Goal: Contribute content: Contribute content

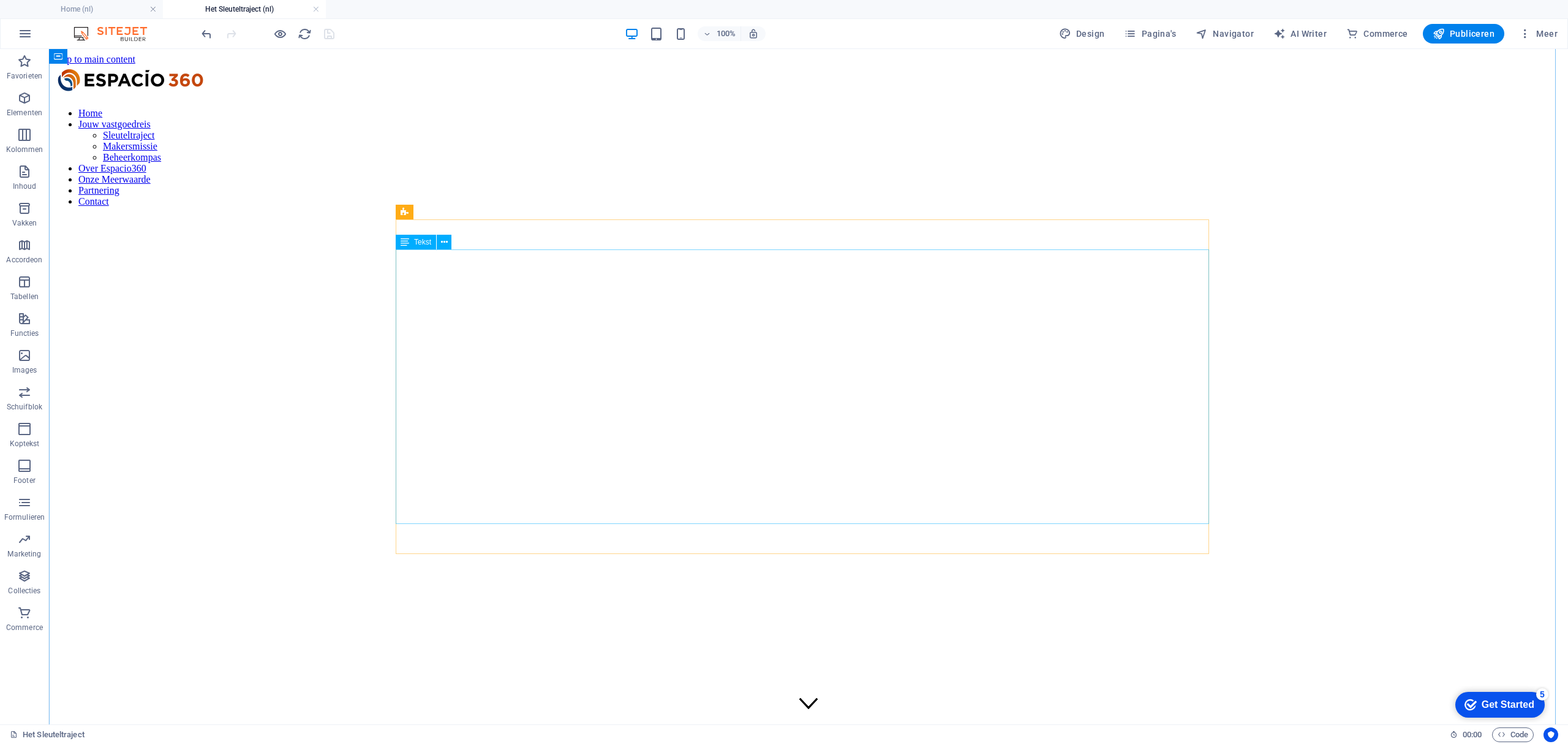
scroll to position [1319, 0]
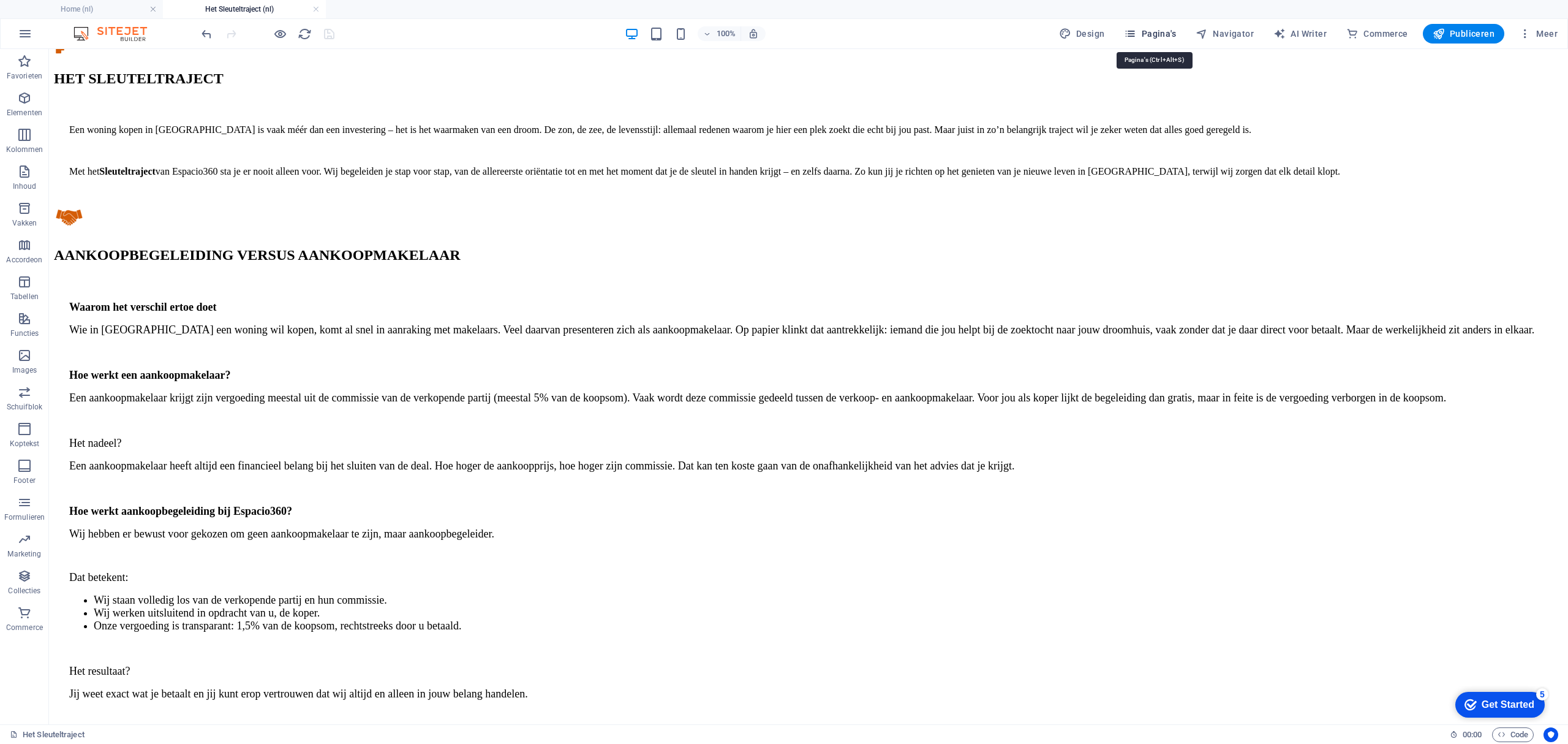
click at [1165, 39] on span "Pagina's" at bounding box center [1150, 34] width 52 height 12
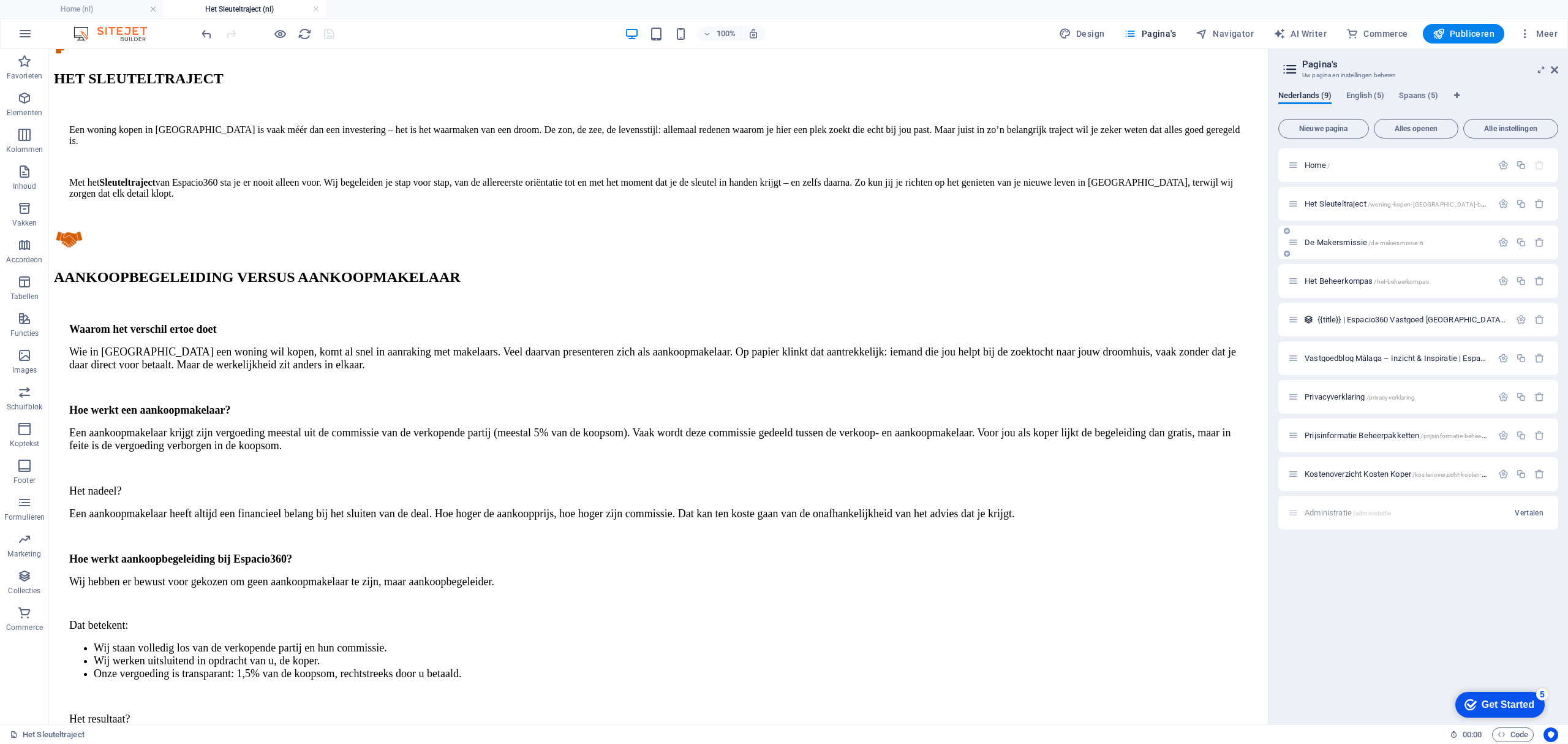
click at [1321, 240] on span "De Makersmissie /de-makersmissie-6" at bounding box center [1364, 242] width 119 height 9
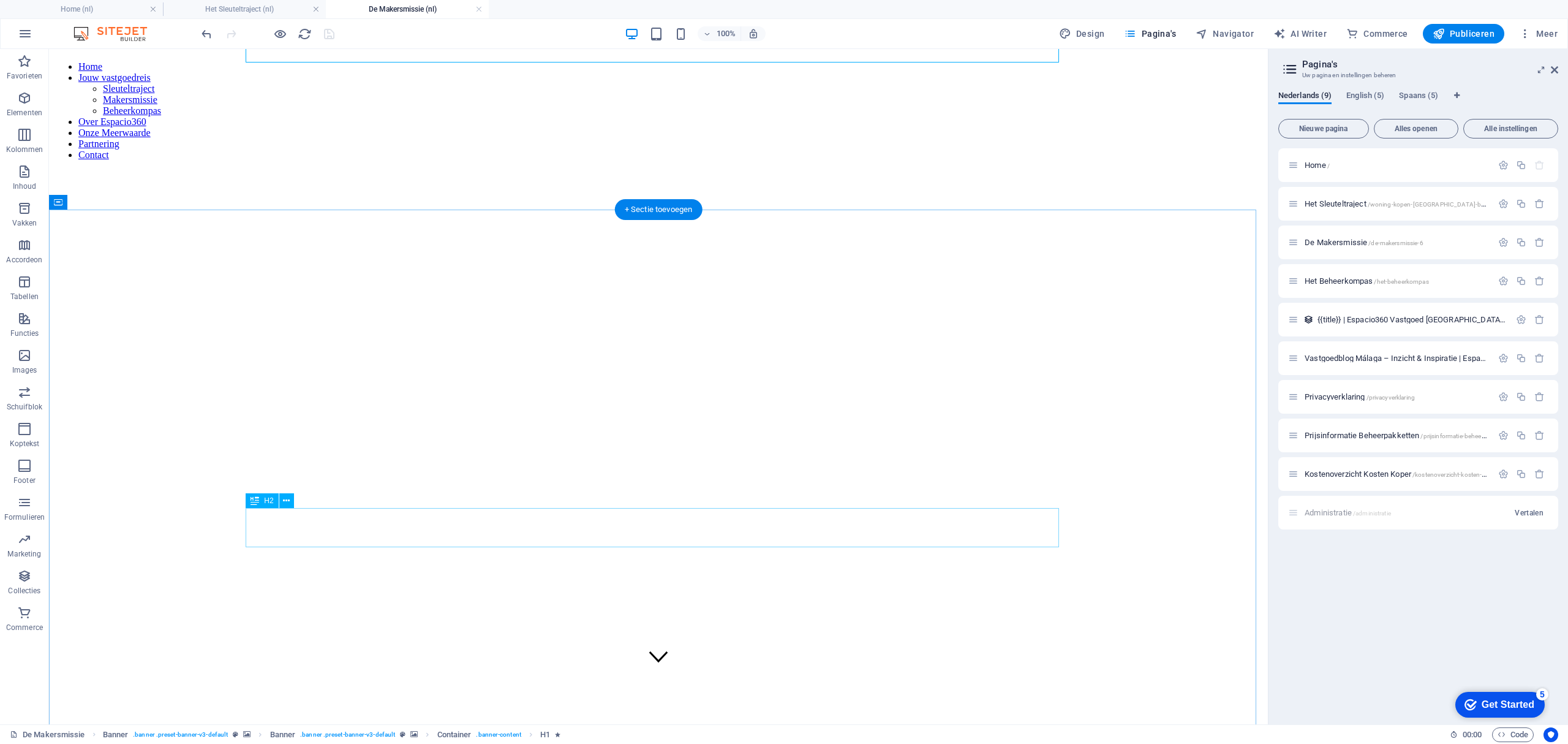
scroll to position [163, 0]
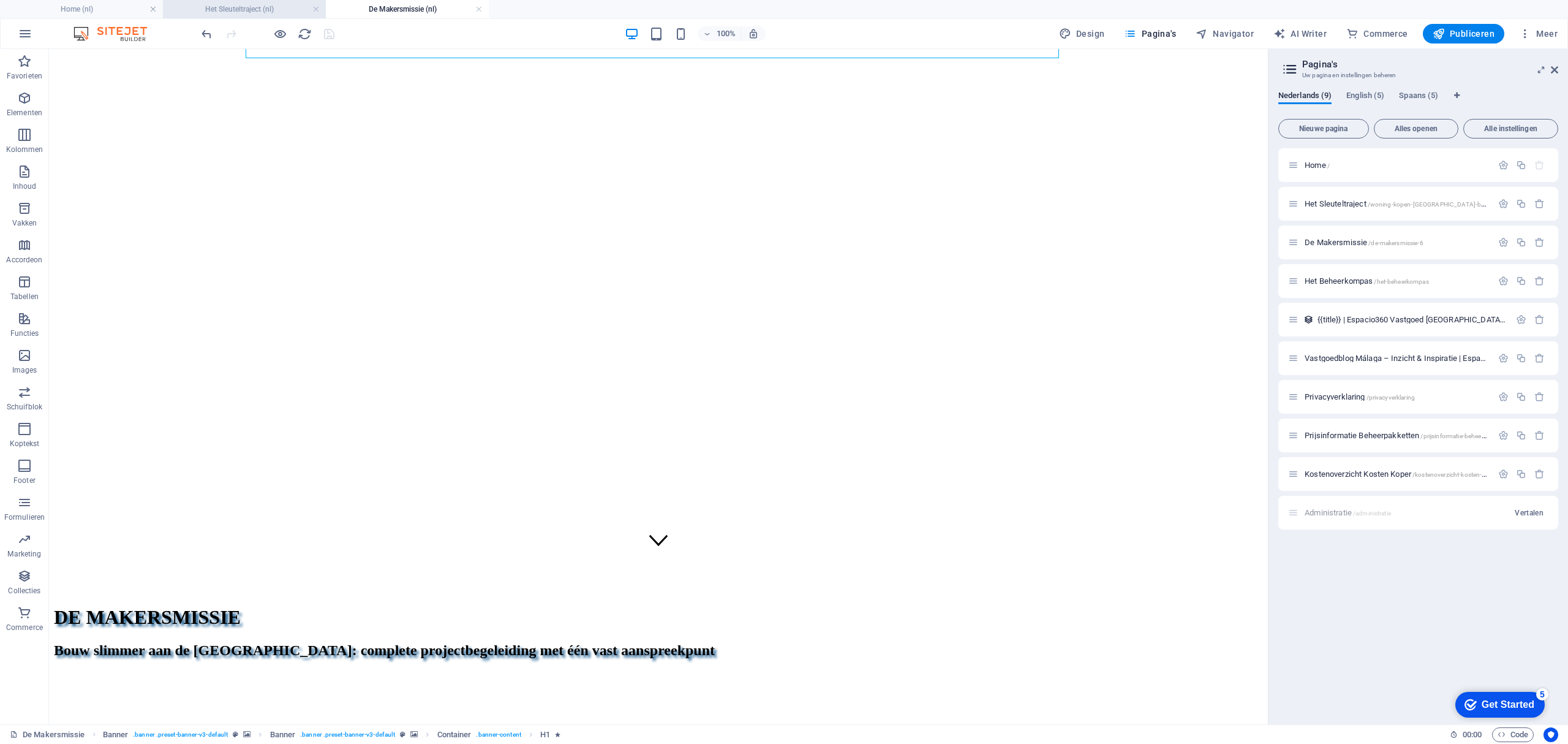
click at [231, 5] on h4 "Het Sleuteltraject (nl)" at bounding box center [244, 10] width 163 height 14
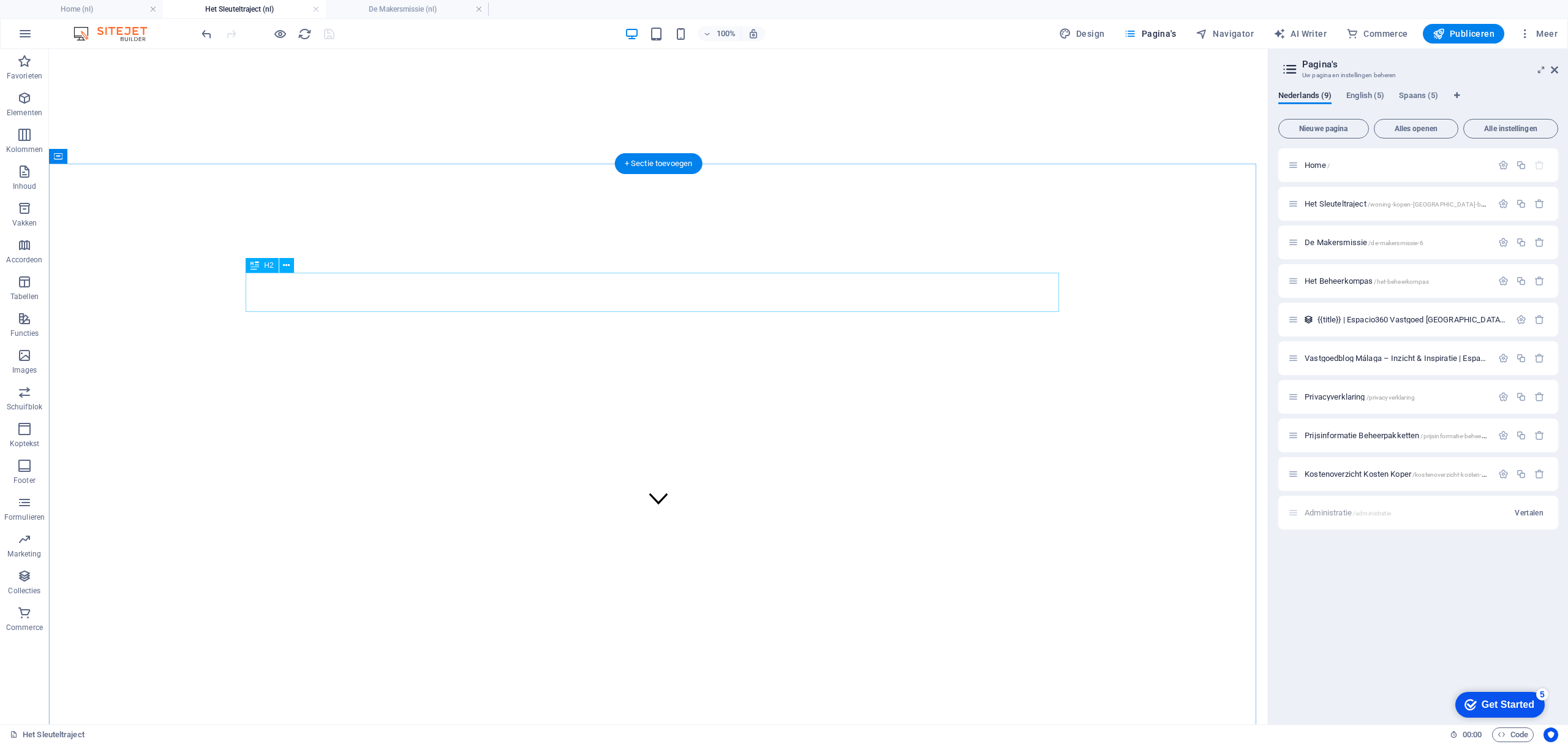
scroll to position [11, 0]
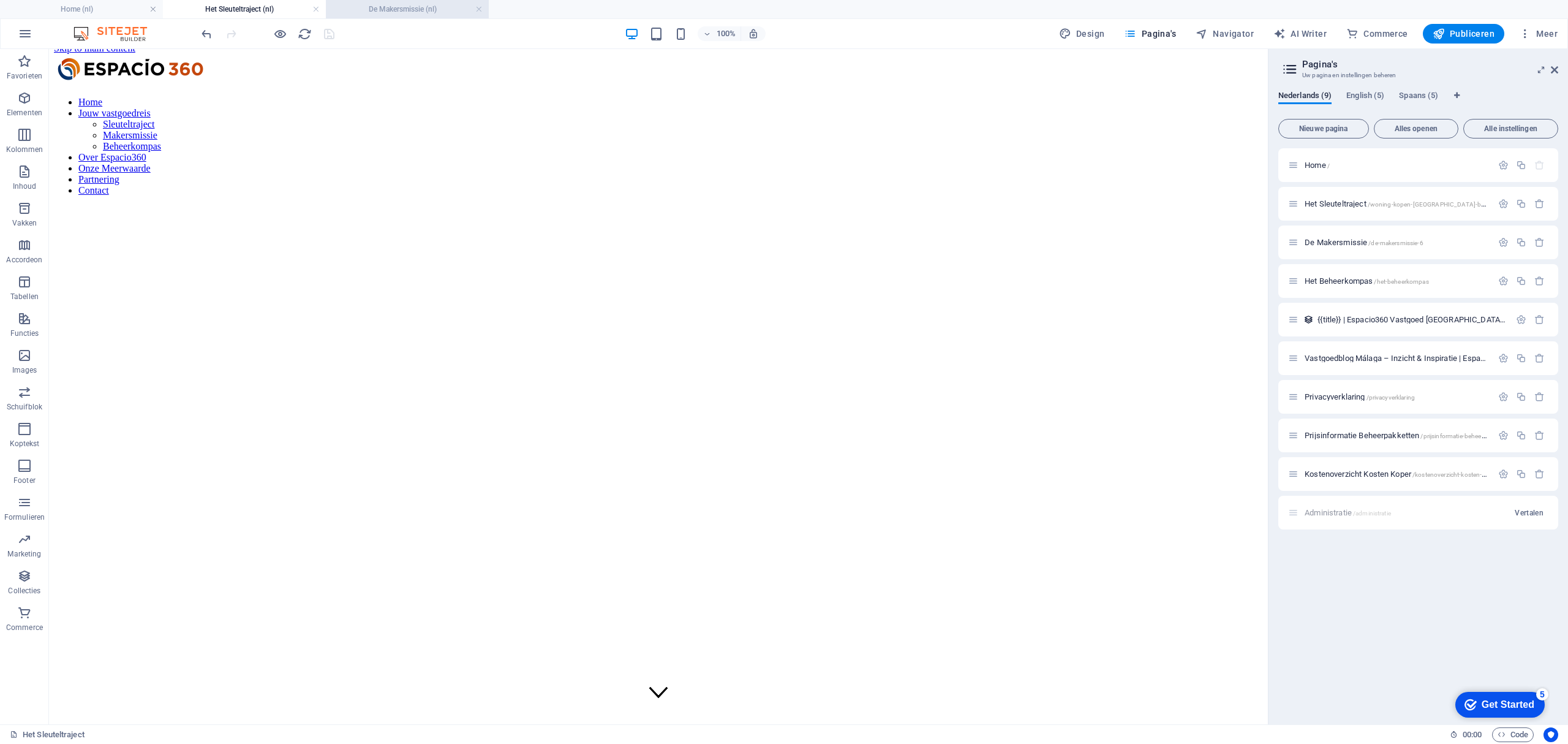
click at [414, 9] on h4 "De Makersmissie (nl)" at bounding box center [407, 10] width 163 height 14
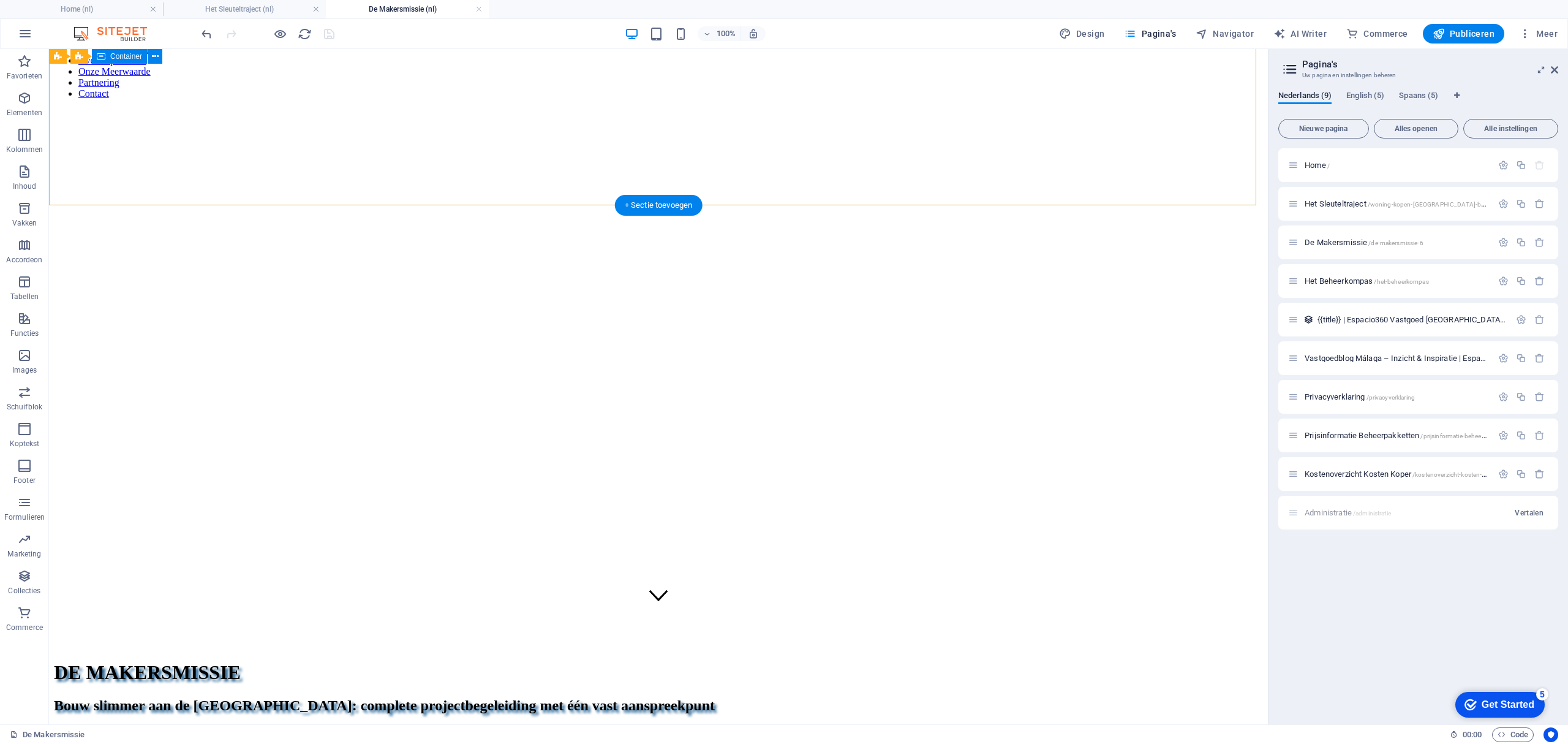
scroll to position [0, 0]
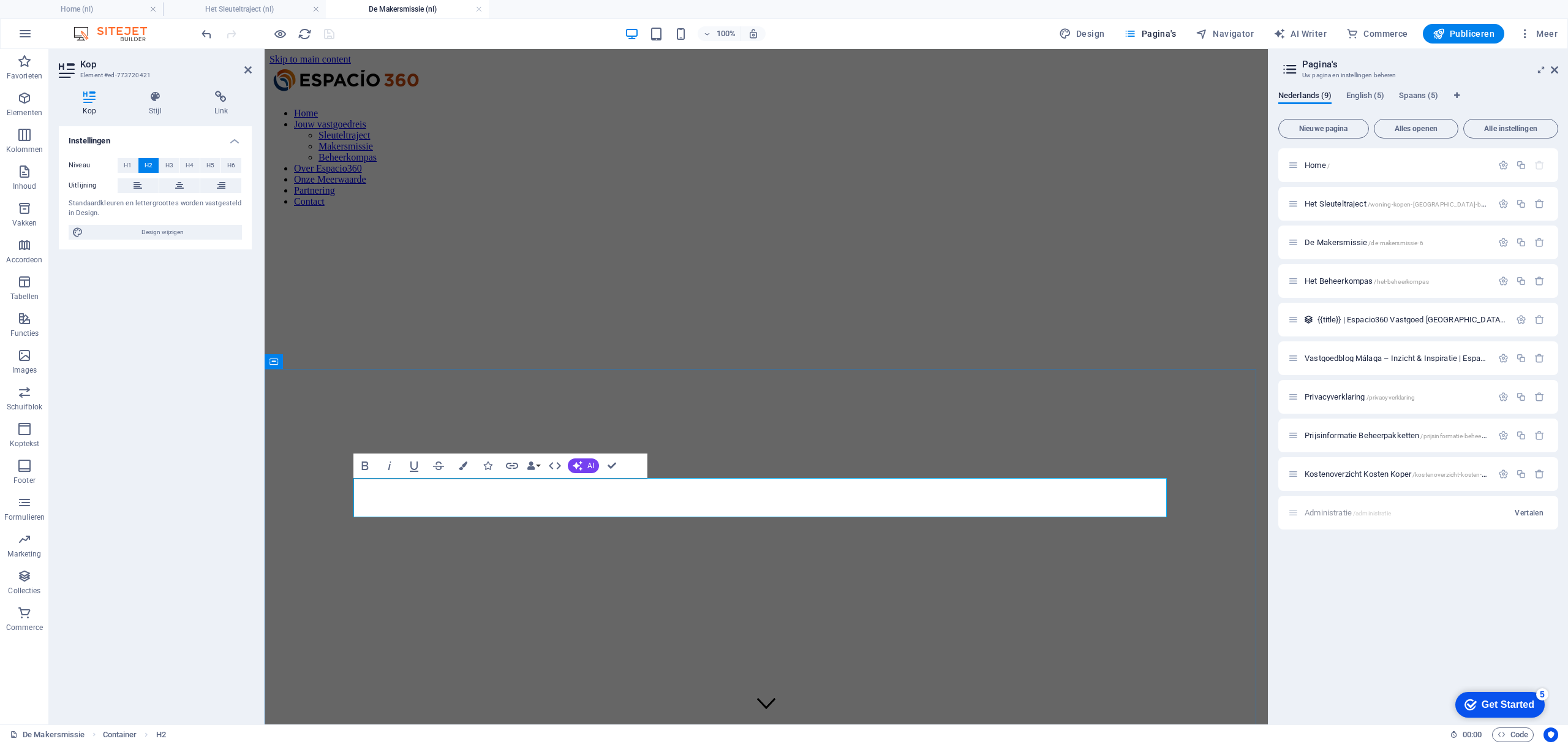
drag, startPoint x: 468, startPoint y: 491, endPoint x: 1057, endPoint y: 488, distance: 589.0
drag, startPoint x: 522, startPoint y: 497, endPoint x: 611, endPoint y: 496, distance: 89.0
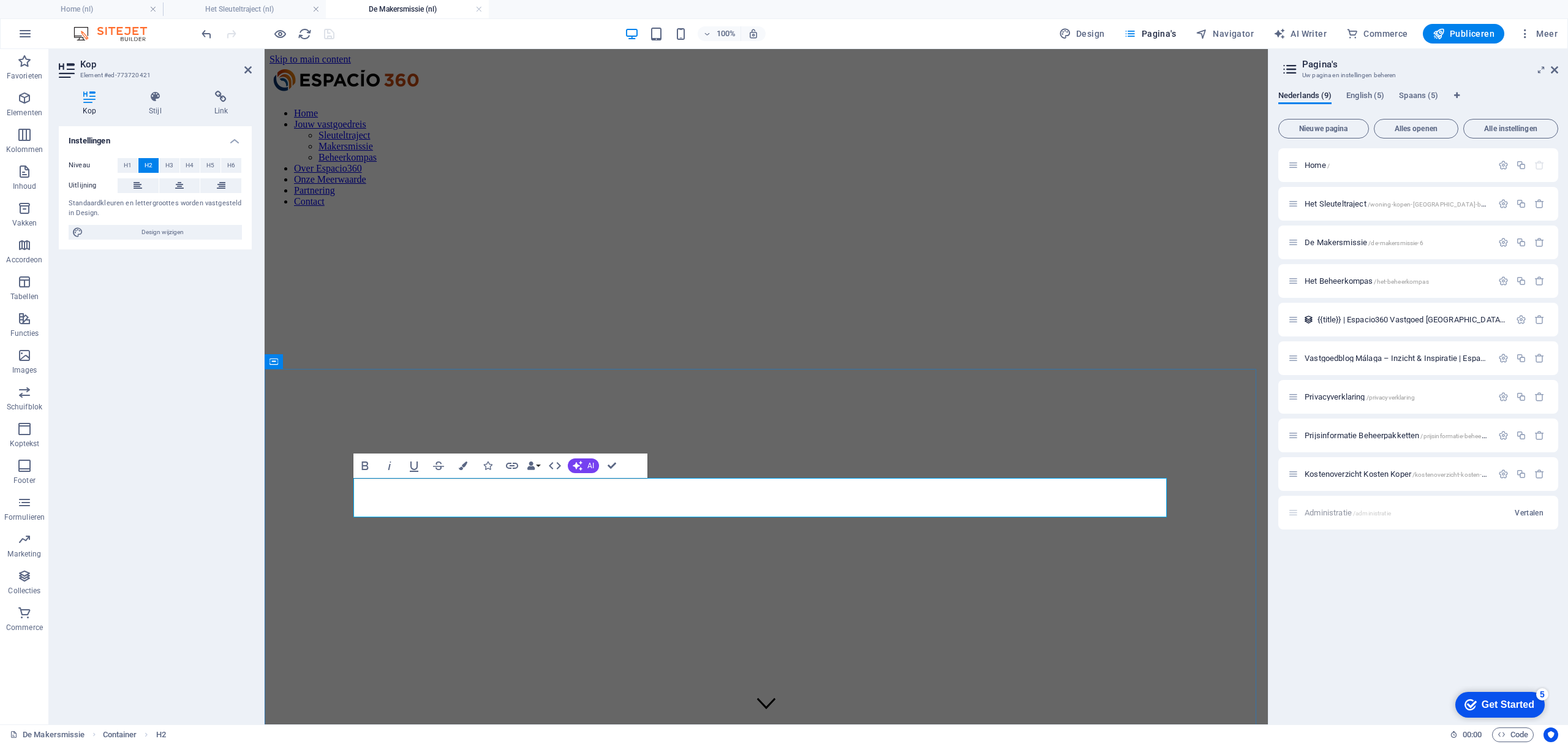
drag, startPoint x: 643, startPoint y: 491, endPoint x: 466, endPoint y: 493, distance: 177.0
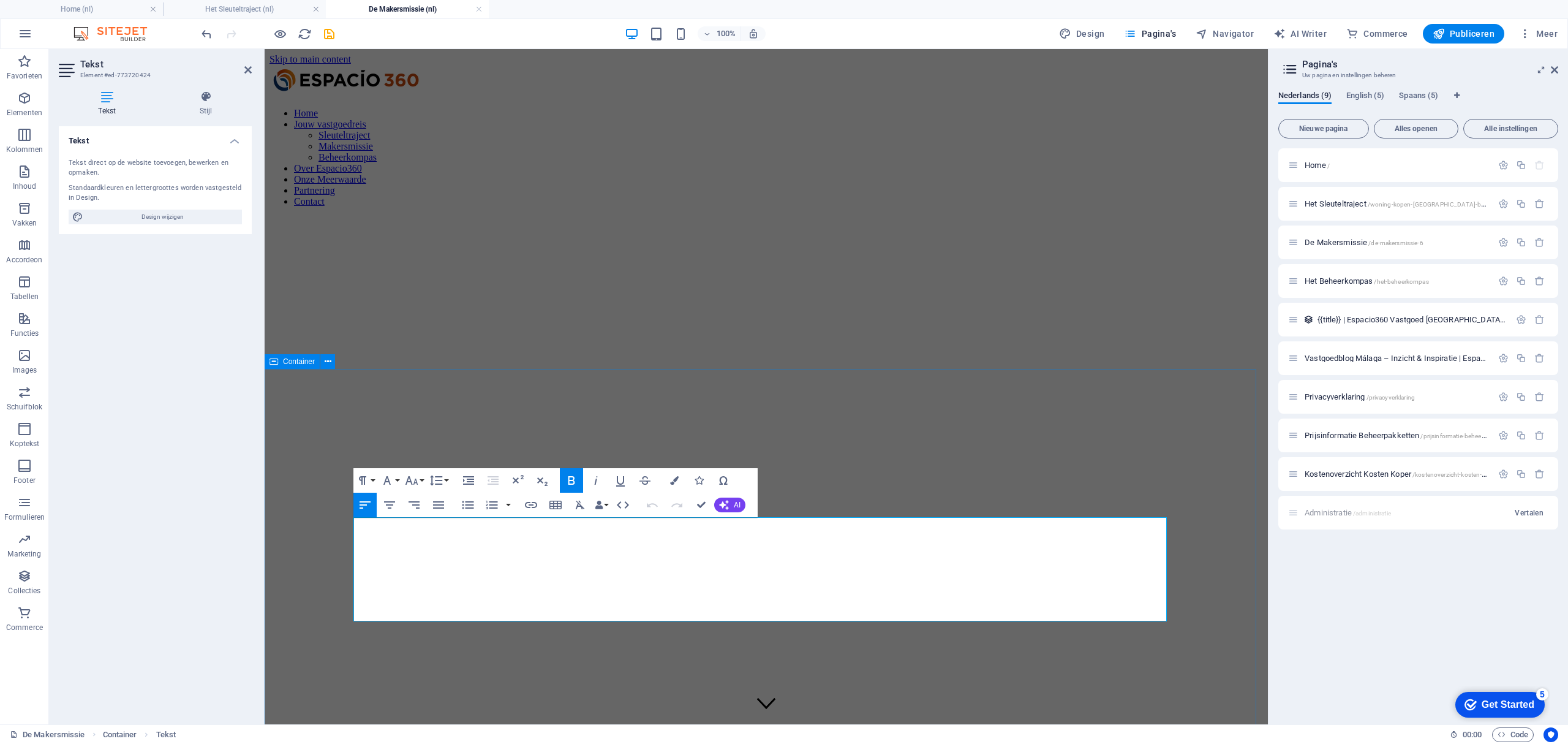
drag, startPoint x: 657, startPoint y: 572, endPoint x: 344, endPoint y: 521, distance: 317.1
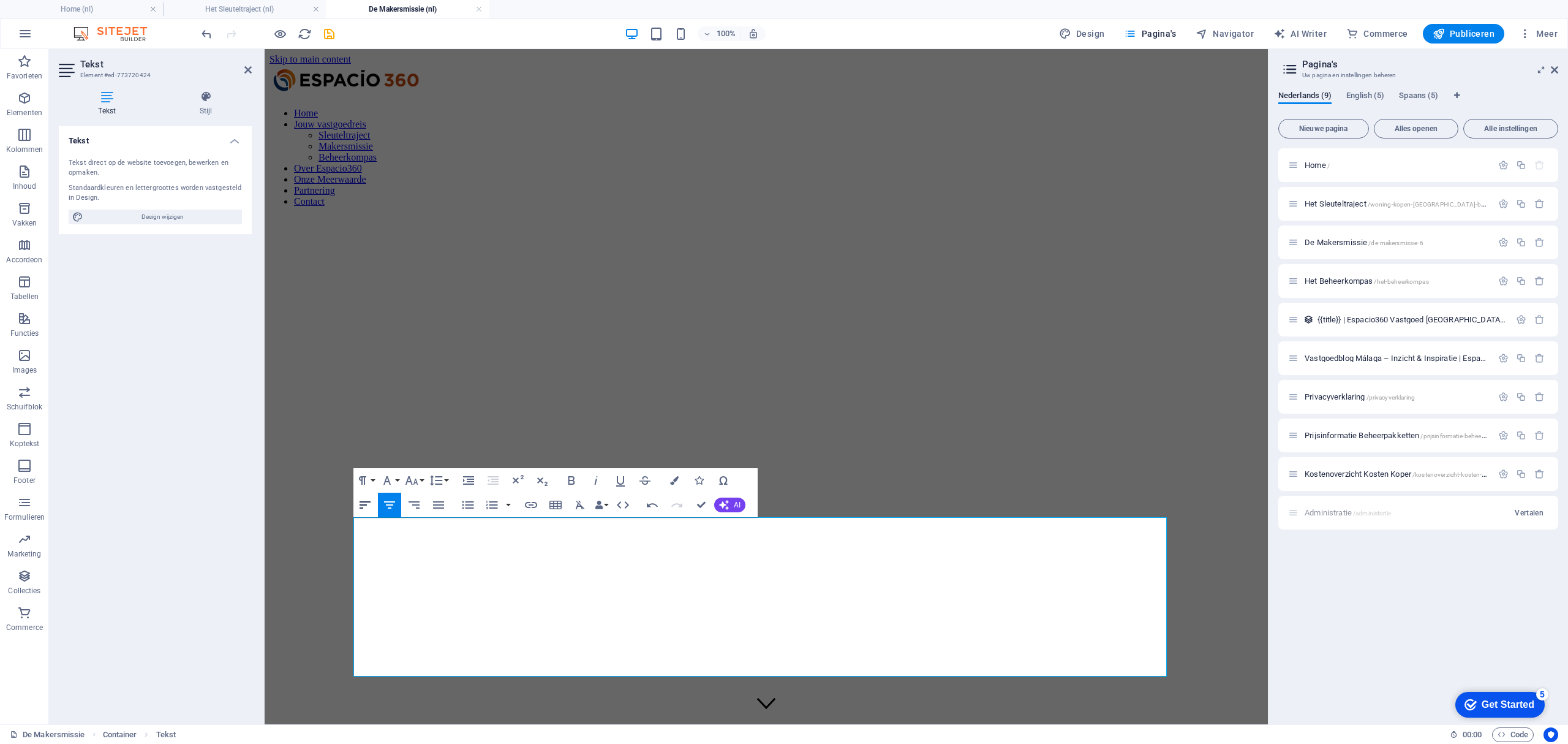
click at [364, 503] on icon "button" at bounding box center [364, 504] width 14 height 14
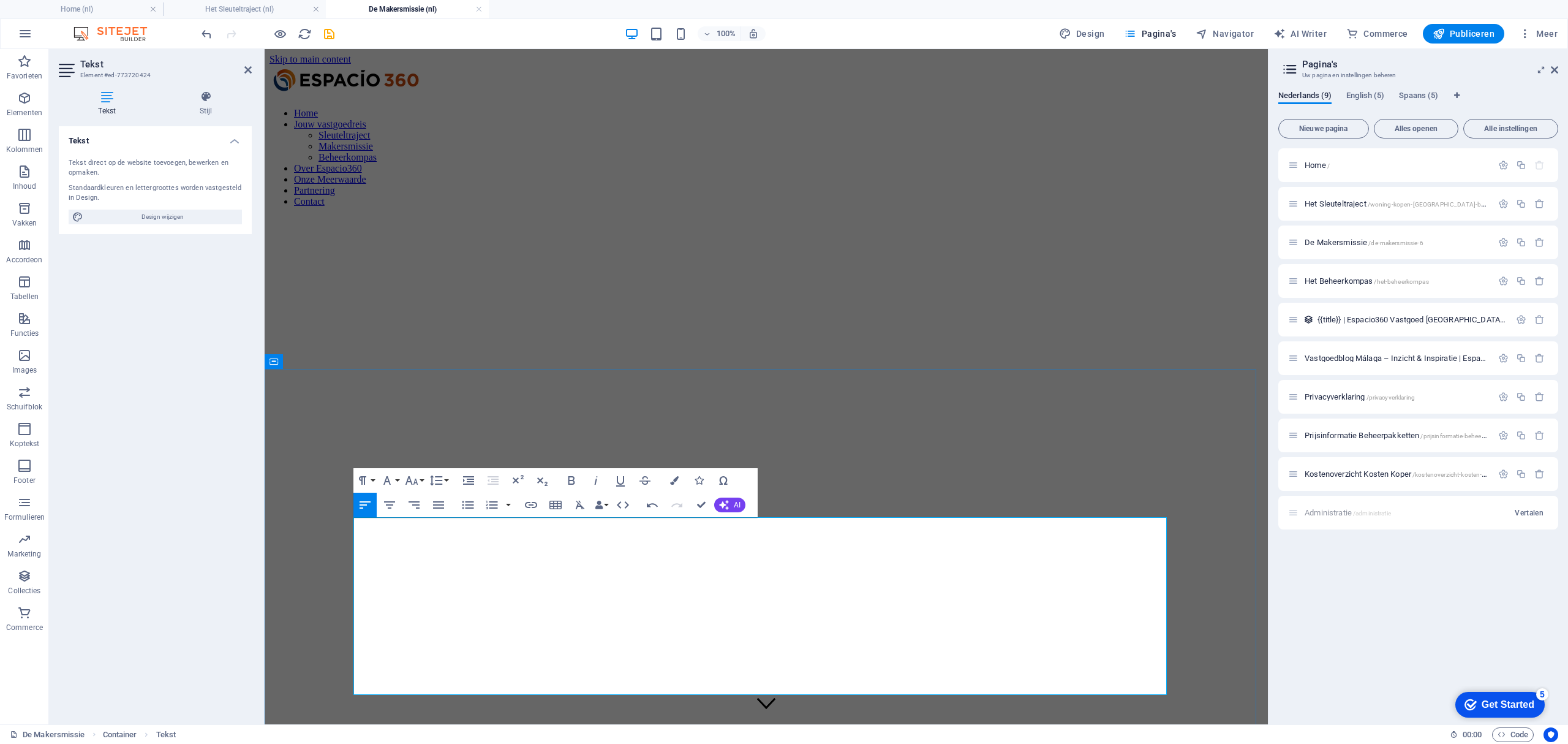
drag, startPoint x: 655, startPoint y: 671, endPoint x: 370, endPoint y: 608, distance: 291.9
click at [574, 479] on icon "button" at bounding box center [571, 480] width 14 height 14
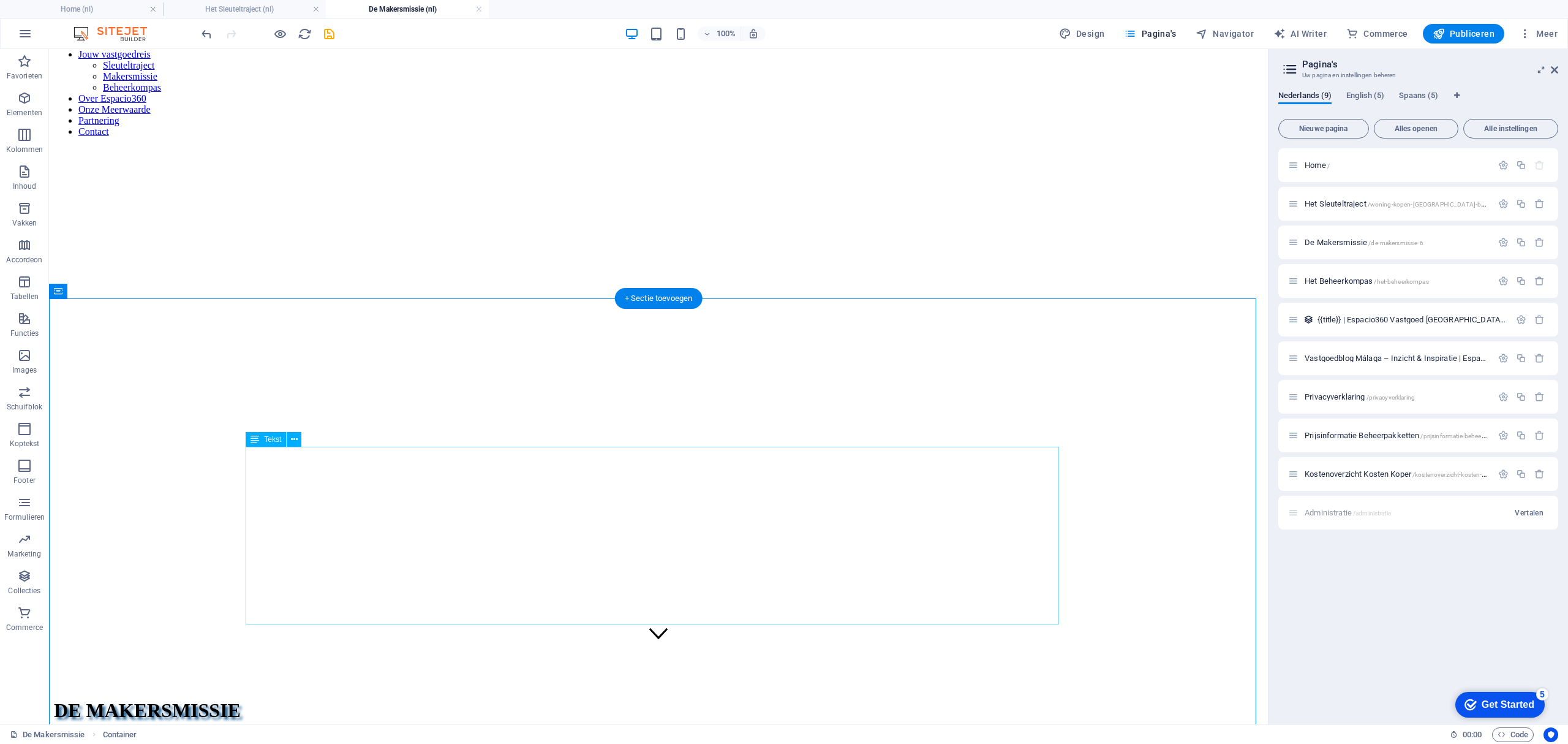
scroll to position [163, 0]
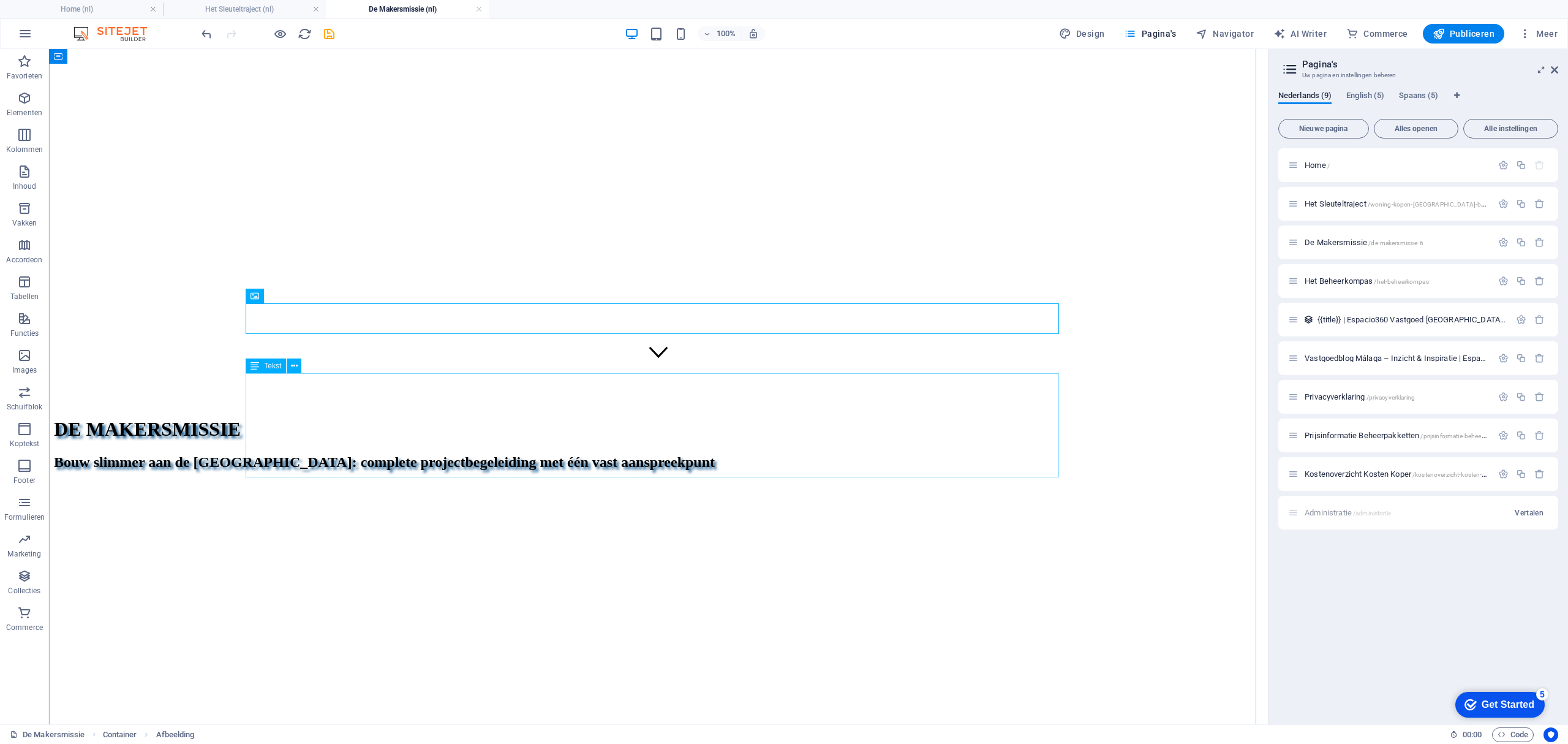
scroll to position [327, 0]
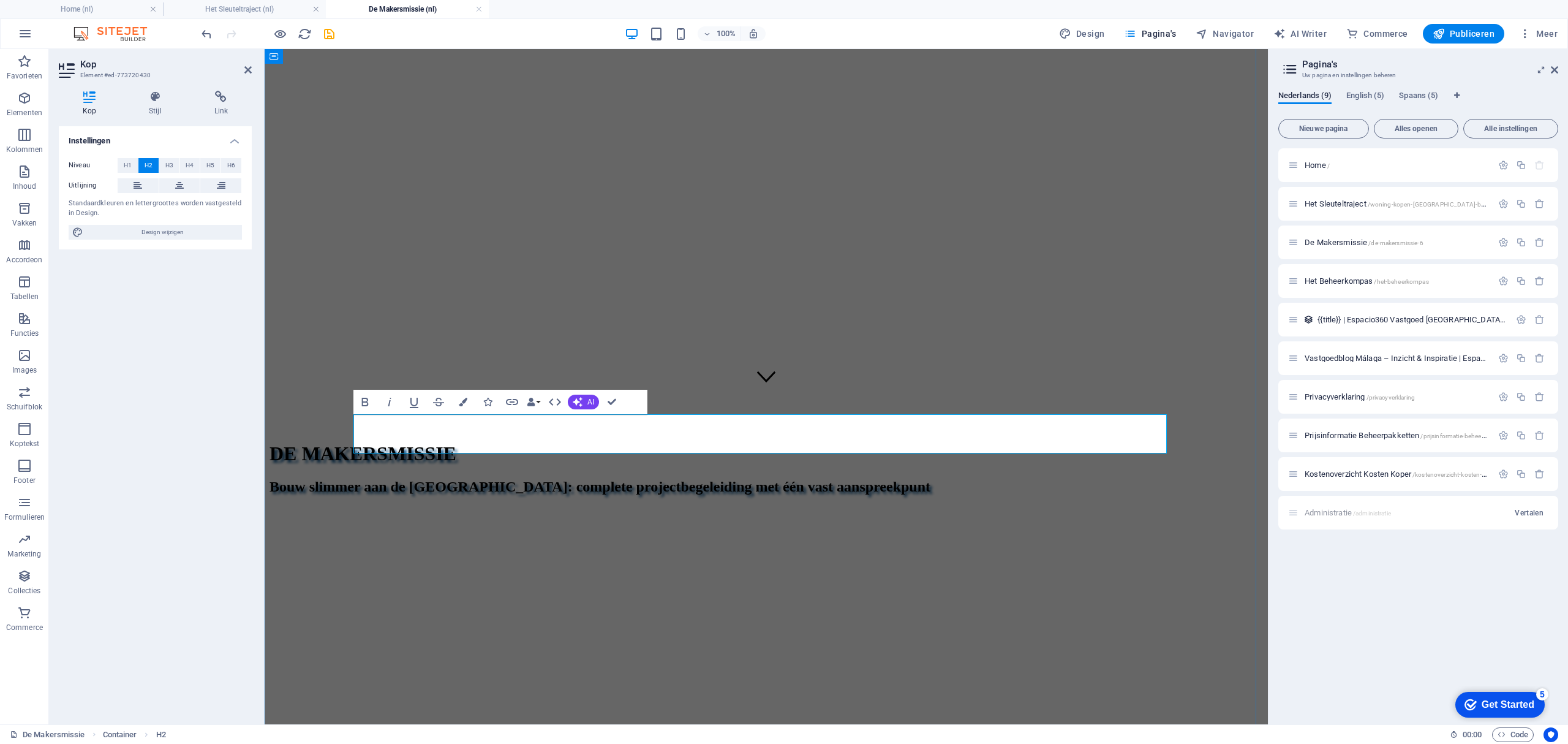
drag, startPoint x: 763, startPoint y: 434, endPoint x: 948, endPoint y: 437, distance: 185.0
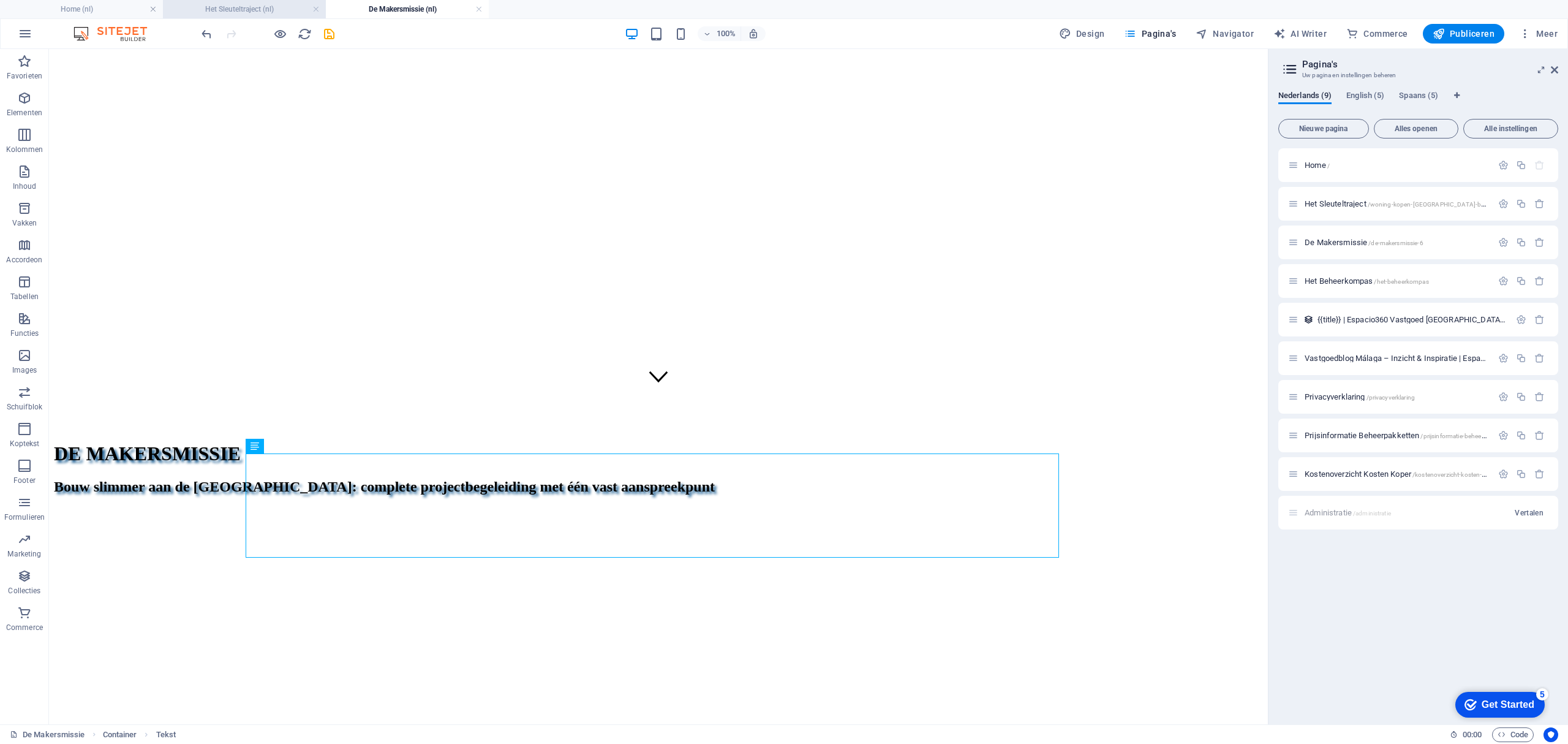
click at [199, 3] on h4 "Het Sleuteltraject (nl)" at bounding box center [244, 10] width 163 height 14
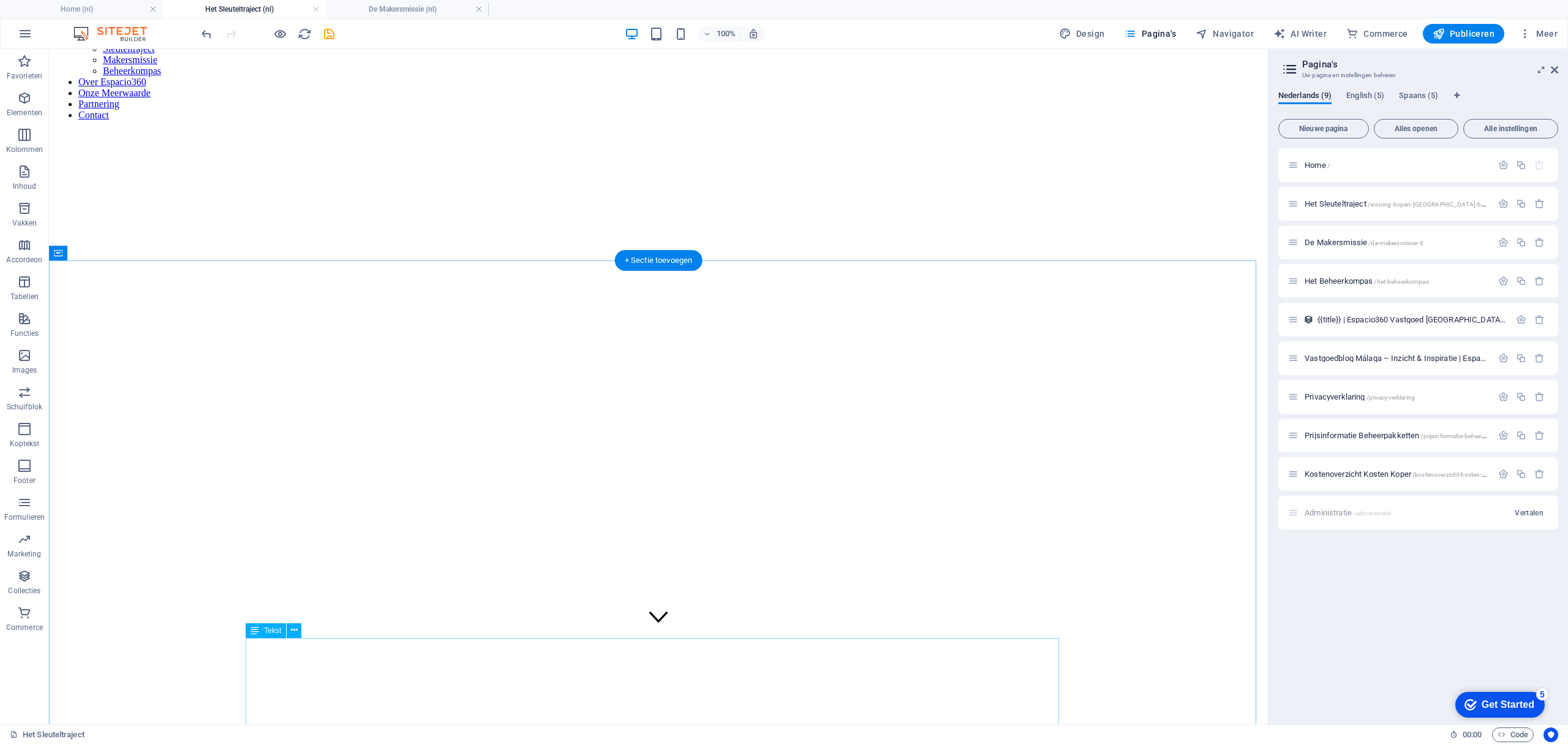
scroll to position [175, 0]
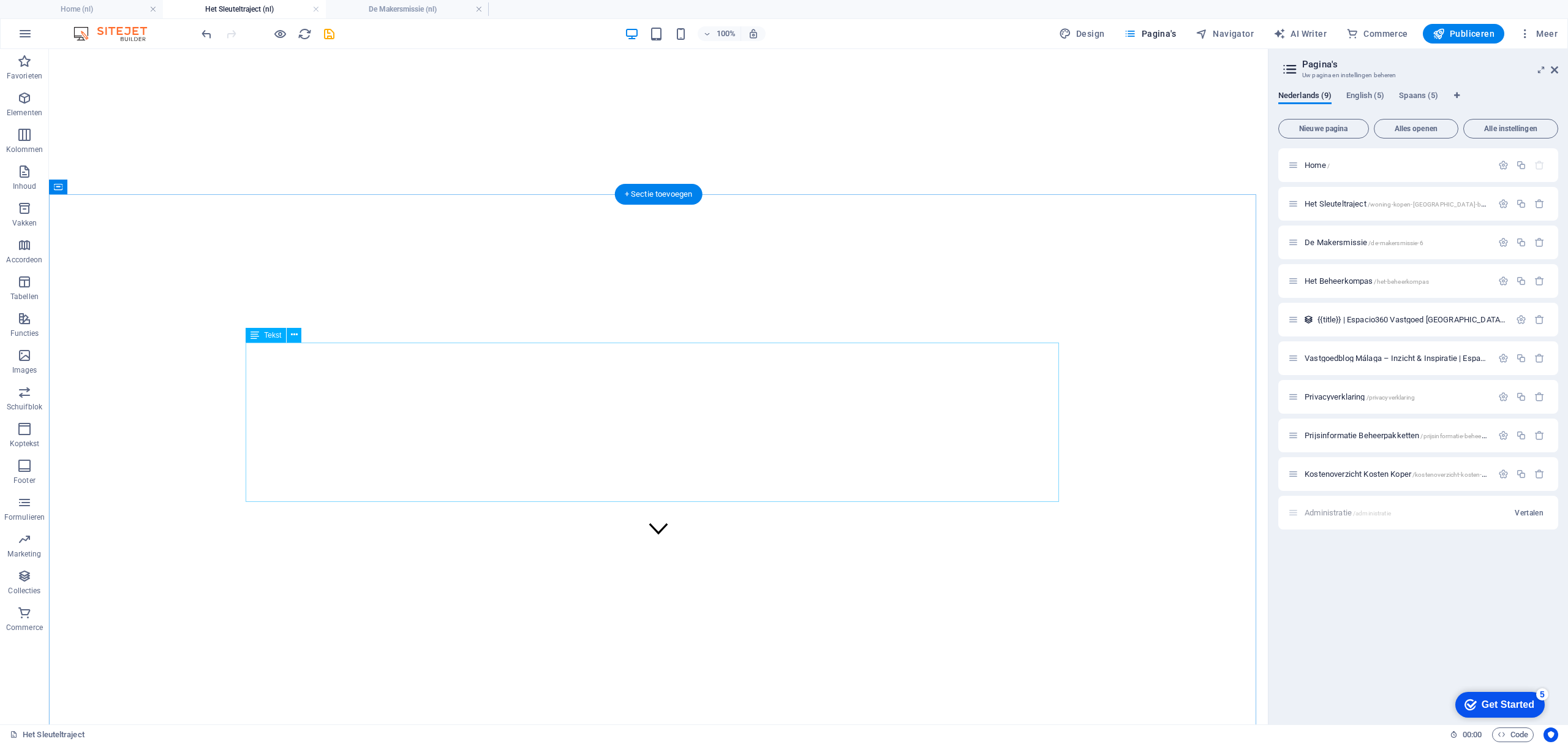
drag, startPoint x: 312, startPoint y: 434, endPoint x: 362, endPoint y: 435, distance: 50.0
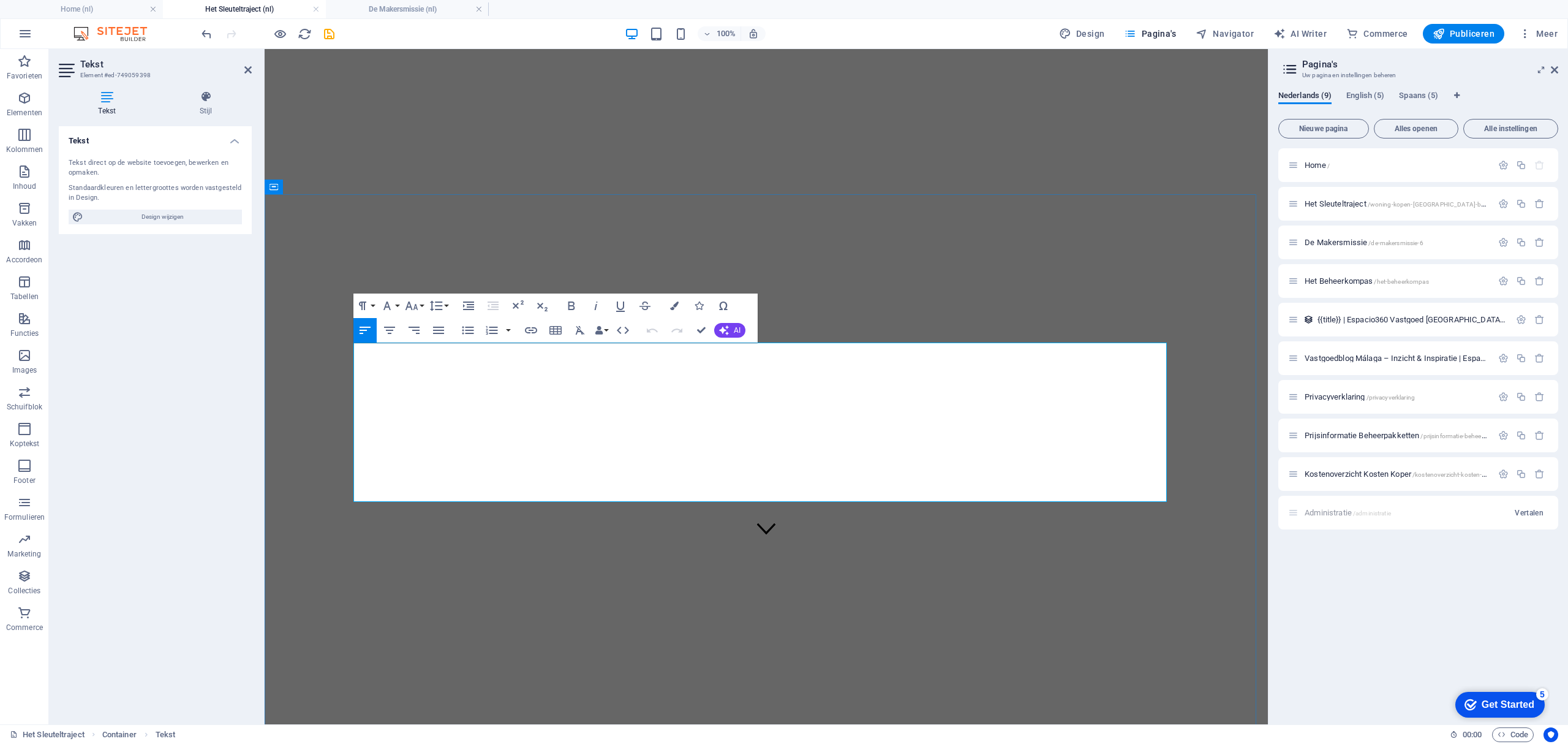
drag, startPoint x: 506, startPoint y: 438, endPoint x: 415, endPoint y: 439, distance: 91.0
click at [383, 10] on h4 "De Makersmissie (nl)" at bounding box center [407, 10] width 163 height 14
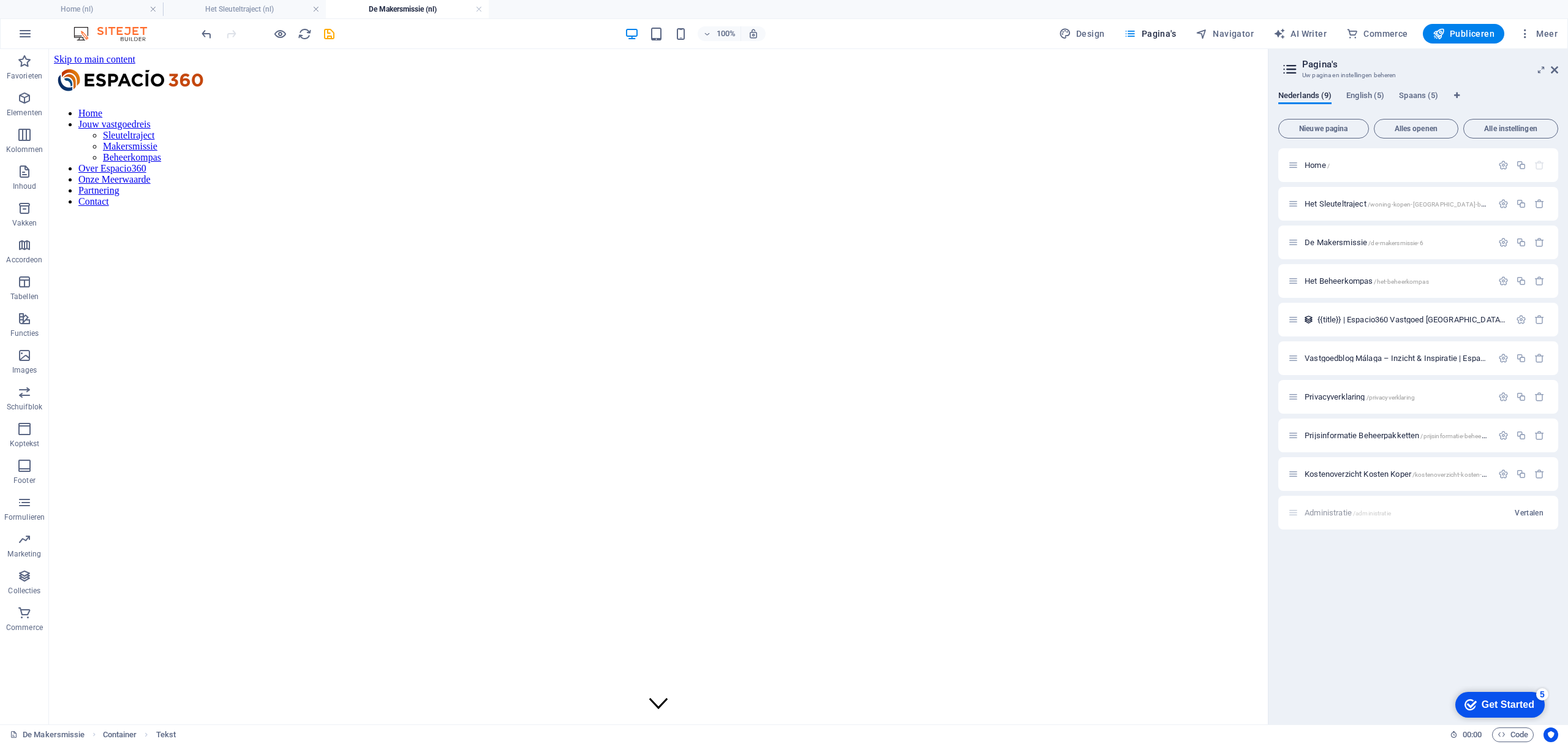
scroll to position [327, 0]
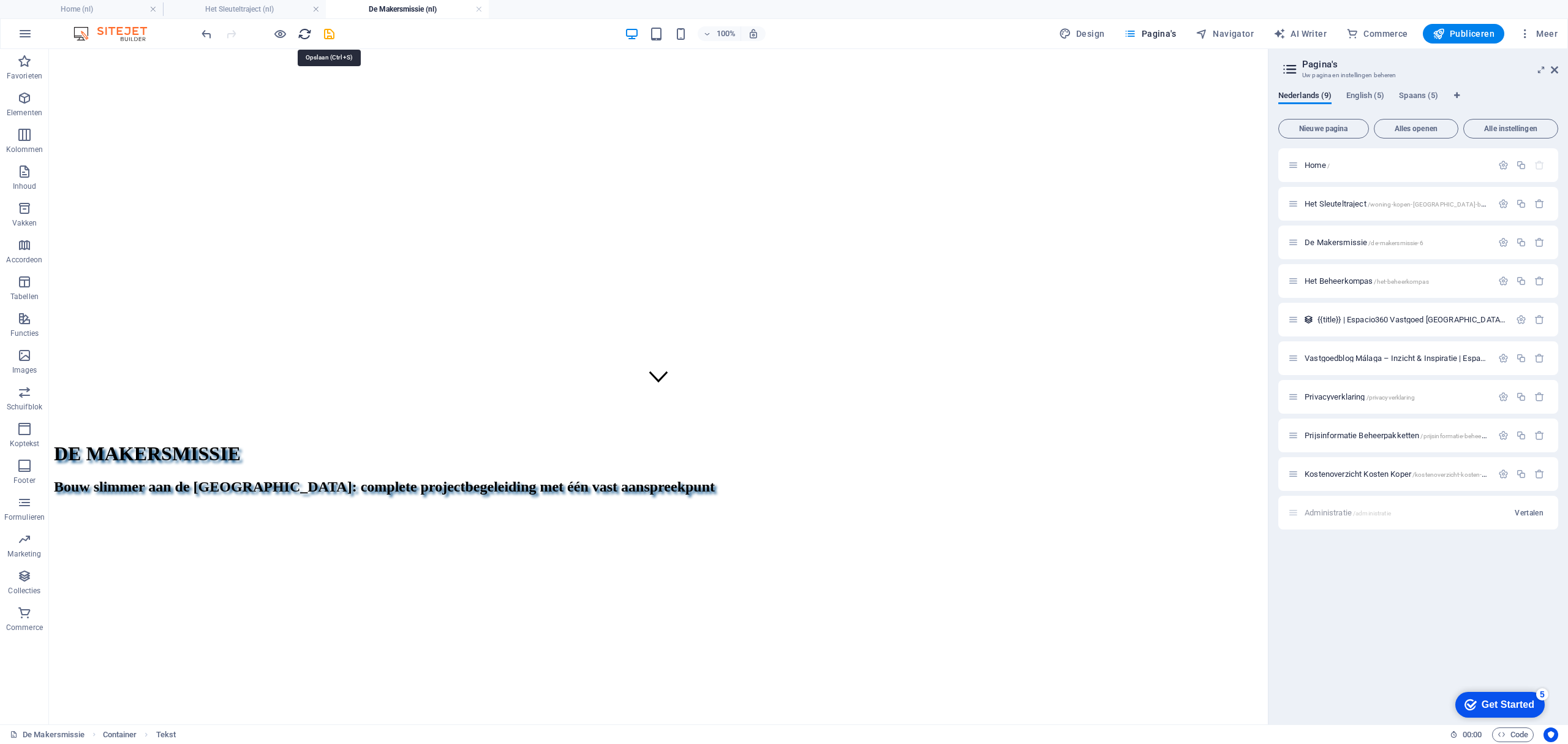
drag, startPoint x: 328, startPoint y: 28, endPoint x: 303, endPoint y: 29, distance: 25.0
click at [328, 28] on icon "save" at bounding box center [329, 34] width 14 height 14
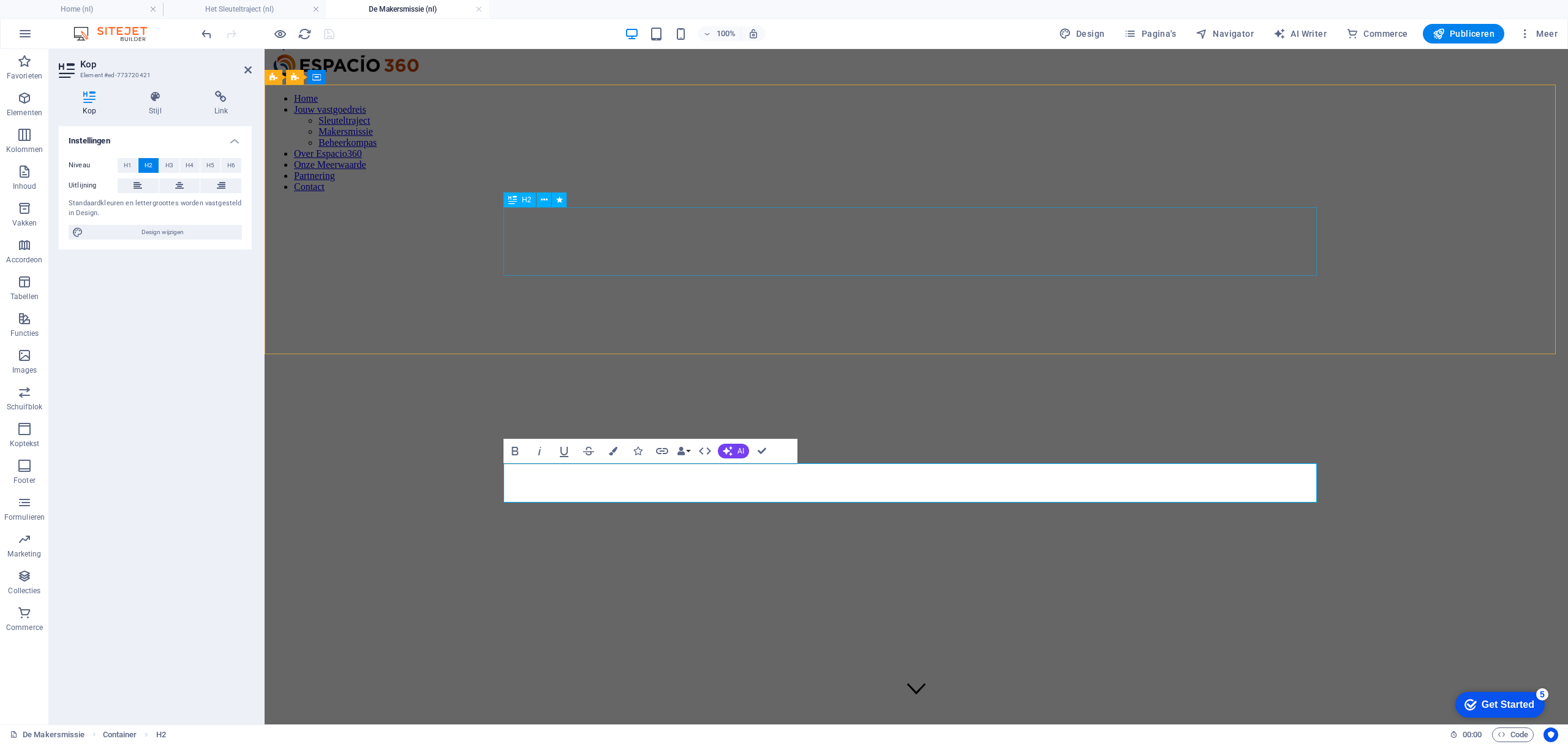
scroll to position [0, 0]
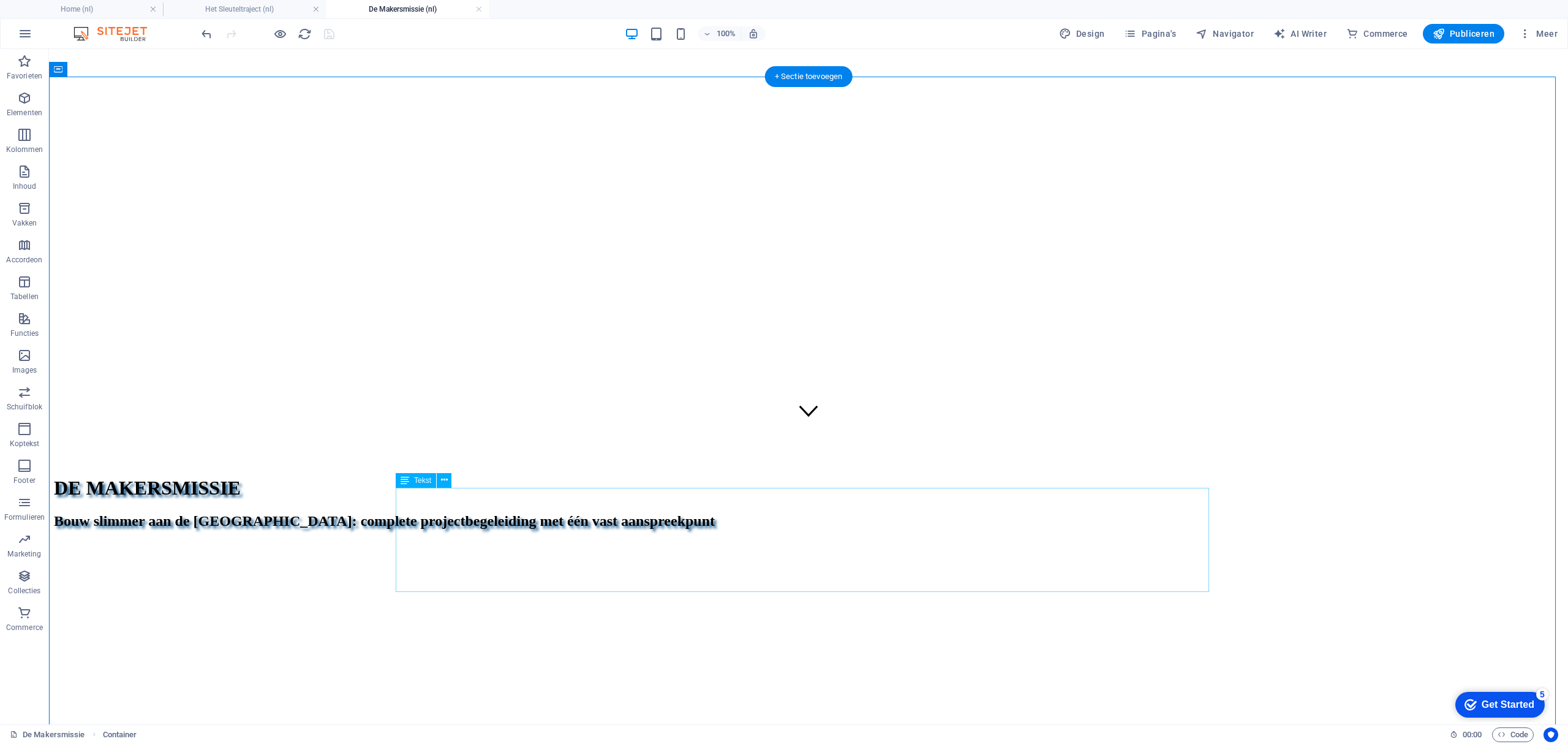
scroll to position [327, 0]
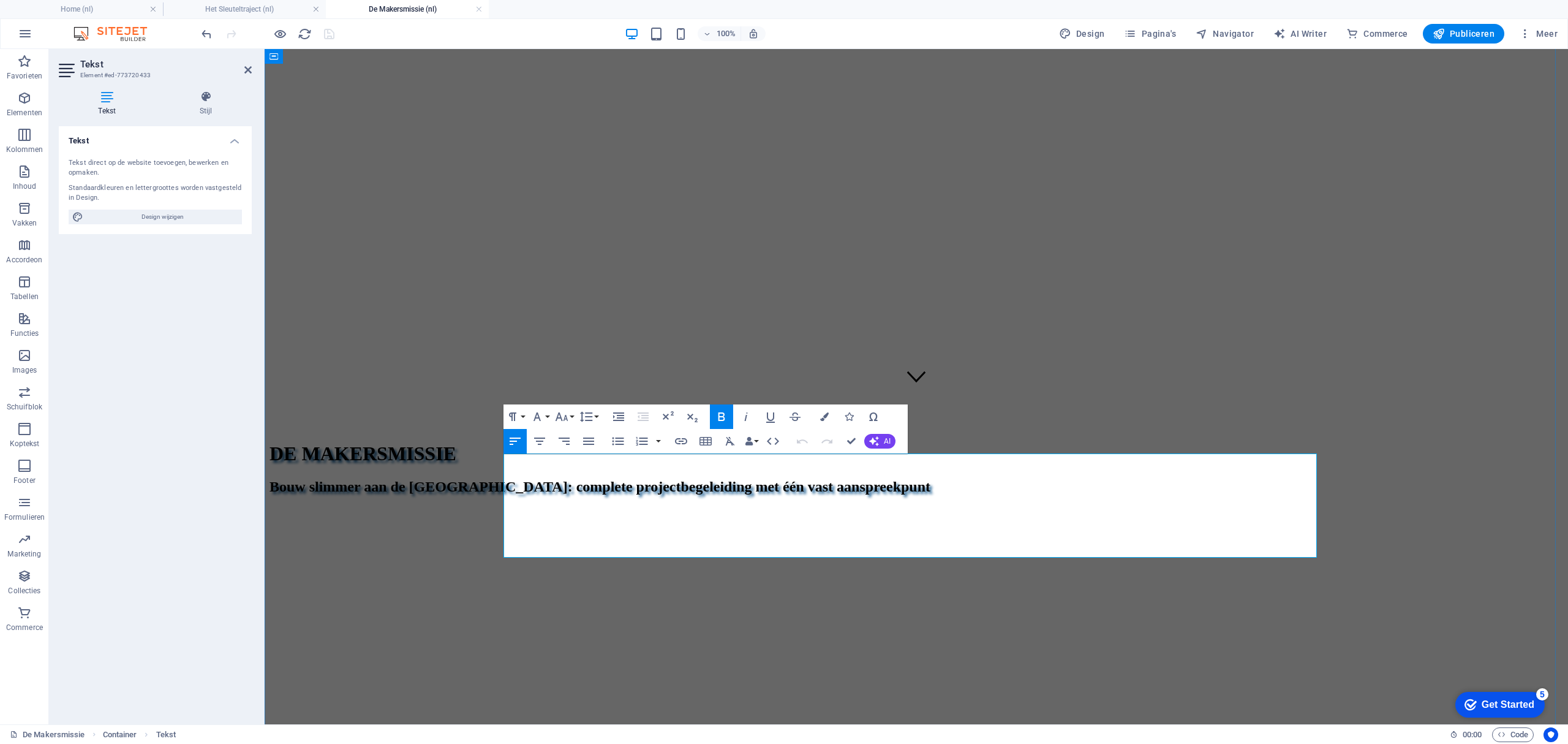
drag, startPoint x: 1104, startPoint y: 534, endPoint x: 1035, endPoint y: 533, distance: 69.0
drag, startPoint x: 1156, startPoint y: 535, endPoint x: 518, endPoint y: 473, distance: 641.0
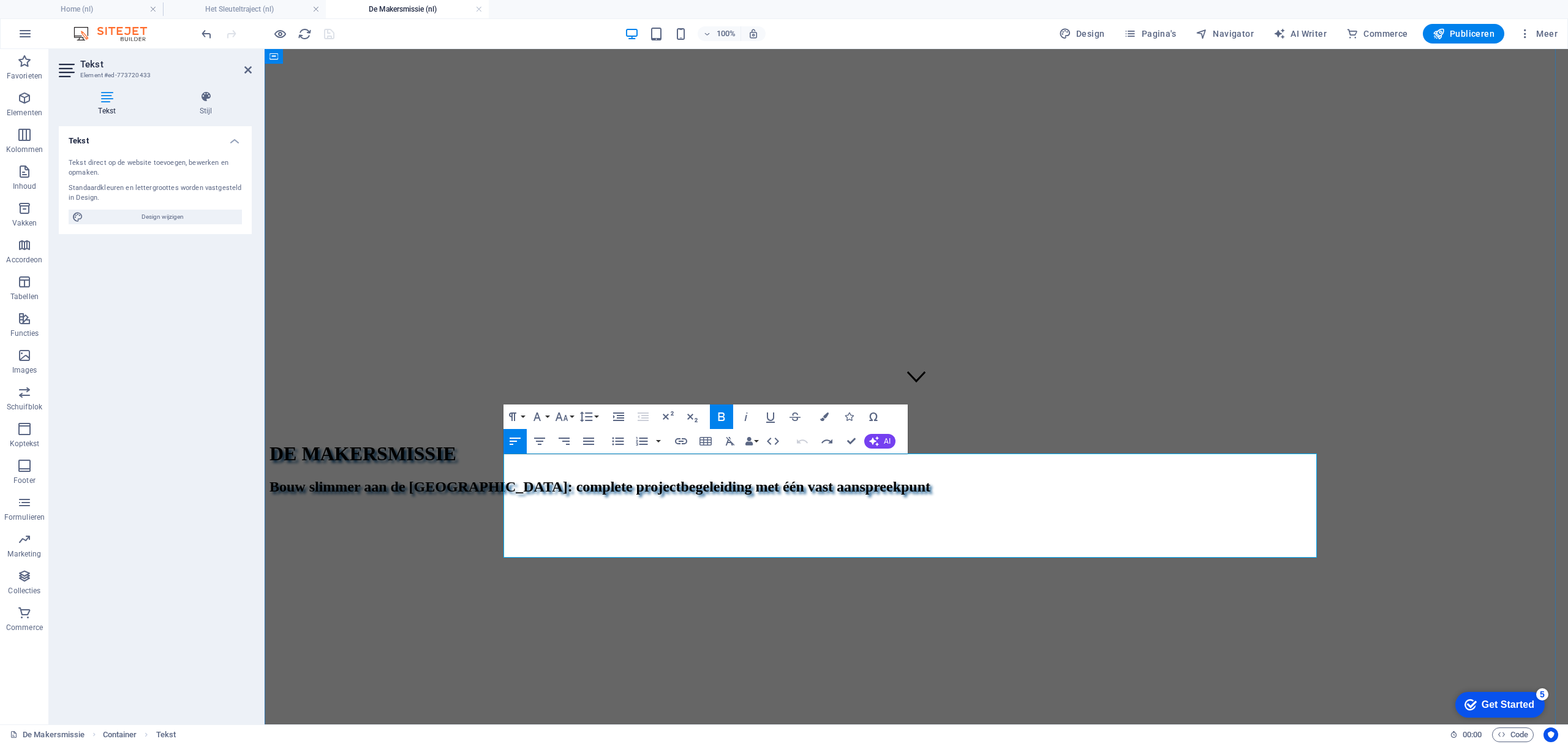
drag, startPoint x: 1130, startPoint y: 533, endPoint x: 503, endPoint y: 463, distance: 630.9
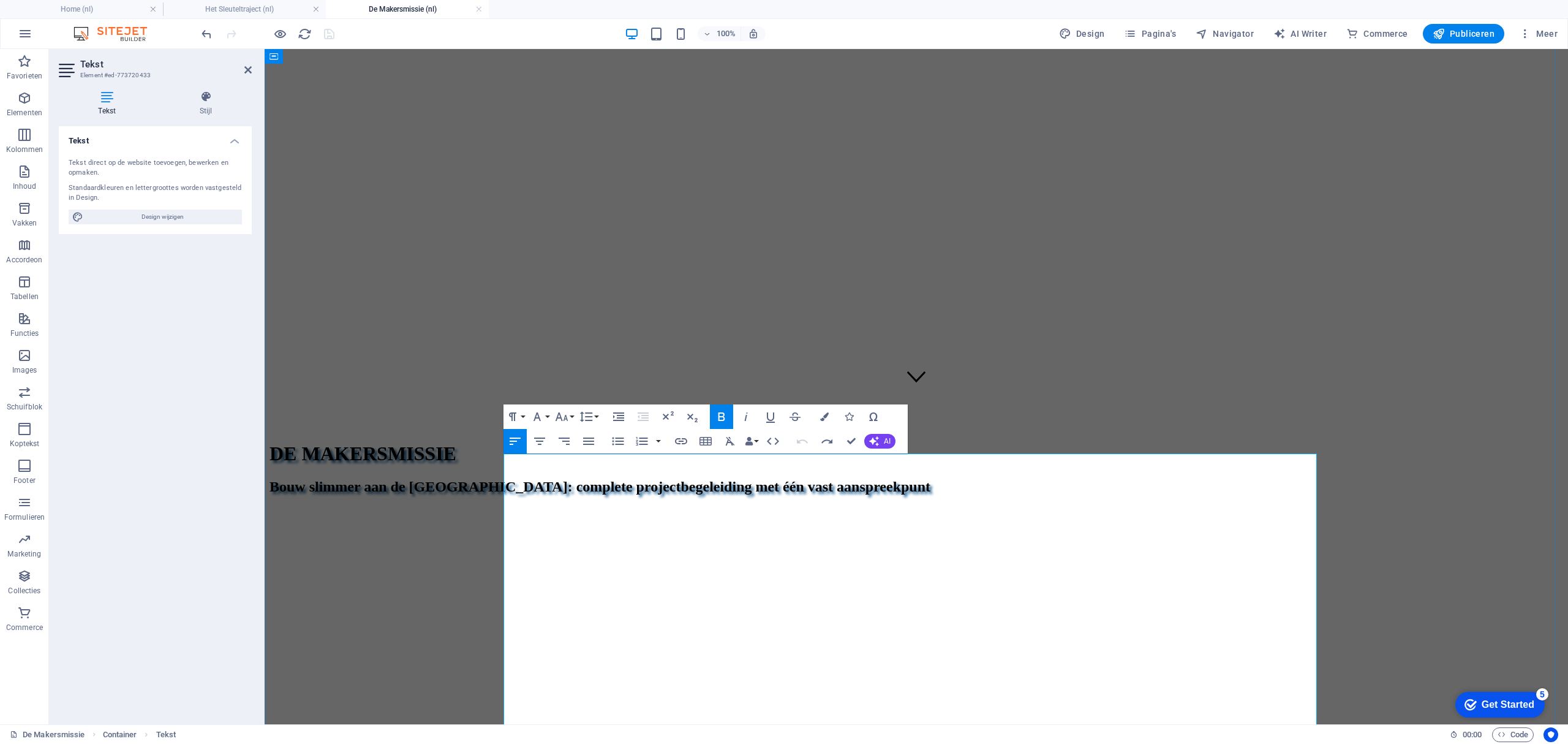
scroll to position [25145, 1]
click at [514, 445] on icon "button" at bounding box center [514, 441] width 14 height 14
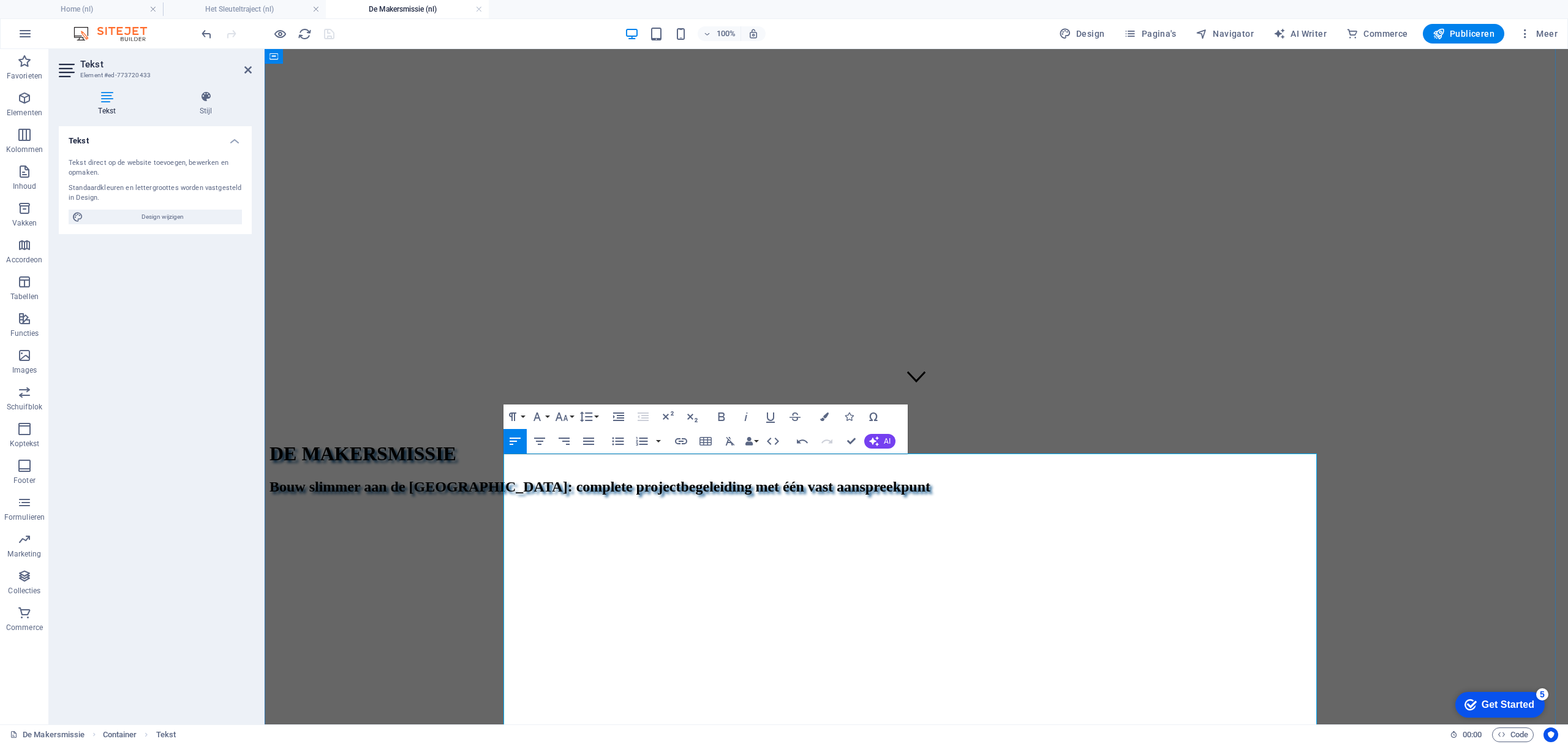
drag, startPoint x: 613, startPoint y: 476, endPoint x: 505, endPoint y: 476, distance: 108.0
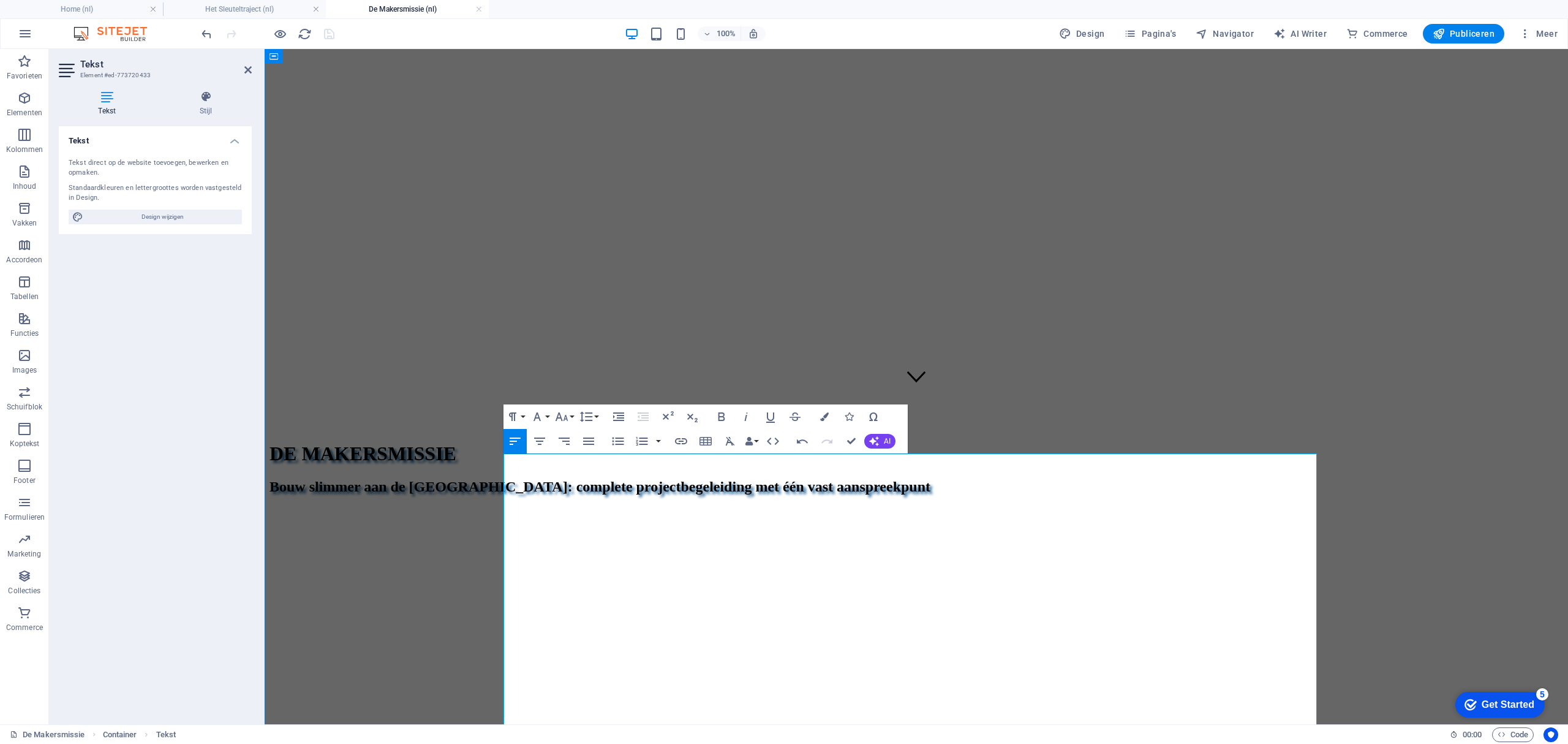
drag, startPoint x: 655, startPoint y: 586, endPoint x: 515, endPoint y: 593, distance: 140.2
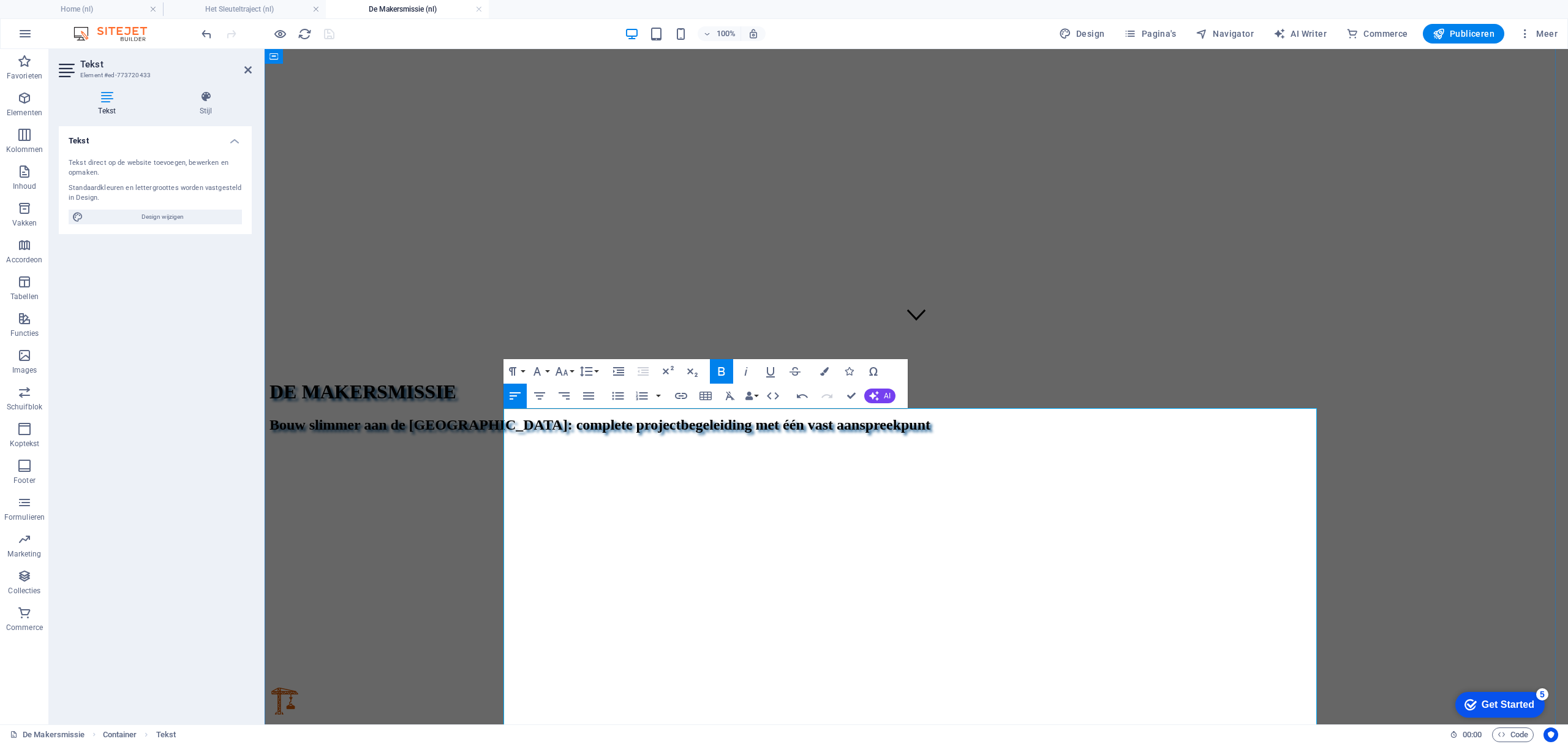
scroll to position [491, 0]
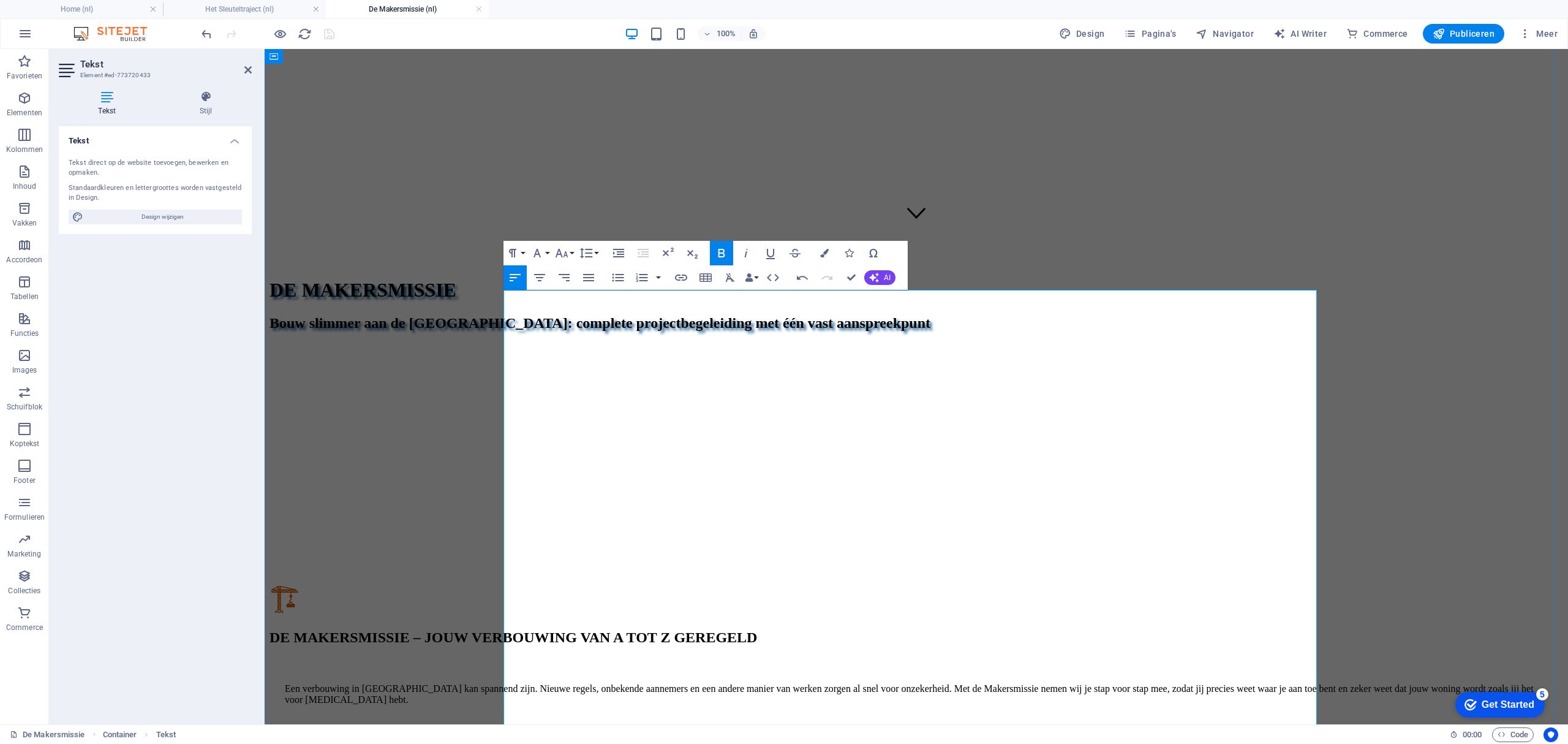
drag, startPoint x: 647, startPoint y: 539, endPoint x: 522, endPoint y: 528, distance: 125.5
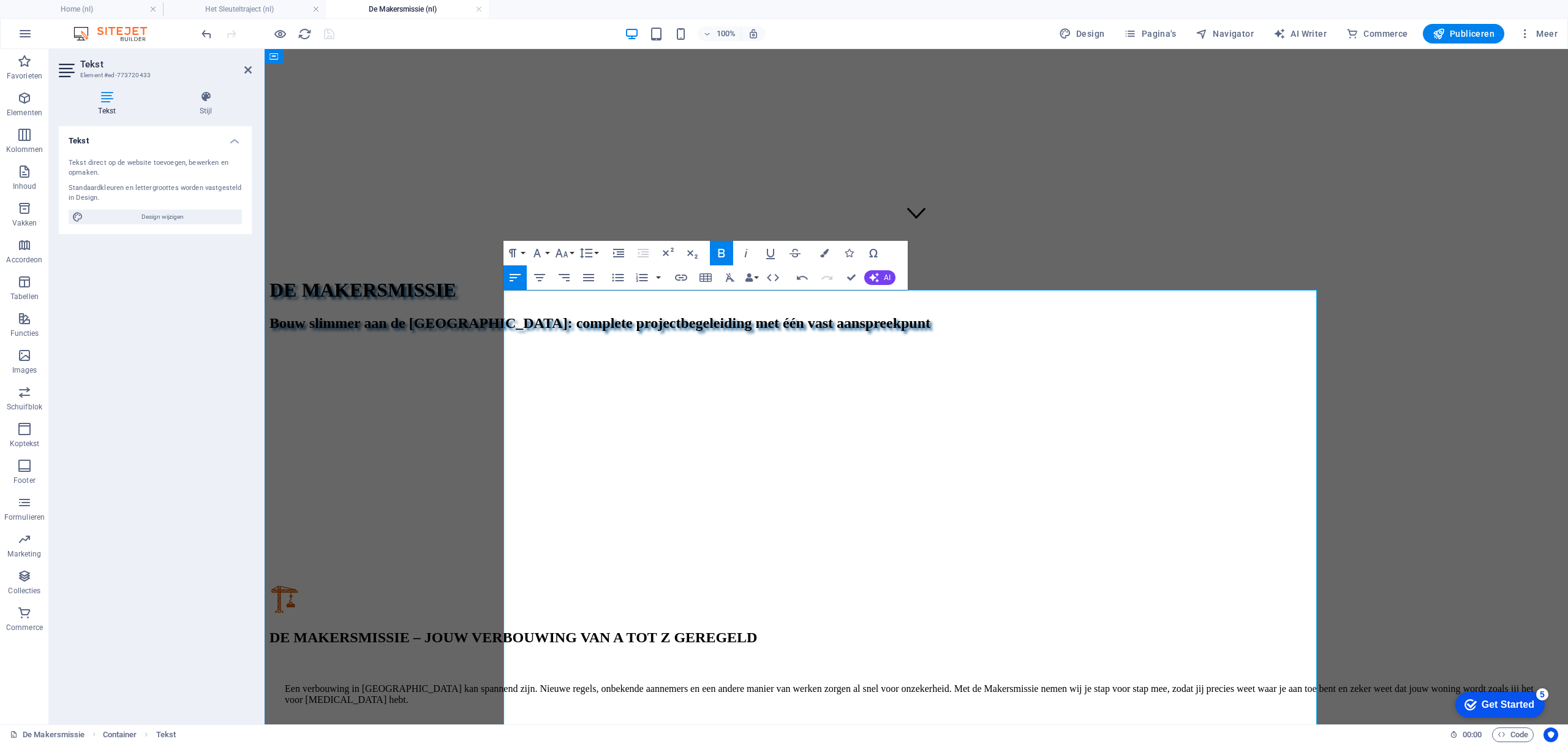
drag, startPoint x: 583, startPoint y: 425, endPoint x: 514, endPoint y: 425, distance: 69.0
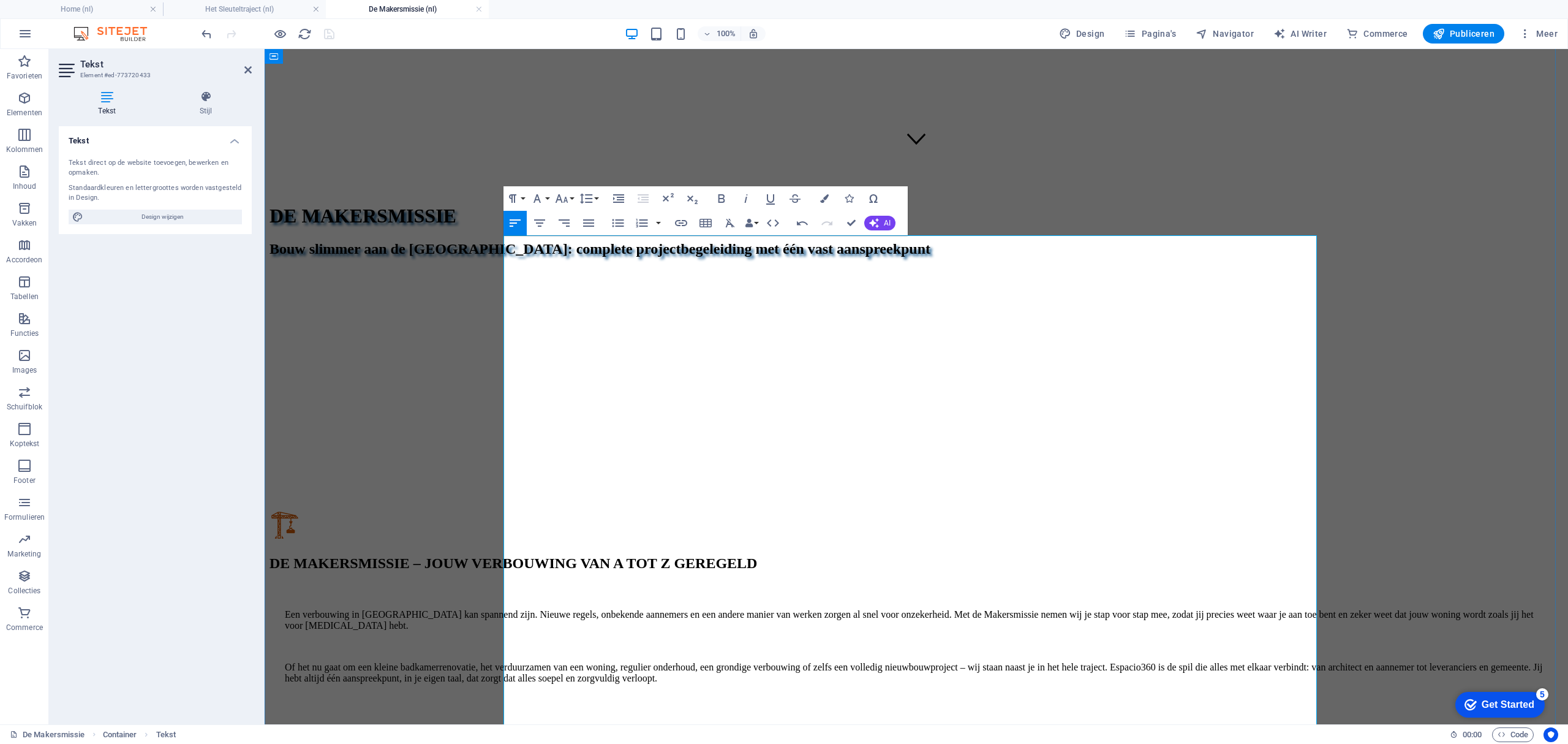
scroll to position [653, 0]
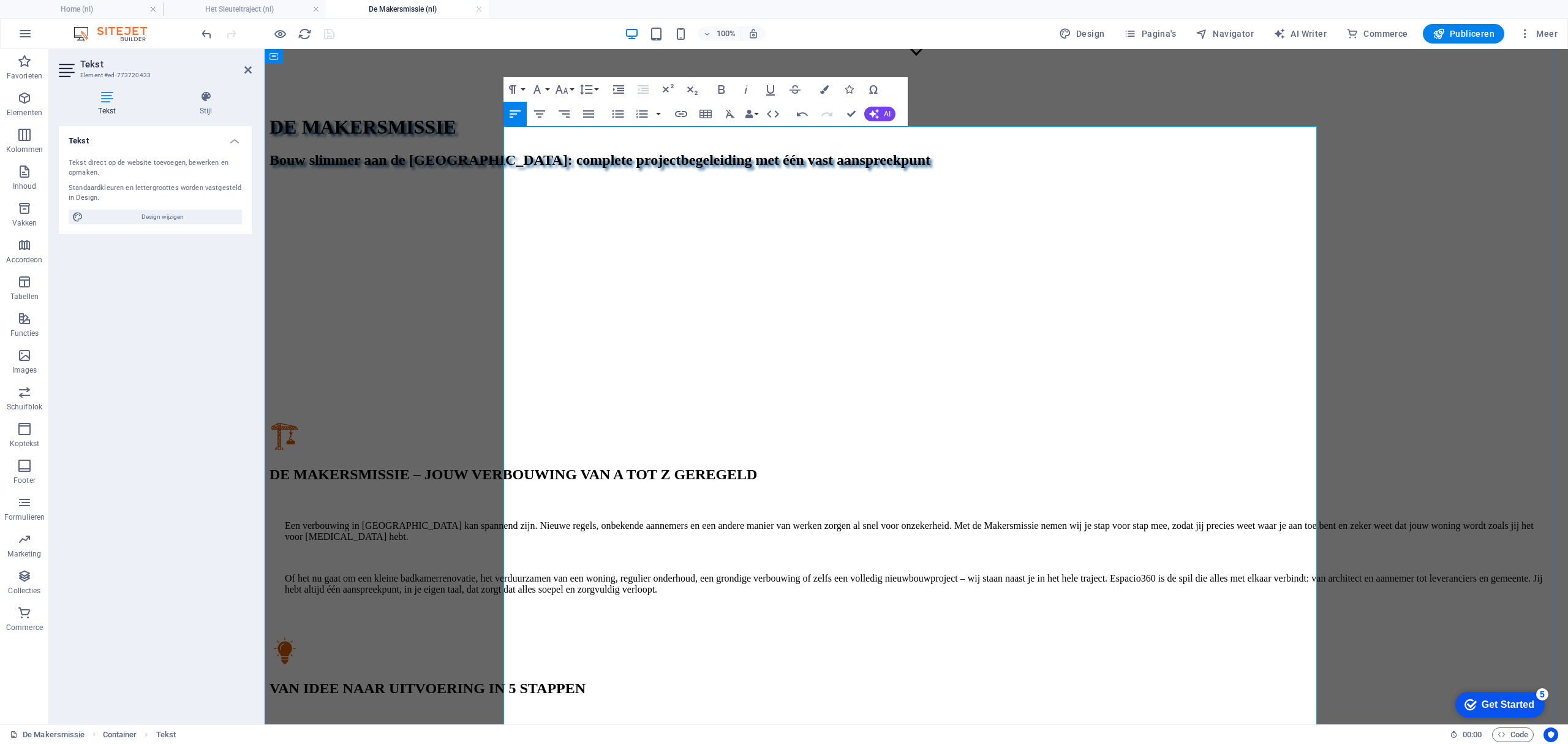
drag, startPoint x: 612, startPoint y: 498, endPoint x: 522, endPoint y: 495, distance: 90.0
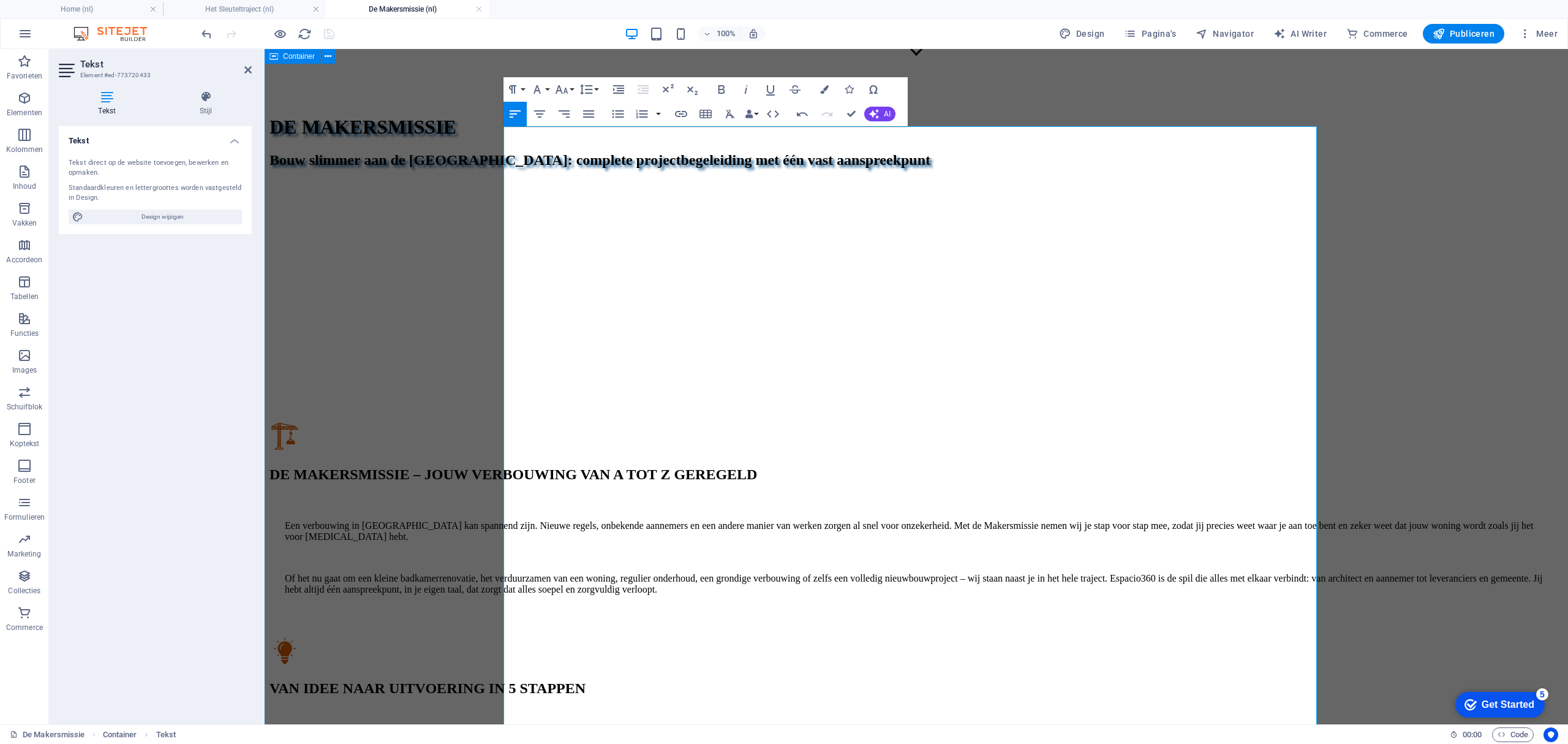
drag, startPoint x: 614, startPoint y: 629, endPoint x: 474, endPoint y: 624, distance: 140.1
drag, startPoint x: 524, startPoint y: 649, endPoint x: 583, endPoint y: 649, distance: 59.0
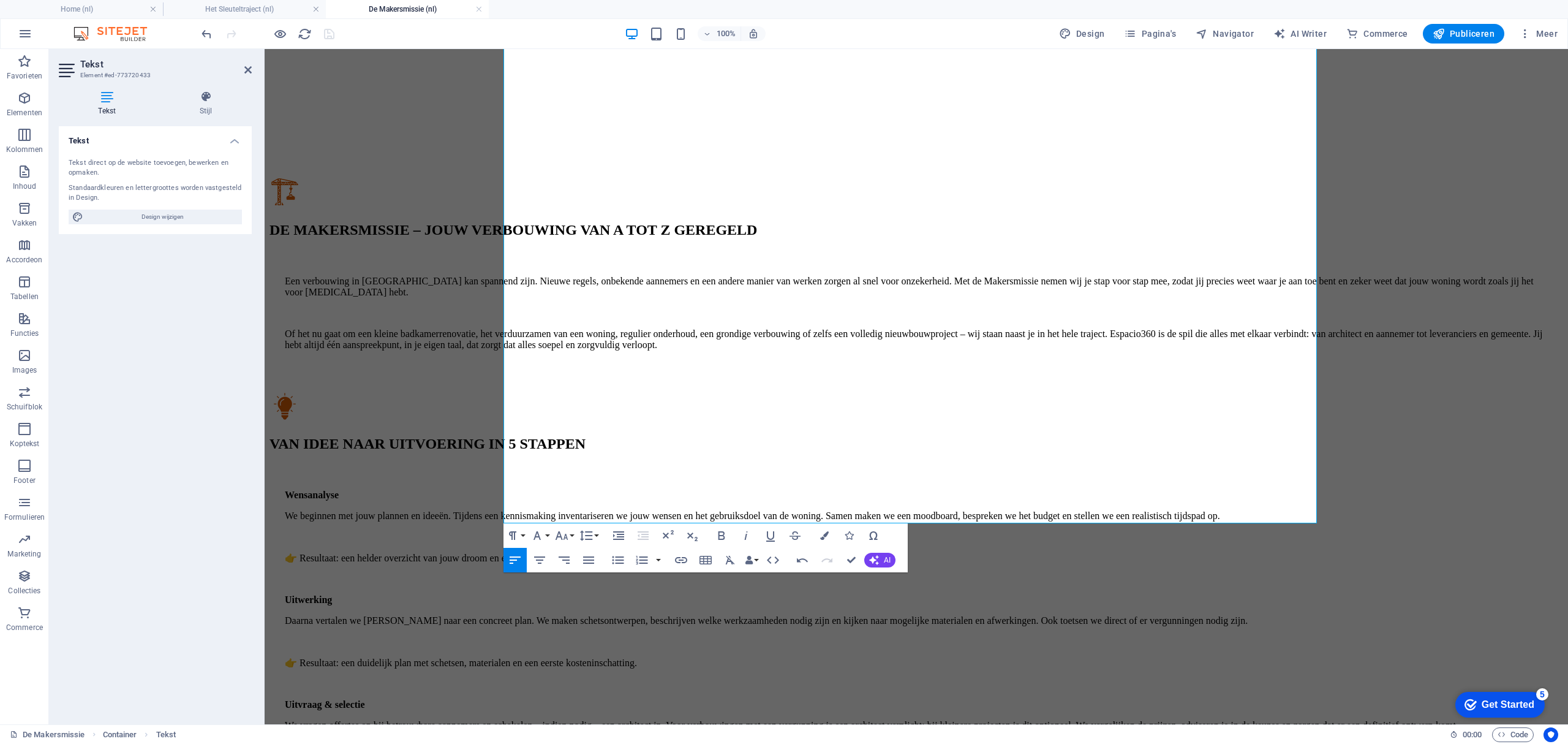
scroll to position [898, 0]
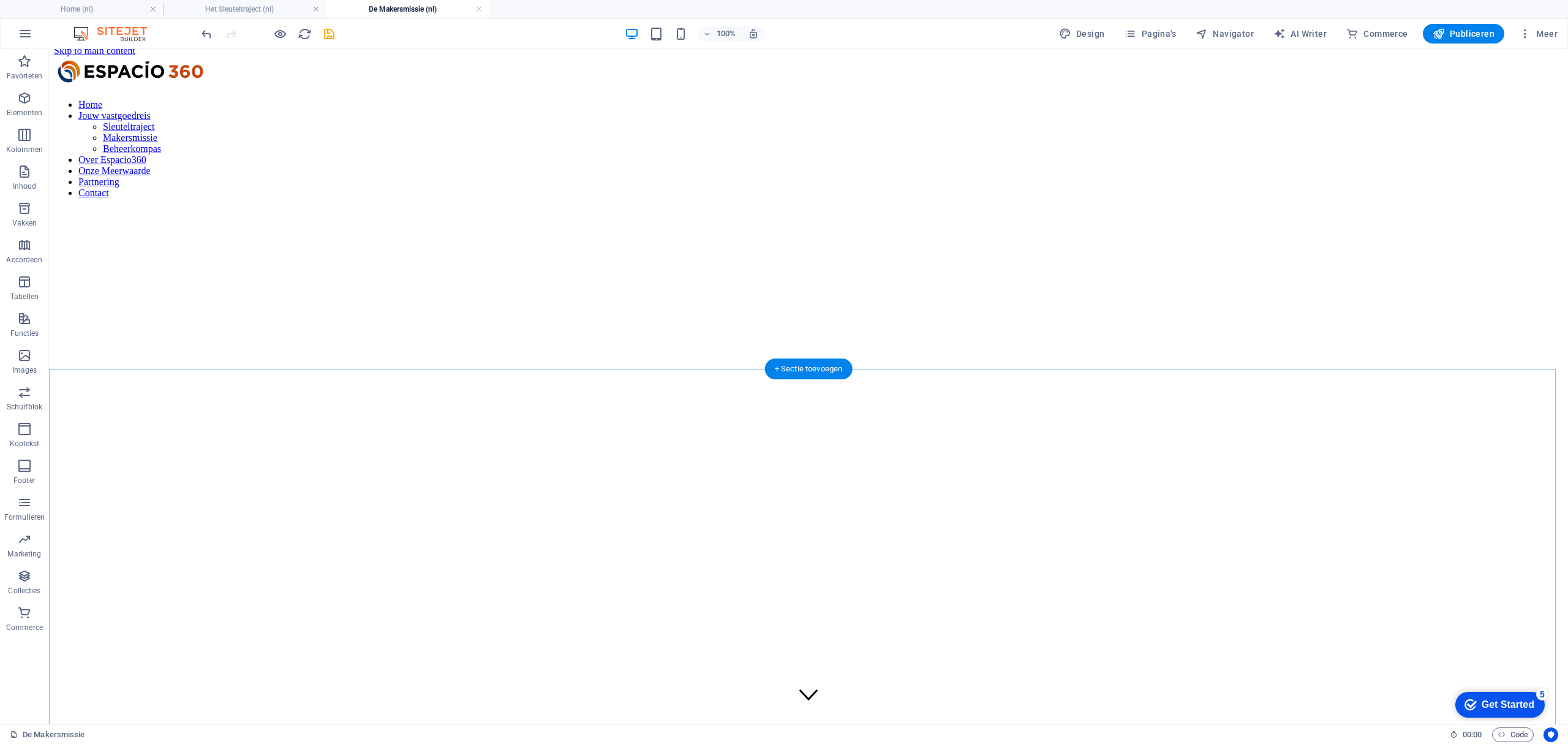
scroll to position [0, 0]
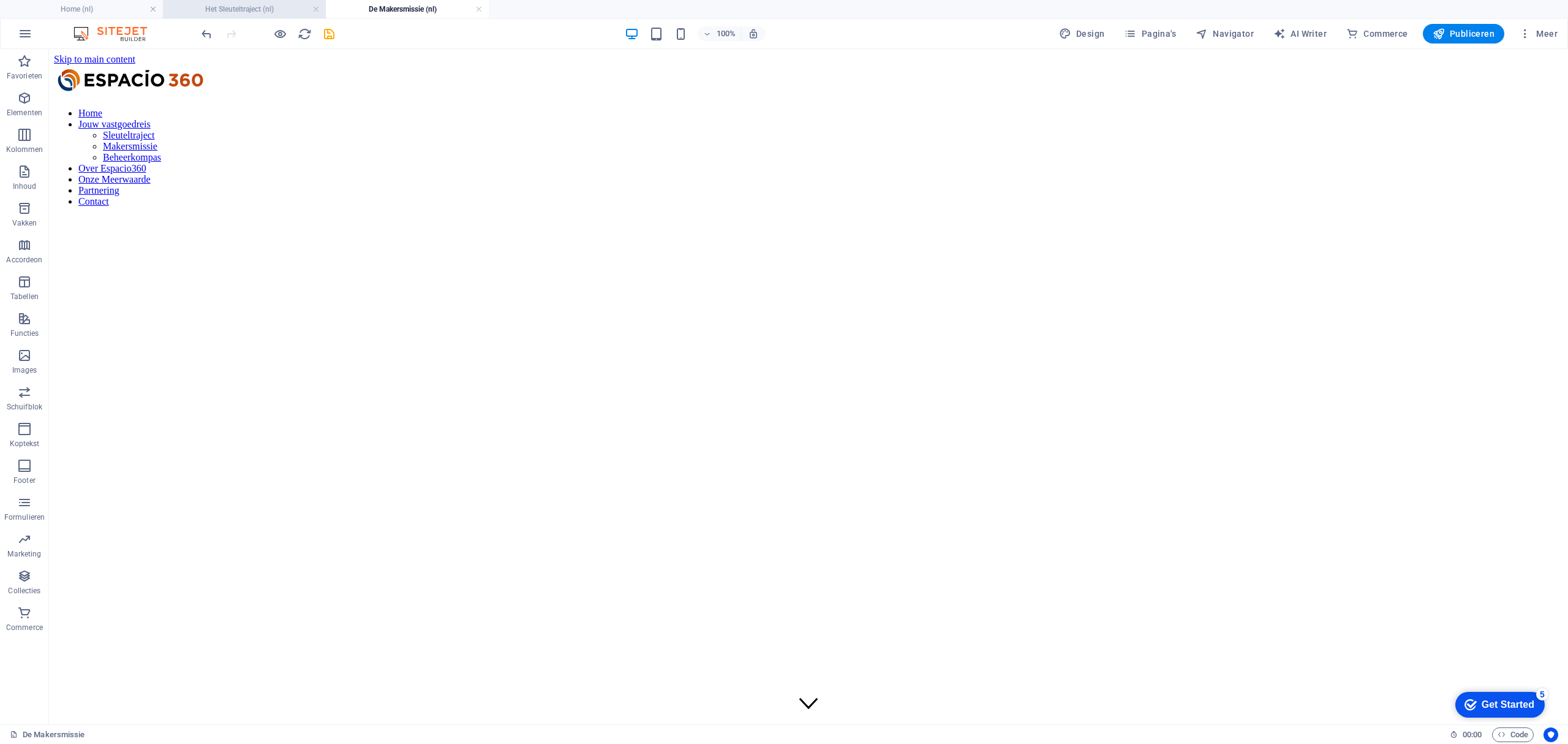
click at [268, 8] on h4 "Het Sleuteltraject (nl)" at bounding box center [244, 10] width 163 height 14
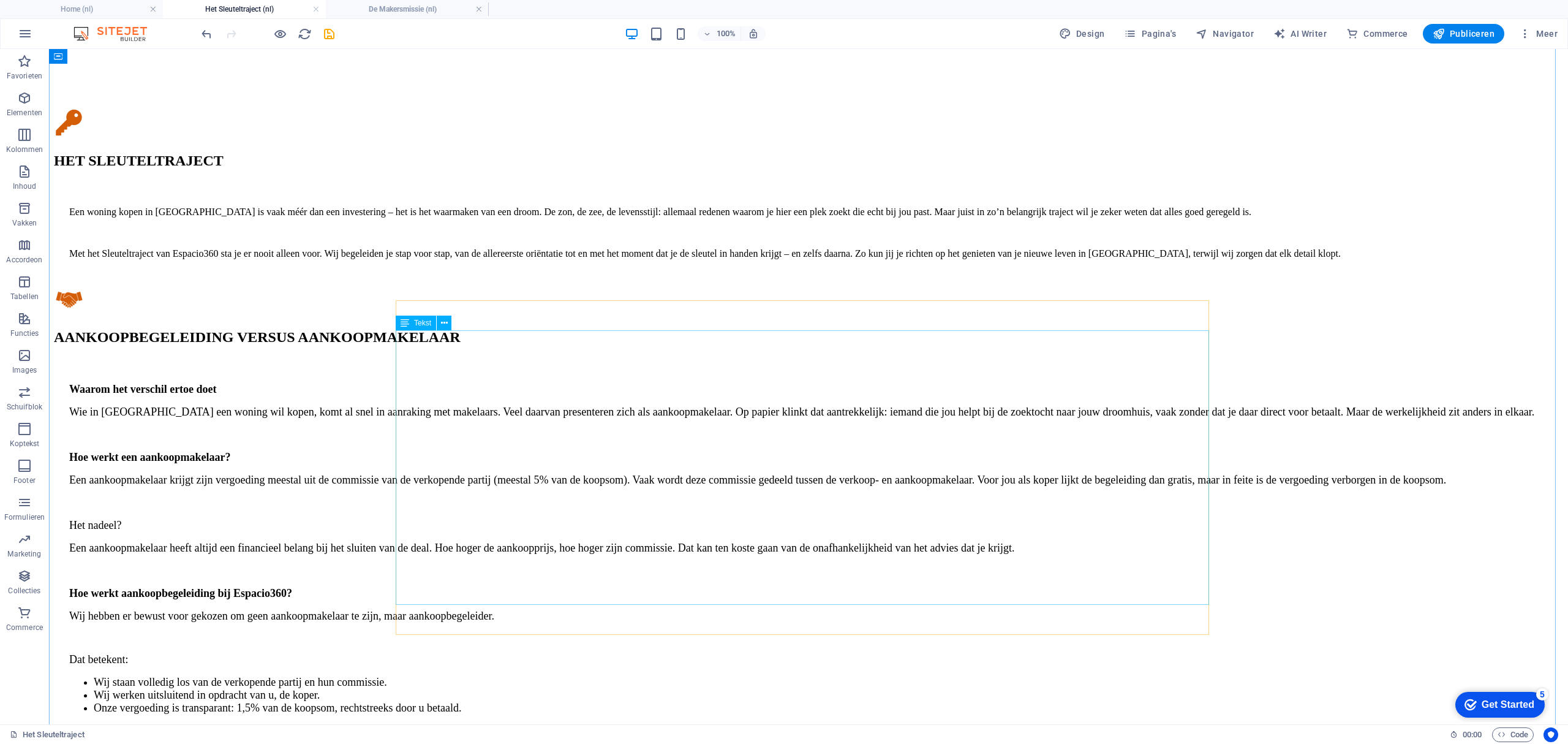
scroll to position [1564, 0]
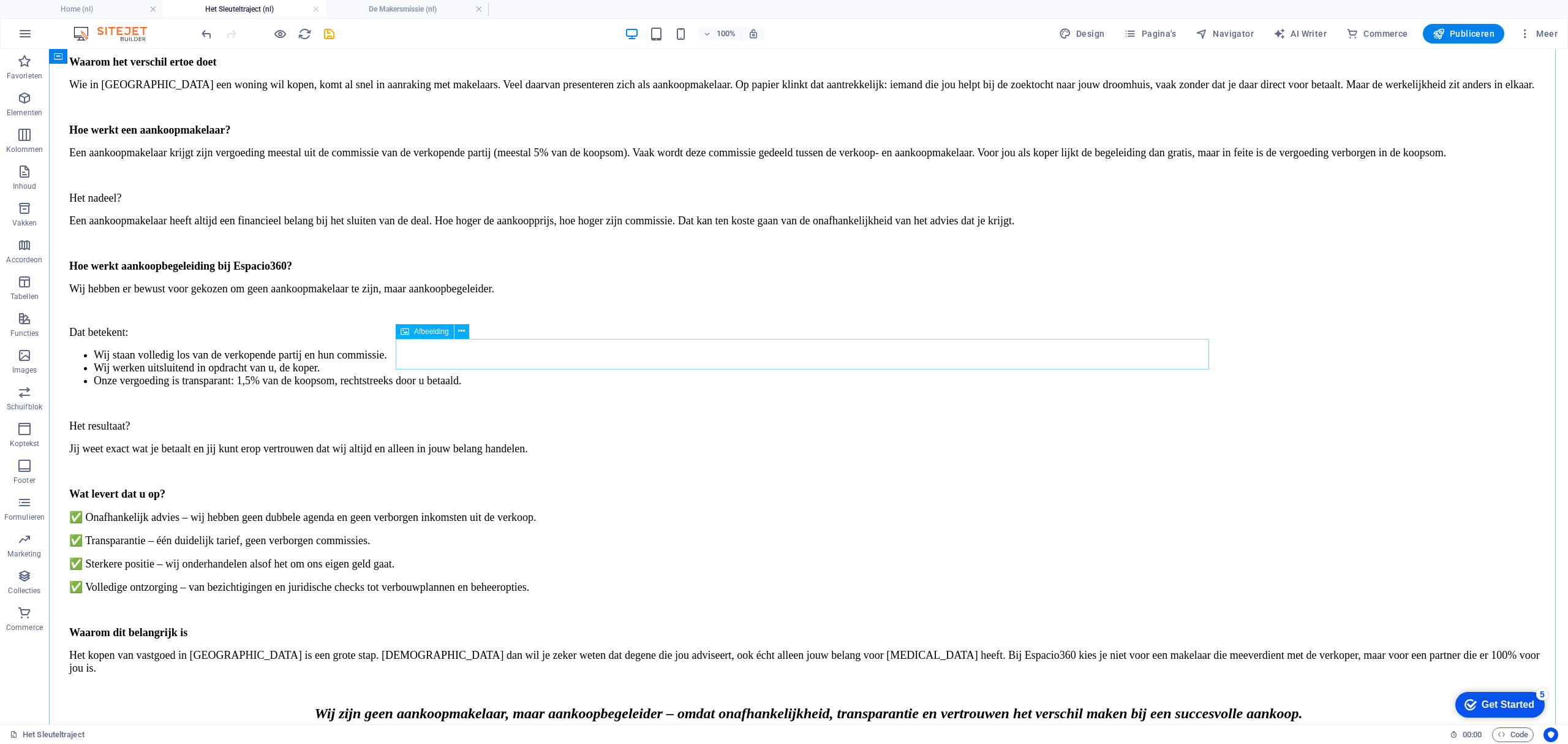
click at [380, 10] on h4 "De Makersmissie (nl)" at bounding box center [407, 10] width 163 height 14
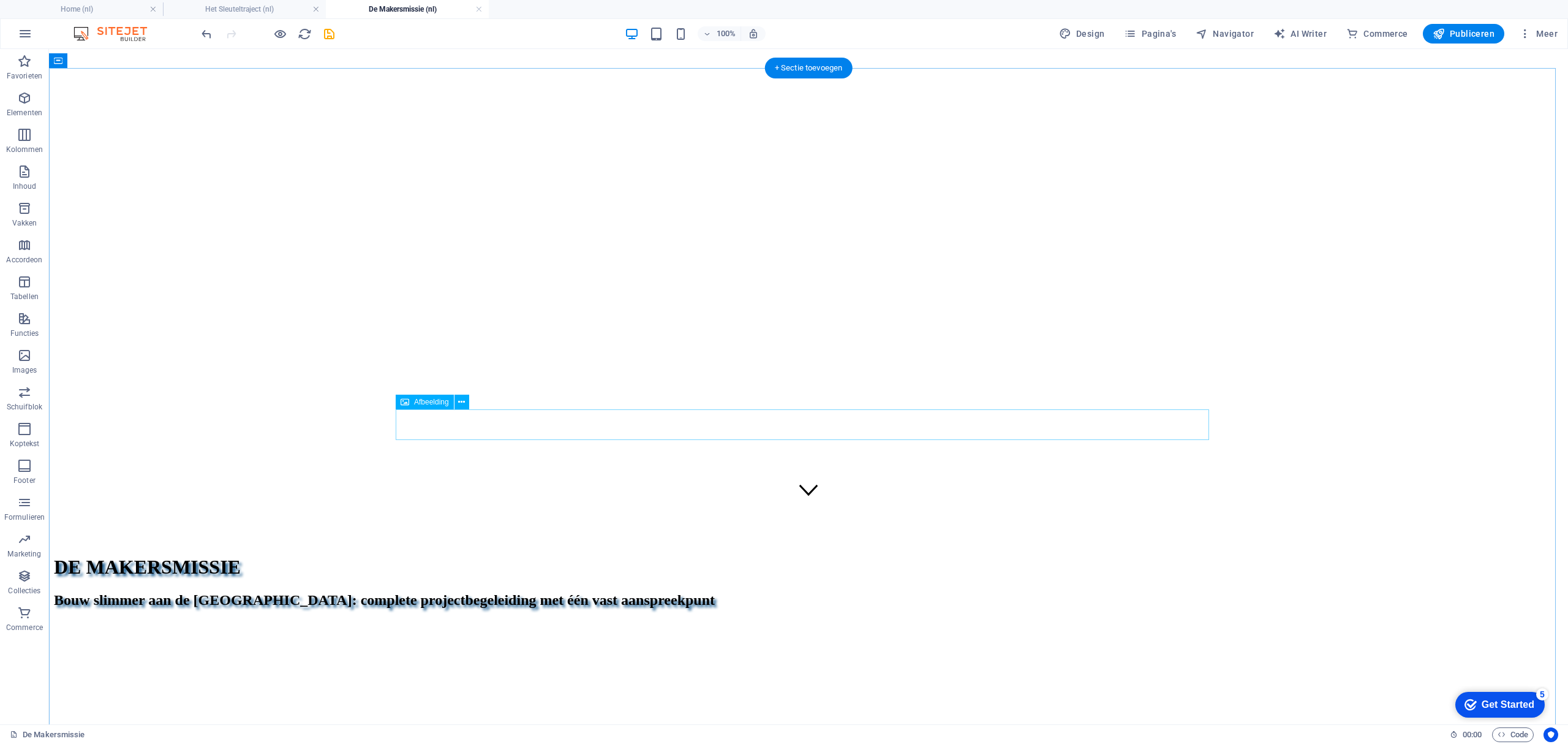
scroll to position [408, 0]
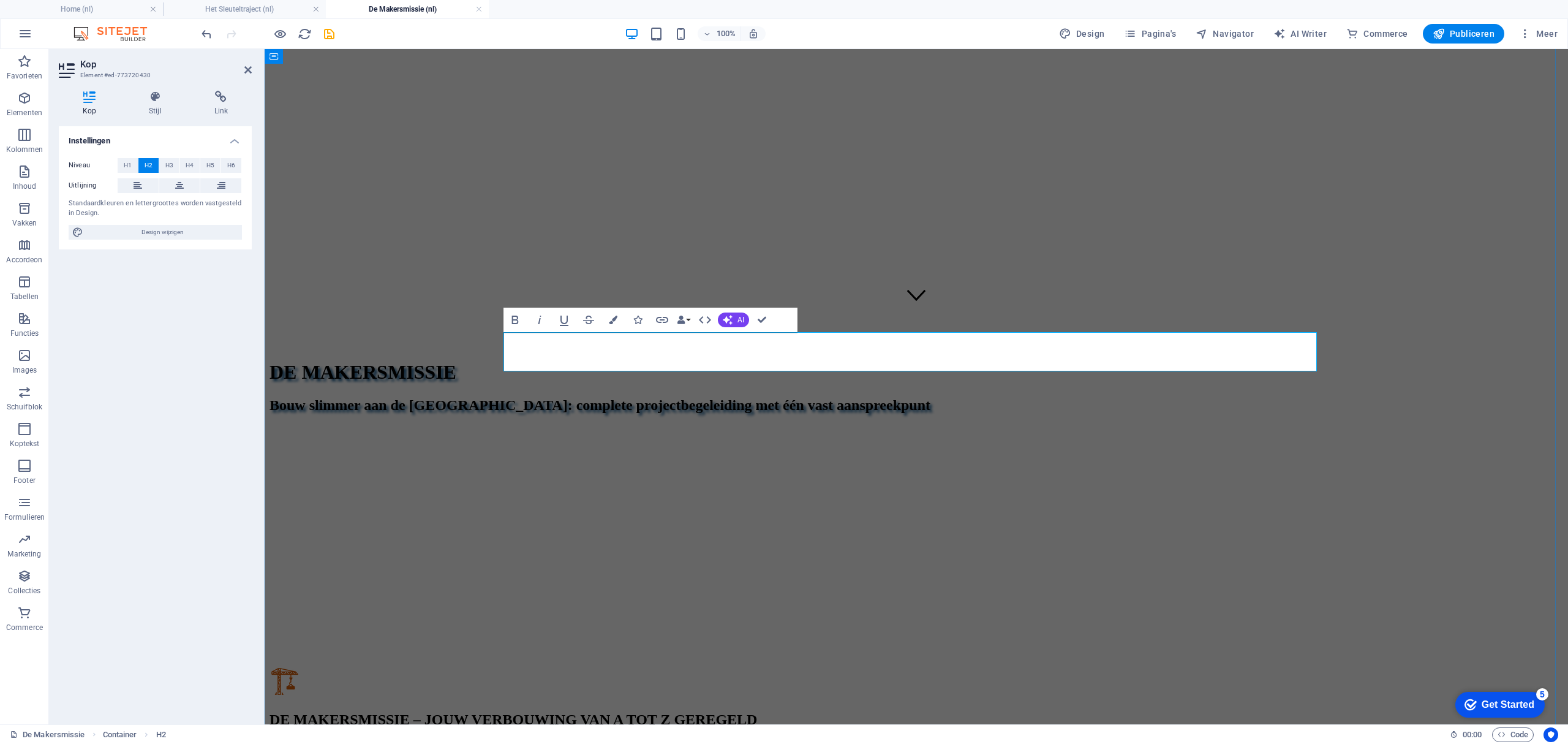
drag, startPoint x: 1015, startPoint y: 347, endPoint x: 1143, endPoint y: 347, distance: 128.0
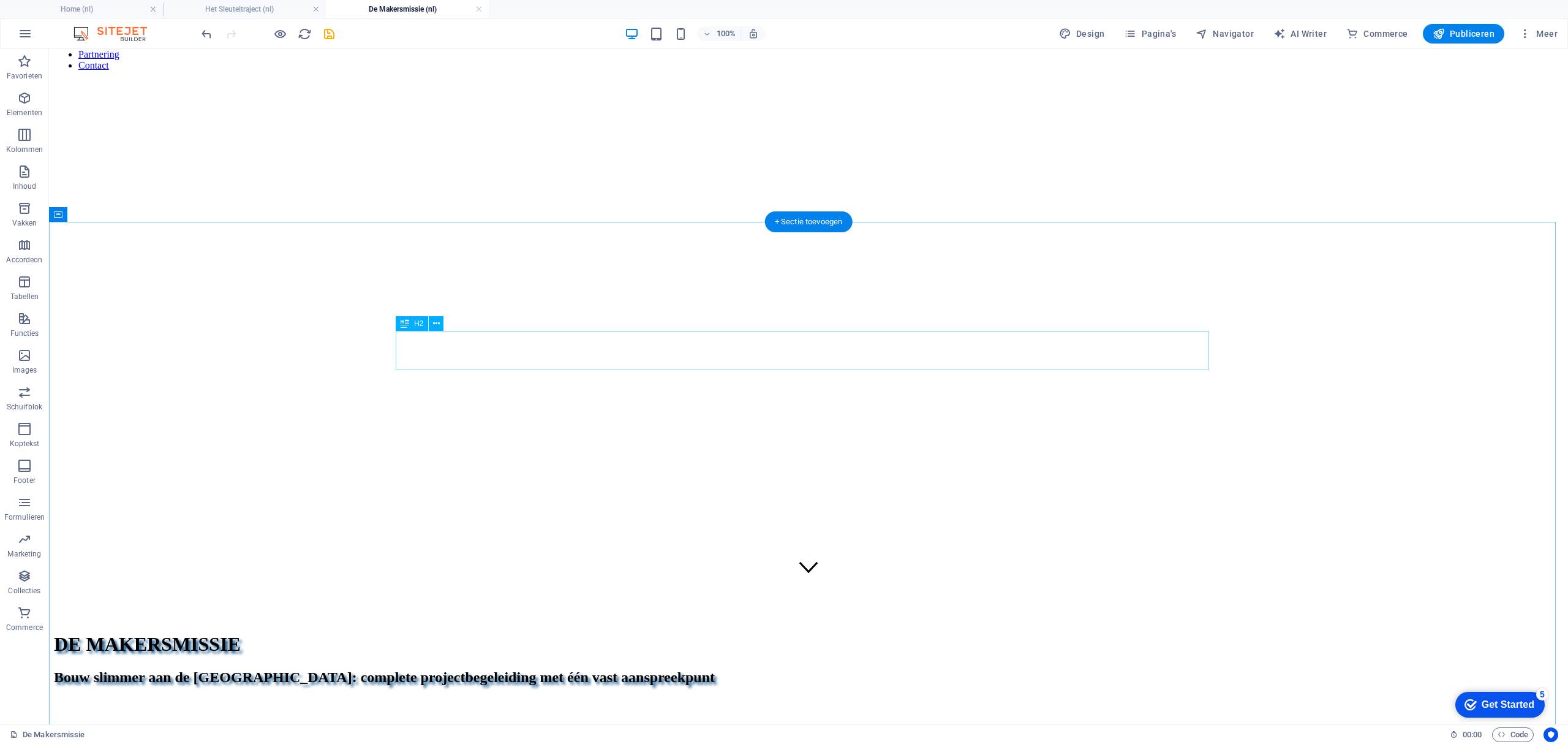
scroll to position [163, 0]
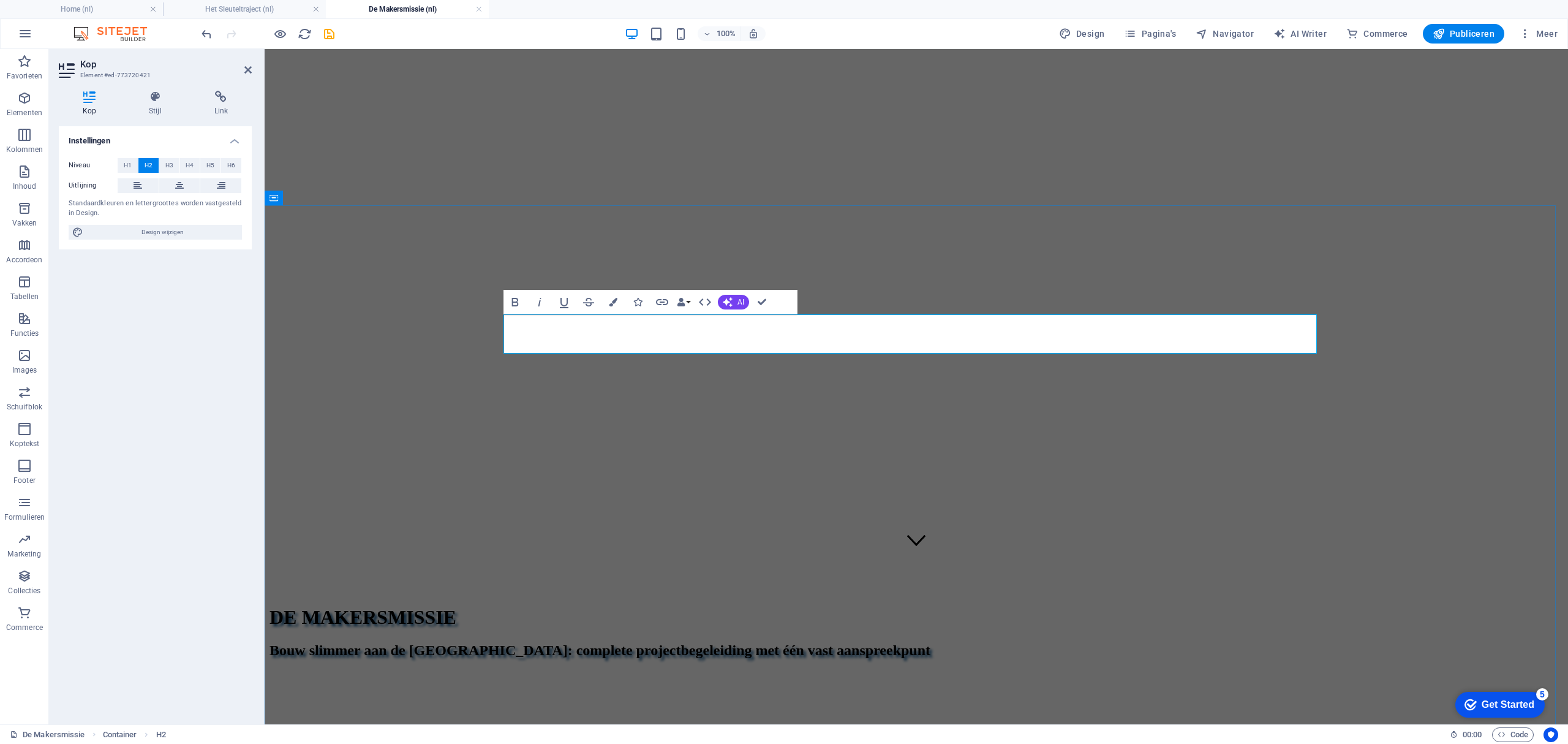
drag, startPoint x: 758, startPoint y: 326, endPoint x: 1286, endPoint y: 329, distance: 528.0
drag, startPoint x: 1410, startPoint y: 377, endPoint x: 1628, endPoint y: 377, distance: 218.0
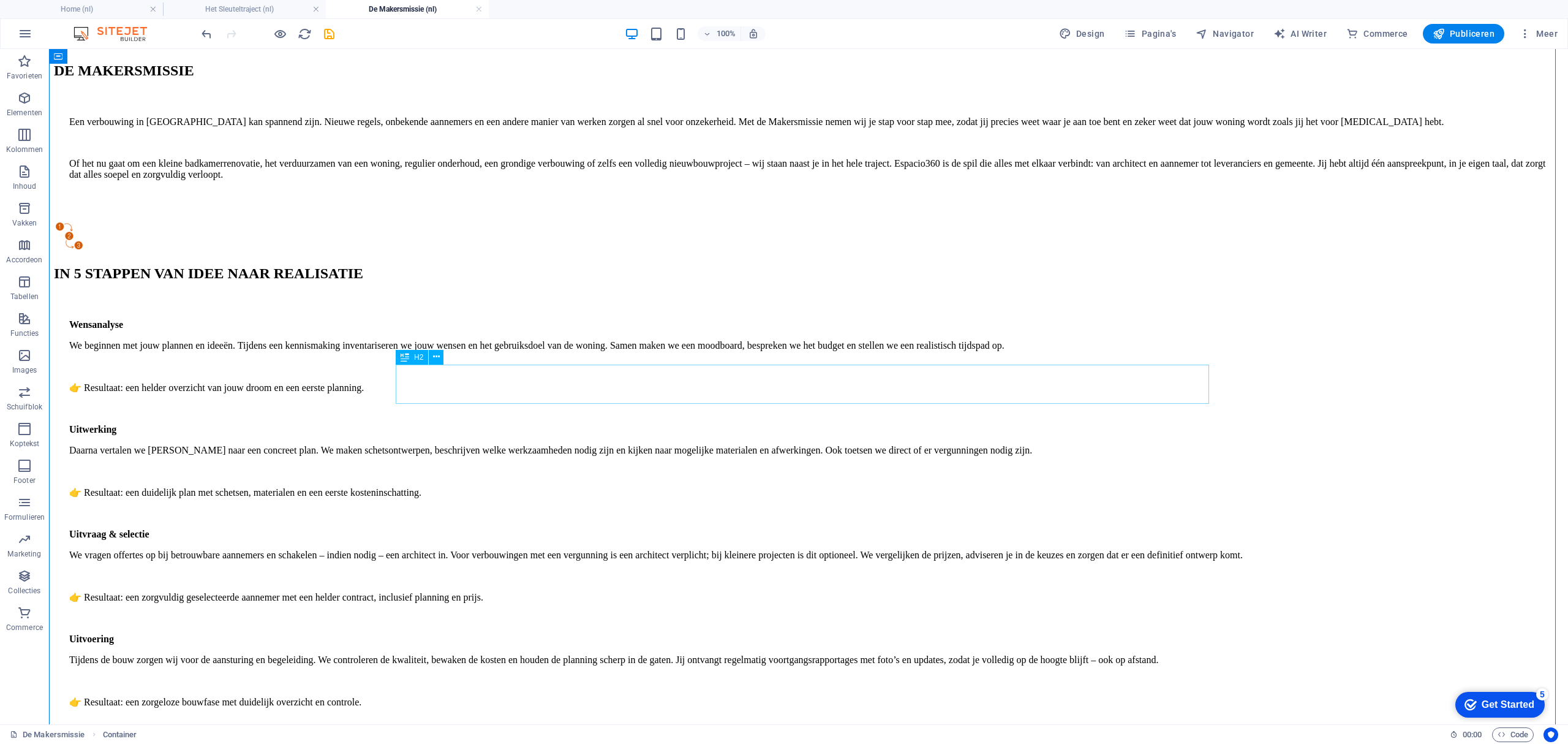
scroll to position [1062, 0]
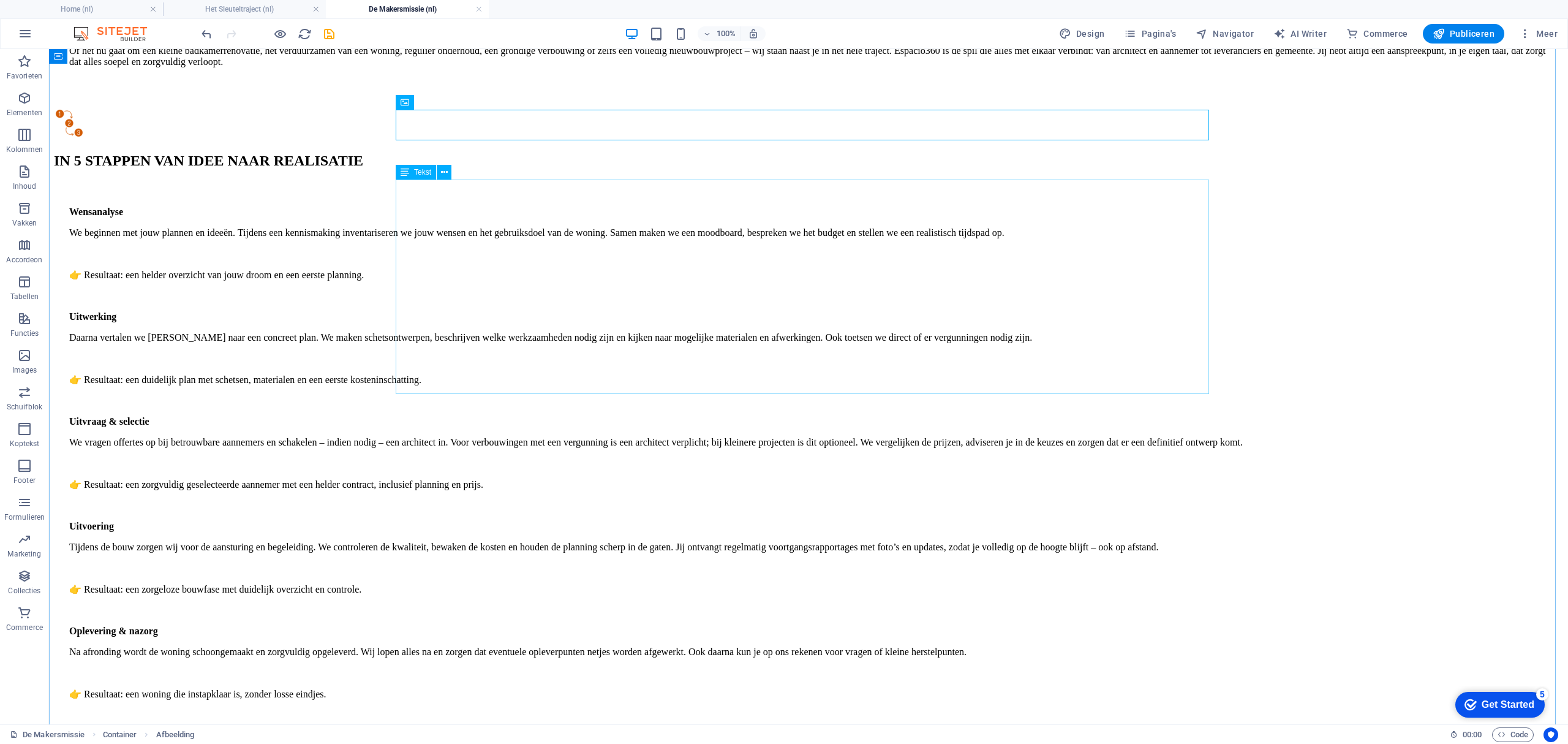
scroll to position [1307, 0]
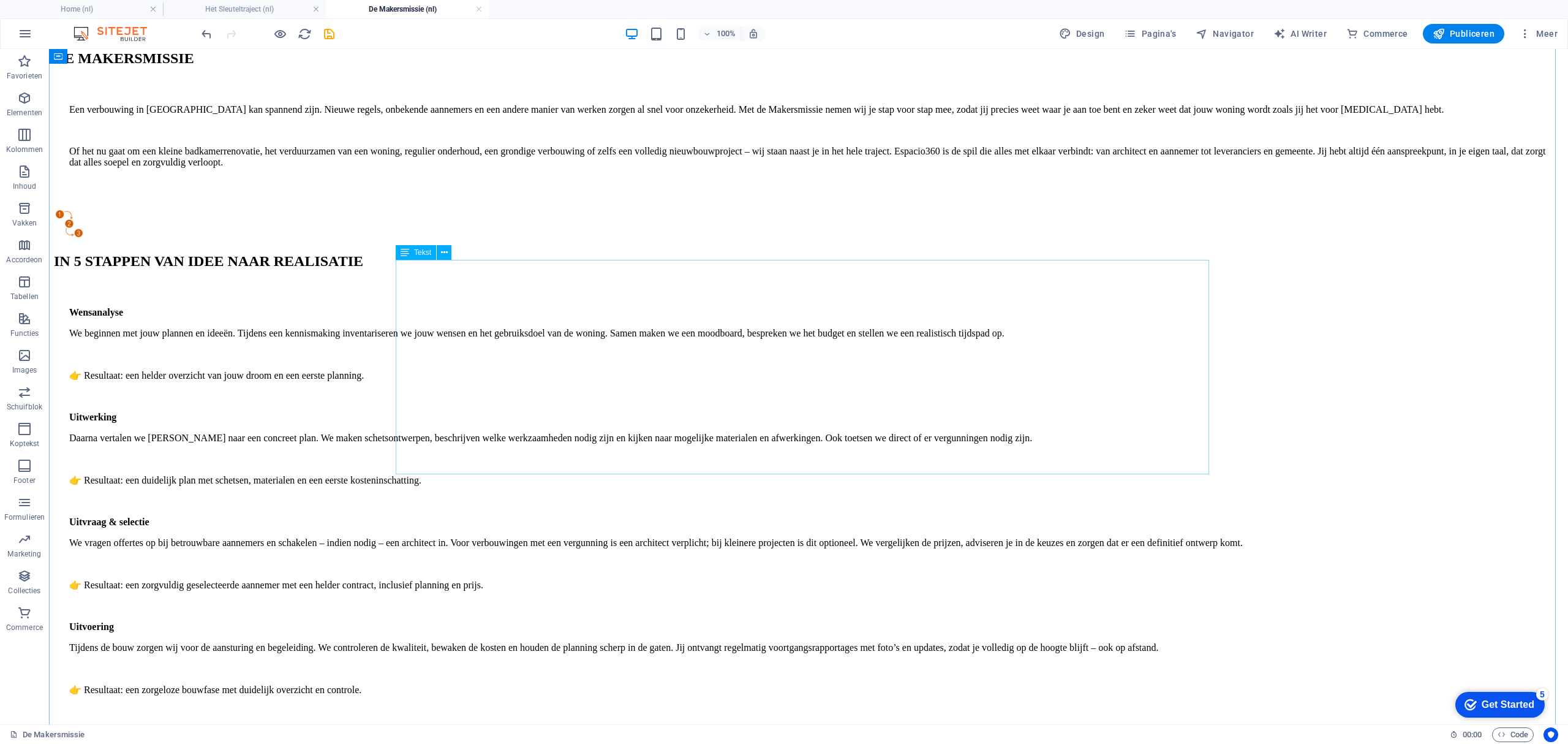
scroll to position [1062, 0]
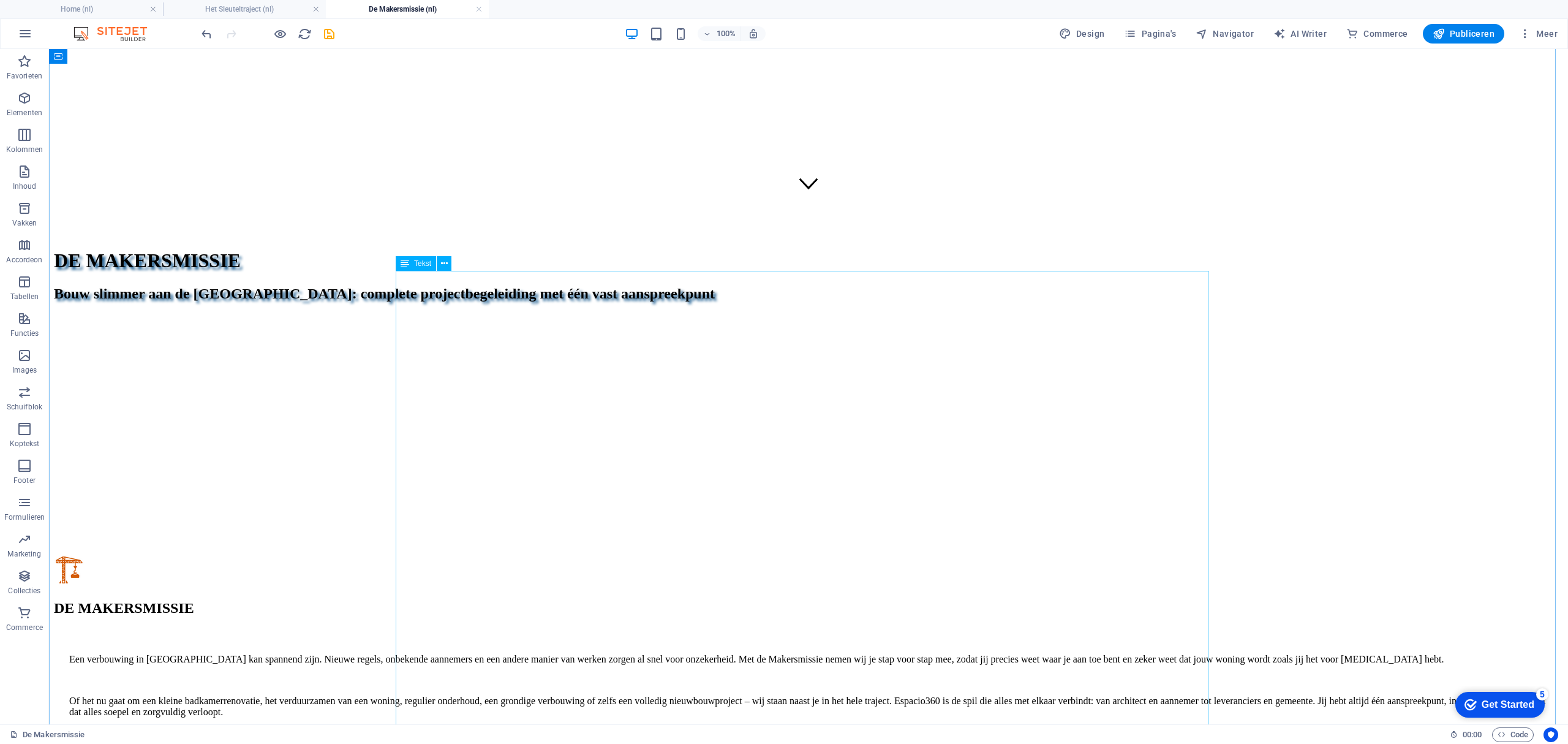
scroll to position [491, 0]
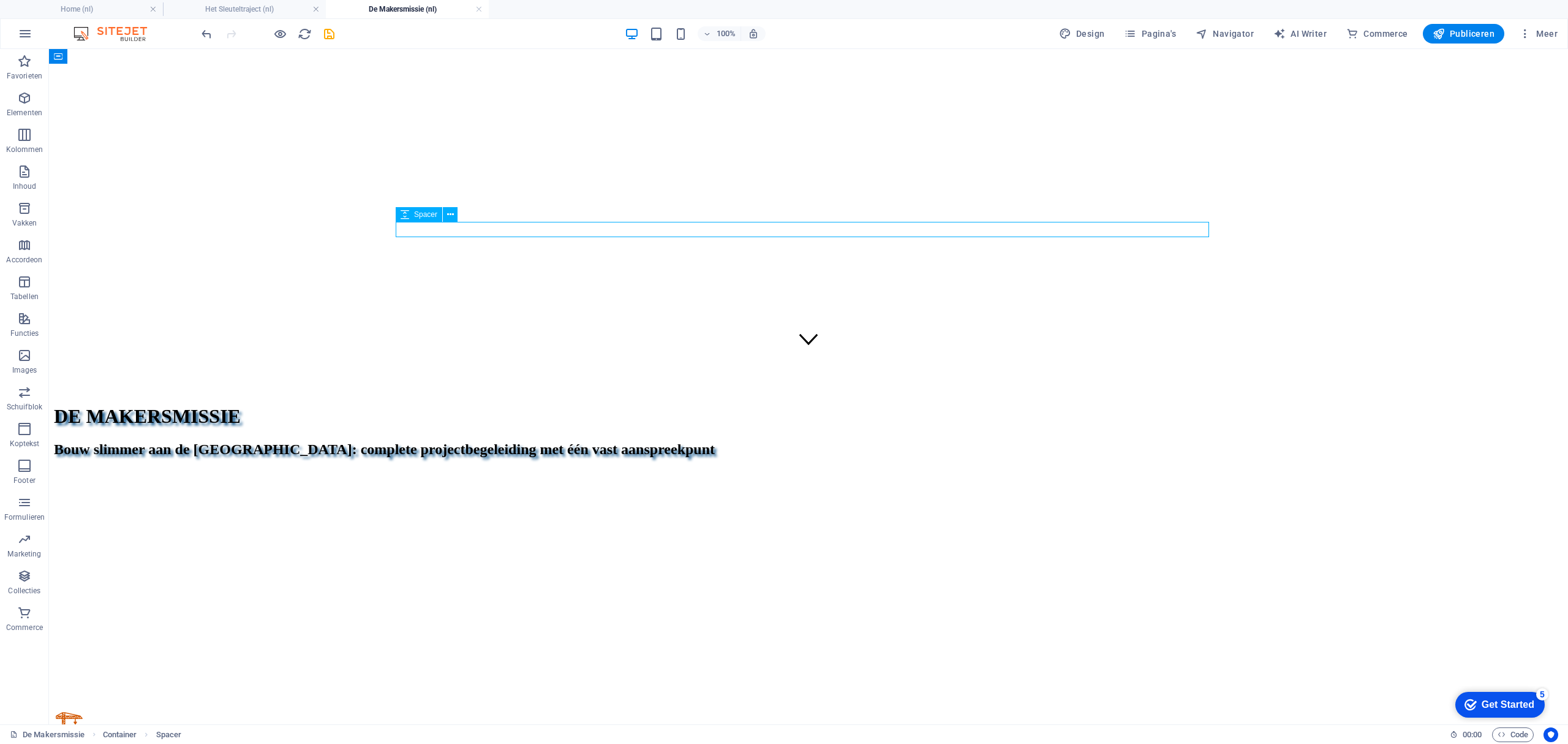
scroll to position [245, 0]
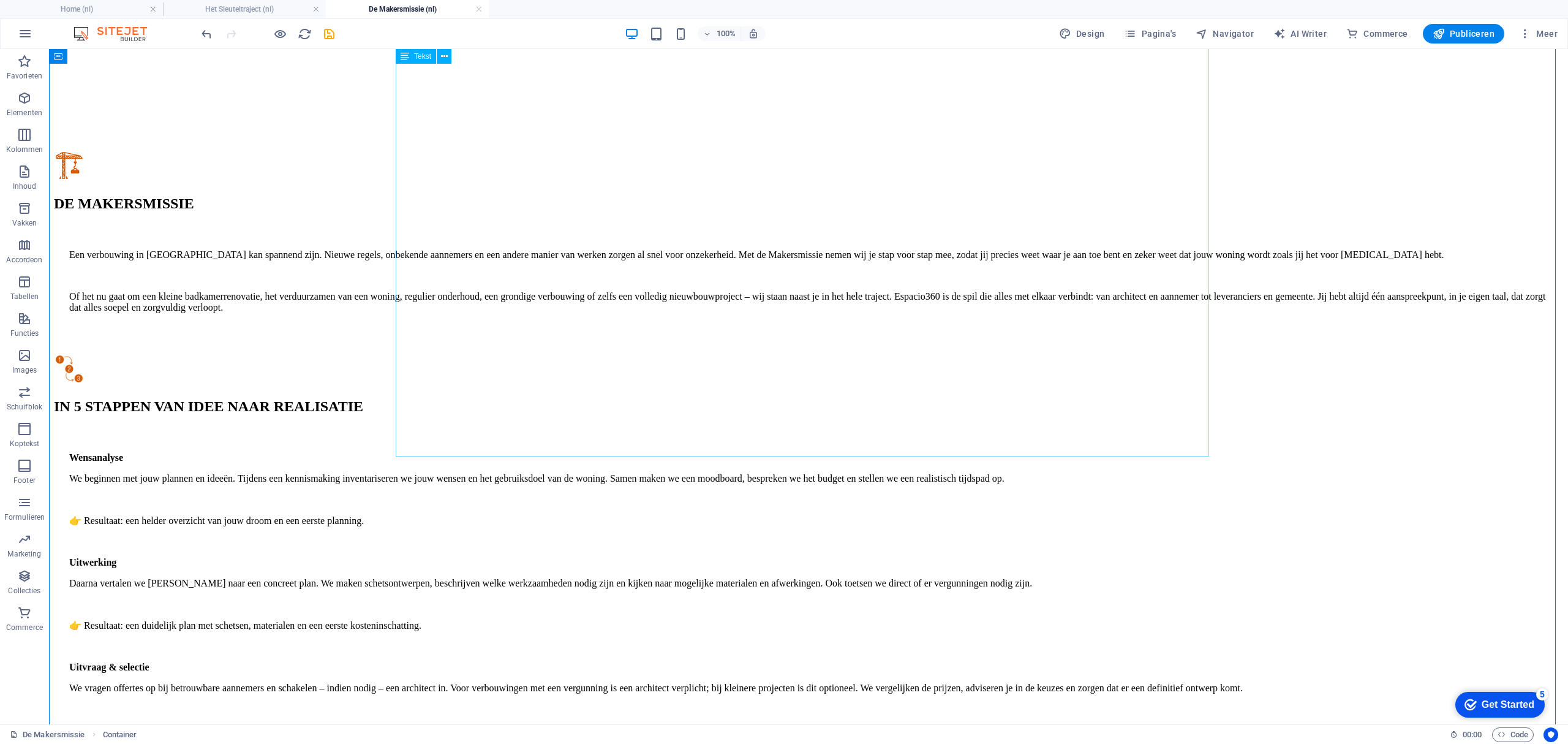
scroll to position [898, 0]
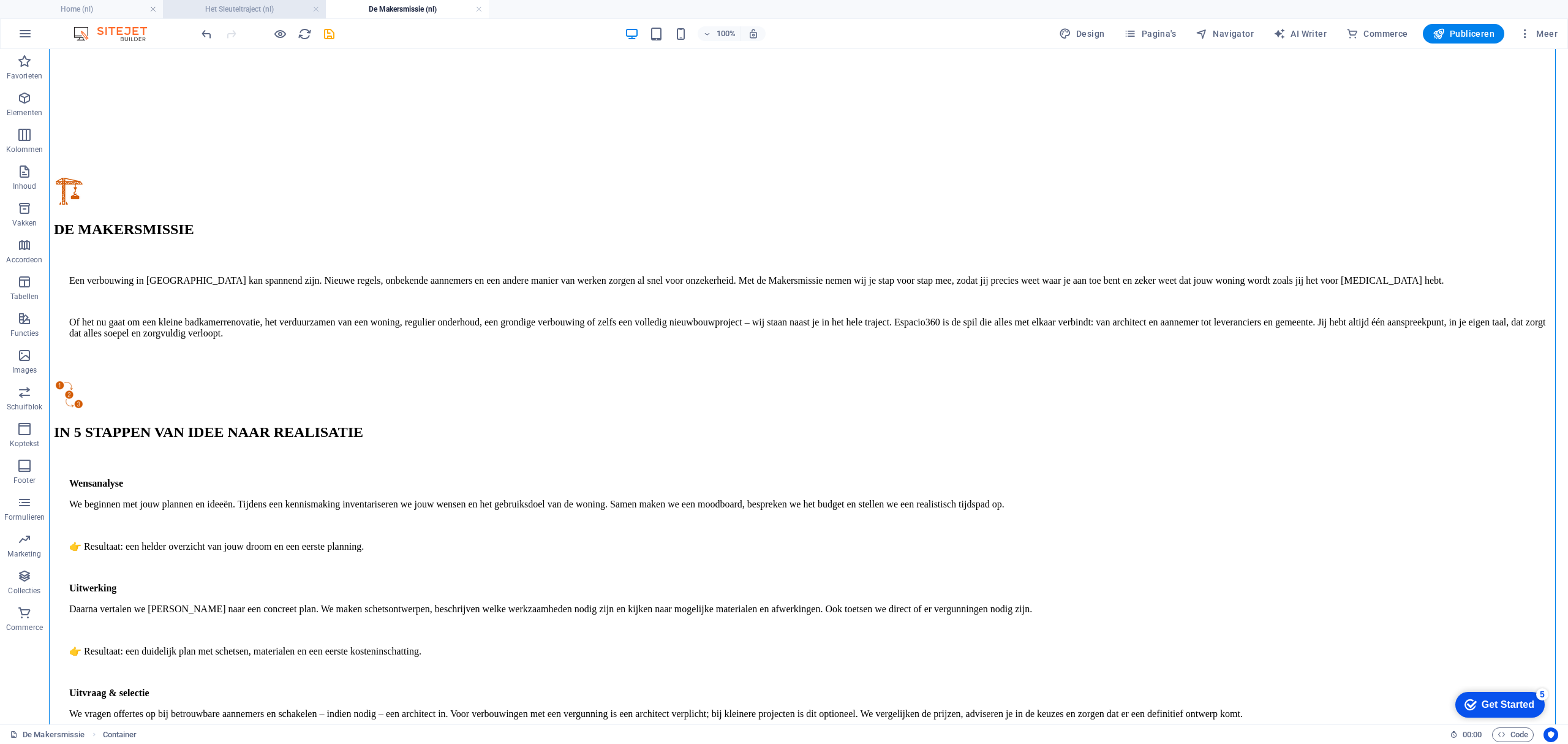
click at [264, 14] on h4 "Het Sleuteltraject (nl)" at bounding box center [244, 10] width 163 height 14
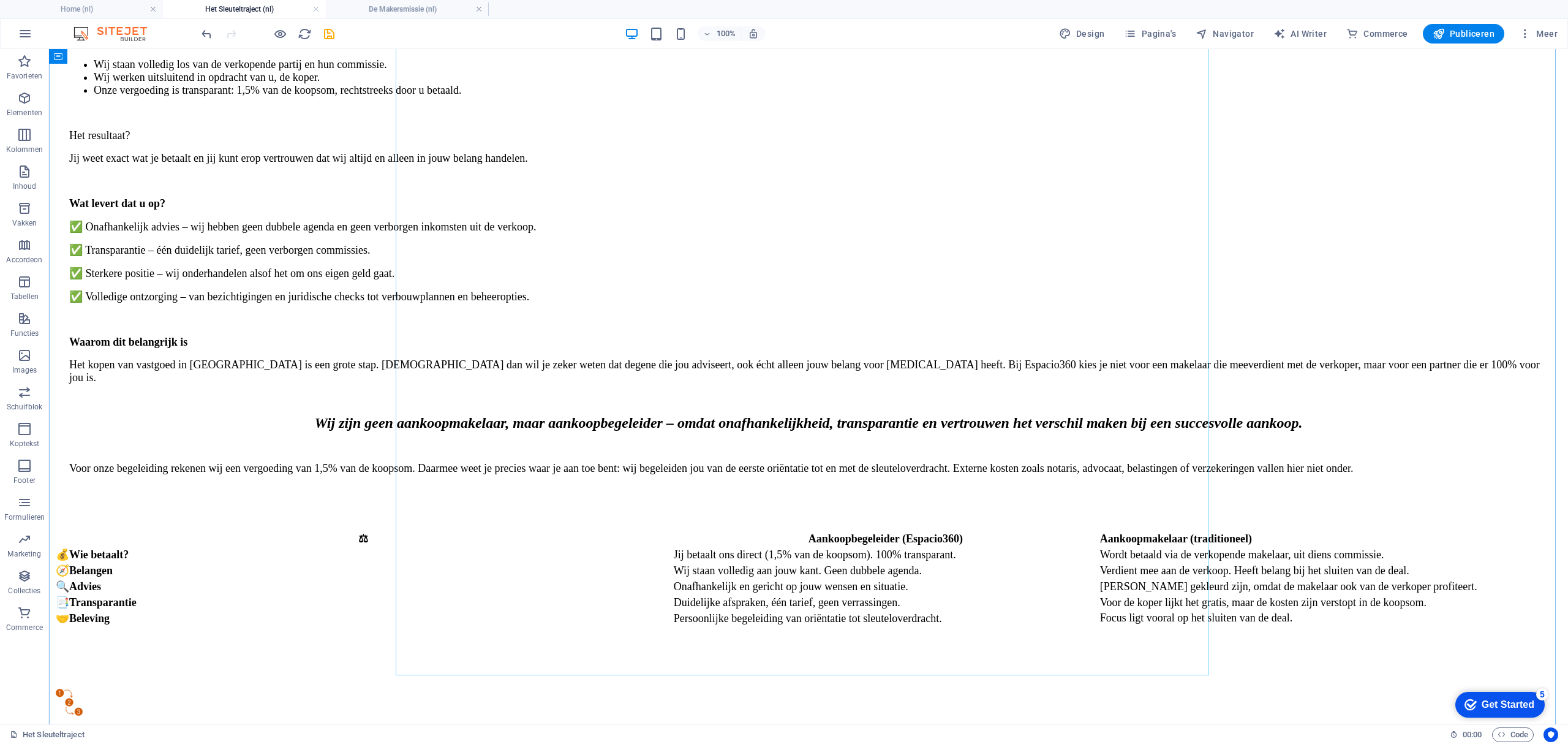
scroll to position [2054, 0]
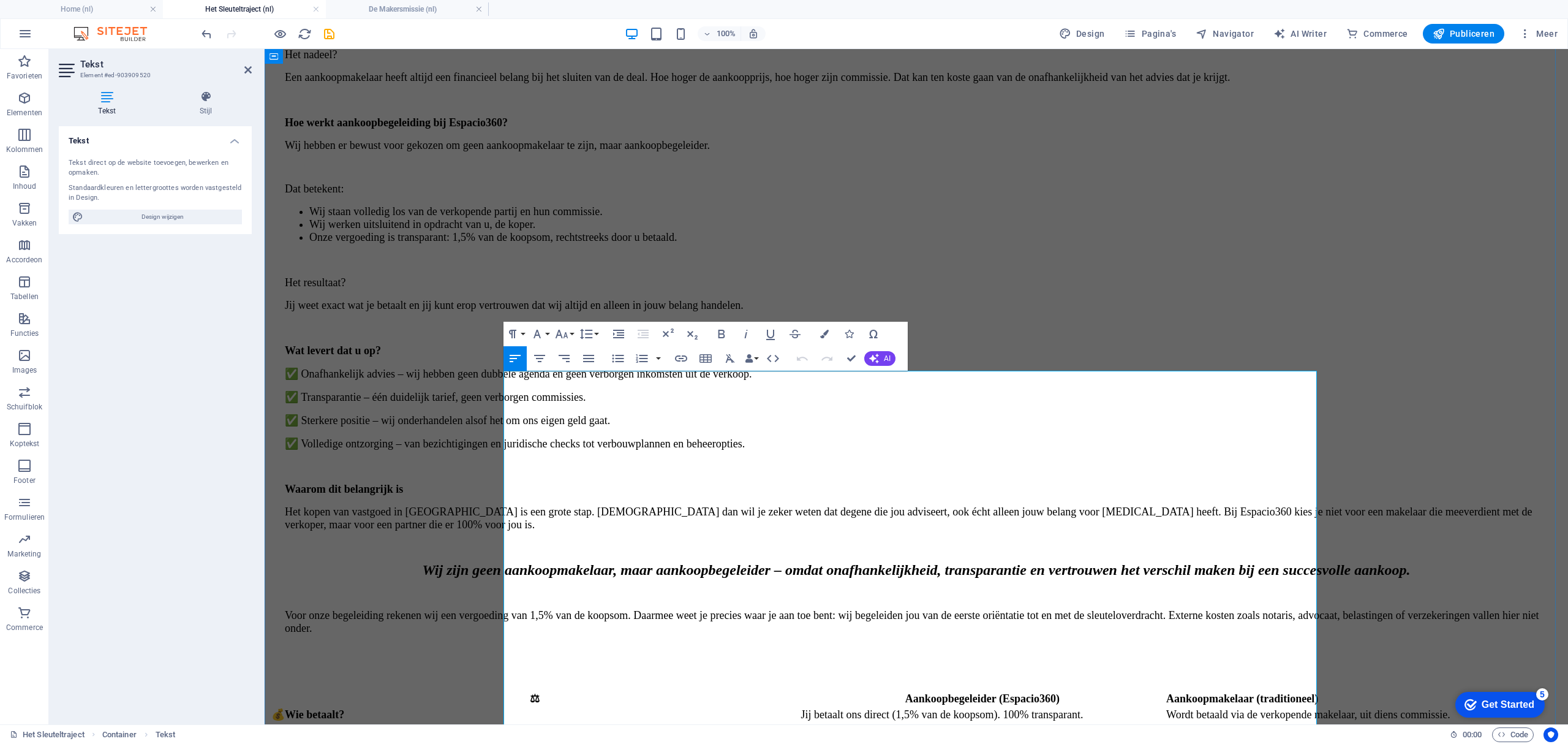
scroll to position [2092, 0]
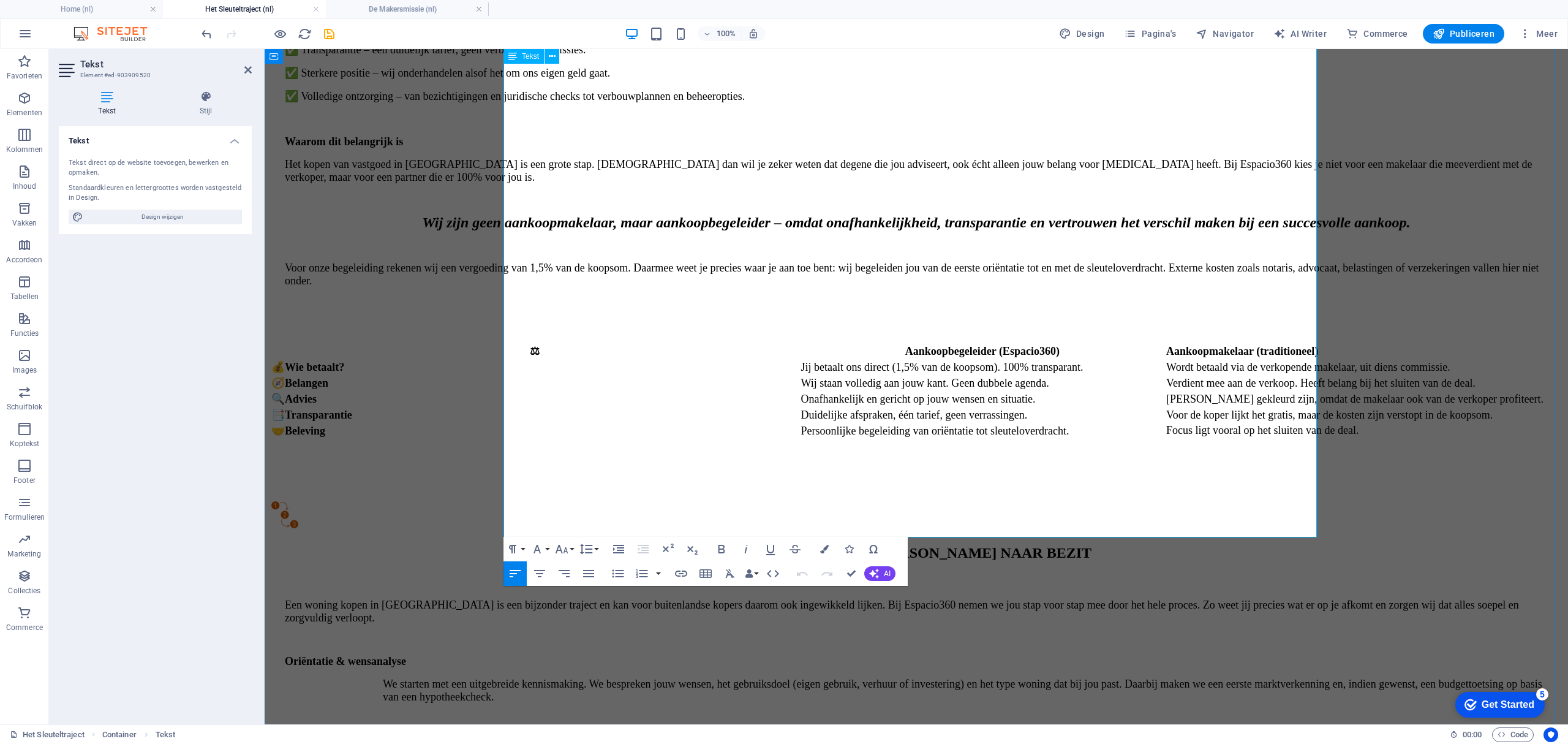
drag, startPoint x: 983, startPoint y: 517, endPoint x: 518, endPoint y: 494, distance: 465.6
copy div "Visueel overzicht Het volledige proces ziet u in één oogopslag terug in het ond…"
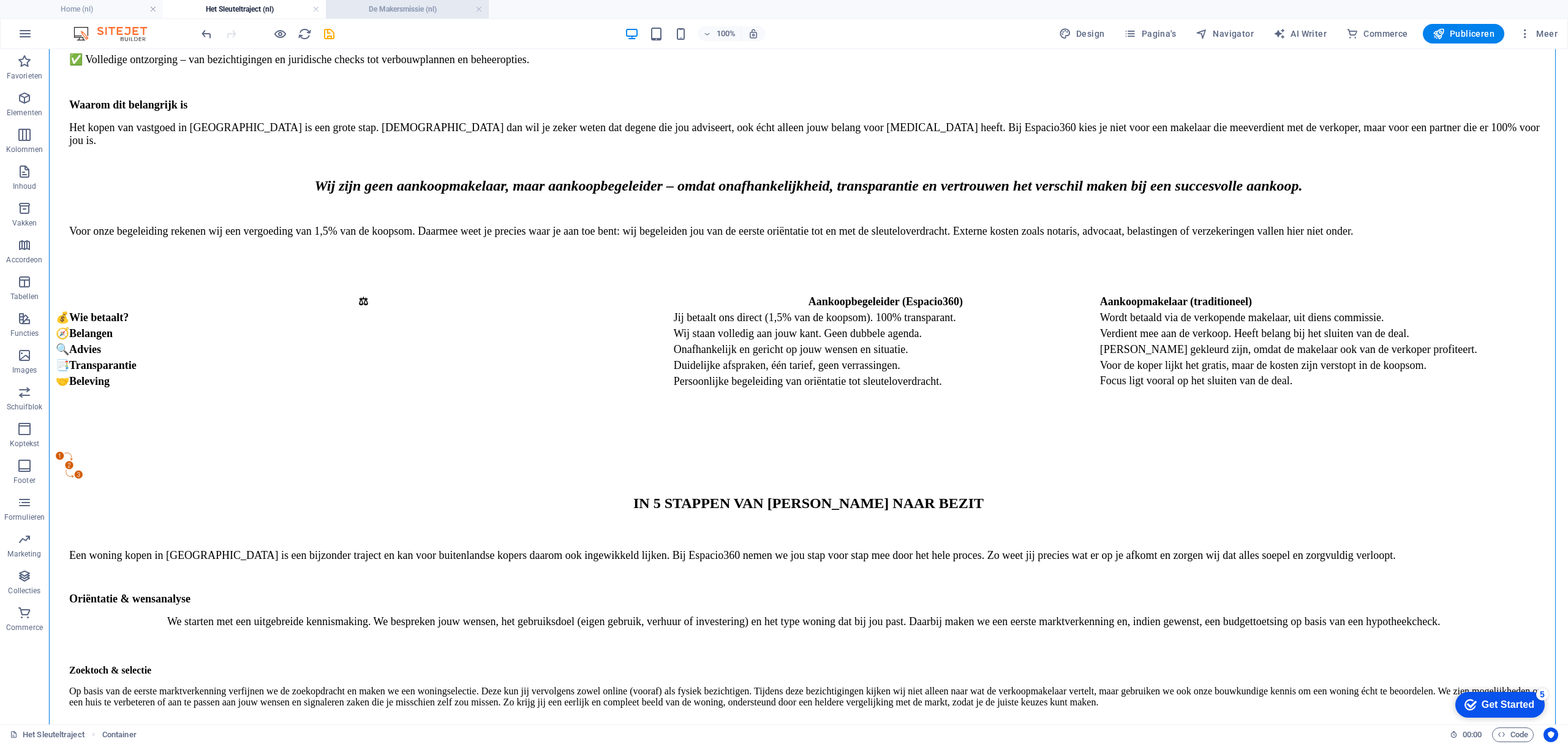
click at [430, 14] on h4 "De Makersmissie (nl)" at bounding box center [407, 10] width 163 height 14
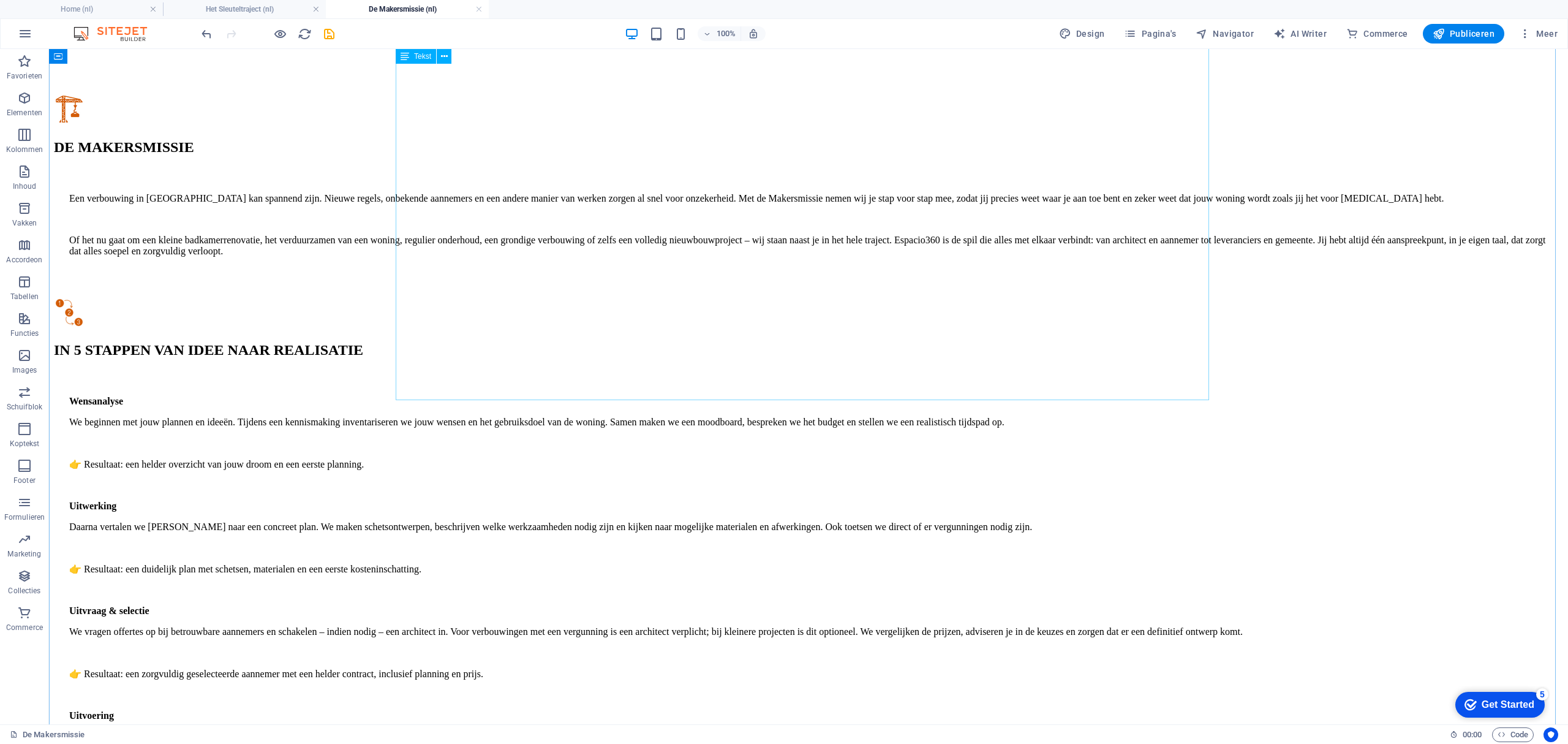
click at [907, 380] on div "Wensanalyse We beginnen met jouw plannen en ideeën. Tijdens een kennismaking in…" at bounding box center [809, 642] width 1509 height 543
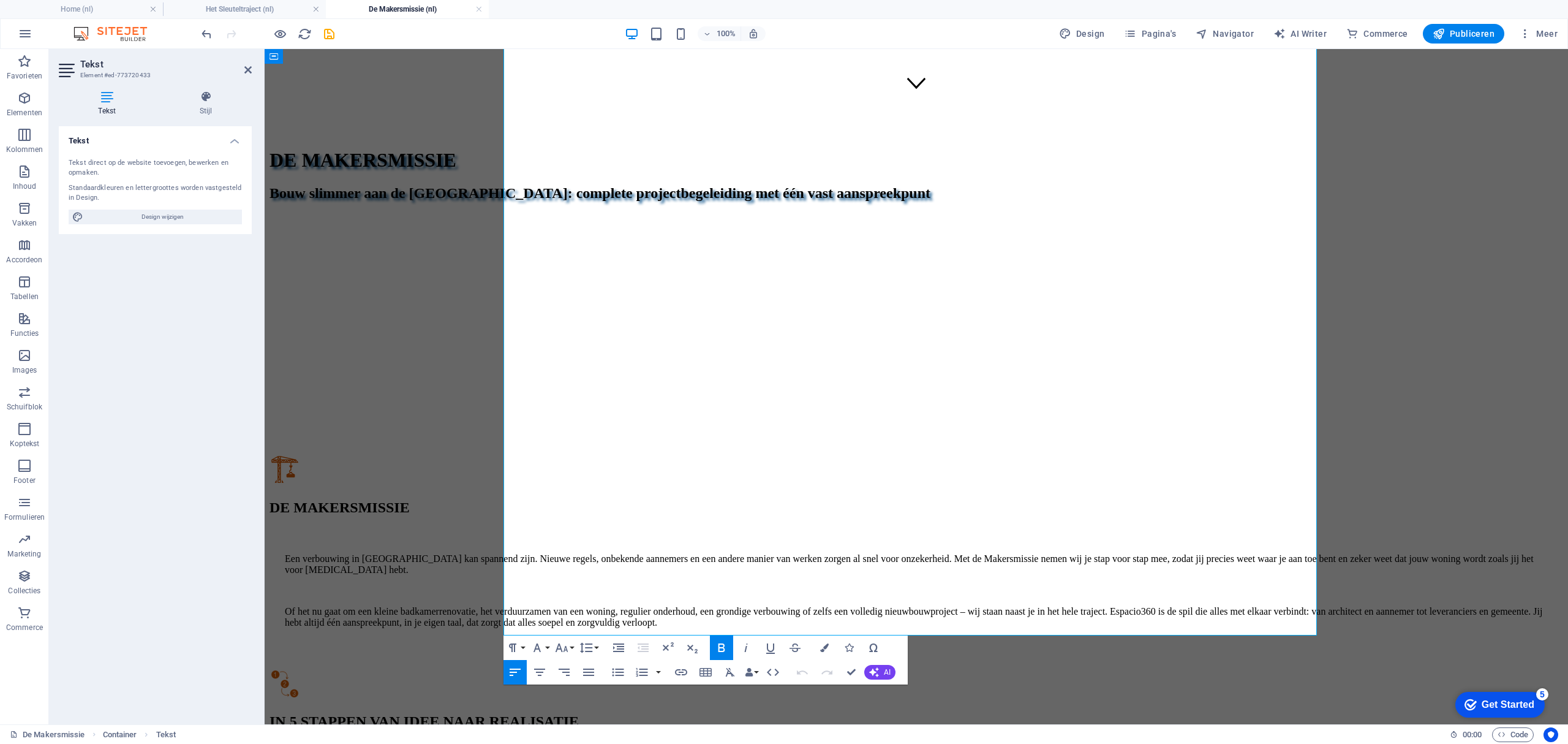
scroll to position [817, 0]
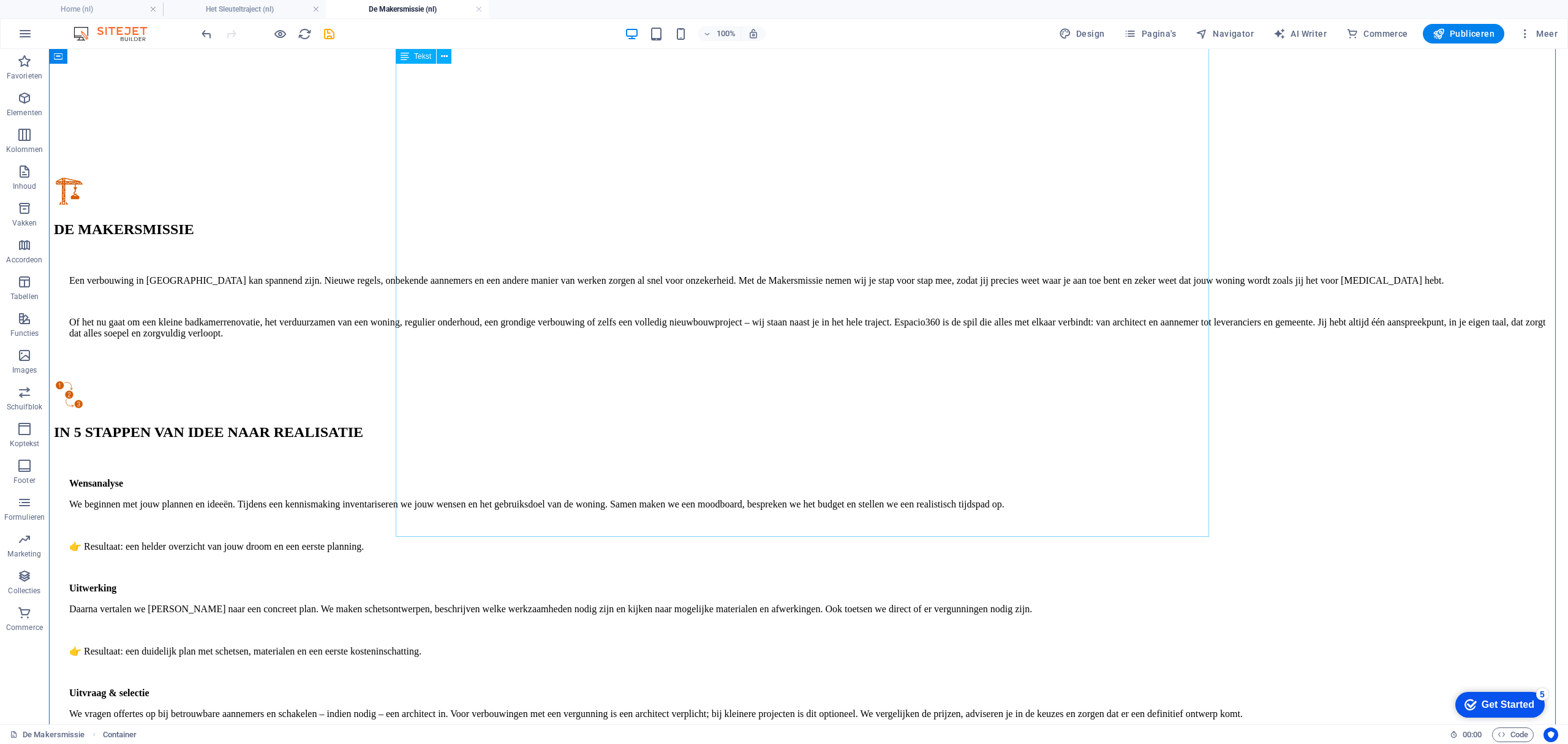
scroll to position [572, 0]
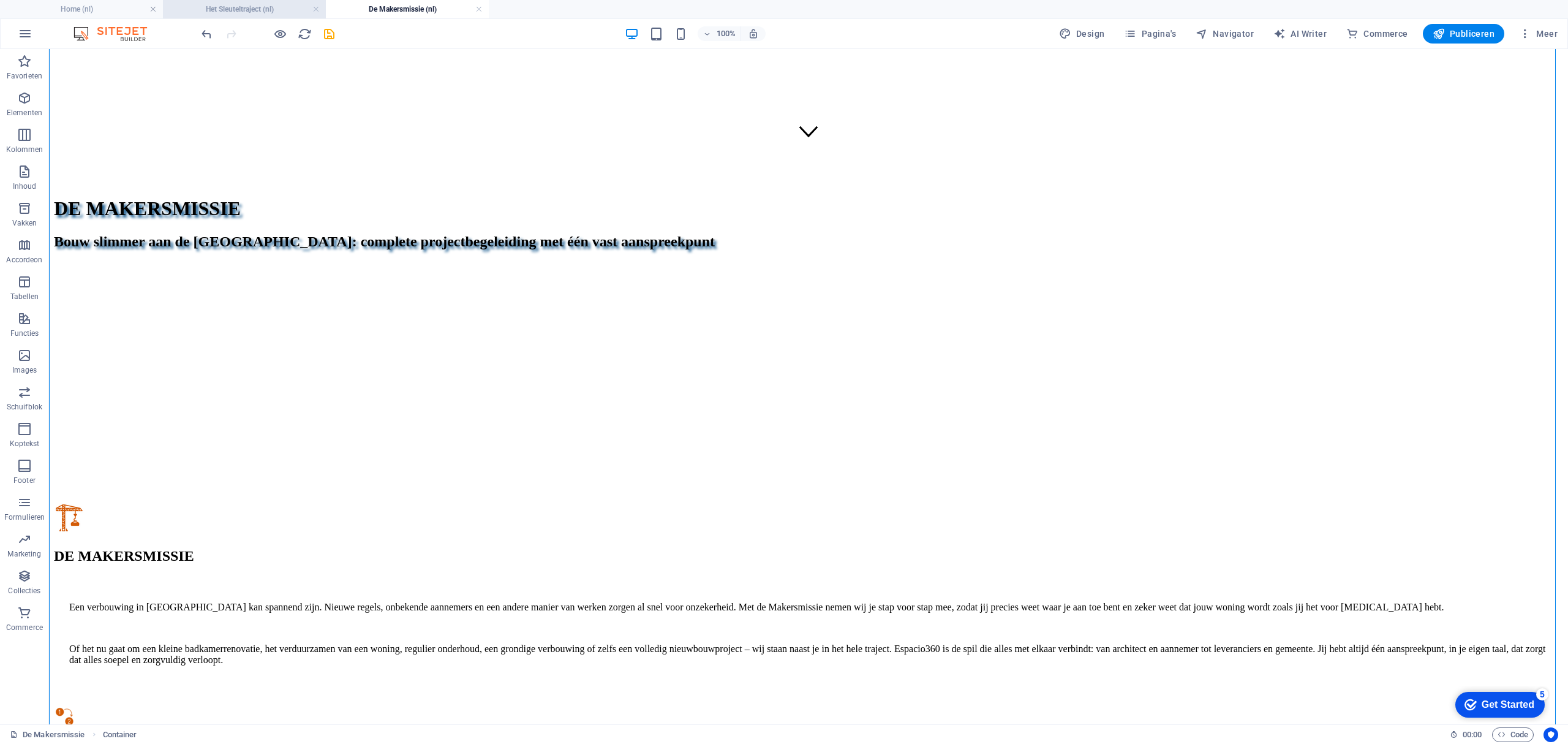
click at [260, 6] on h4 "Het Sleuteltraject (nl)" at bounding box center [244, 10] width 163 height 14
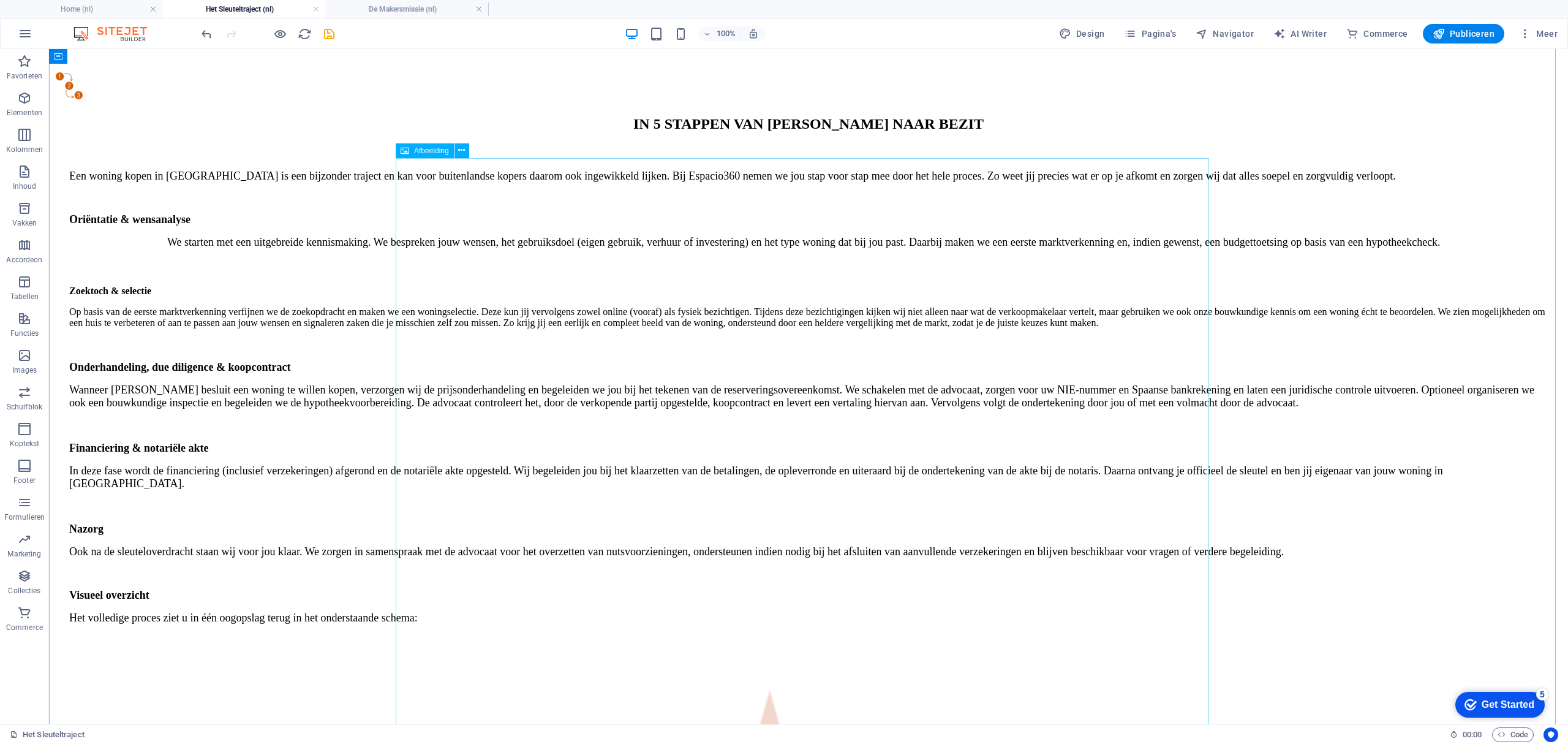
scroll to position [2581, 0]
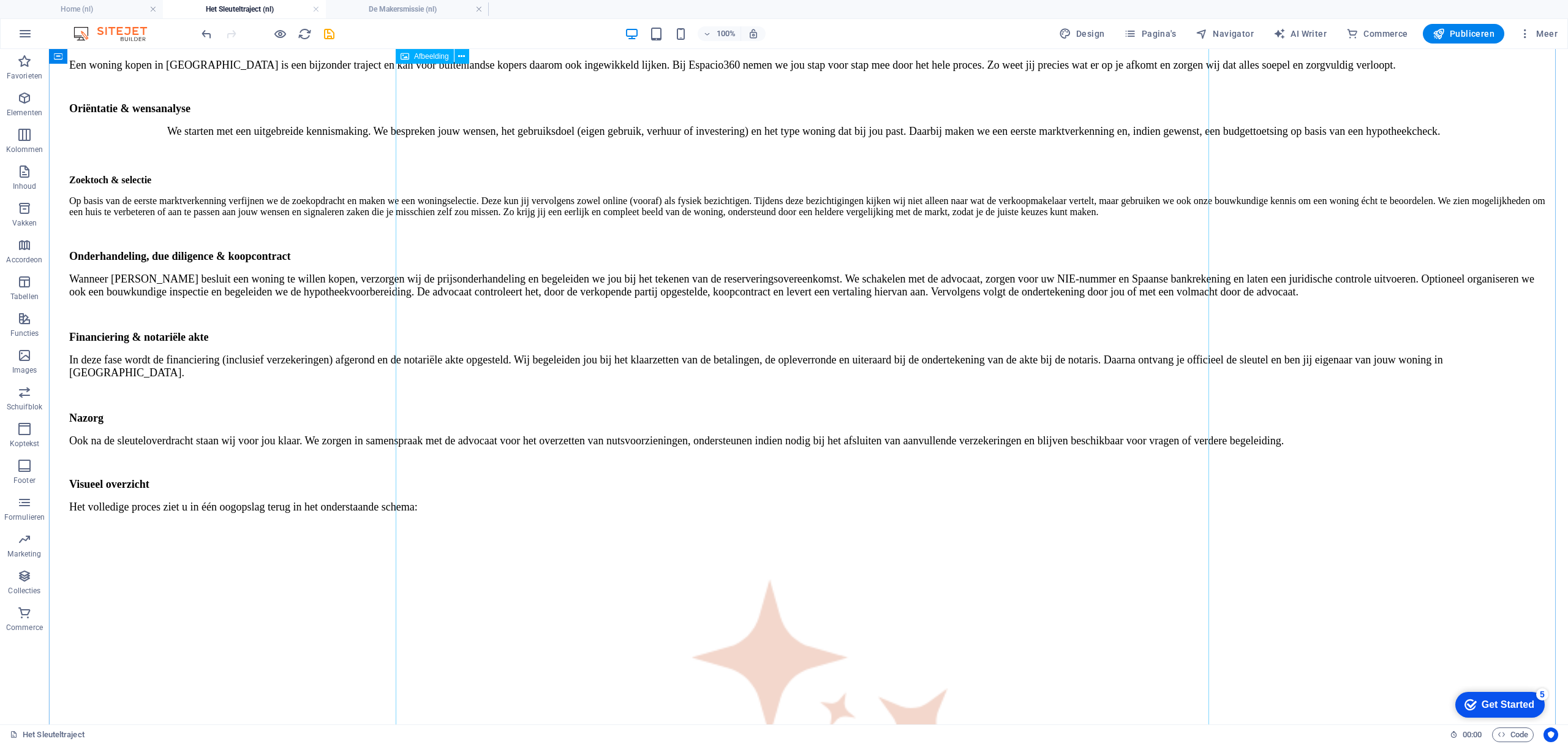
select select "%"
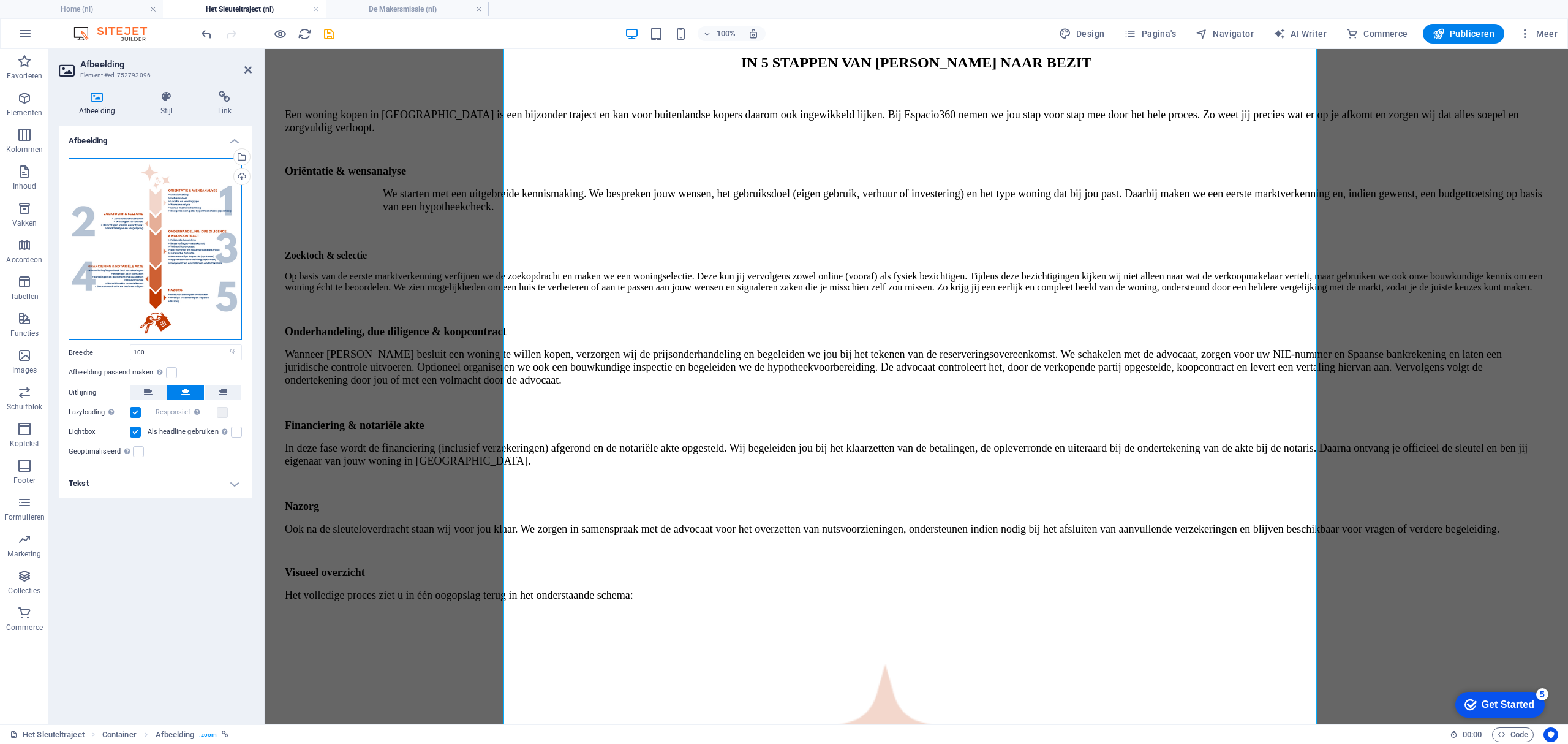
click at [188, 218] on div "Sleep bestanden hierheen, klik om bestanden te kiezen of selecteer bestanden ui…" at bounding box center [155, 249] width 173 height 182
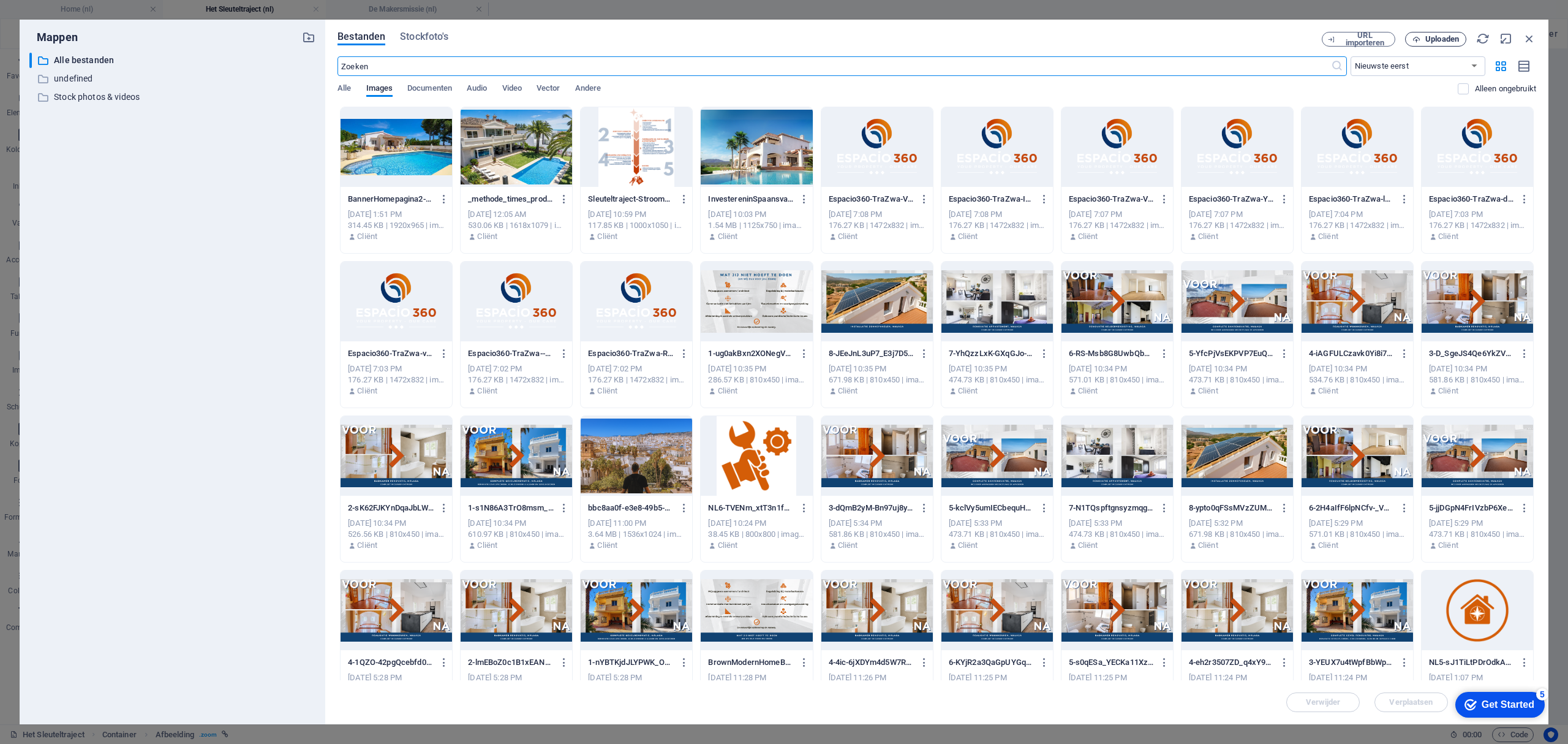
click at [1421, 42] on span "Uploaden" at bounding box center [1435, 40] width 50 height 8
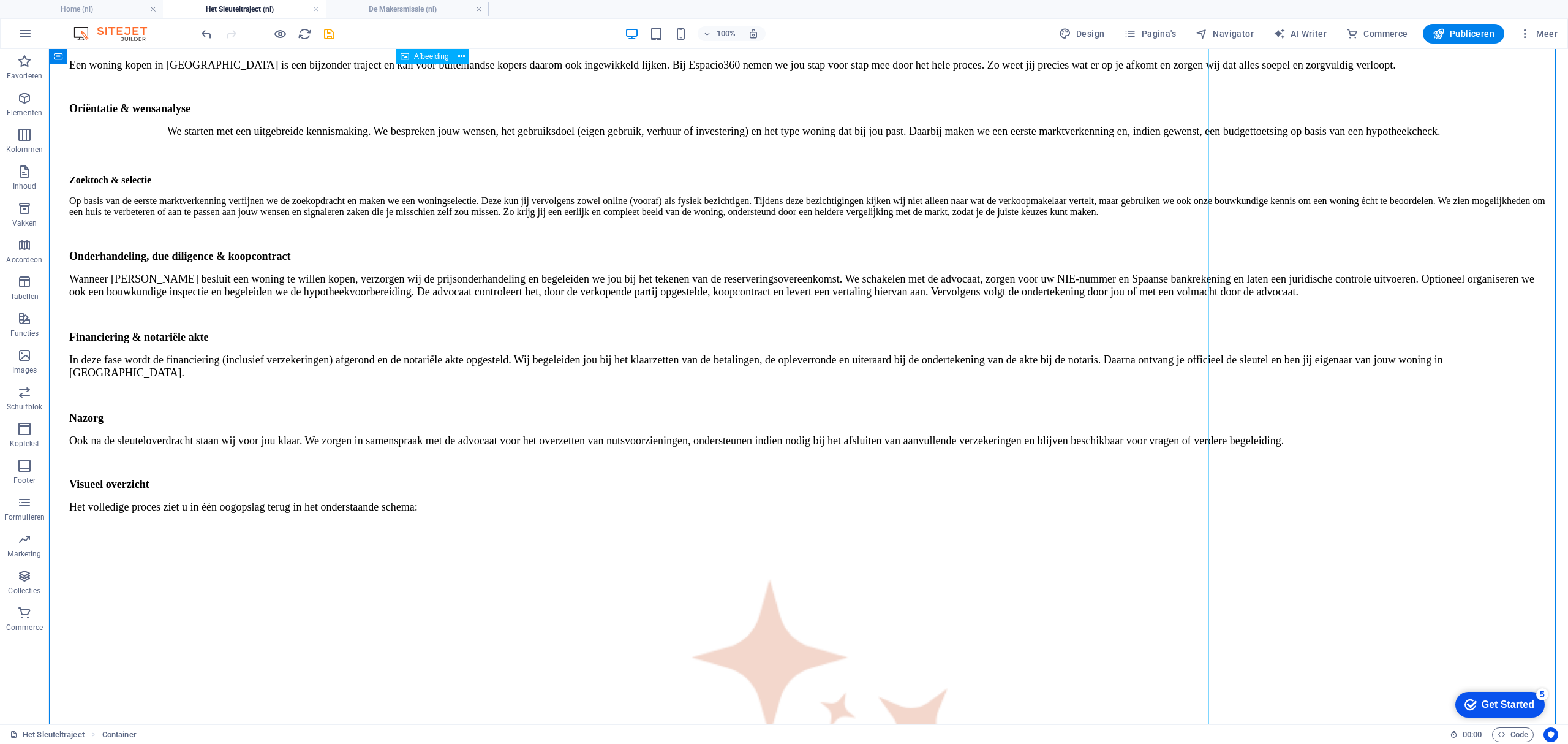
drag, startPoint x: 436, startPoint y: 8, endPoint x: 444, endPoint y: 18, distance: 12.8
click at [436, 8] on h4 "De Makersmissie (nl)" at bounding box center [407, 10] width 163 height 14
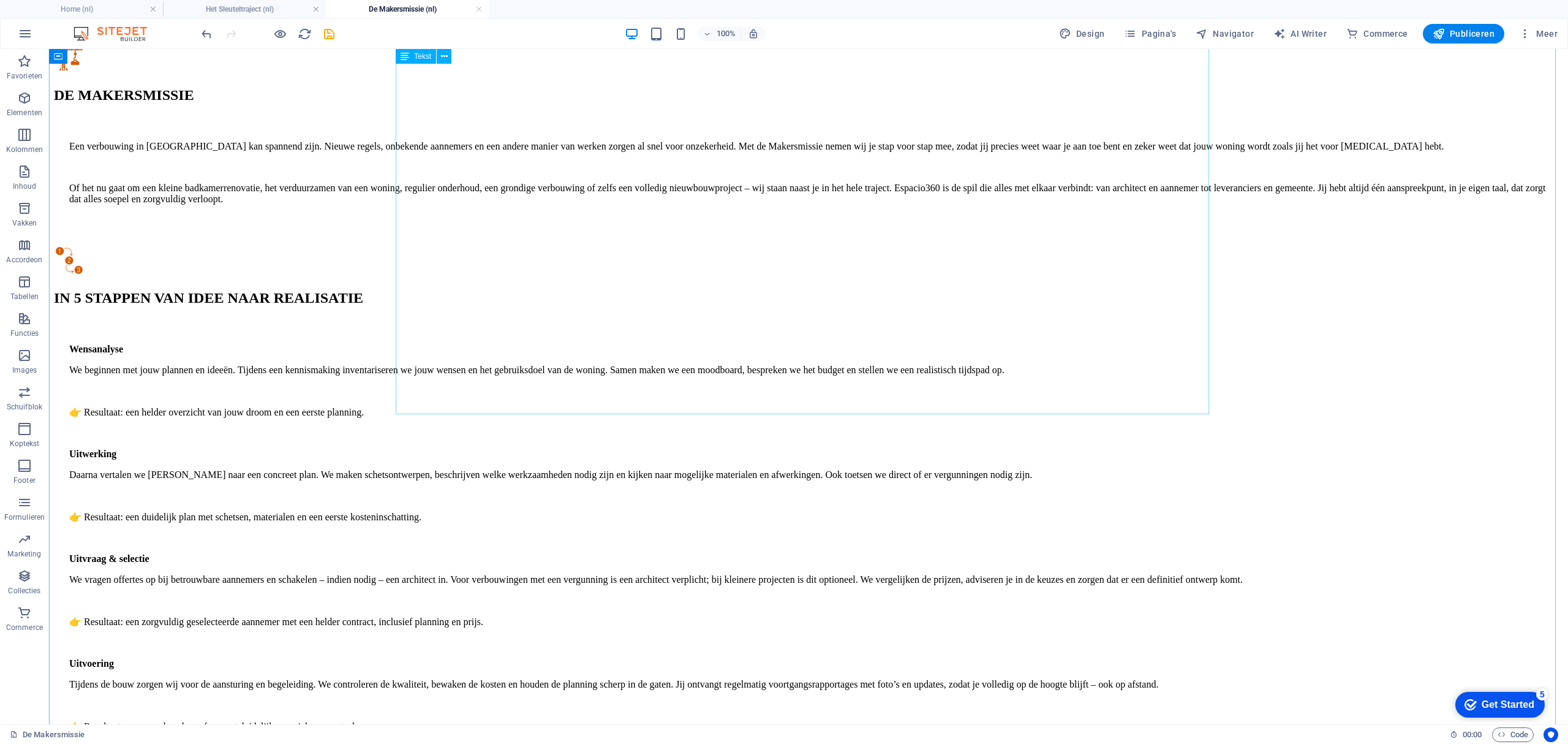
scroll to position [1062, 0]
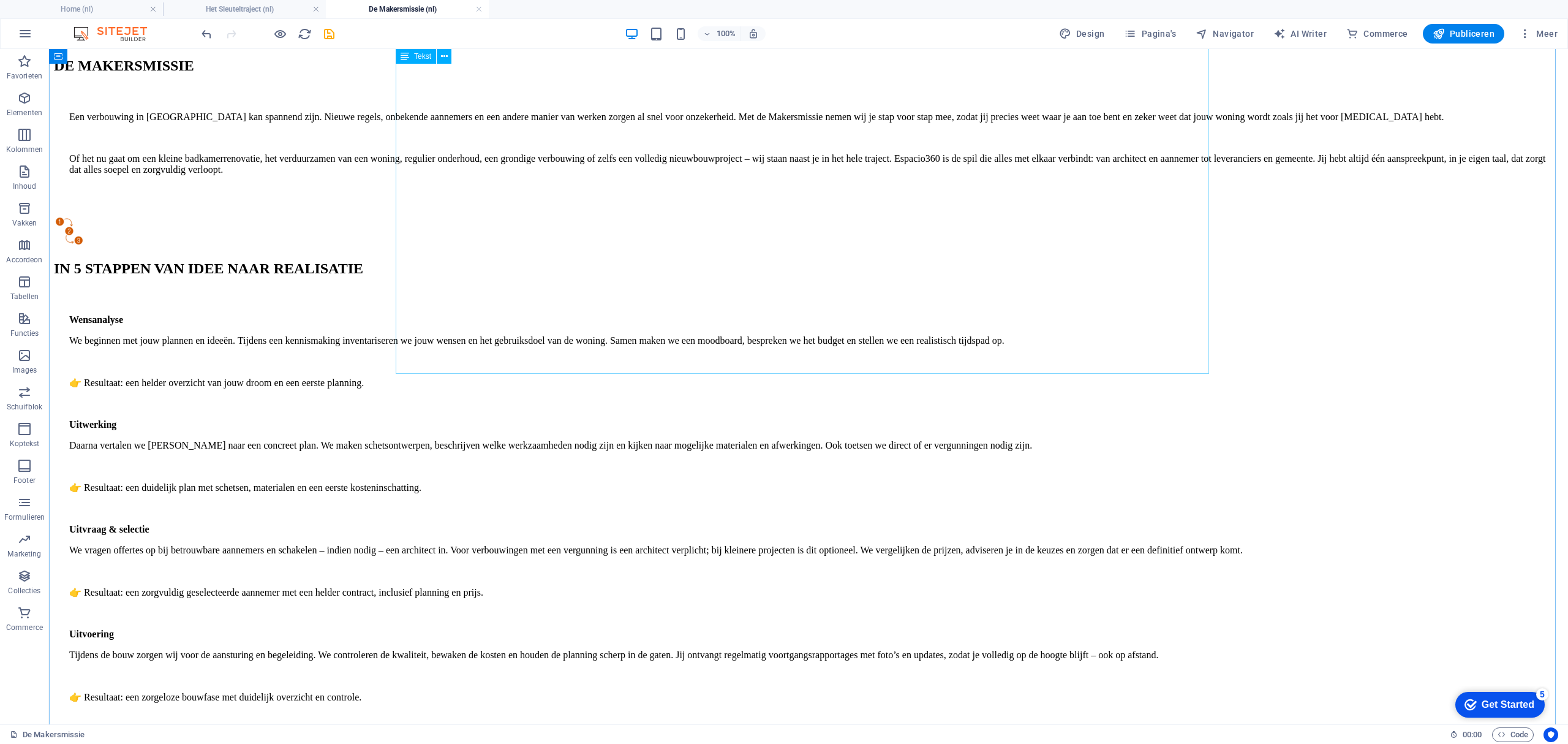
click at [600, 338] on div "Wensanalyse We beginnen met jouw plannen en ideeën. Tijdens een kennismaking in…" at bounding box center [809, 594] width 1509 height 610
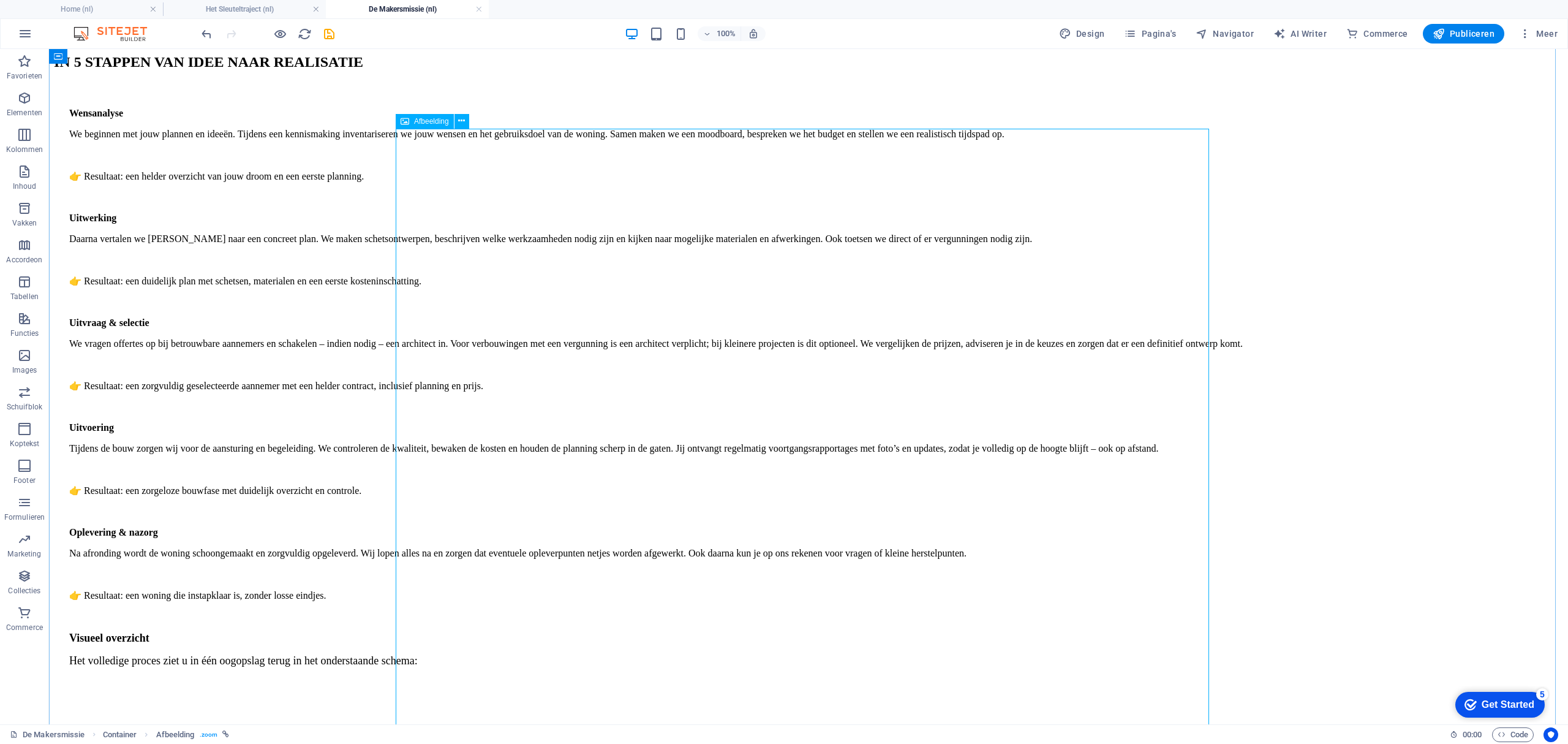
scroll to position [1307, 0]
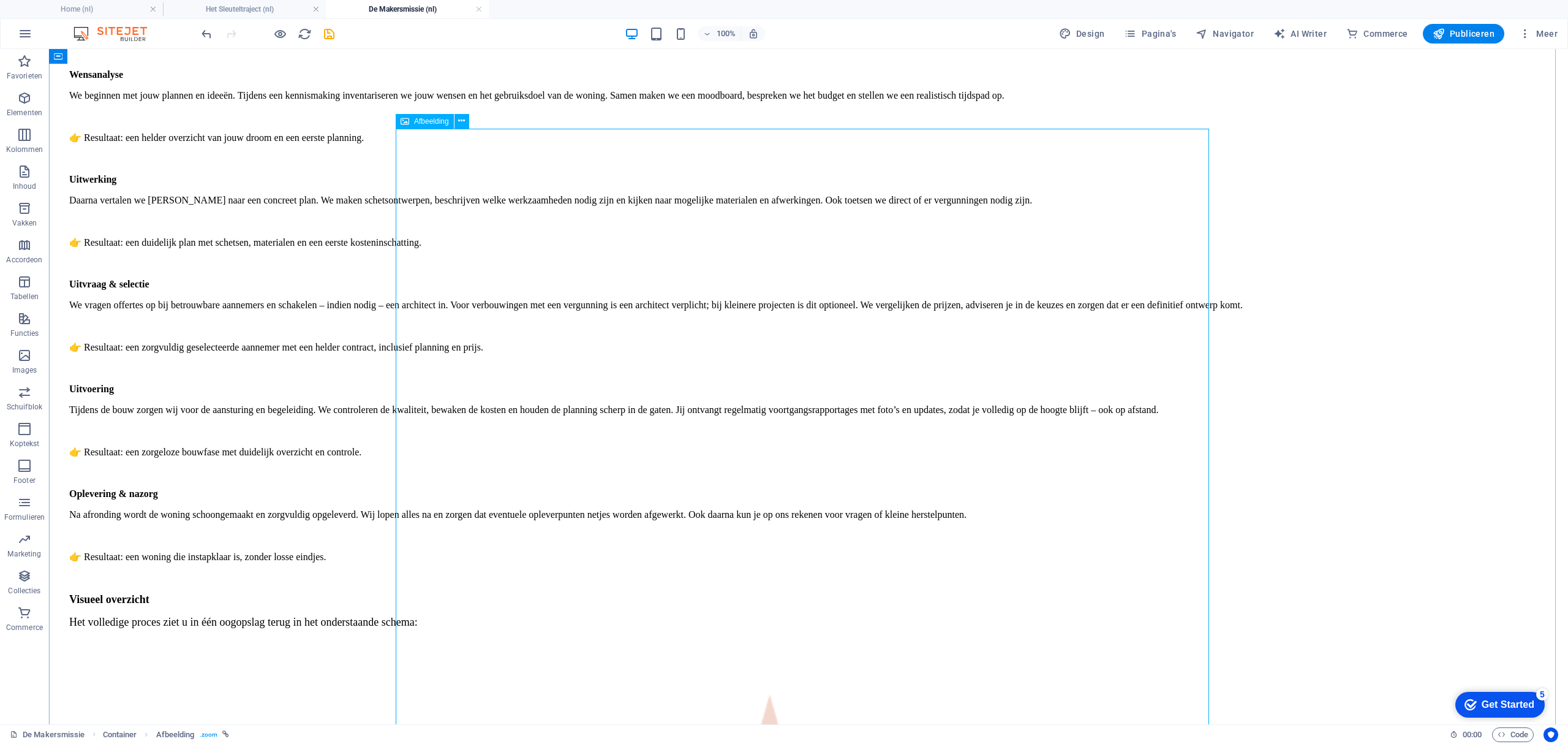
select select "%"
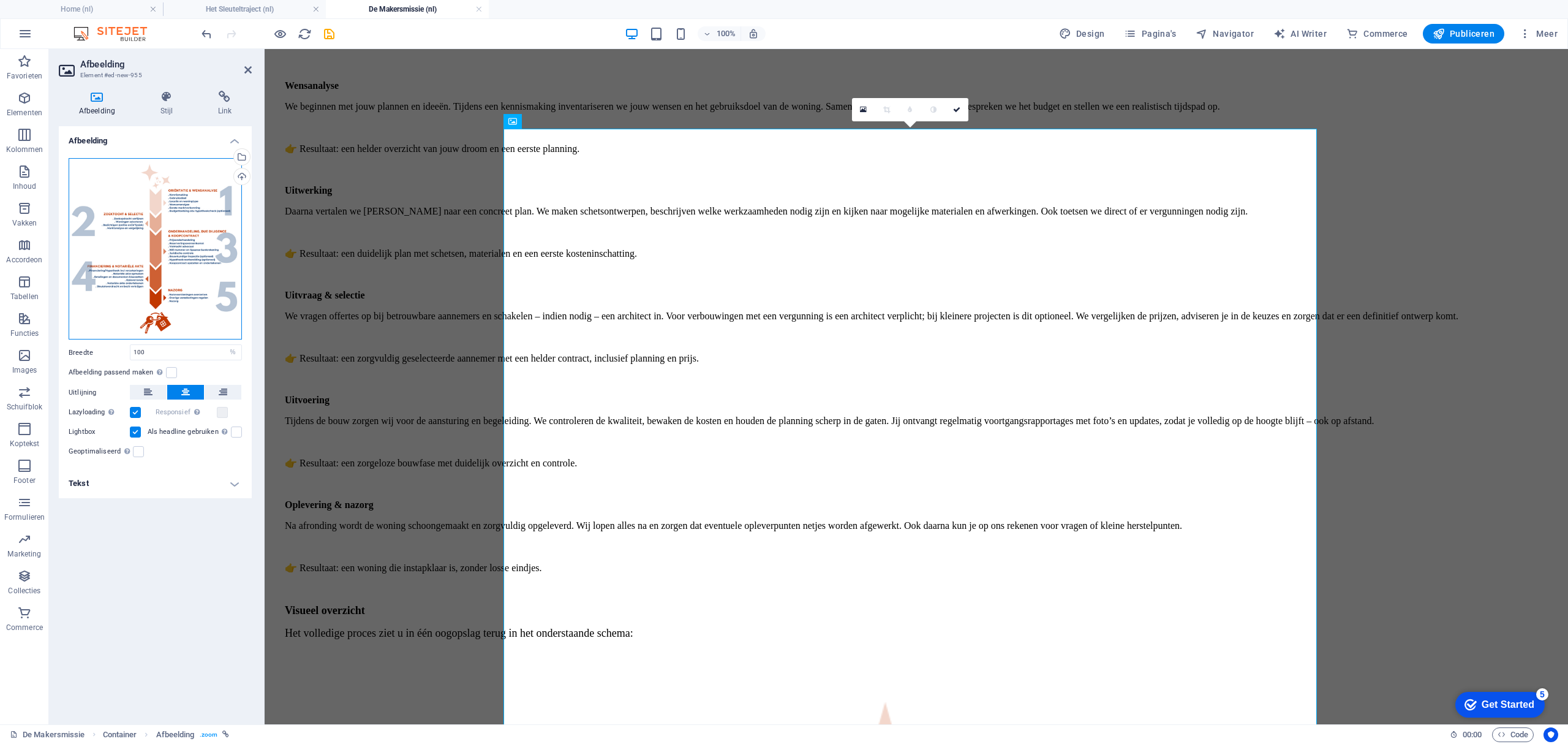
click at [192, 214] on div "Sleep bestanden hierheen, klik om bestanden te kiezen of selecteer bestanden ui…" at bounding box center [155, 249] width 173 height 182
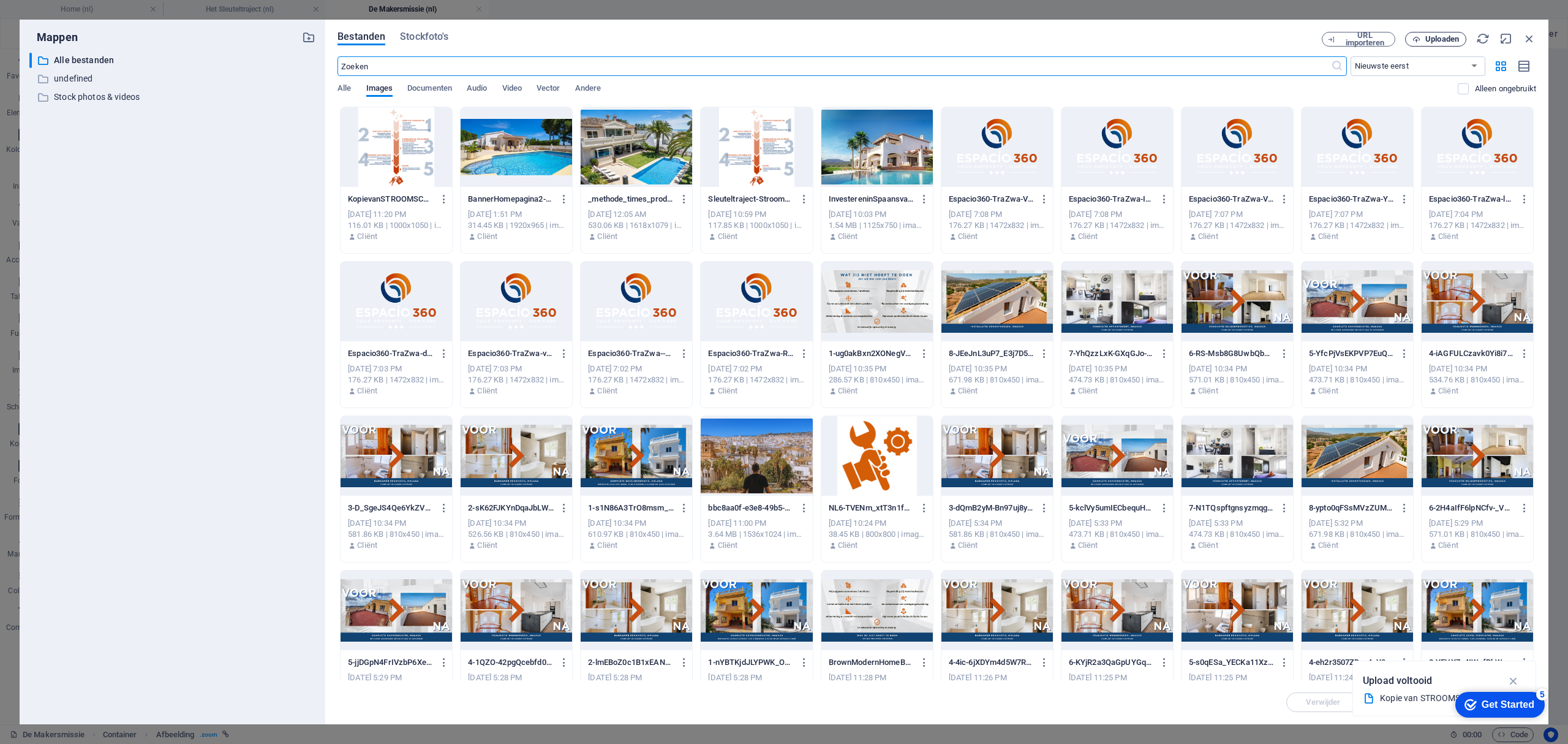
click at [1428, 37] on span "Uploaden" at bounding box center [1441, 39] width 34 height 8
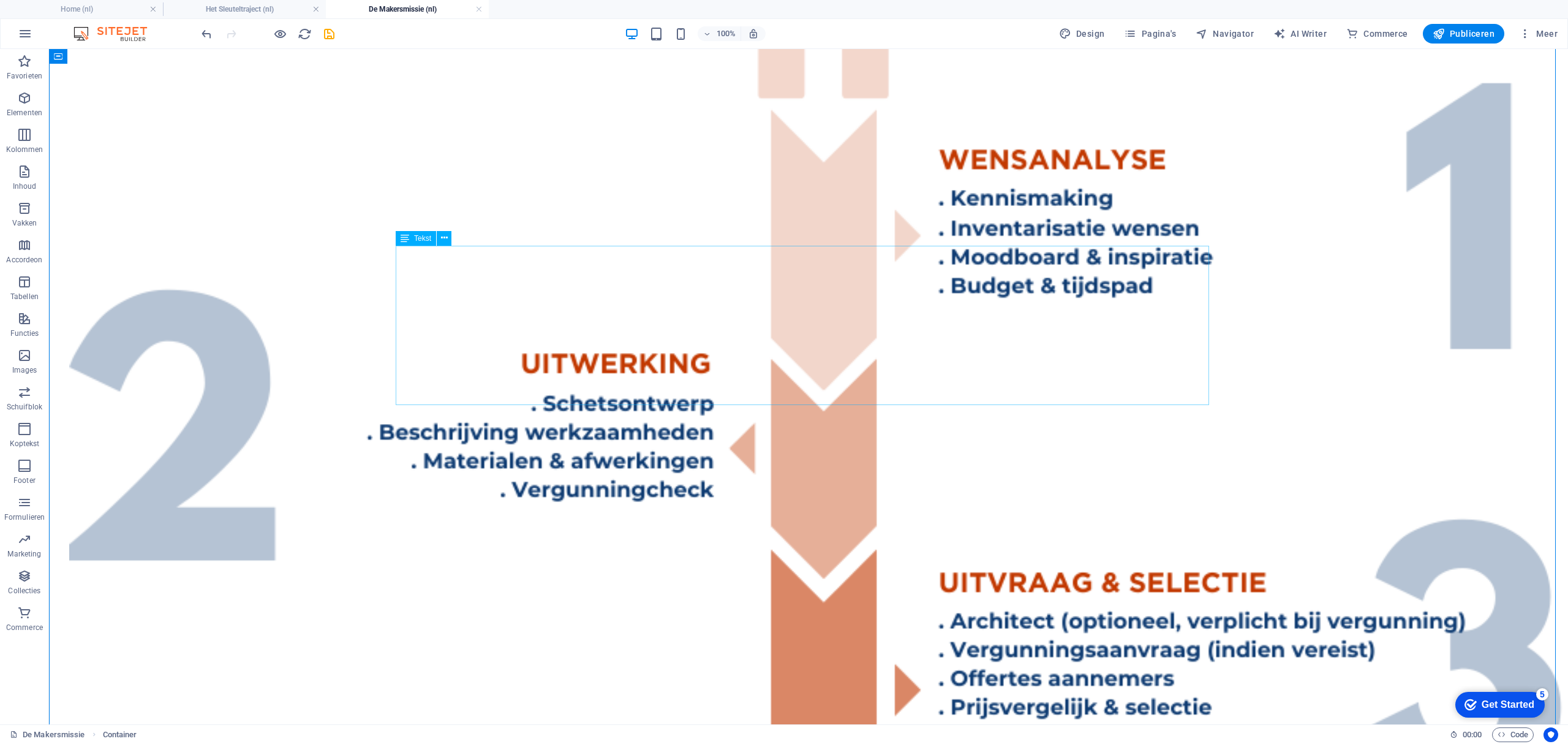
scroll to position [2124, 0]
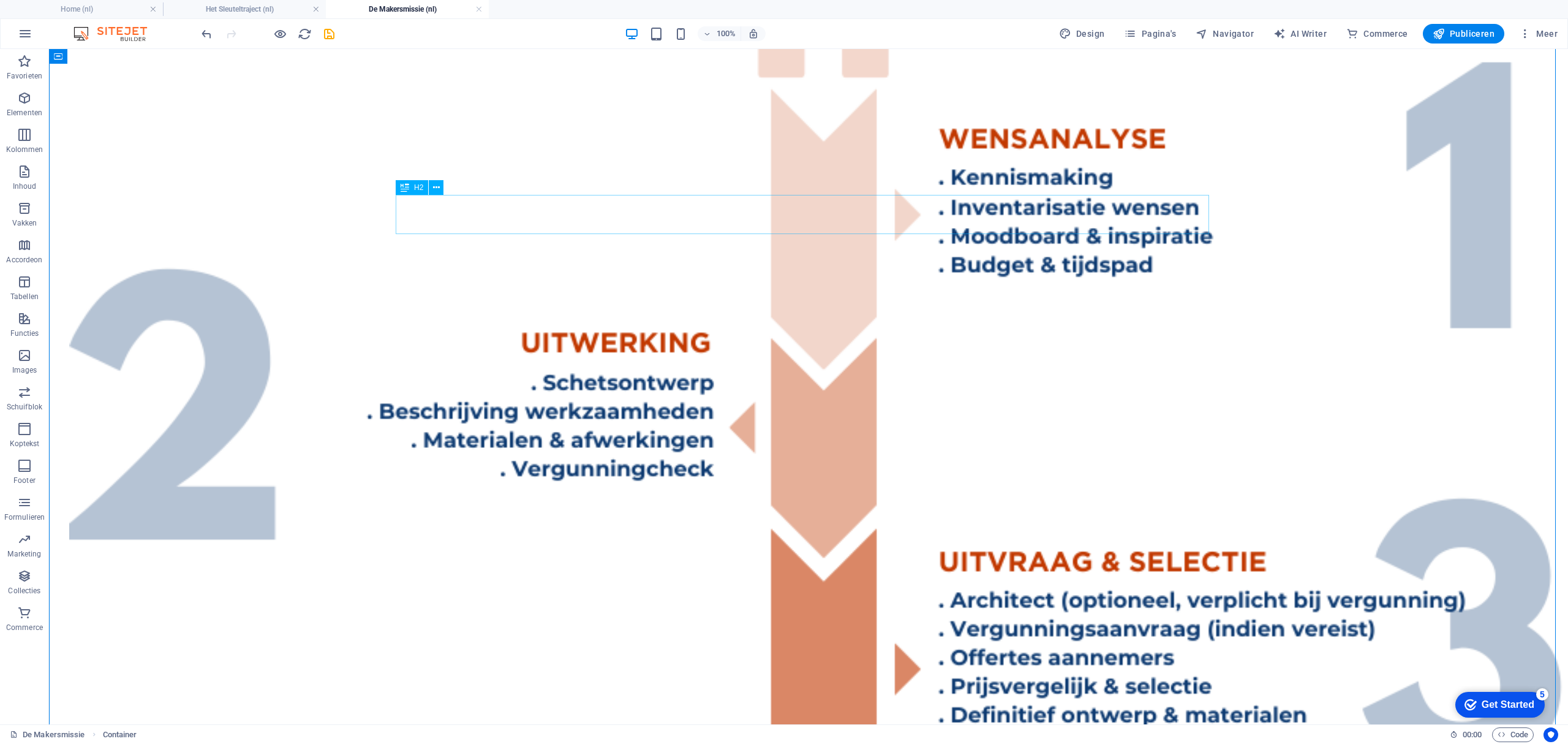
click at [1365, 297] on div "DE MAKERSMISSIE Een verbouwing in [GEOGRAPHIC_DATA] kan spannend zijn. Nieuwe r…" at bounding box center [809, 491] width 1509 height 3081
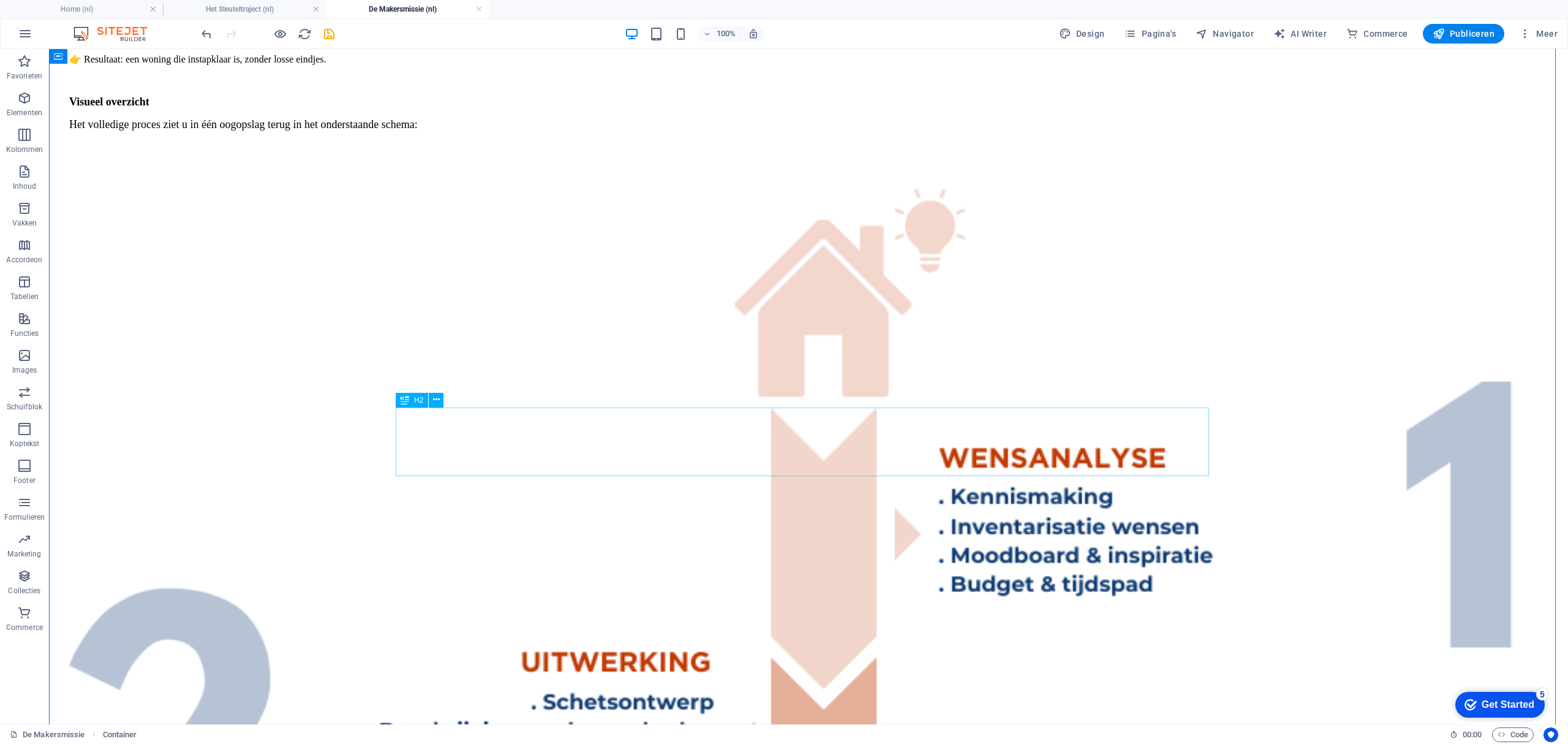
scroll to position [1961, 0]
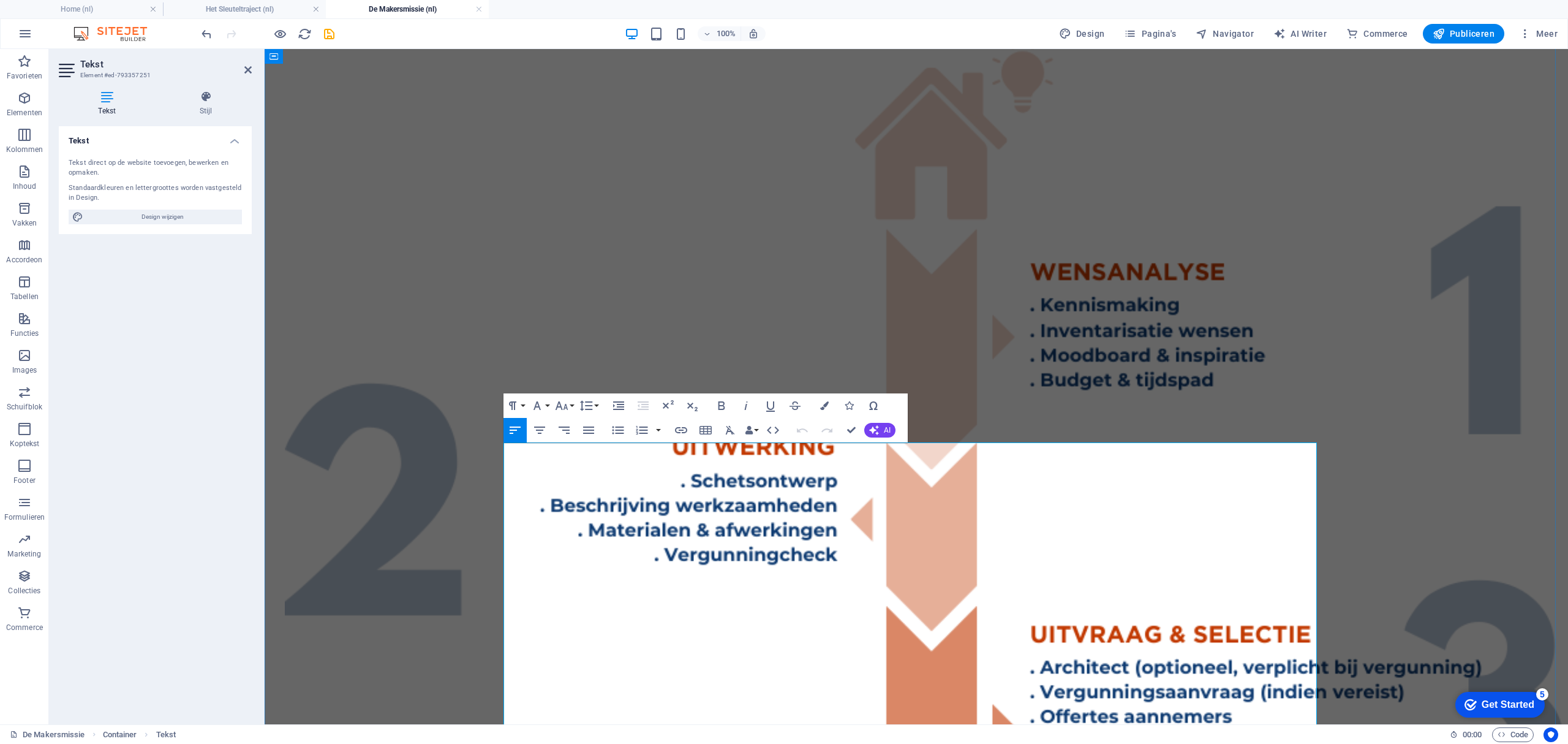
drag, startPoint x: 697, startPoint y: 656, endPoint x: 518, endPoint y: 467, distance: 260.3
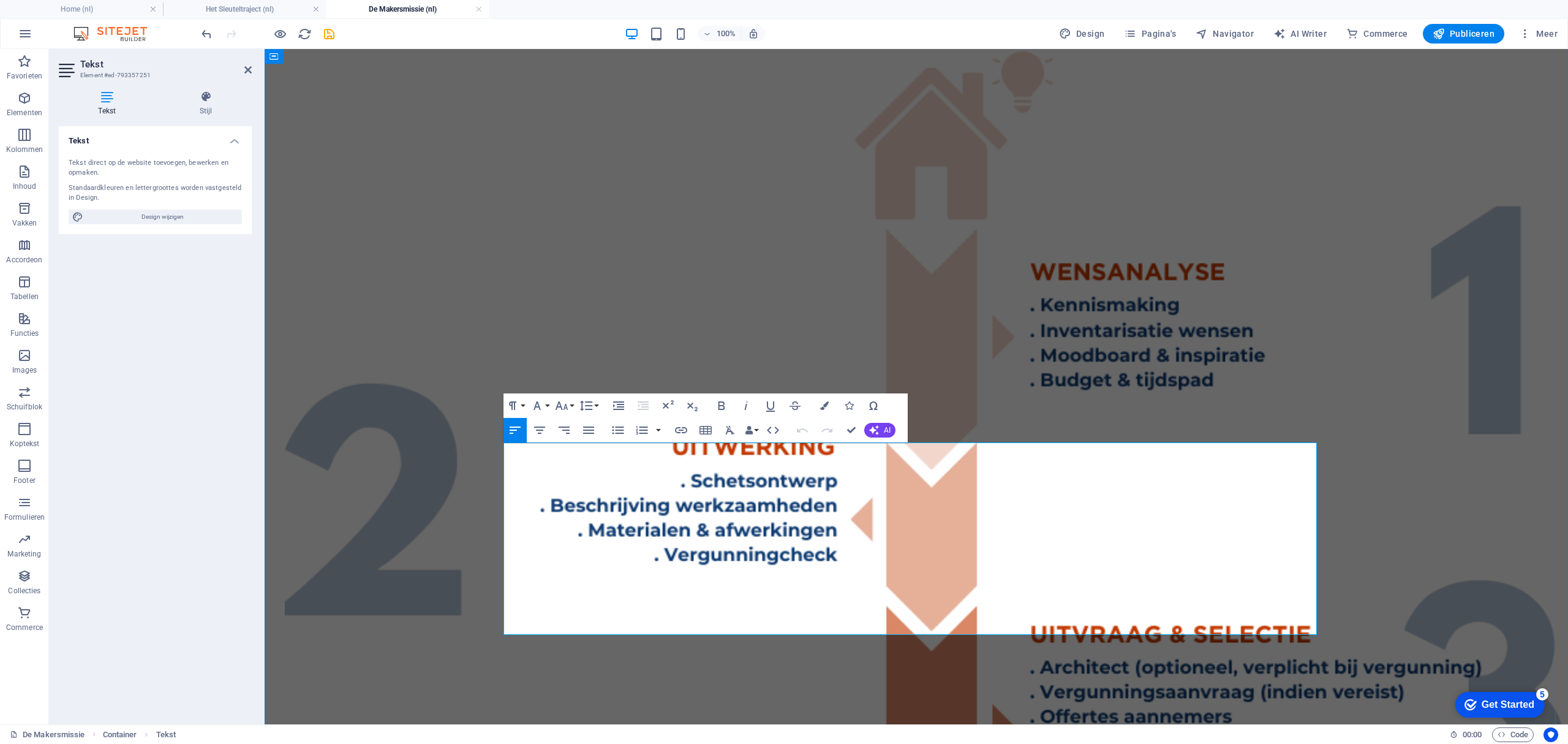
scroll to position [2703, 1]
drag, startPoint x: 909, startPoint y: 586, endPoint x: 535, endPoint y: 534, distance: 377.6
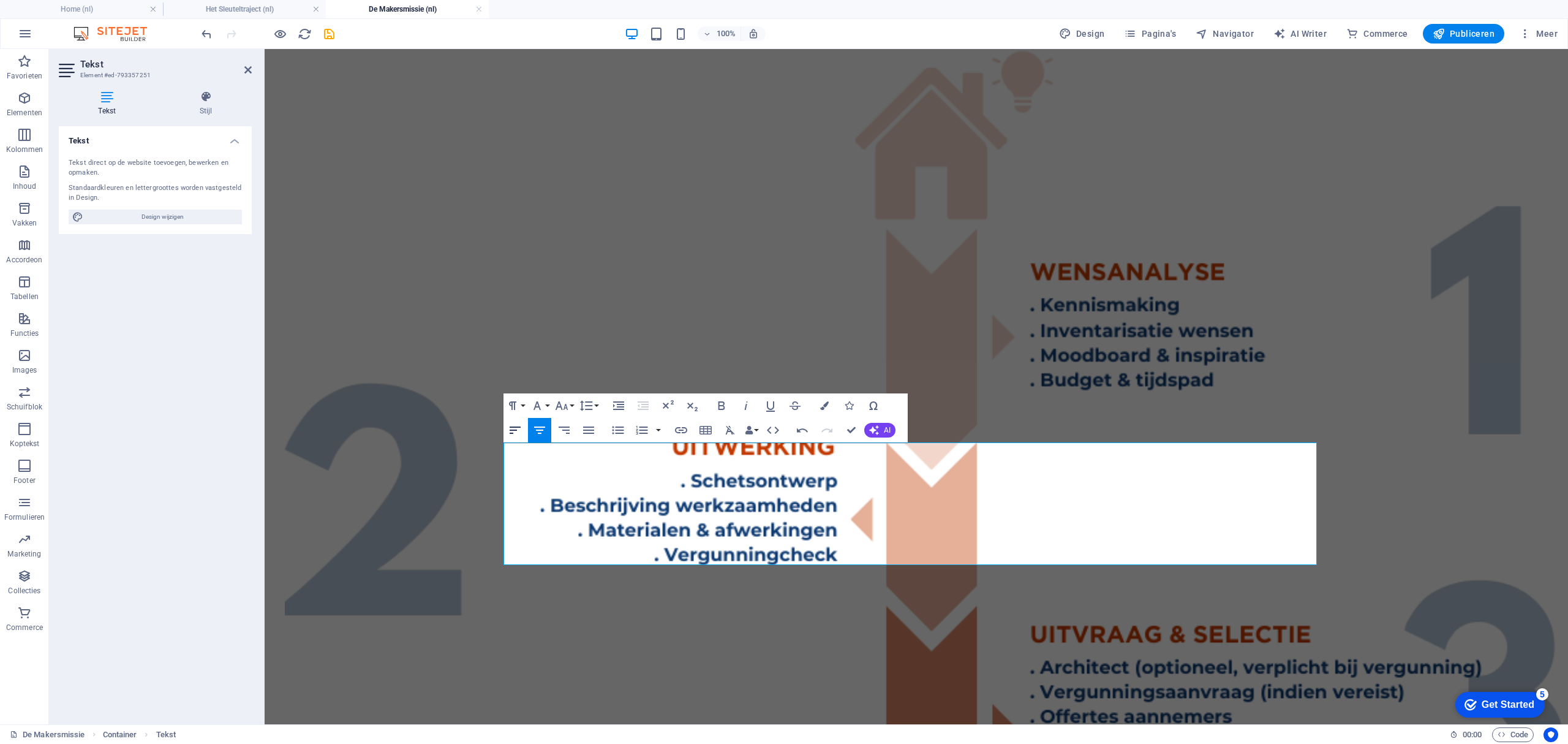
click at [513, 430] on icon "button" at bounding box center [515, 430] width 11 height 8
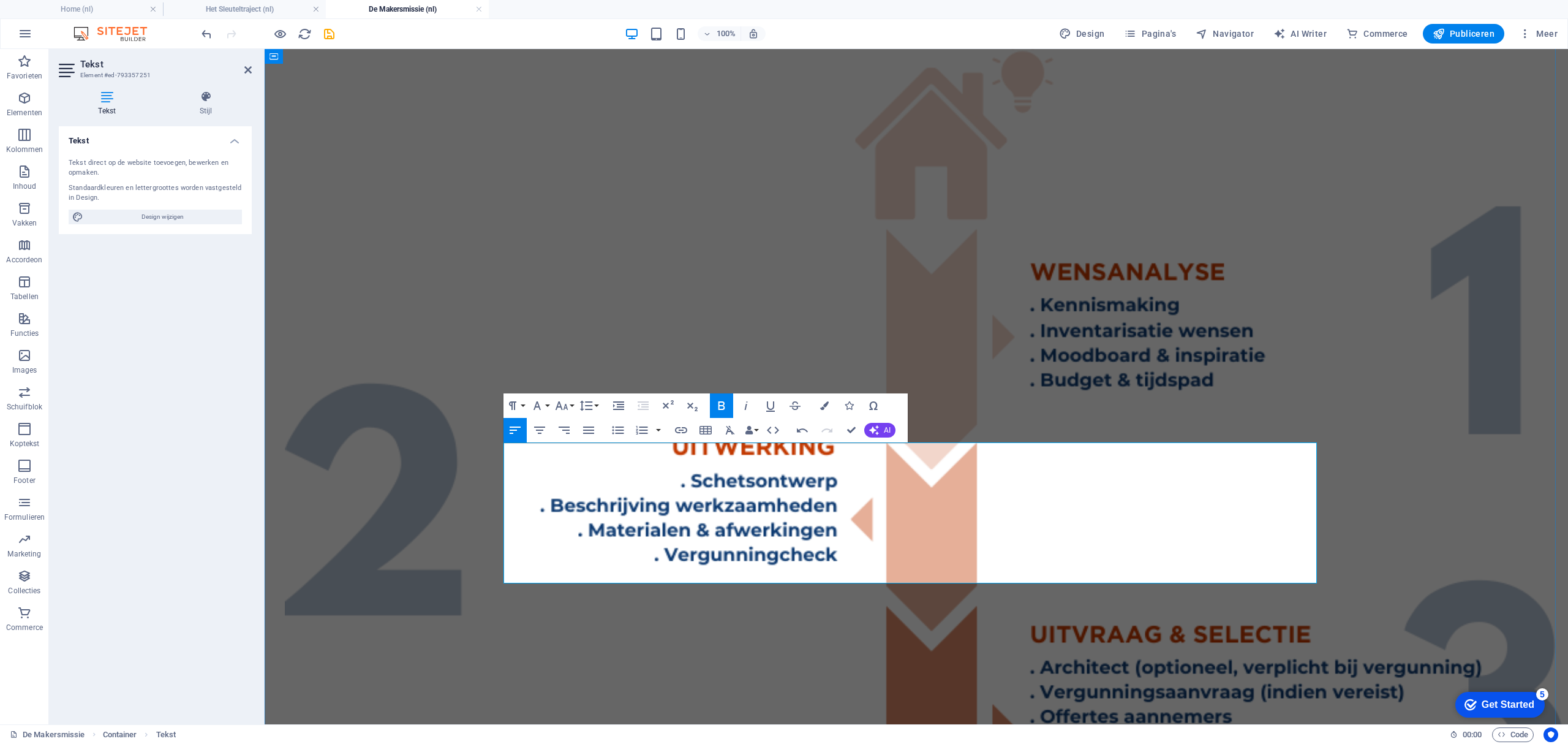
click at [427, 438] on div "DE MAKERSMISSIE Een verbouwing in [GEOGRAPHIC_DATA] kan spannend zijn. Nieuwe r…" at bounding box center [916, 443] width 1293 height 2659
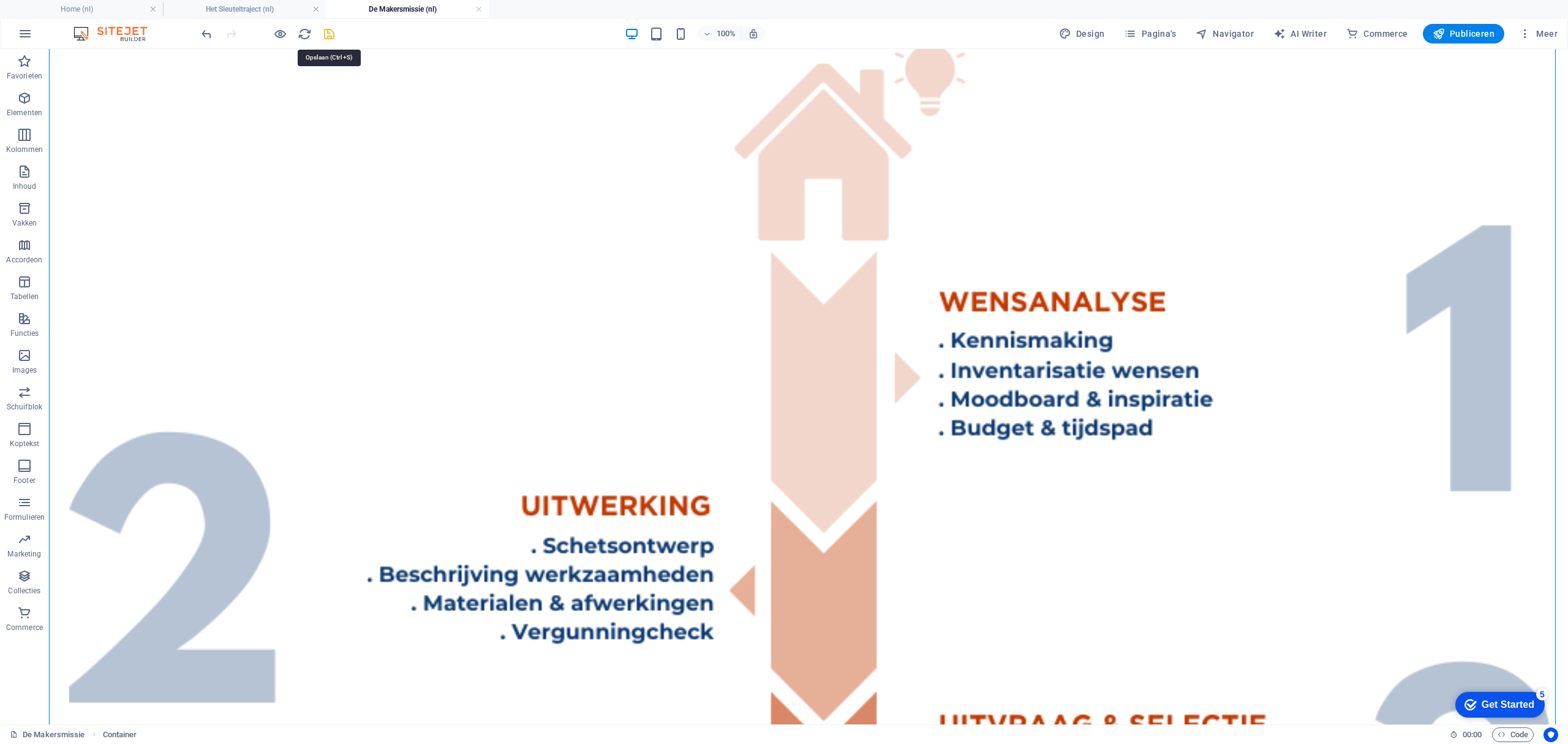
click at [327, 37] on icon "save" at bounding box center [329, 34] width 14 height 14
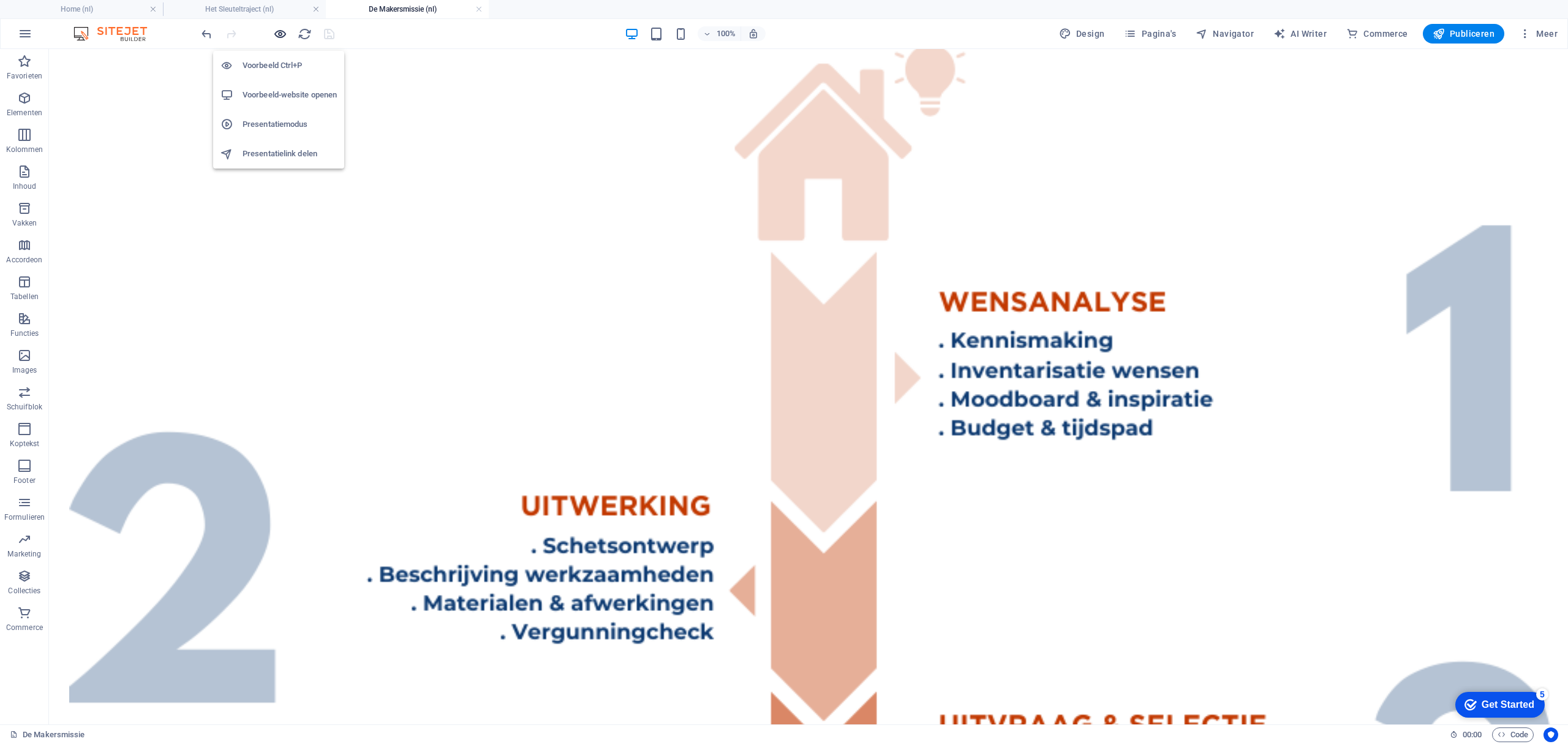
click at [277, 35] on icon "button" at bounding box center [280, 34] width 14 height 14
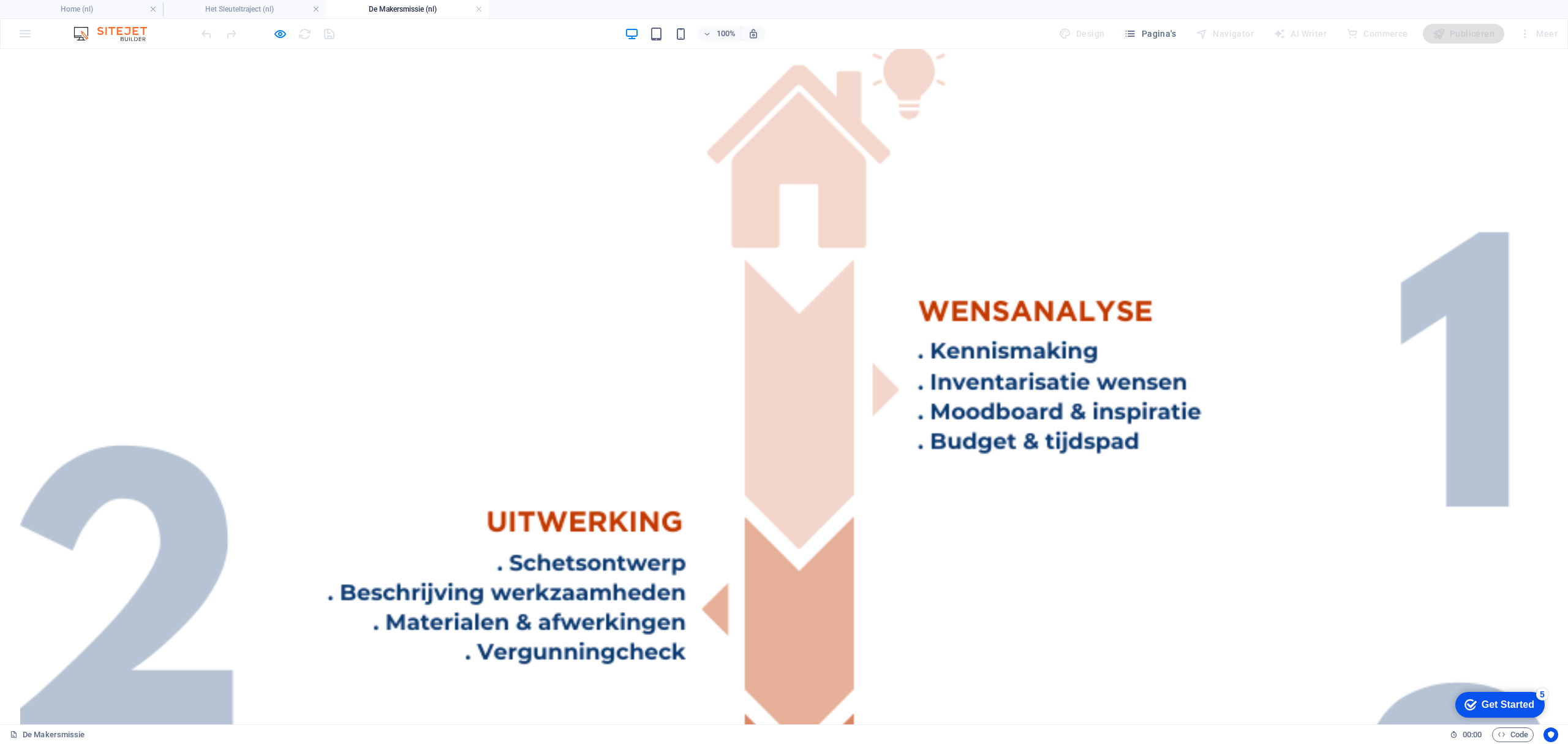
click at [281, 36] on icon "button" at bounding box center [280, 34] width 14 height 14
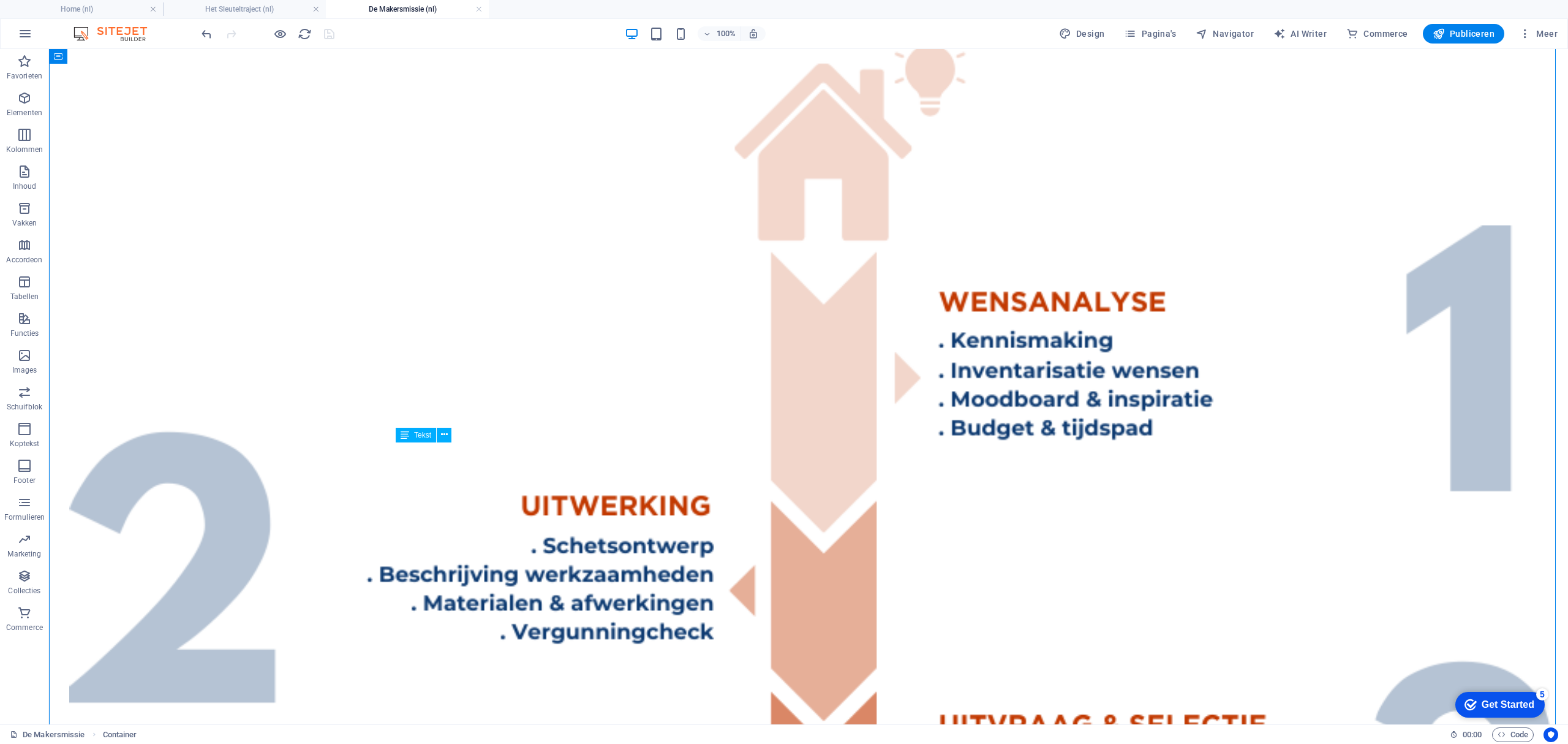
drag, startPoint x: 805, startPoint y: 557, endPoint x: 766, endPoint y: 562, distance: 39.3
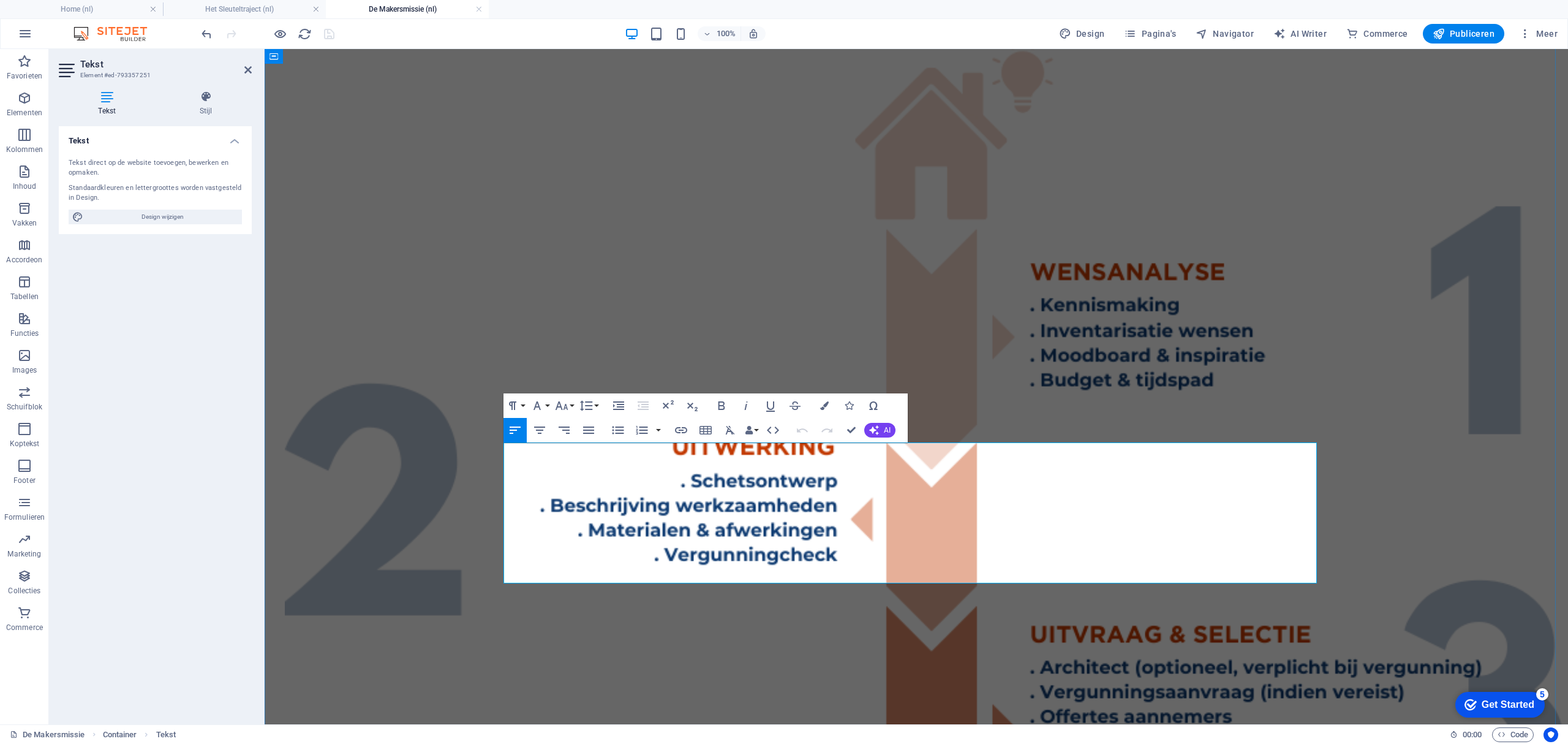
drag, startPoint x: 820, startPoint y: 560, endPoint x: 915, endPoint y: 562, distance: 95.0
click at [681, 430] on icon "button" at bounding box center [681, 430] width 12 height 6
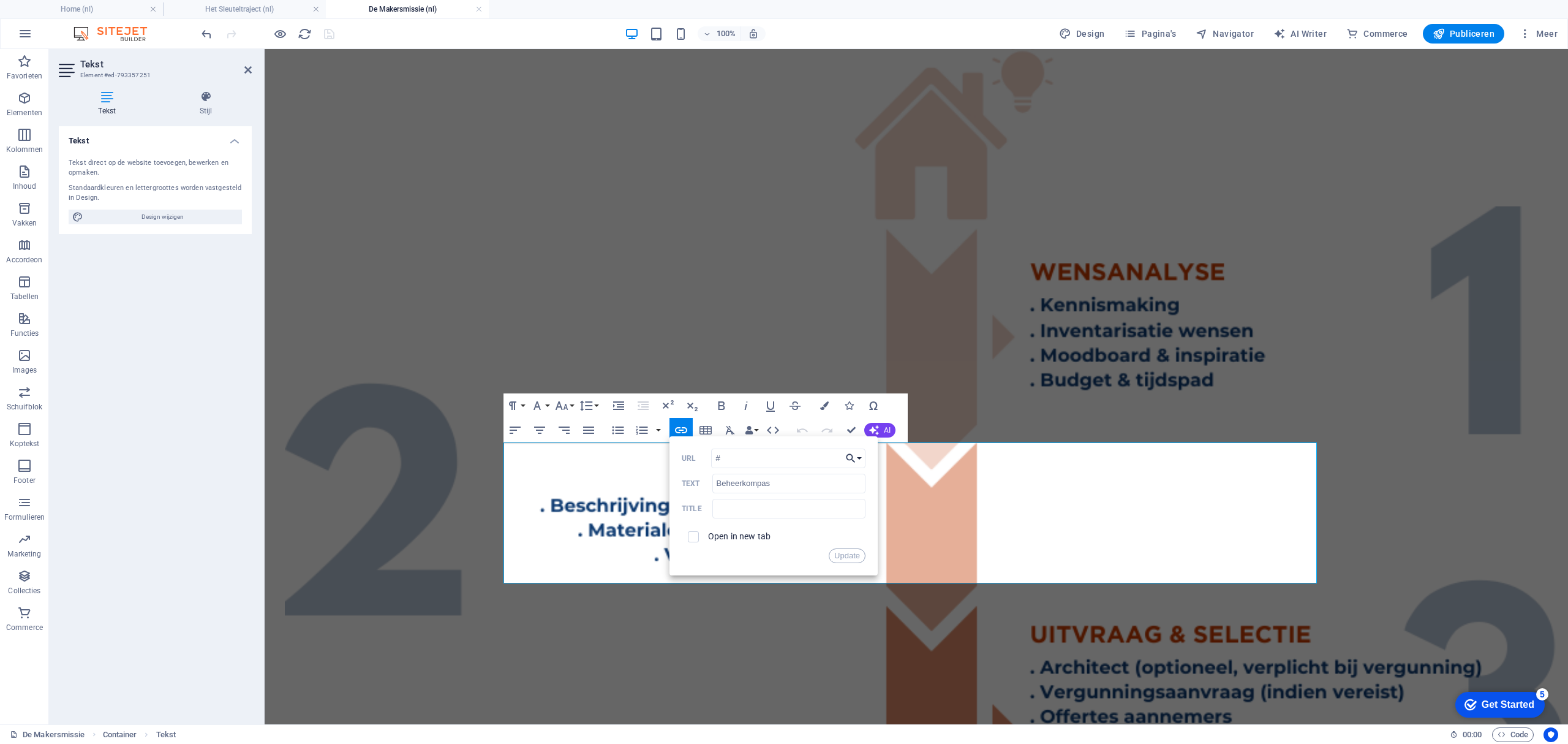
click at [857, 456] on button "Choose Link" at bounding box center [854, 458] width 23 height 20
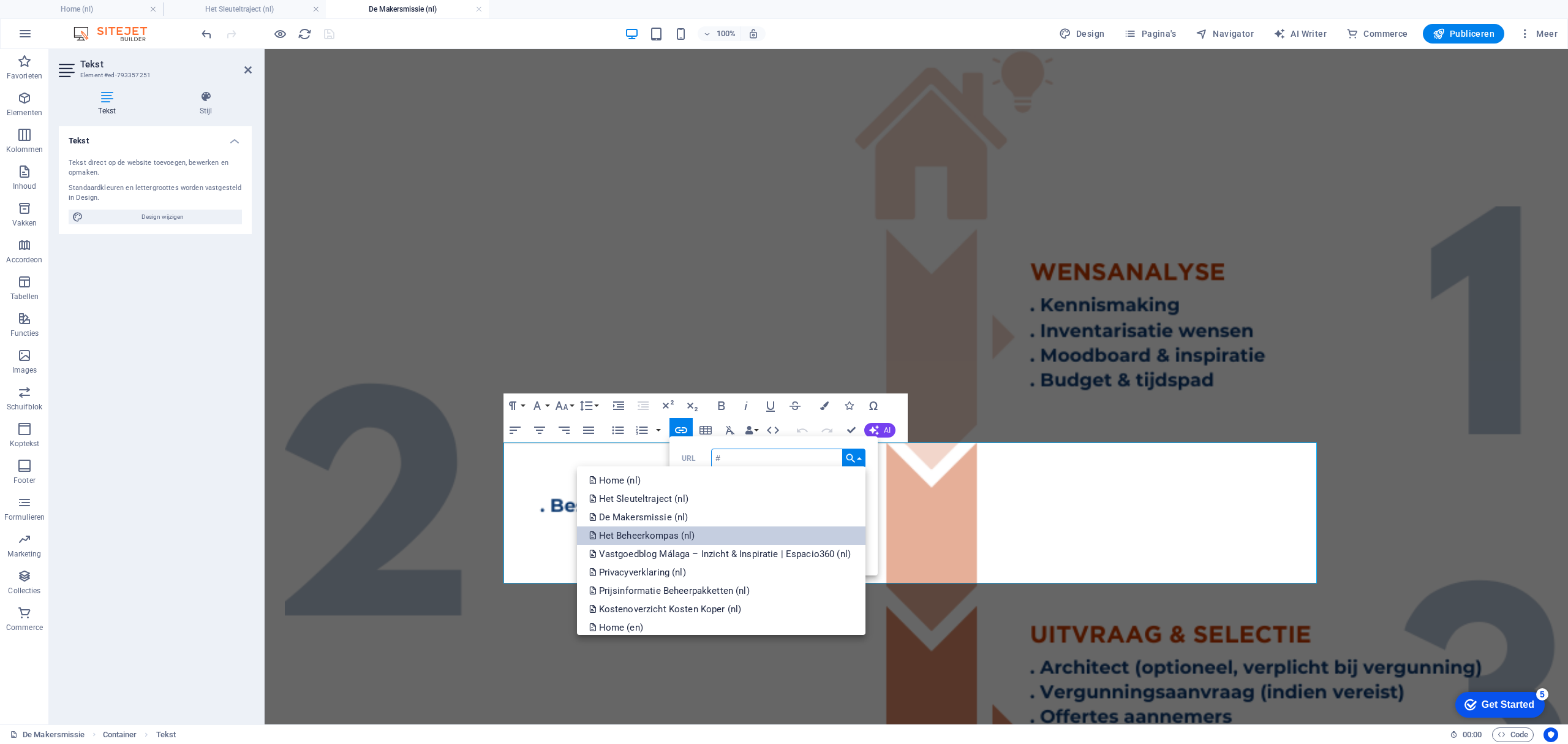
click at [707, 532] on link "Het Beheerkompas (nl)" at bounding box center [721, 535] width 288 height 18
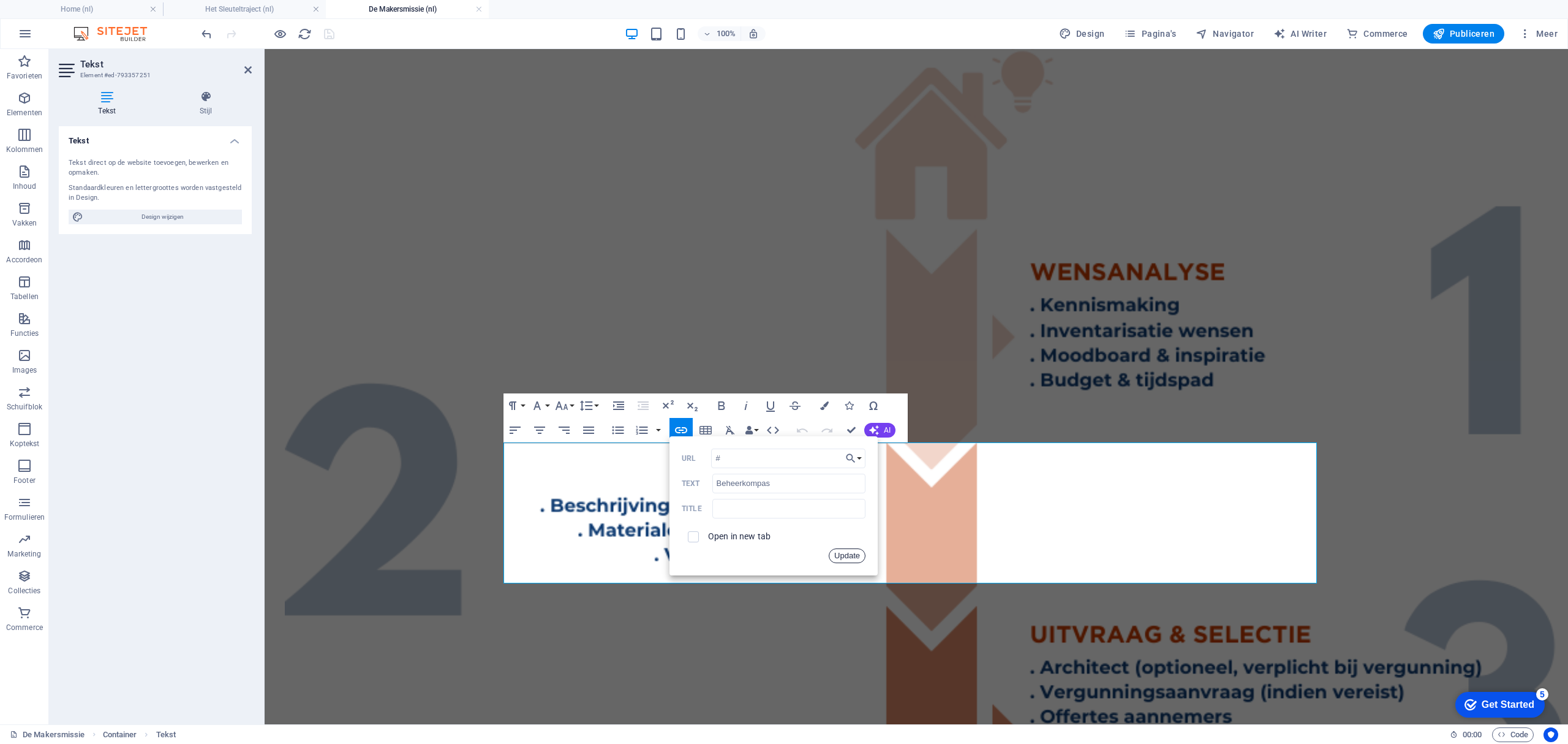
click at [841, 556] on button "Update" at bounding box center [847, 556] width 37 height 14
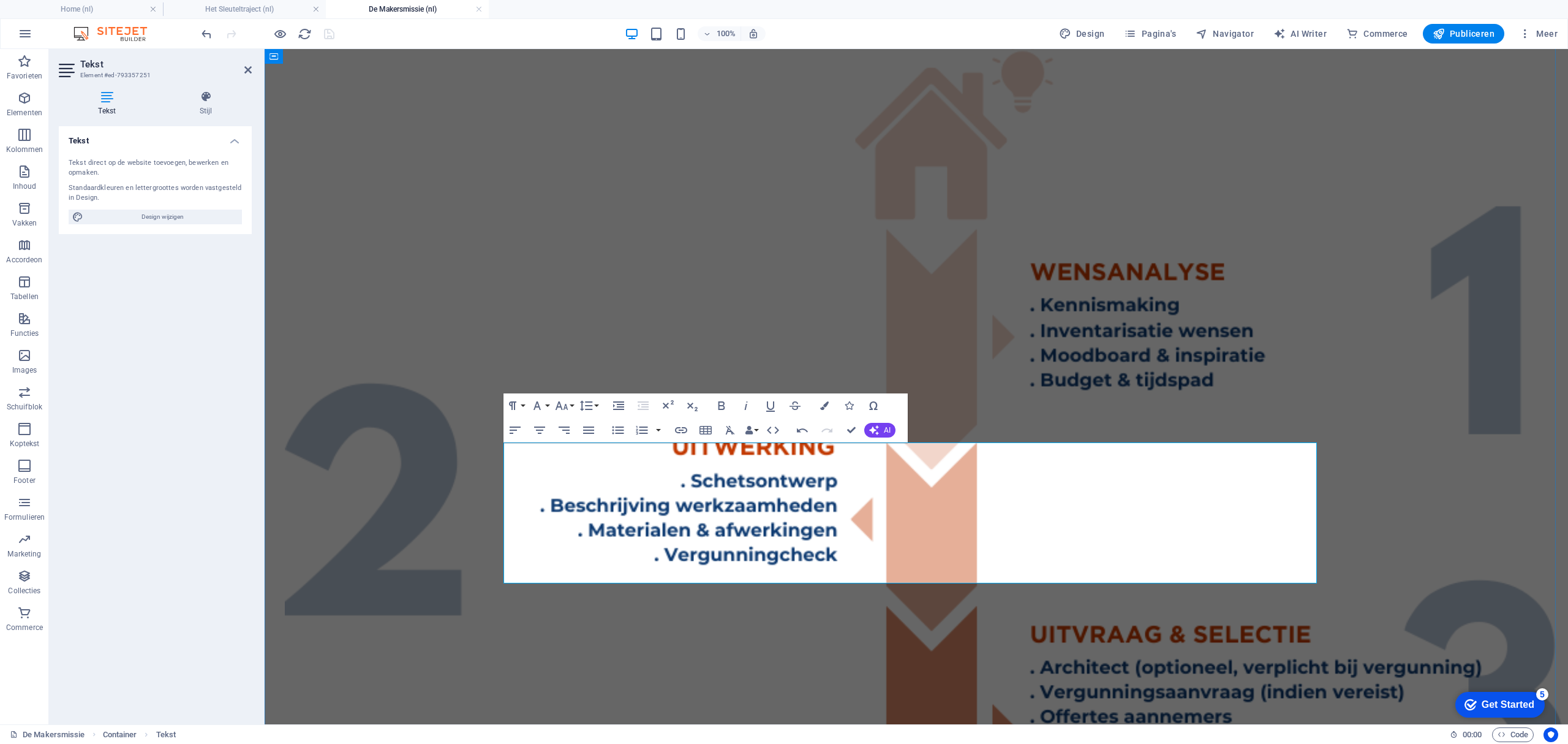
click at [446, 523] on div "DE MAKERSMISSIE Een verbouwing in [GEOGRAPHIC_DATA] kan spannend zijn. Nieuwe r…" at bounding box center [916, 443] width 1293 height 2659
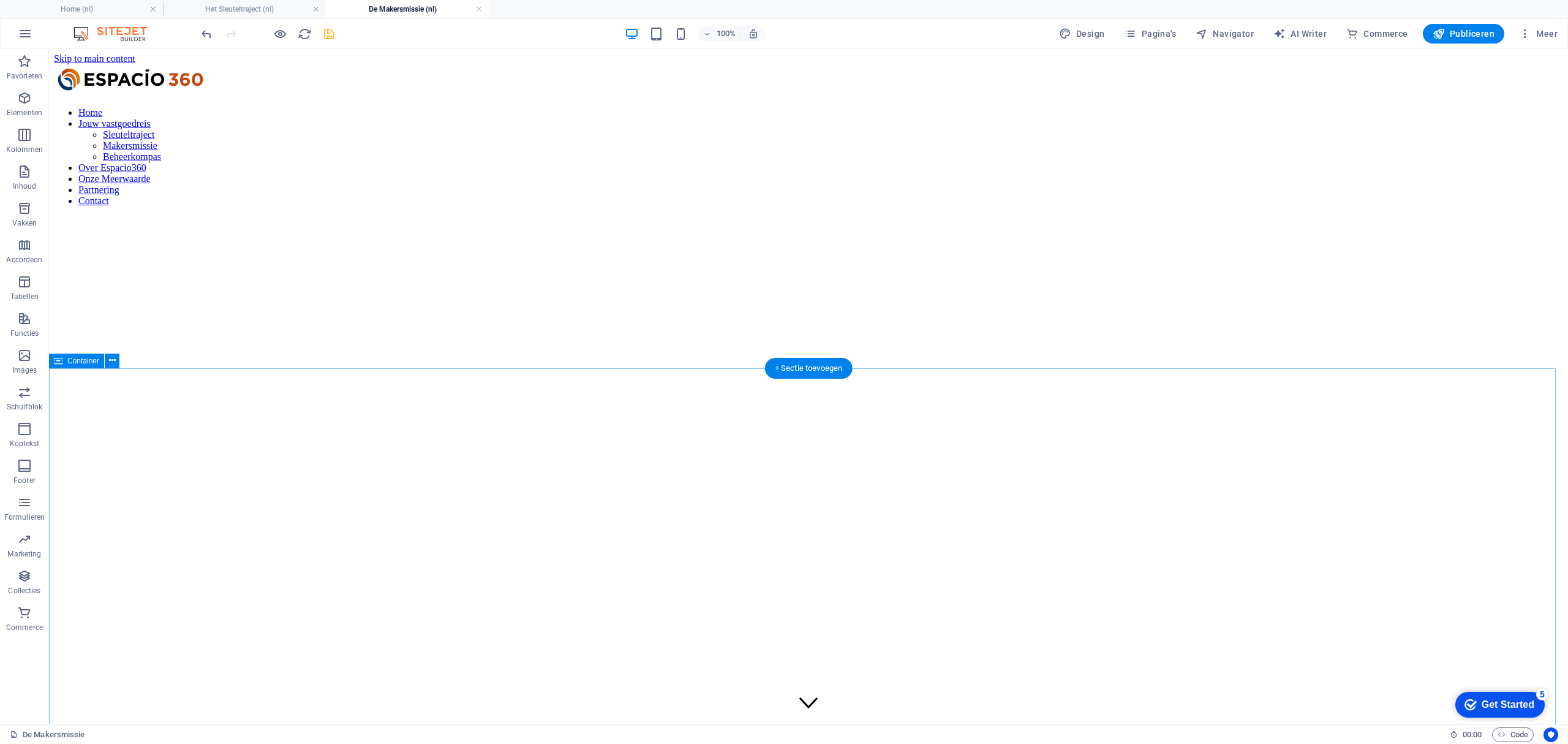
scroll to position [0, 0]
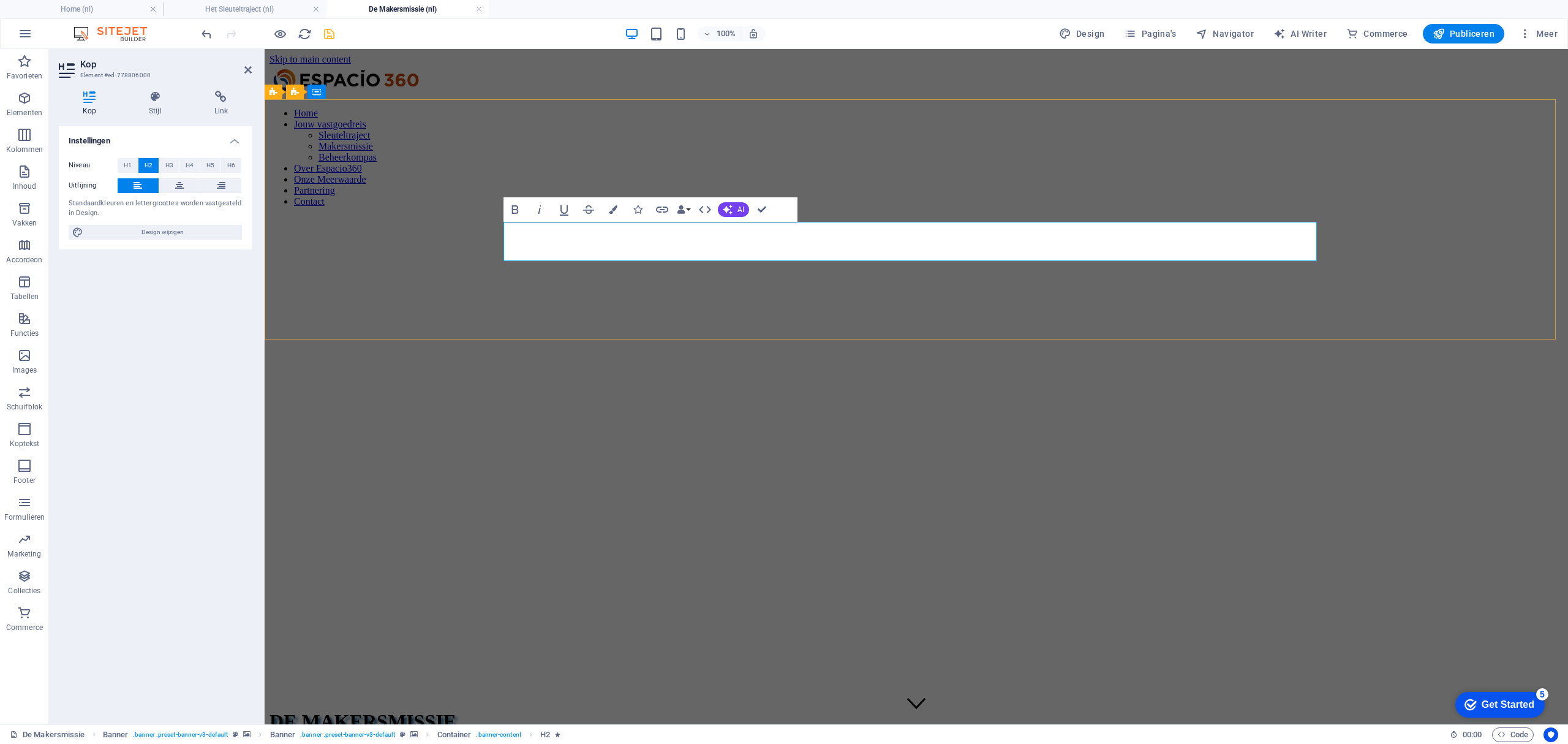
click at [653, 743] on span "​Van idee tot oplevering: projectbegeleiding in jouw eigen taal" at bounding box center [461, 754] width 383 height 16
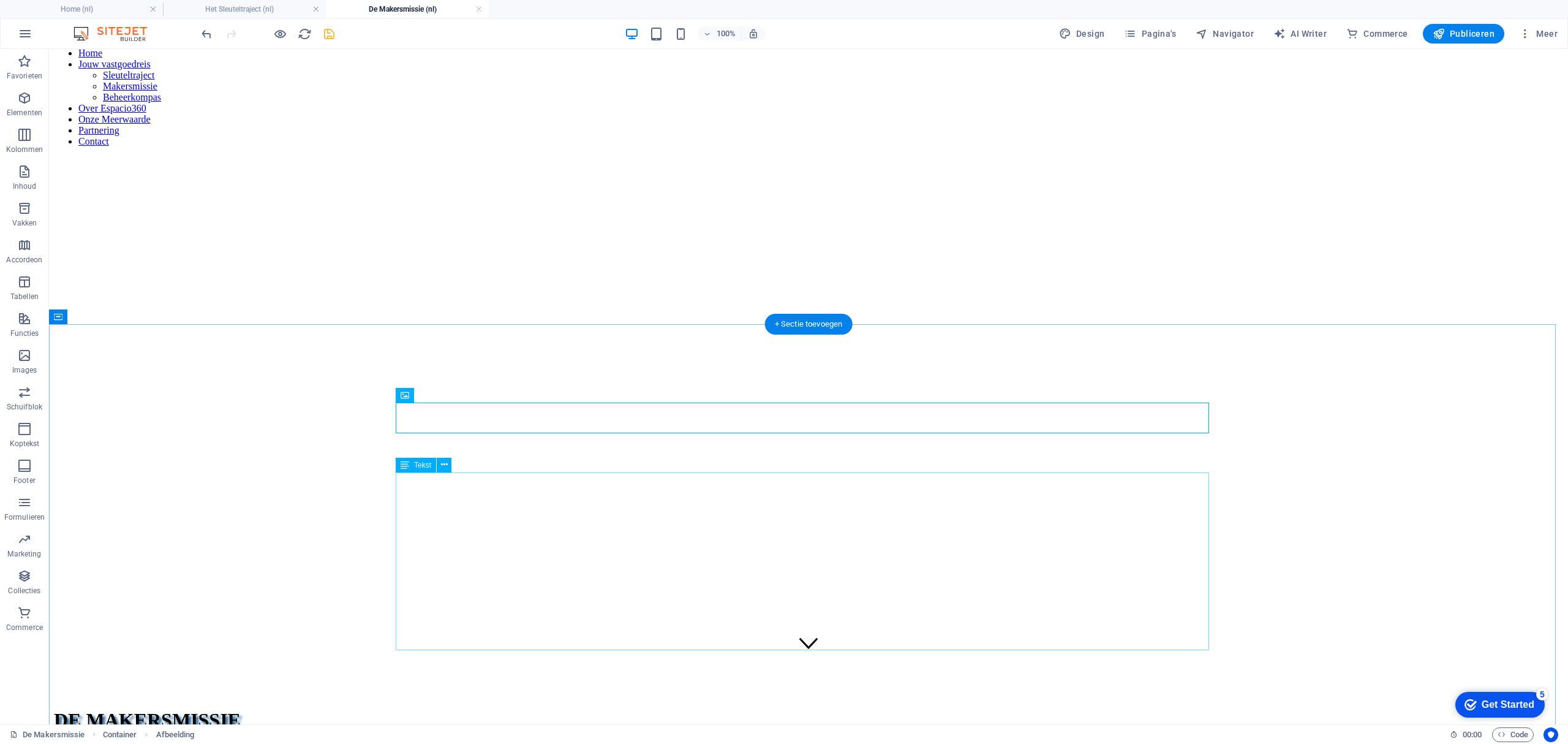
scroll to position [245, 0]
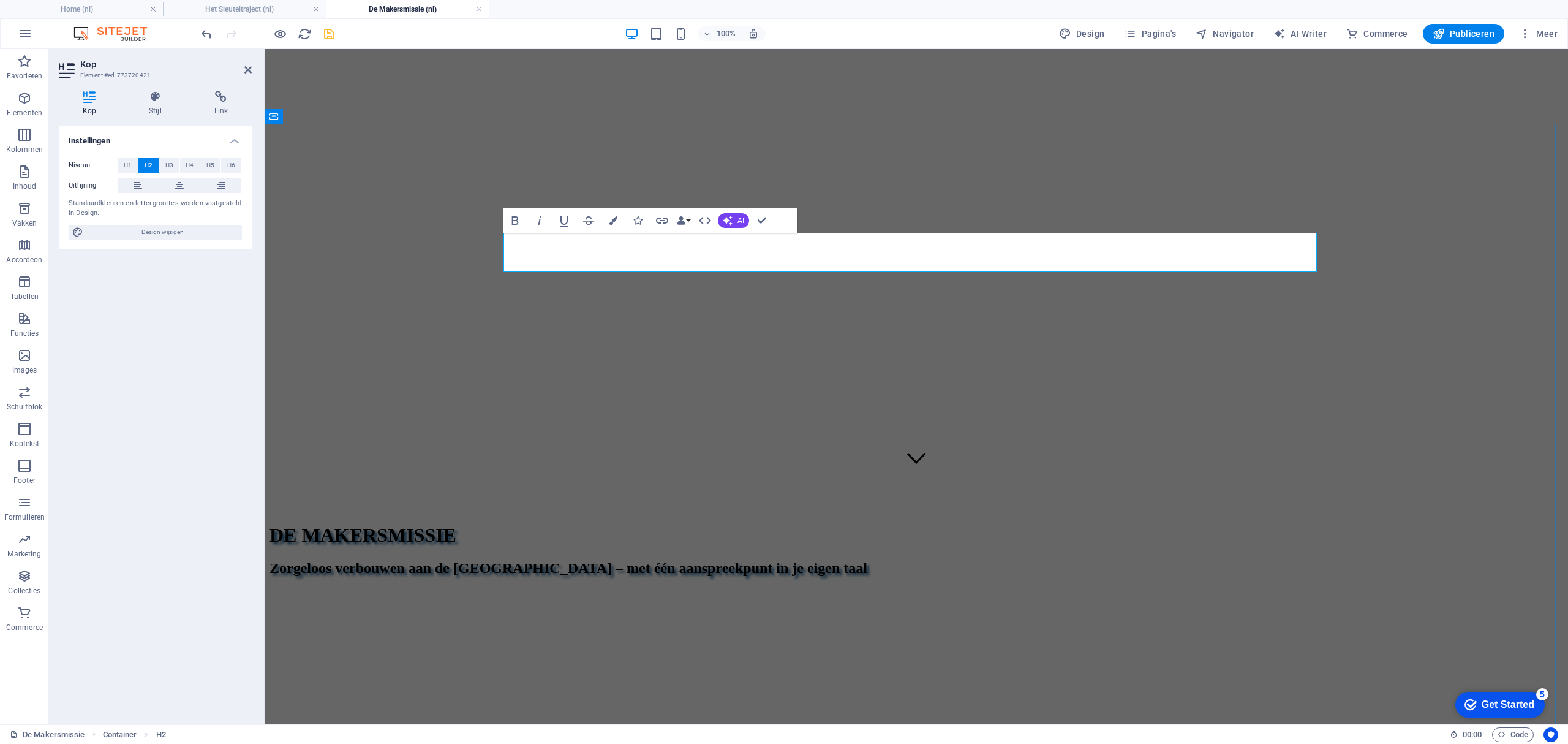
drag, startPoint x: 642, startPoint y: 249, endPoint x: 664, endPoint y: 283, distance: 40.5
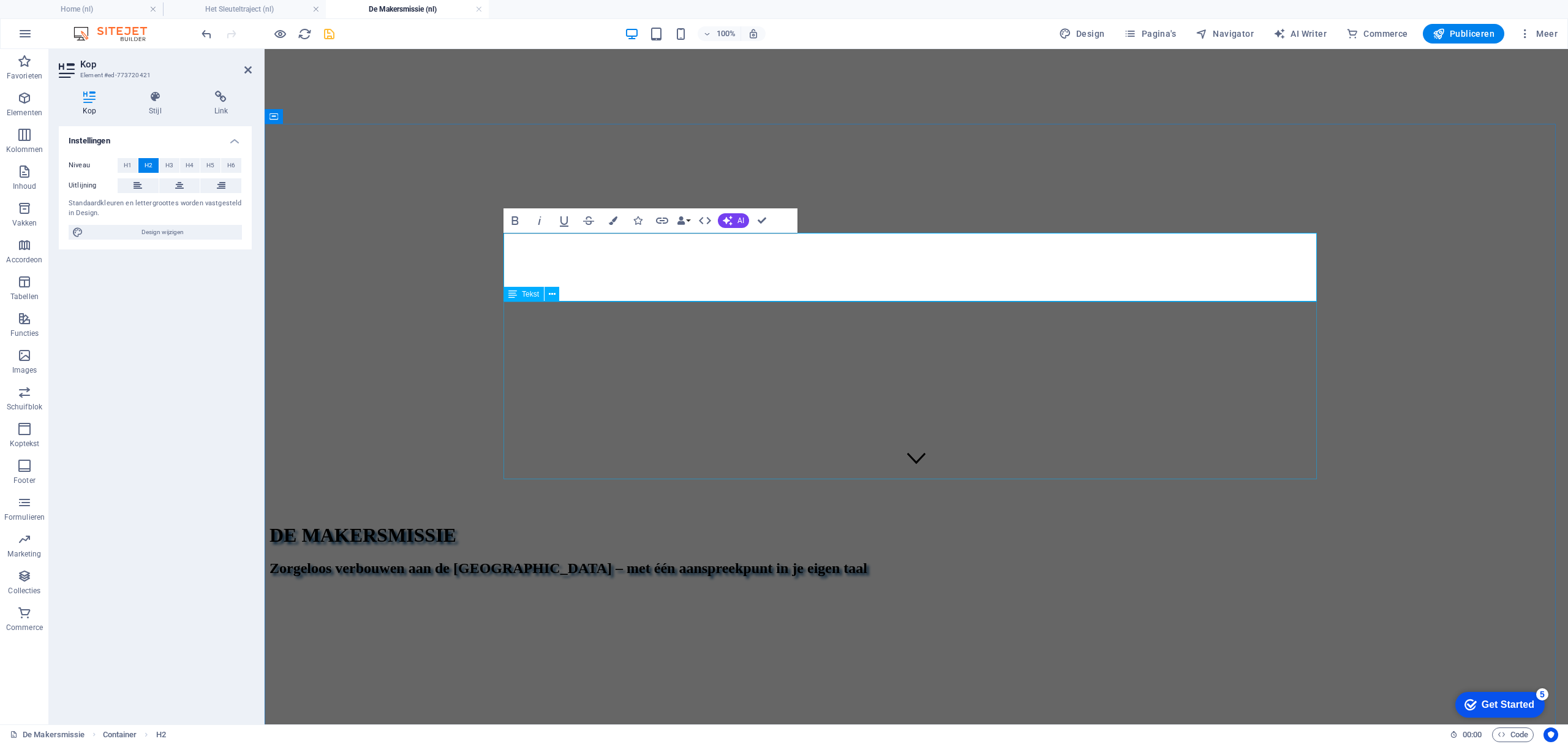
drag, startPoint x: 1191, startPoint y: 275, endPoint x: 629, endPoint y: 305, distance: 562.8
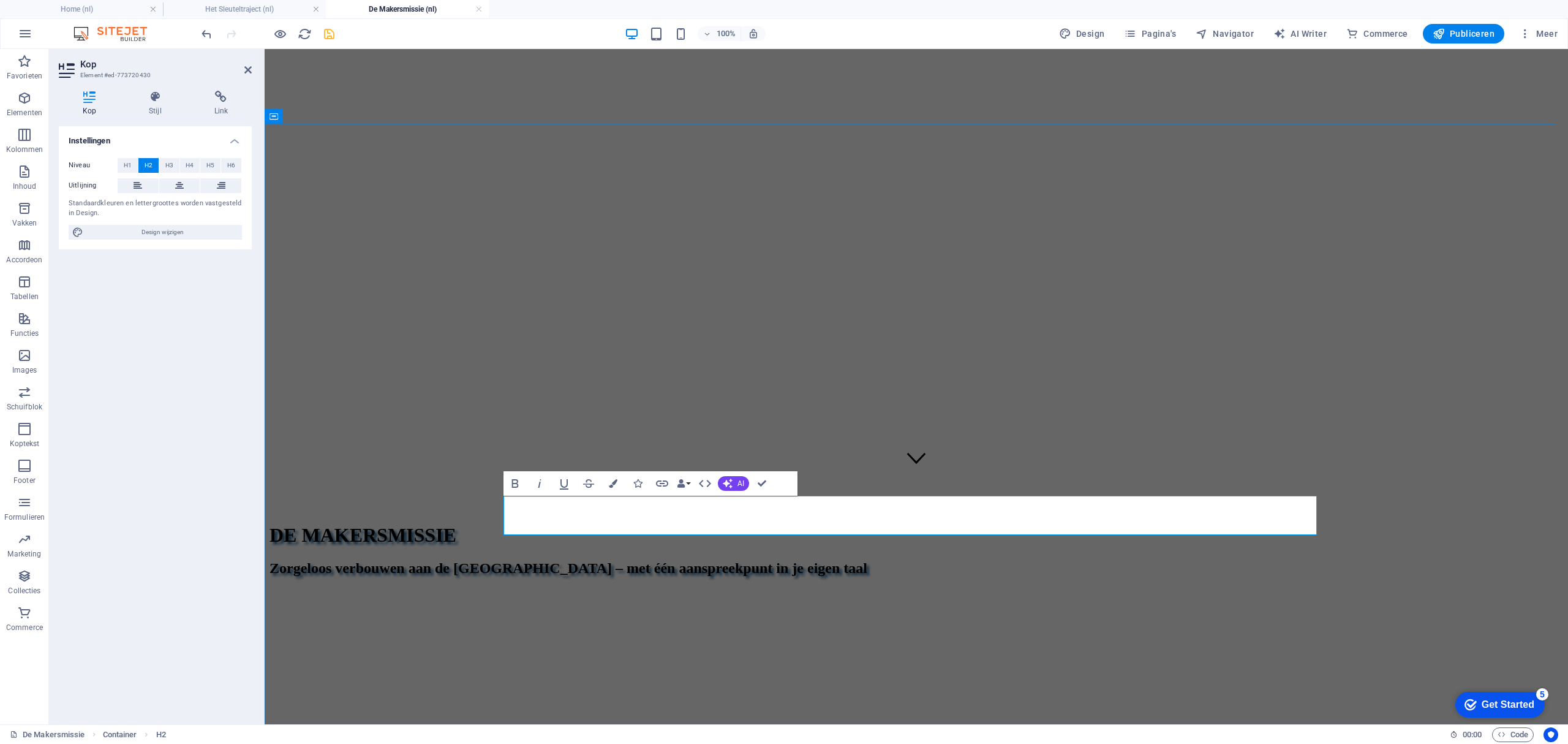
drag, startPoint x: 1059, startPoint y: 508, endPoint x: 1201, endPoint y: 508, distance: 142.0
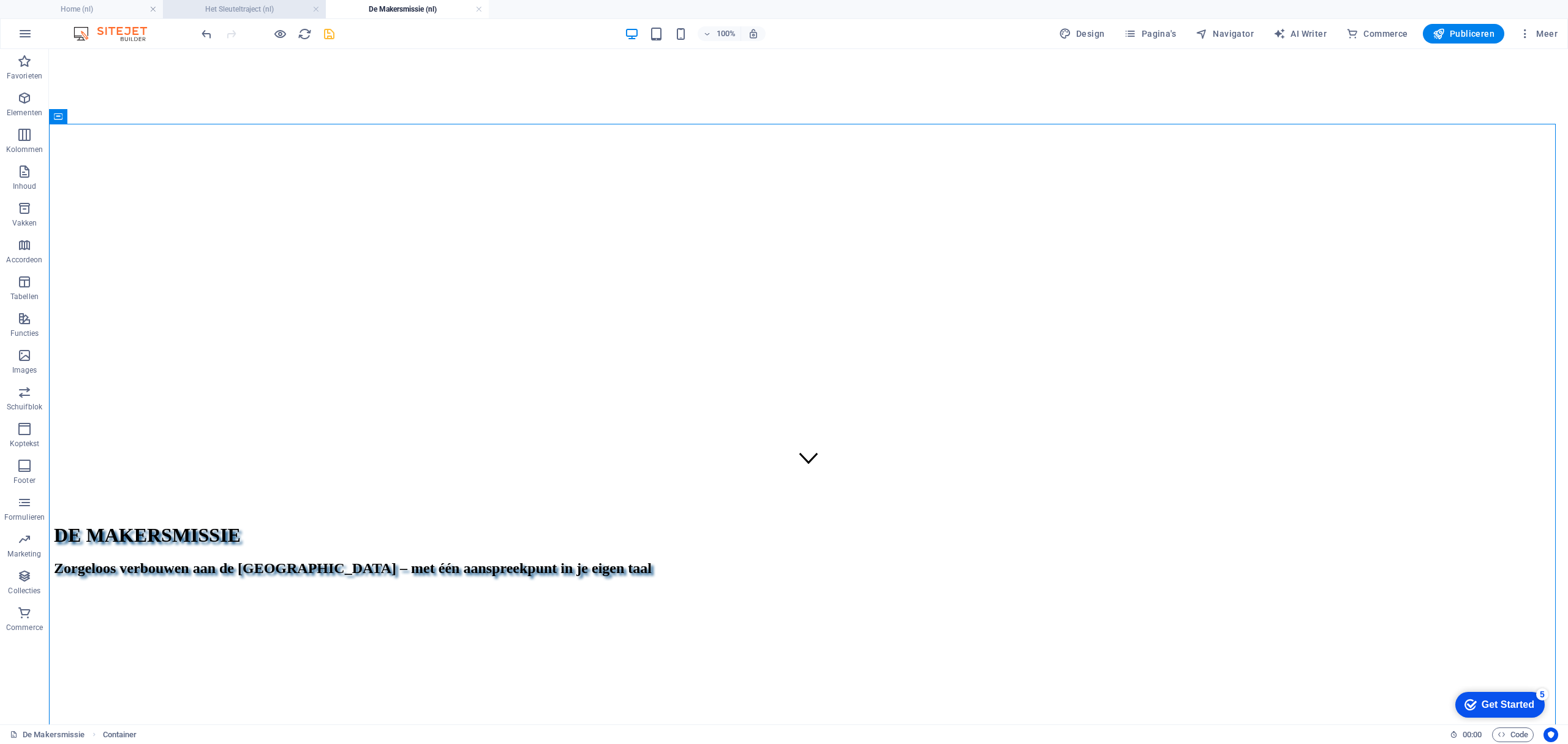
drag, startPoint x: 264, startPoint y: 10, endPoint x: 270, endPoint y: 10, distance: 6.0
click at [264, 10] on h4 "Het Sleuteltraject (nl)" at bounding box center [244, 10] width 163 height 14
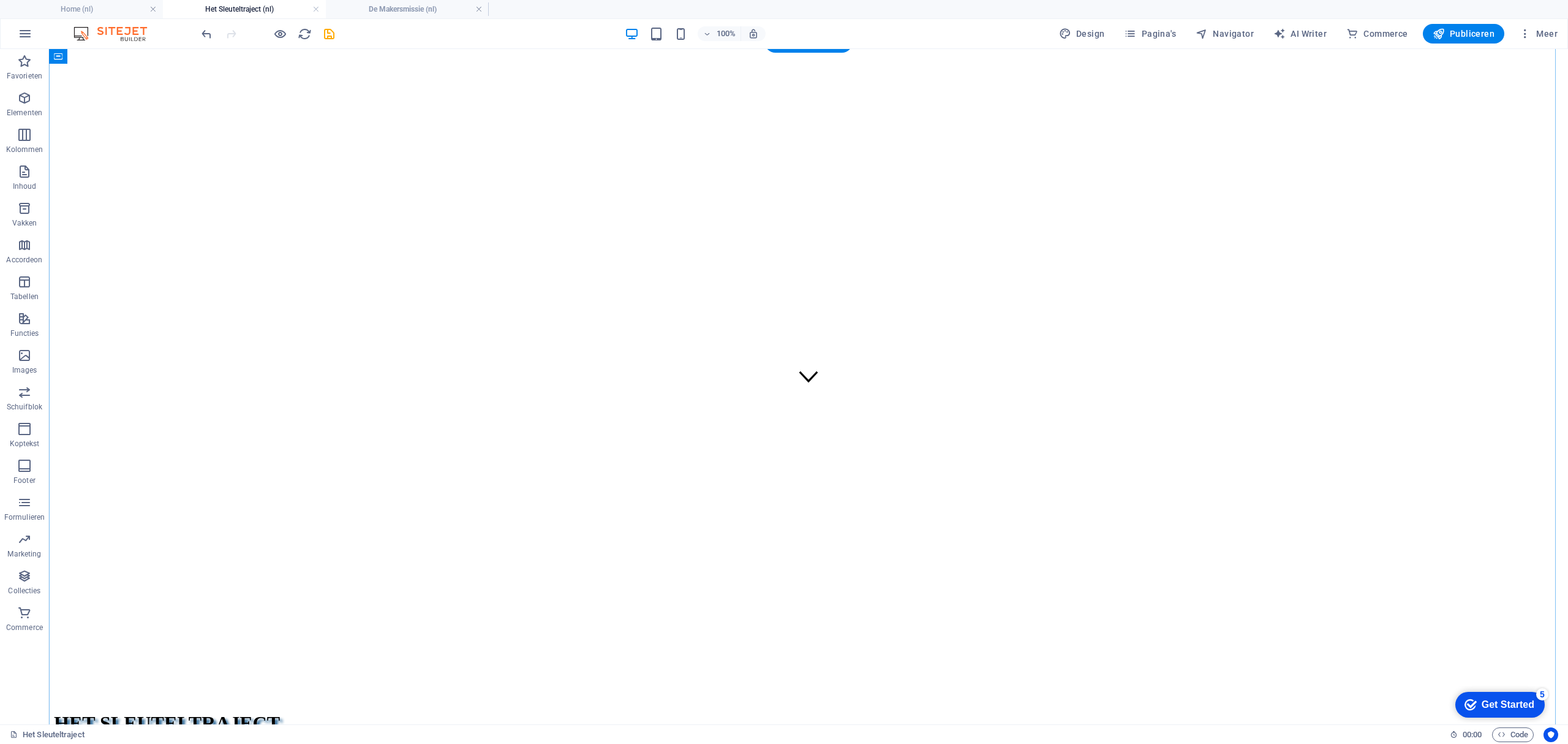
scroll to position [0, 0]
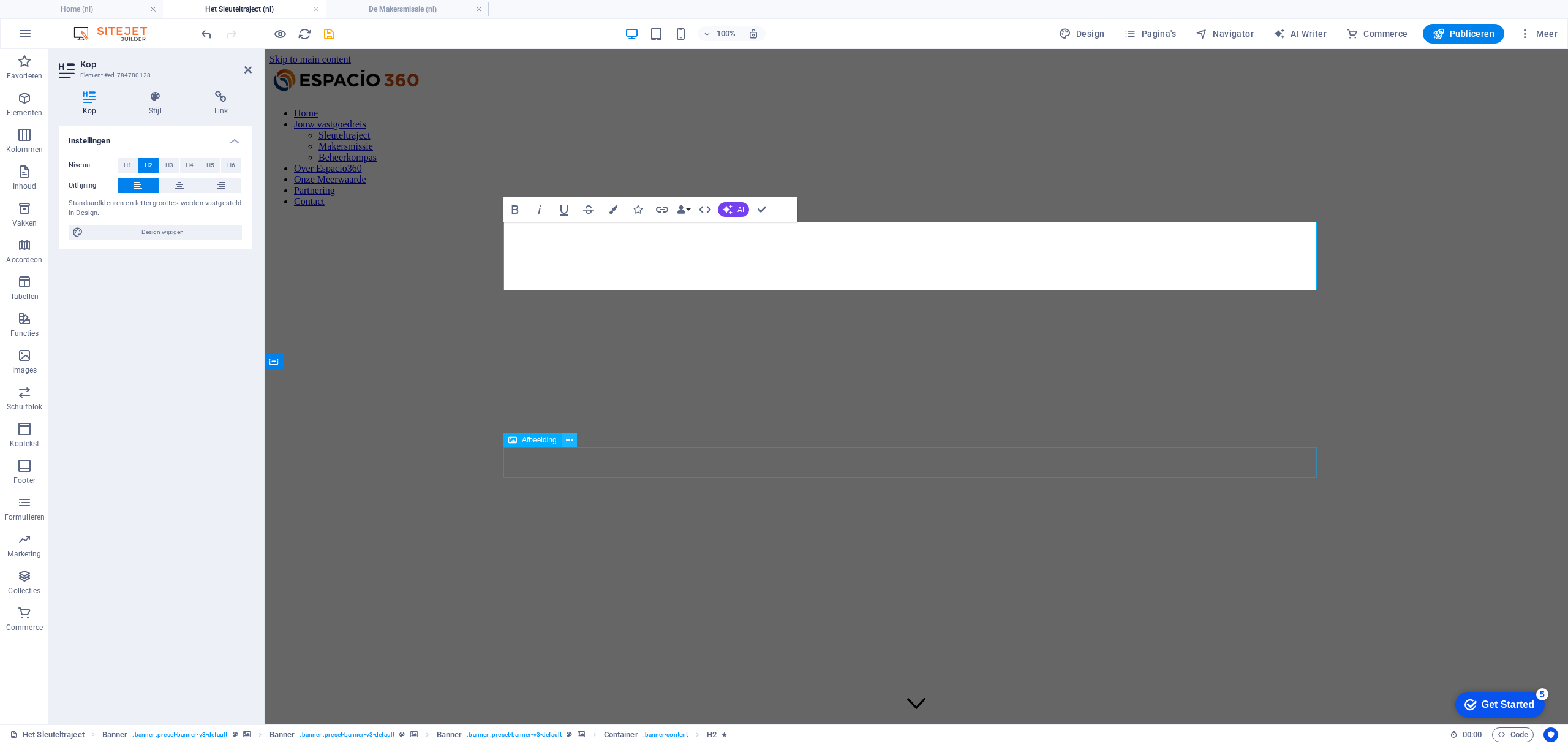
click at [0, 0] on icon at bounding box center [0, 0] width 0 height 0
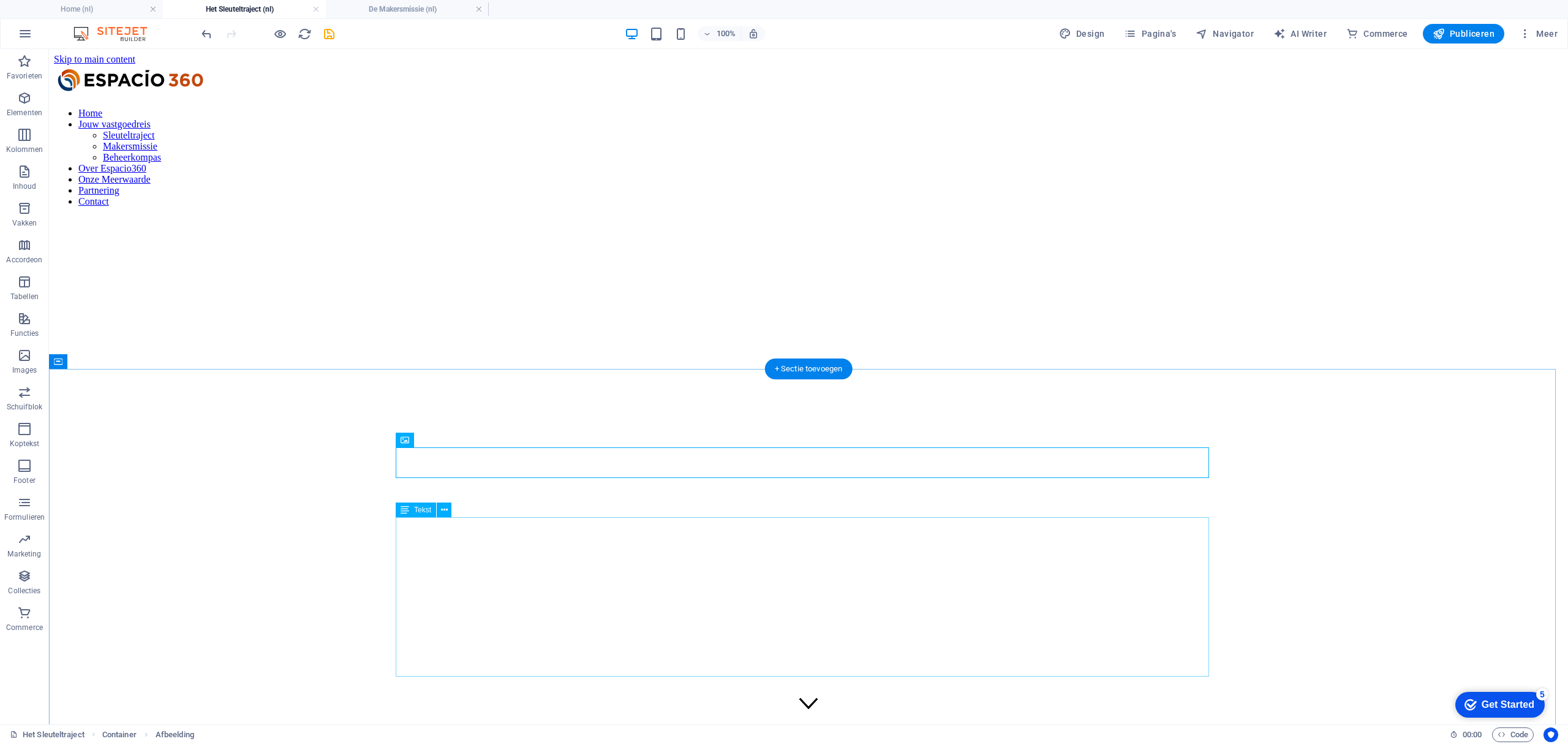
scroll to position [163, 0]
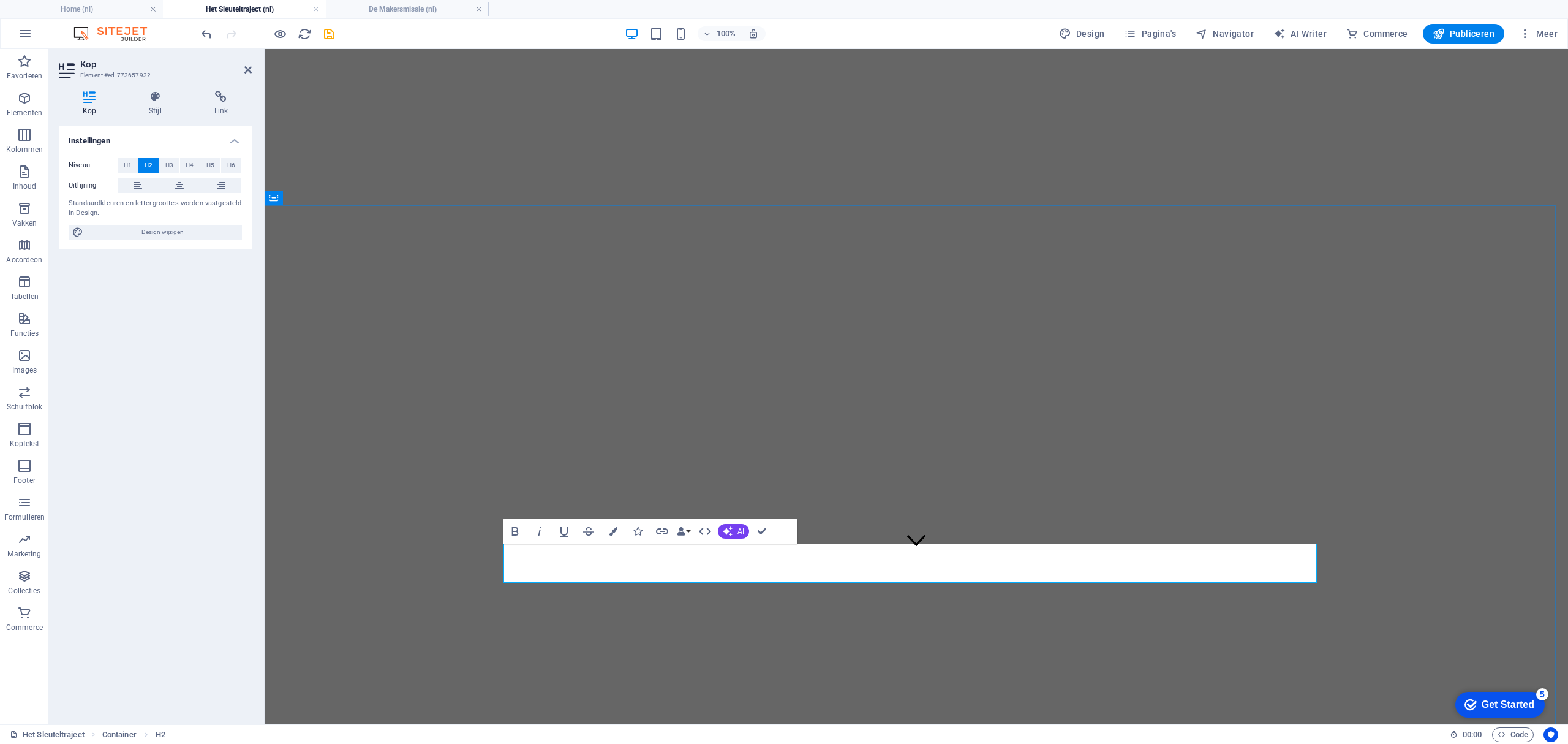
drag, startPoint x: 598, startPoint y: 559, endPoint x: 713, endPoint y: 559, distance: 115.0
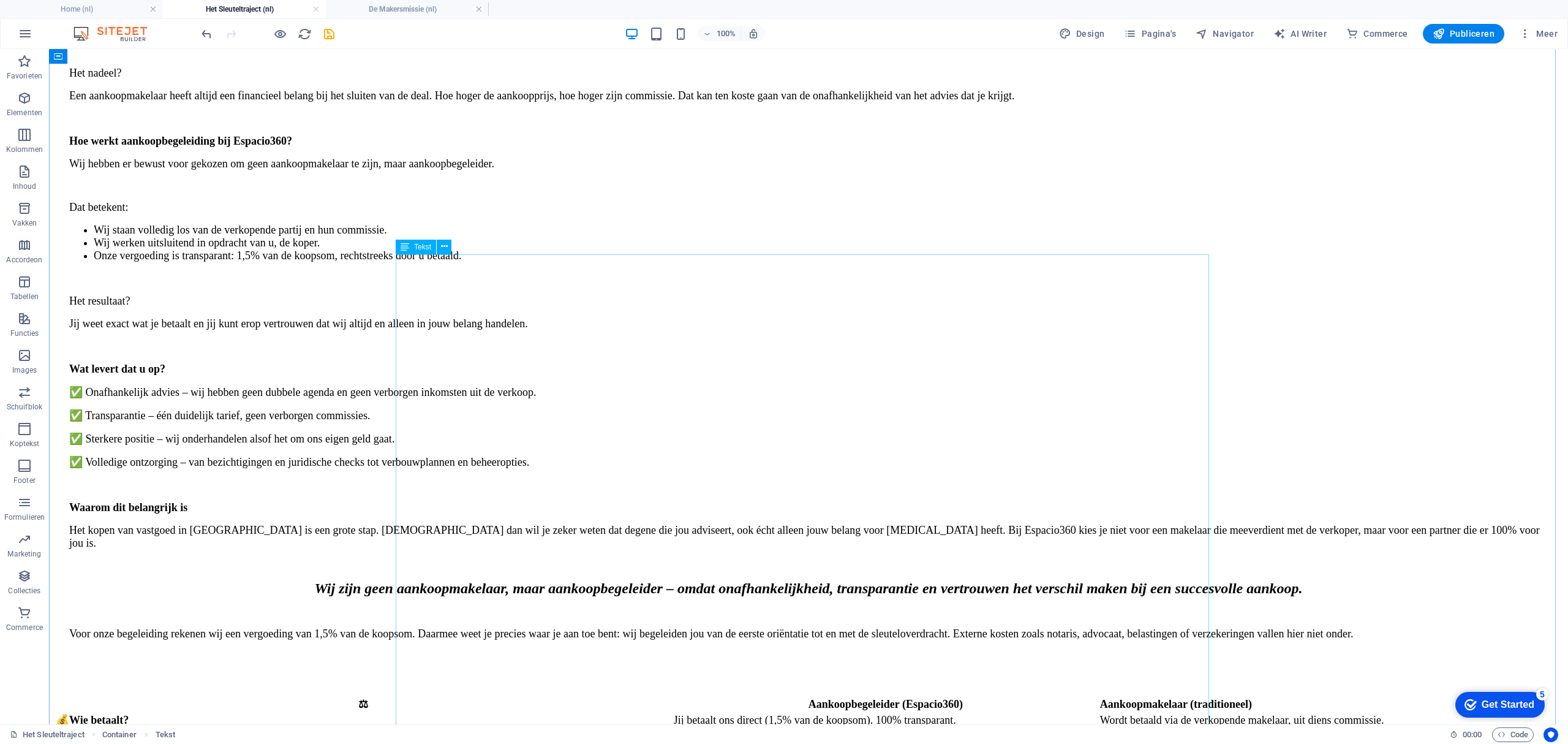
scroll to position [1552, 0]
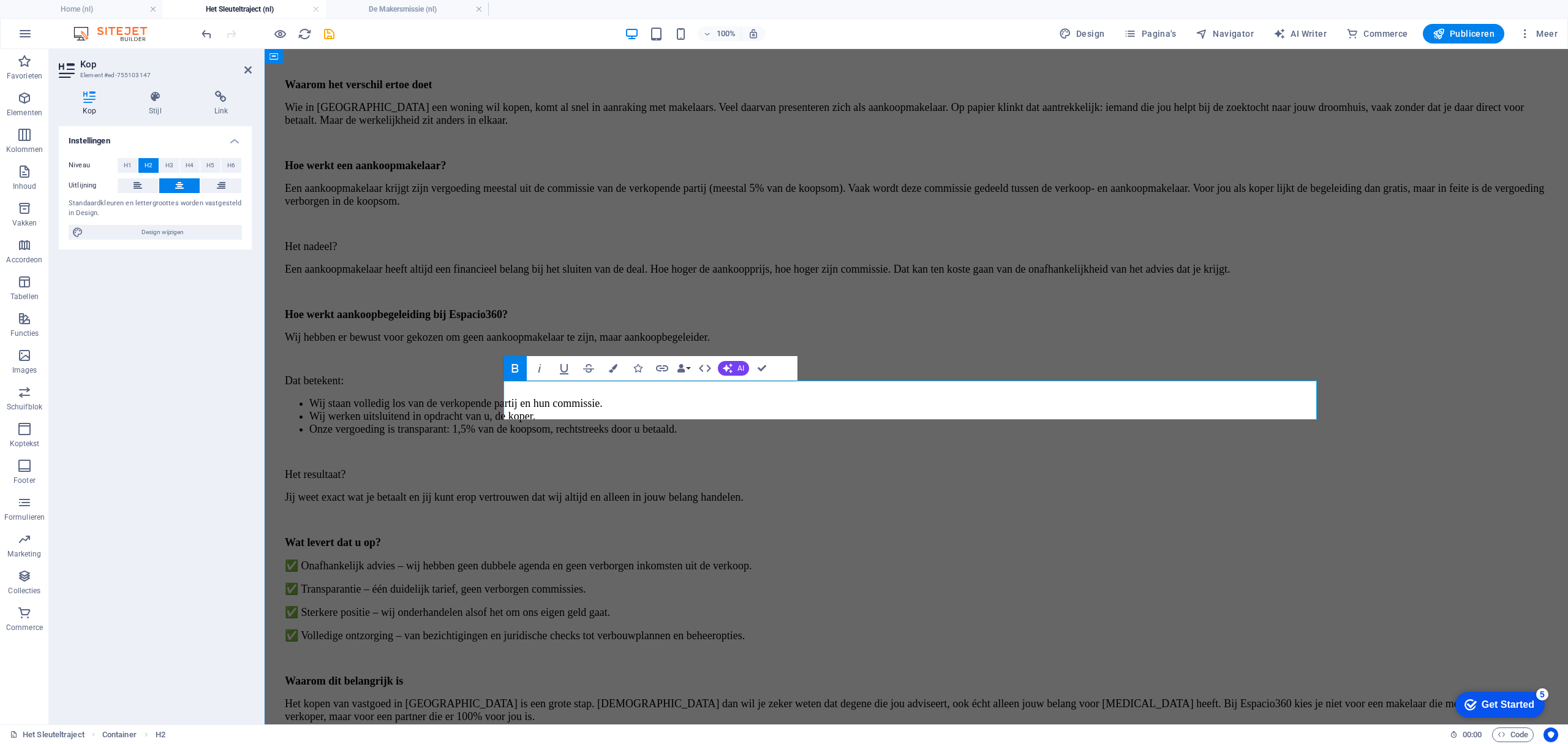
drag, startPoint x: 858, startPoint y: 397, endPoint x: 1113, endPoint y: 398, distance: 255.0
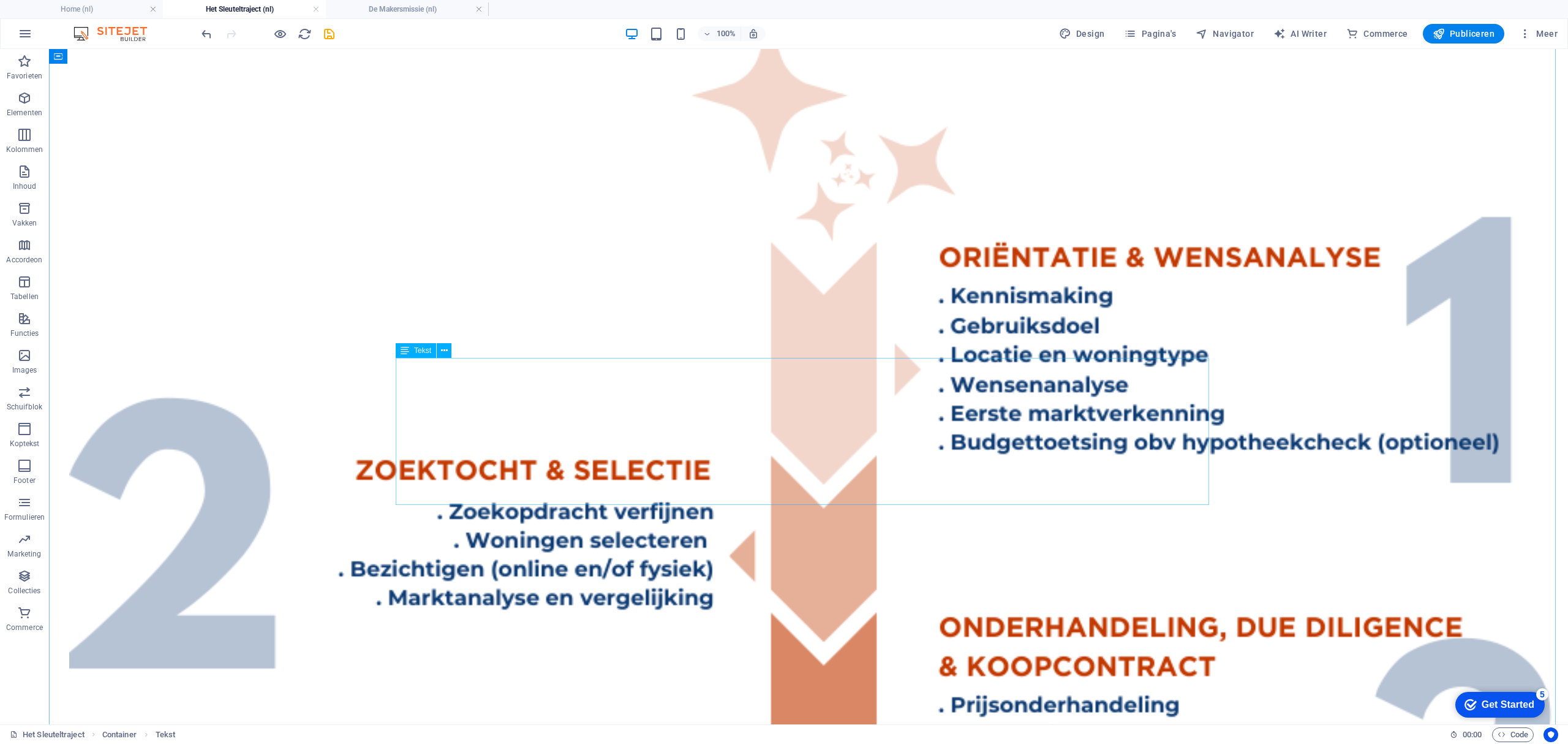
scroll to position [3349, 0]
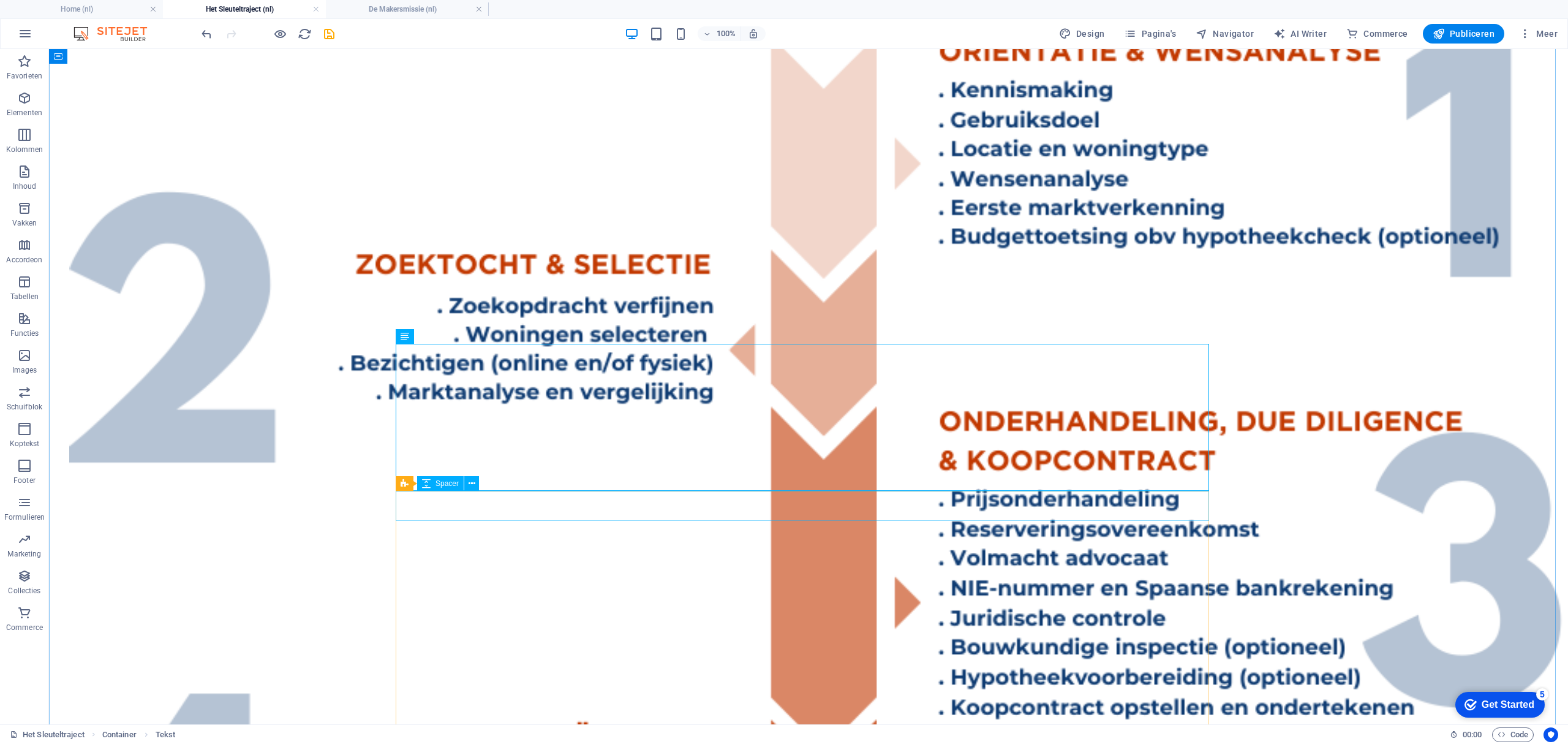
scroll to position [3595, 0]
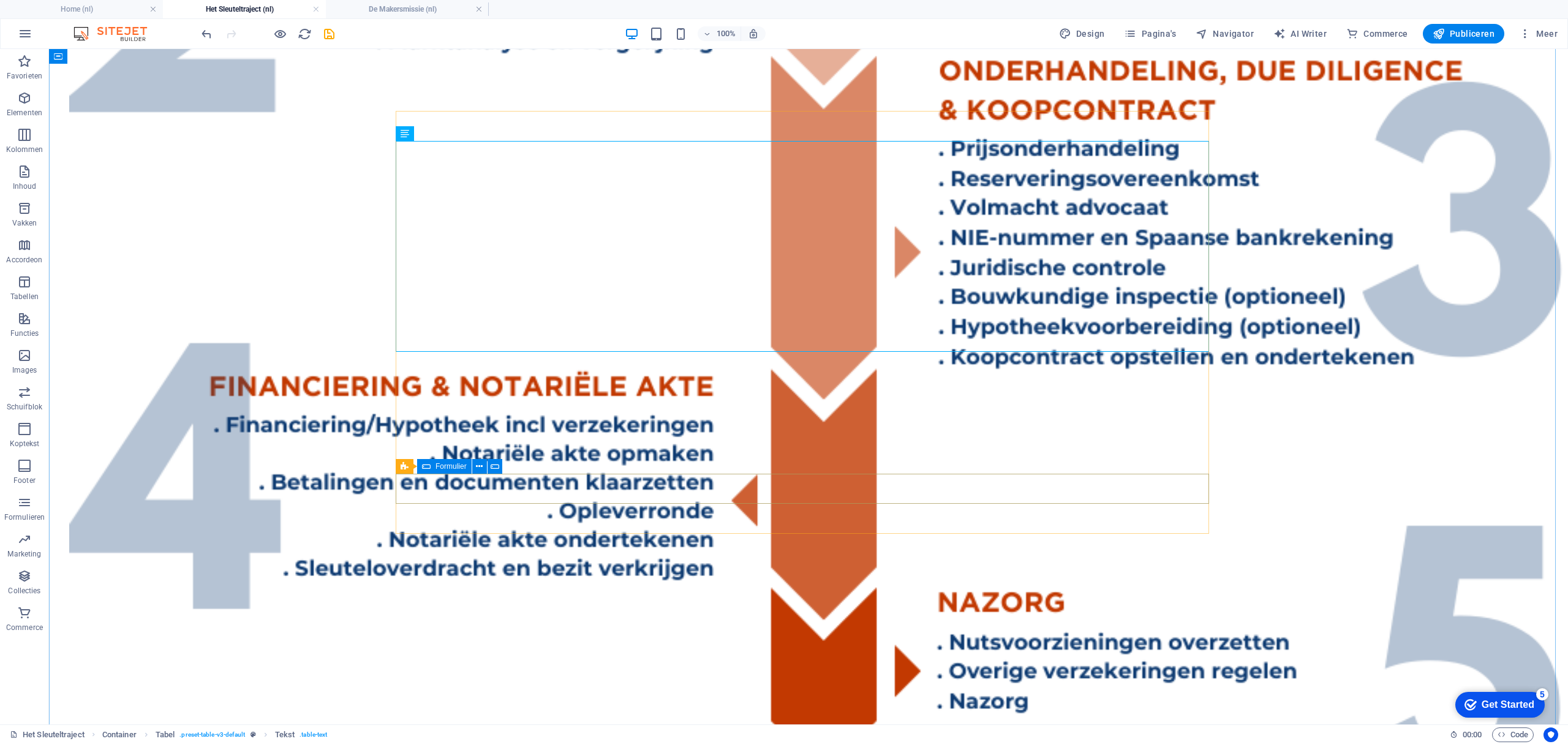
scroll to position [3840, 0]
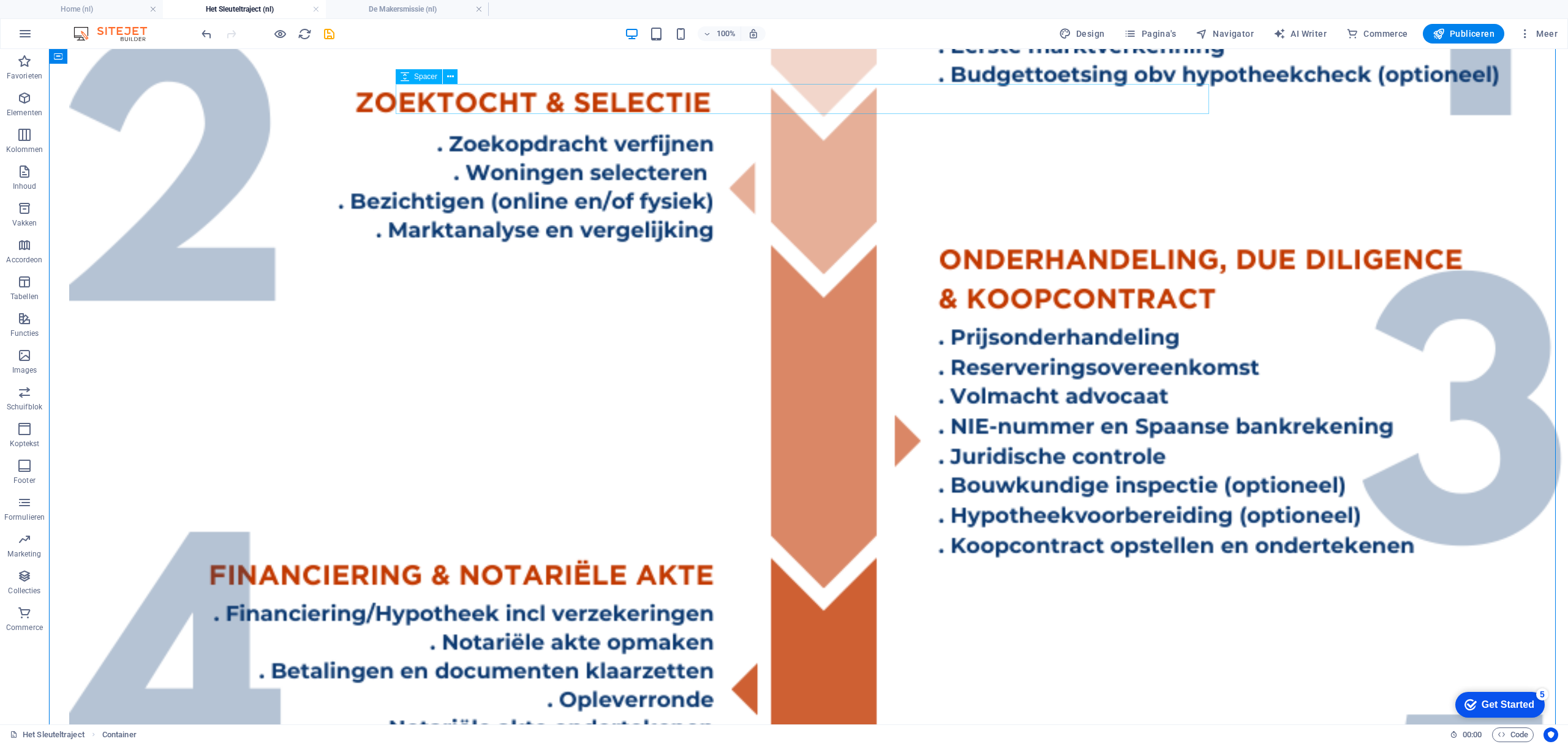
scroll to position [3513, 0]
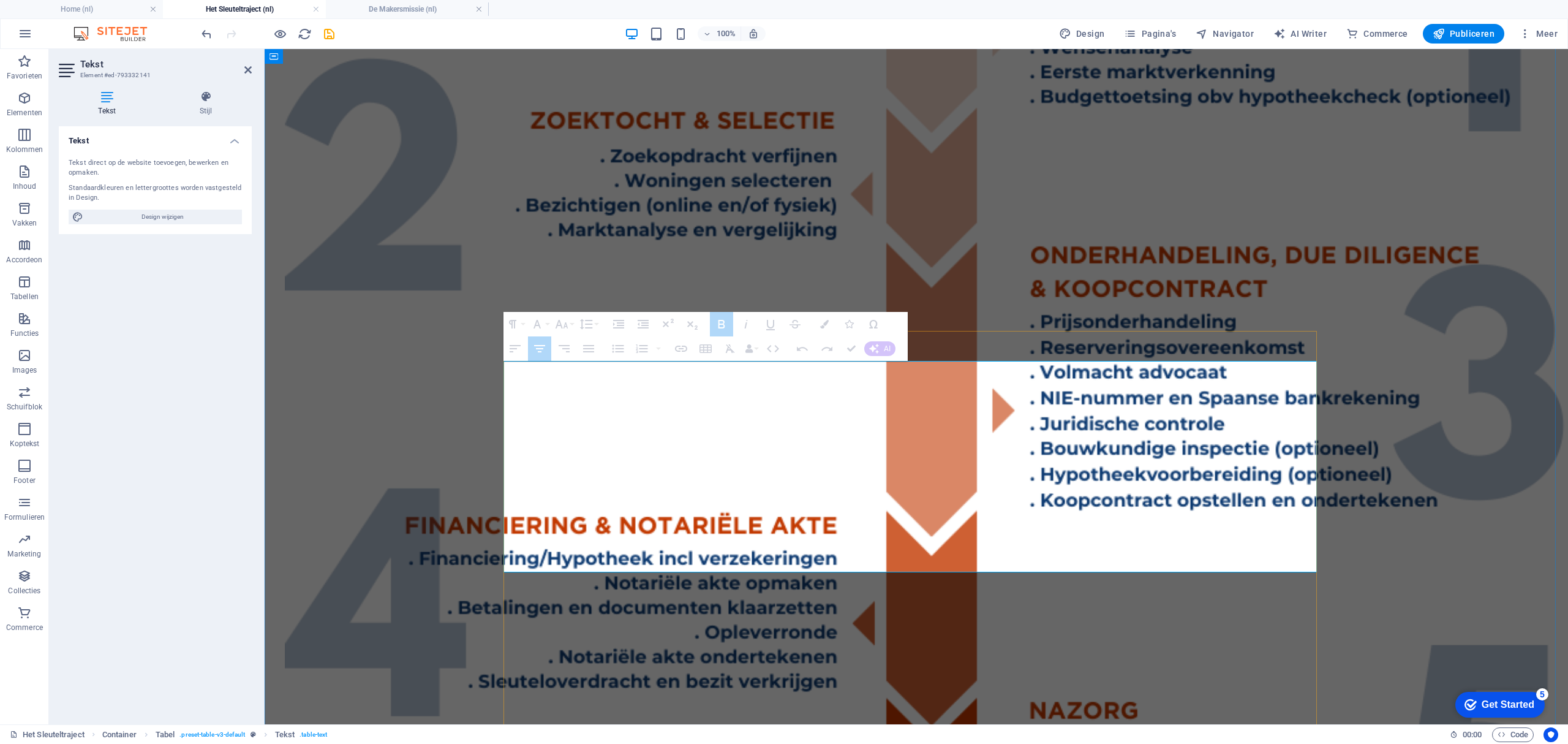
drag, startPoint x: 943, startPoint y: 436, endPoint x: 849, endPoint y: 438, distance: 94.0
drag, startPoint x: 930, startPoint y: 434, endPoint x: 848, endPoint y: 434, distance: 82.0
copy td "€1.500 - €2.500"
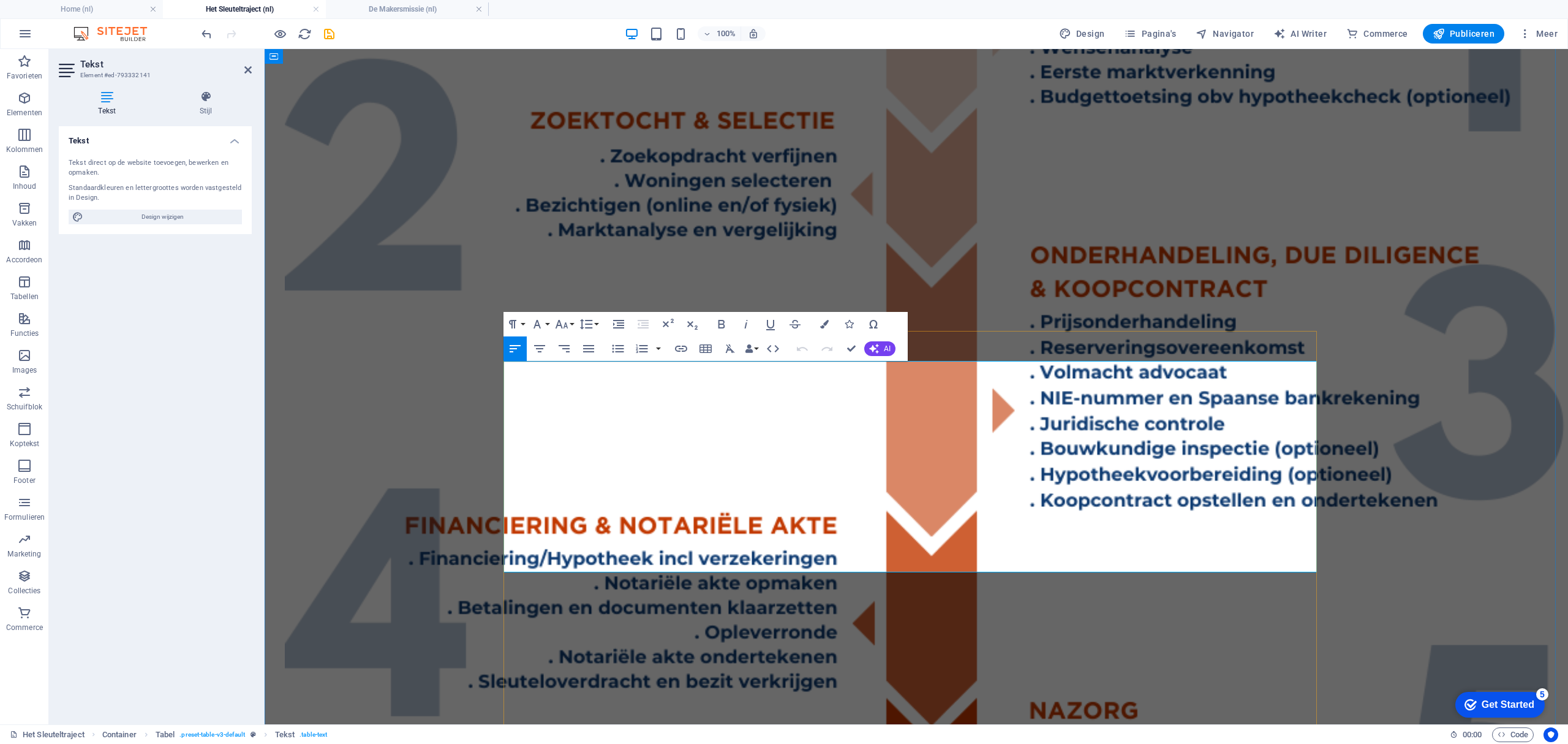
drag, startPoint x: 865, startPoint y: 558, endPoint x: 844, endPoint y: 557, distance: 21.0
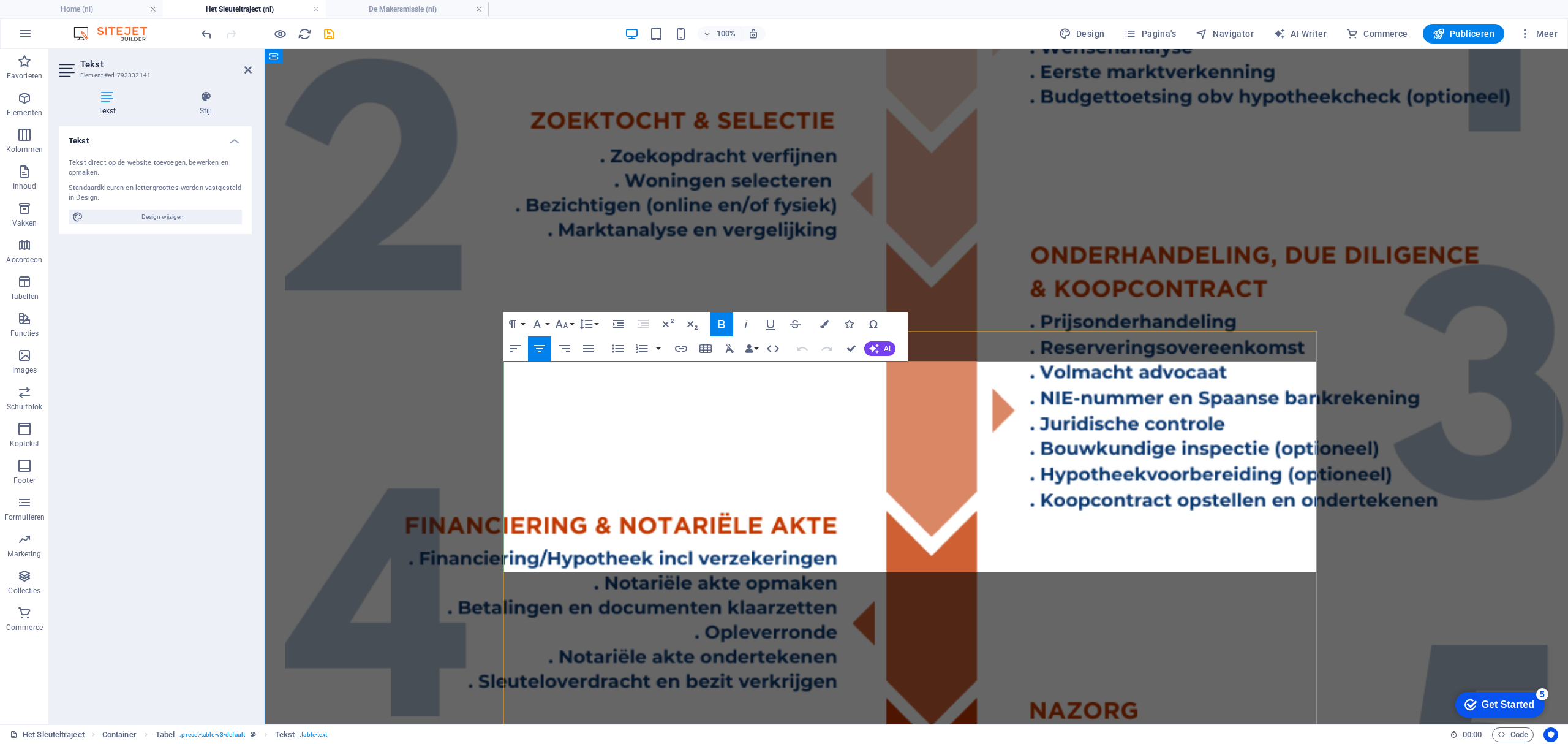
copy td "Inclusief"
drag, startPoint x: 1088, startPoint y: 530, endPoint x: 1072, endPoint y: 528, distance: 16.1
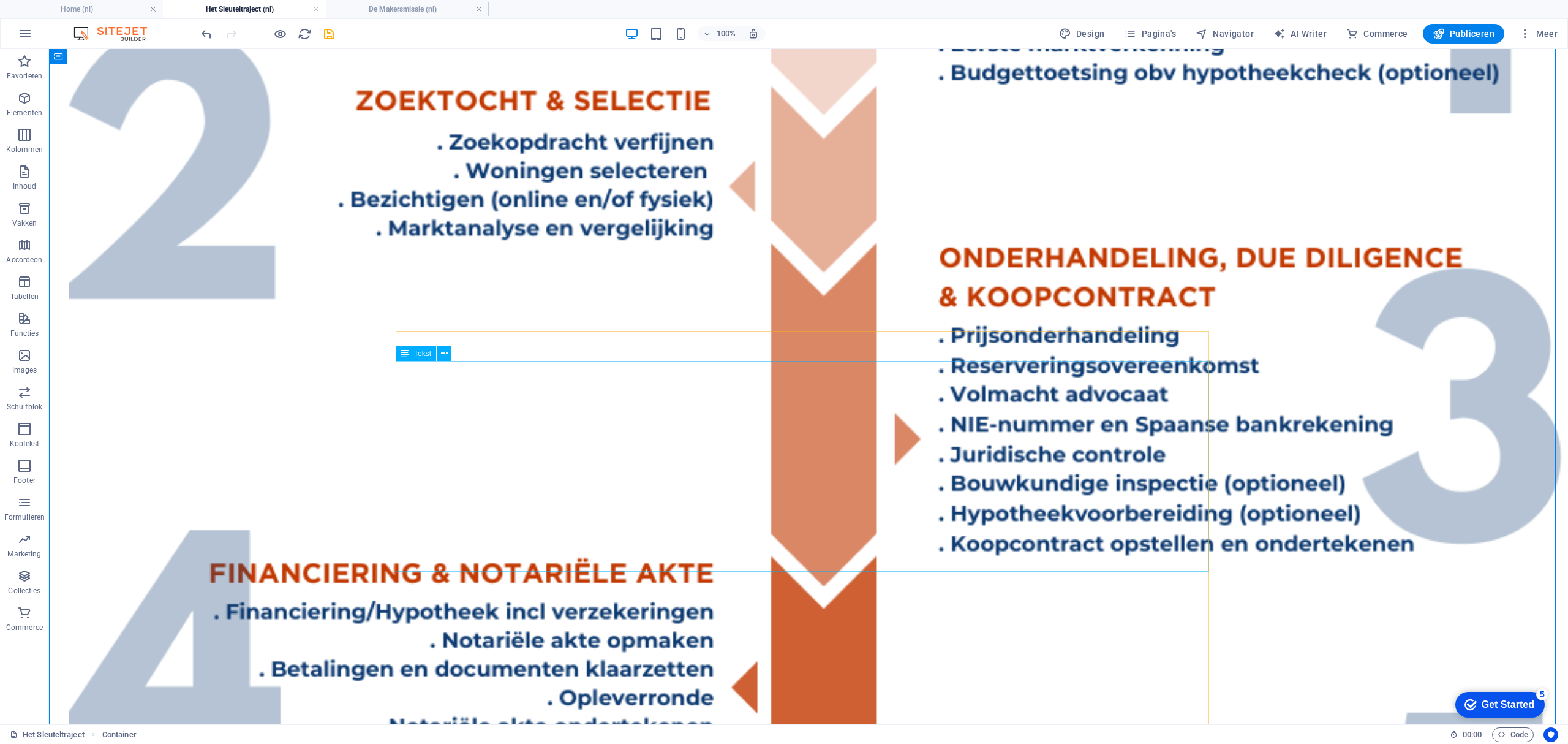
click at [381, 5] on h4 "De Makersmissie (nl)" at bounding box center [407, 10] width 163 height 14
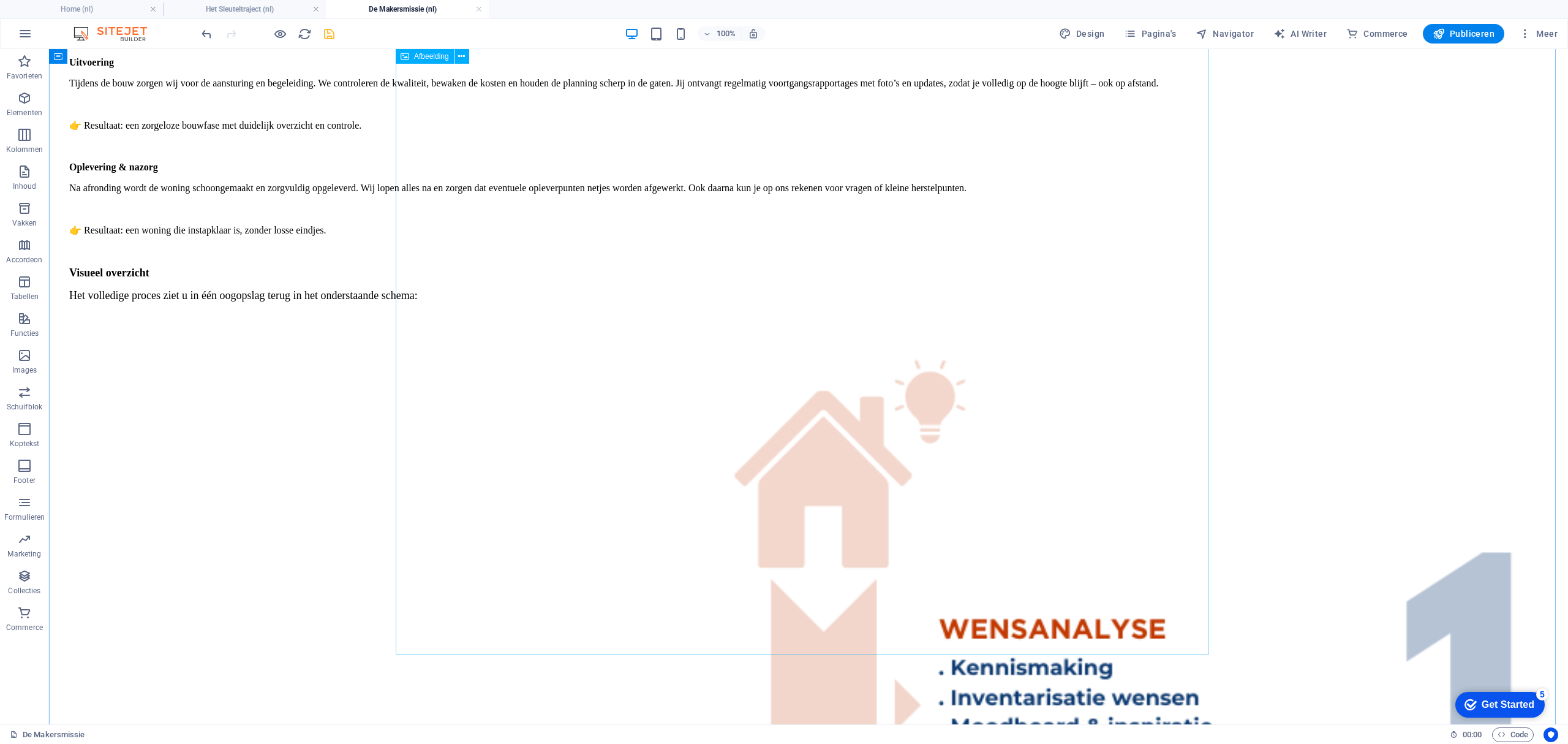
scroll to position [1062, 0]
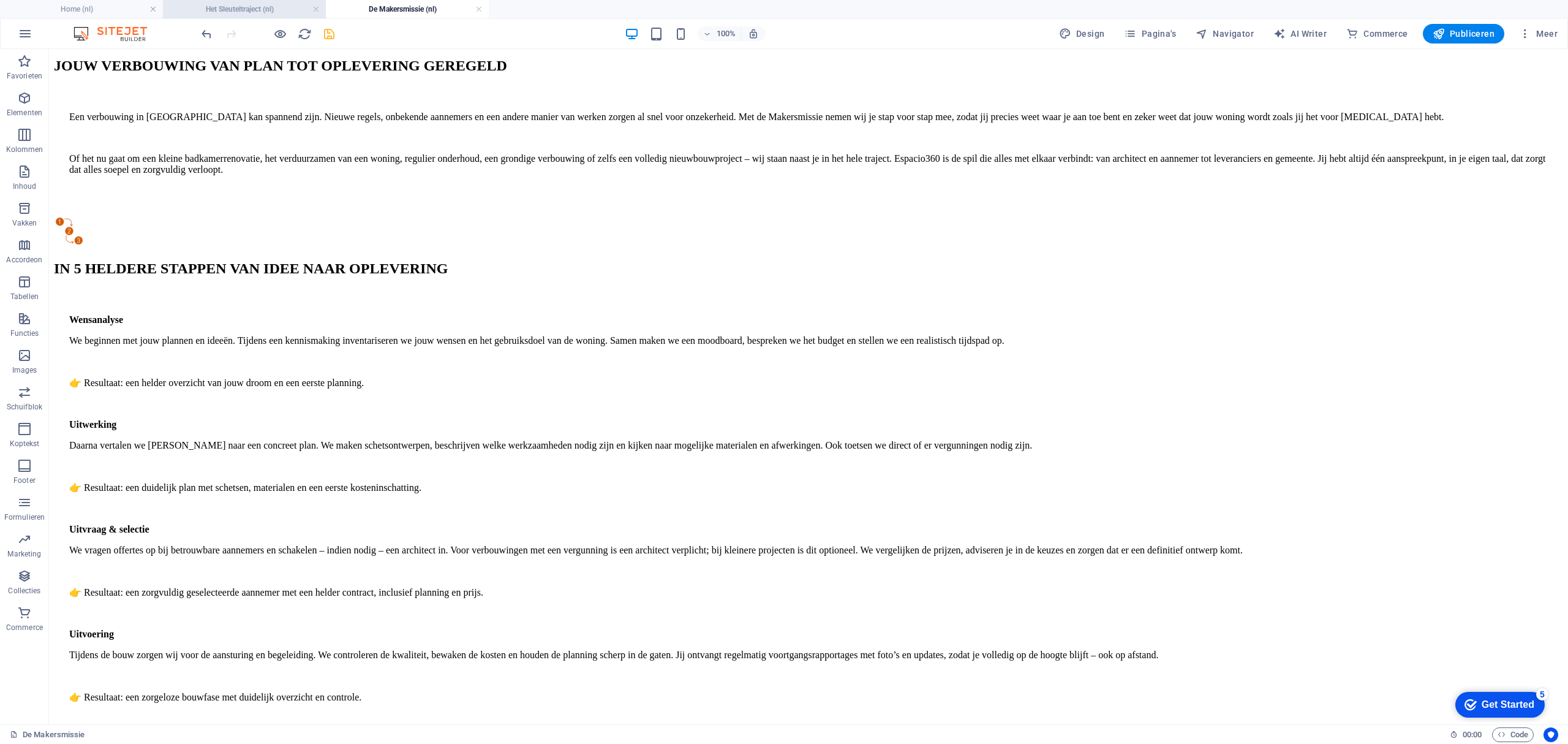
click at [260, 3] on h4 "Het Sleuteltraject (nl)" at bounding box center [244, 10] width 163 height 14
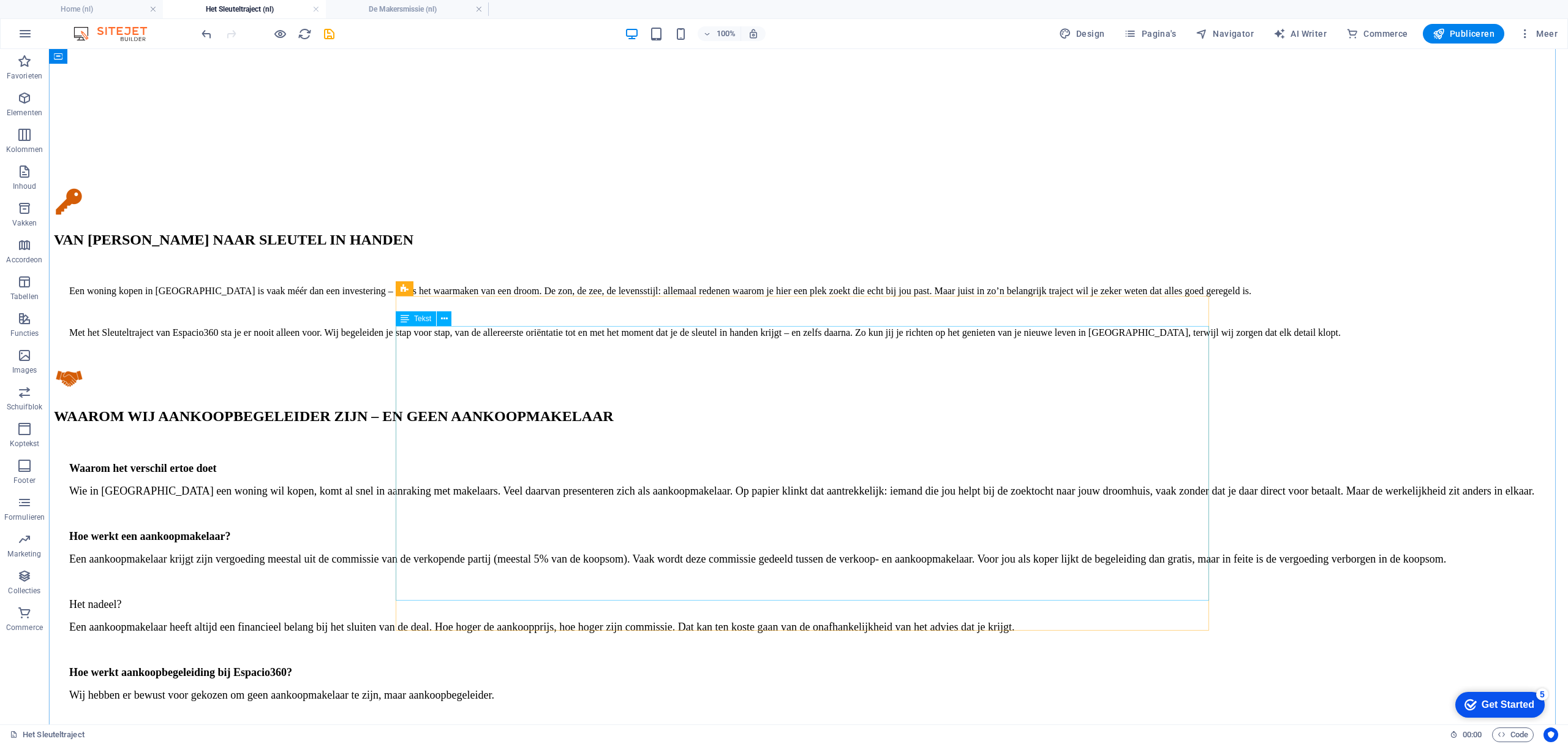
scroll to position [1143, 0]
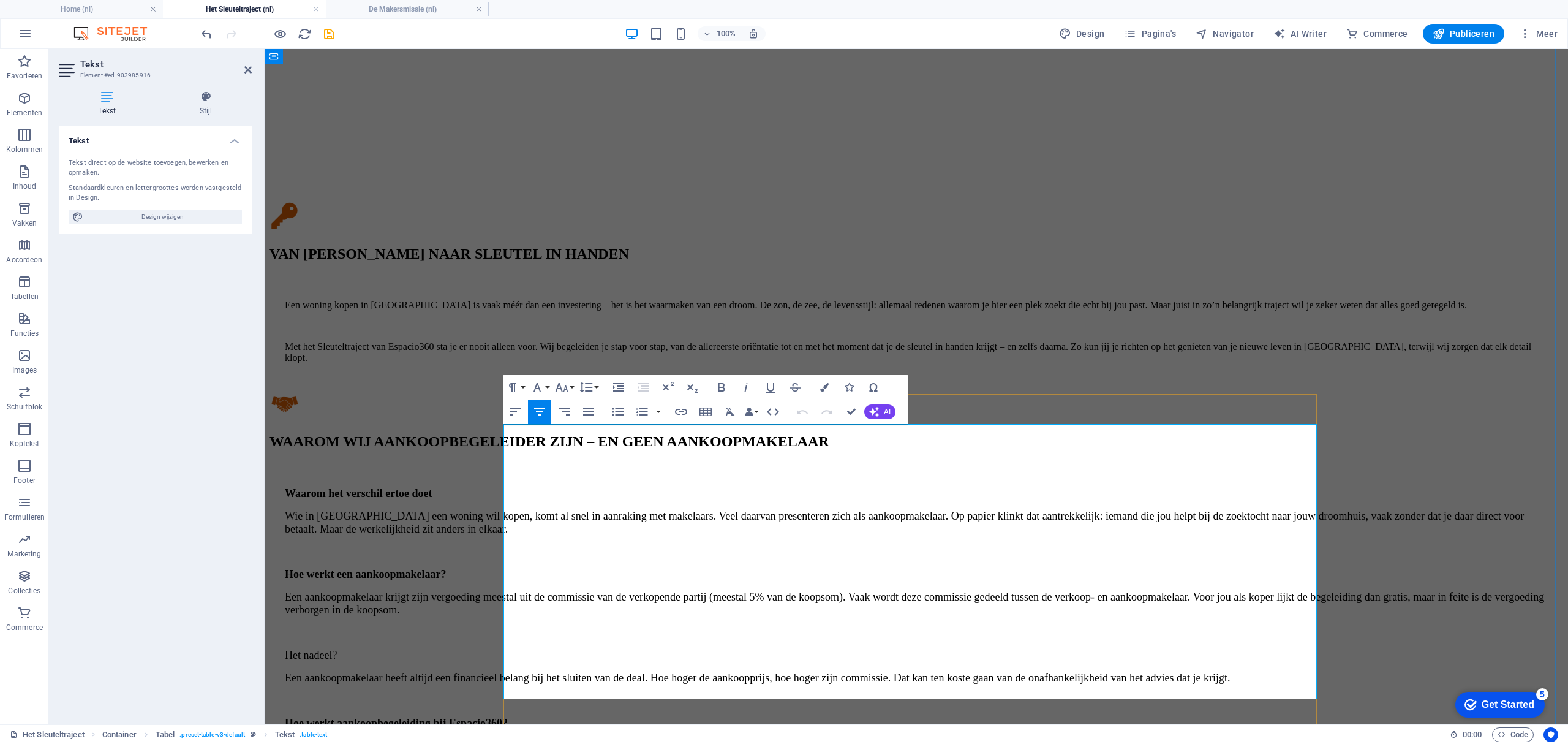
drag, startPoint x: 844, startPoint y: 482, endPoint x: 883, endPoint y: 483, distance: 39.0
click at [561, 383] on icon "button" at bounding box center [561, 387] width 14 height 14
drag, startPoint x: 351, startPoint y: 451, endPoint x: 828, endPoint y: 544, distance: 486.0
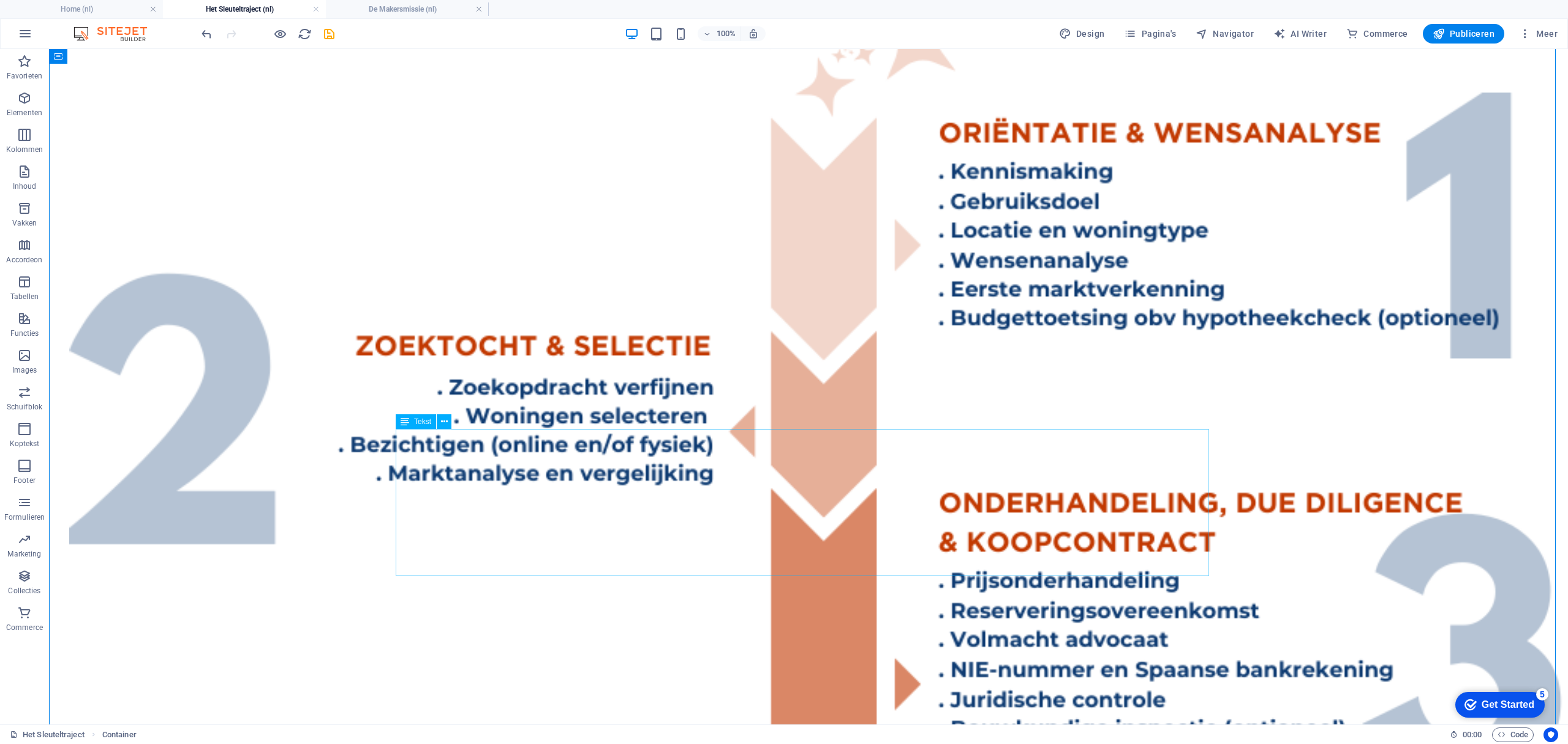
scroll to position [3595, 0]
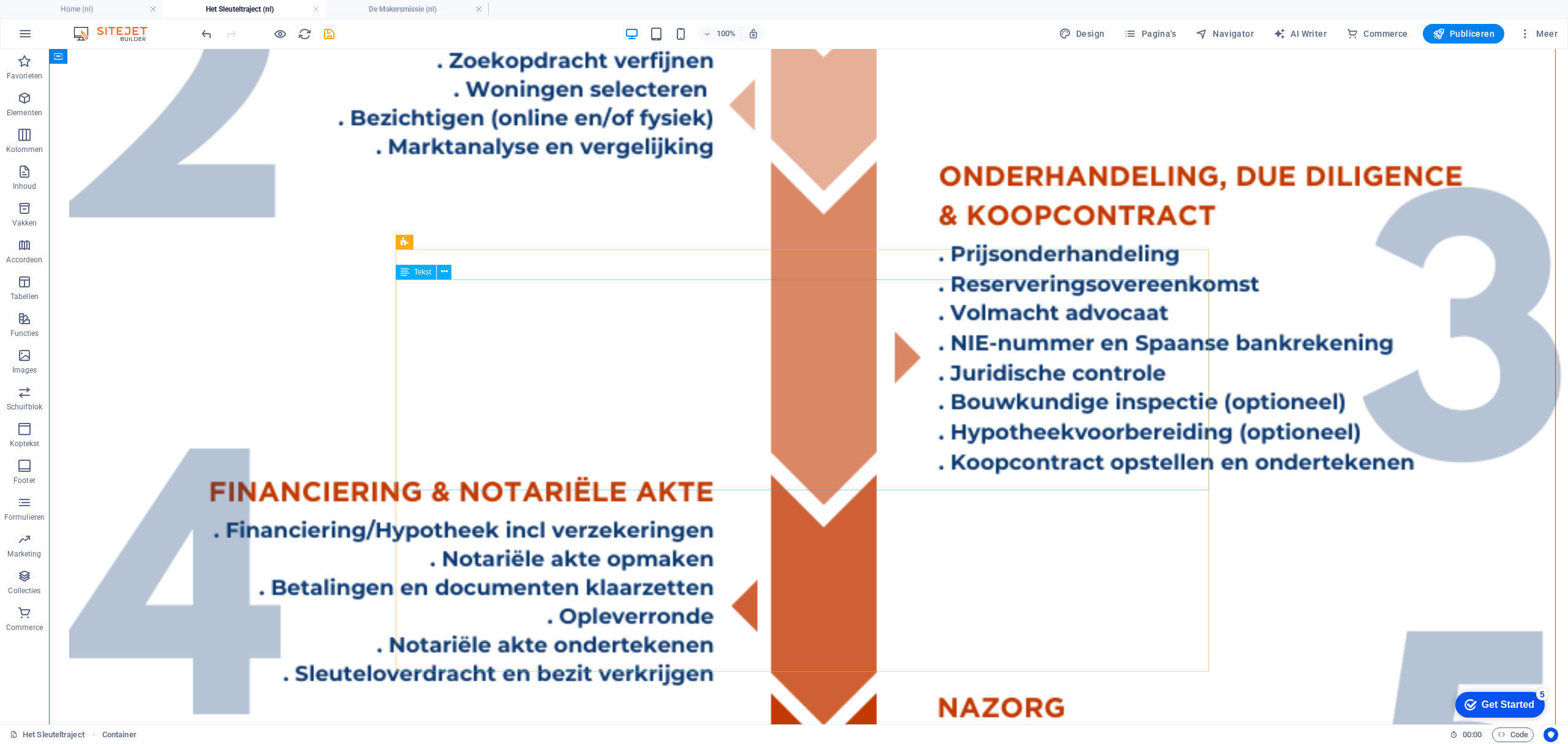
click at [425, 273] on span "Tekst" at bounding box center [422, 272] width 17 height 8
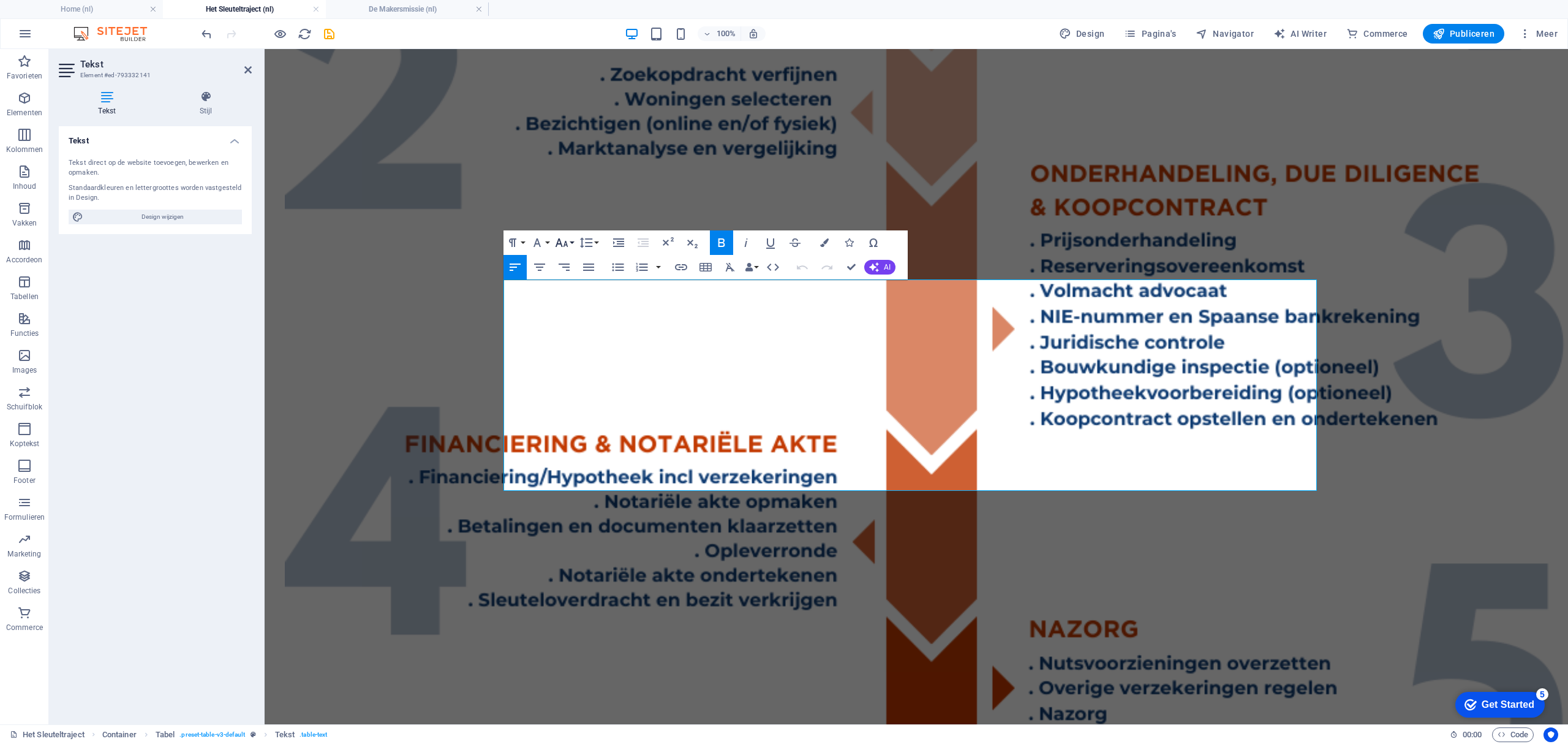
click at [566, 238] on icon "button" at bounding box center [561, 242] width 14 height 14
click at [566, 378] on link "18" at bounding box center [574, 377] width 44 height 18
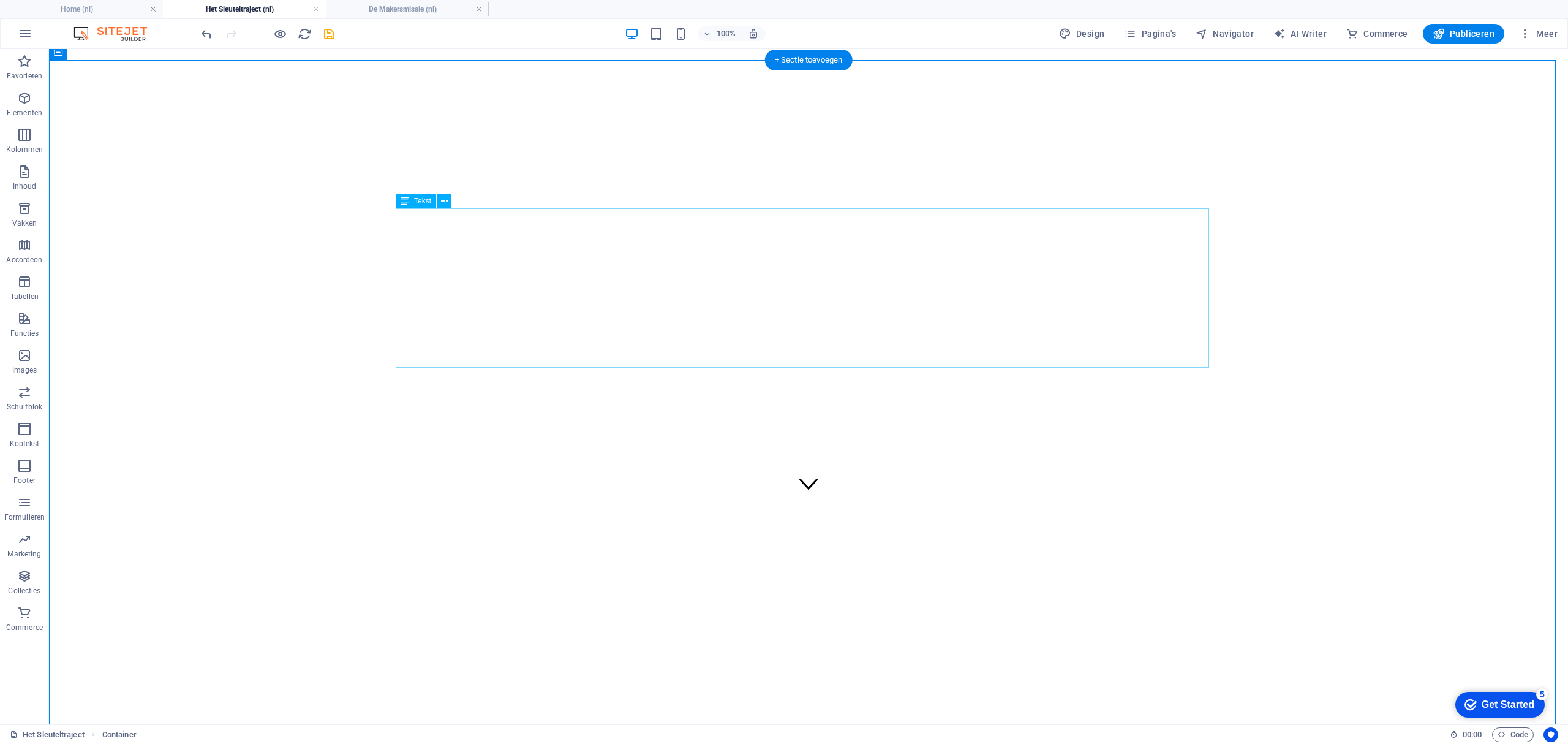
scroll to position [82, 0]
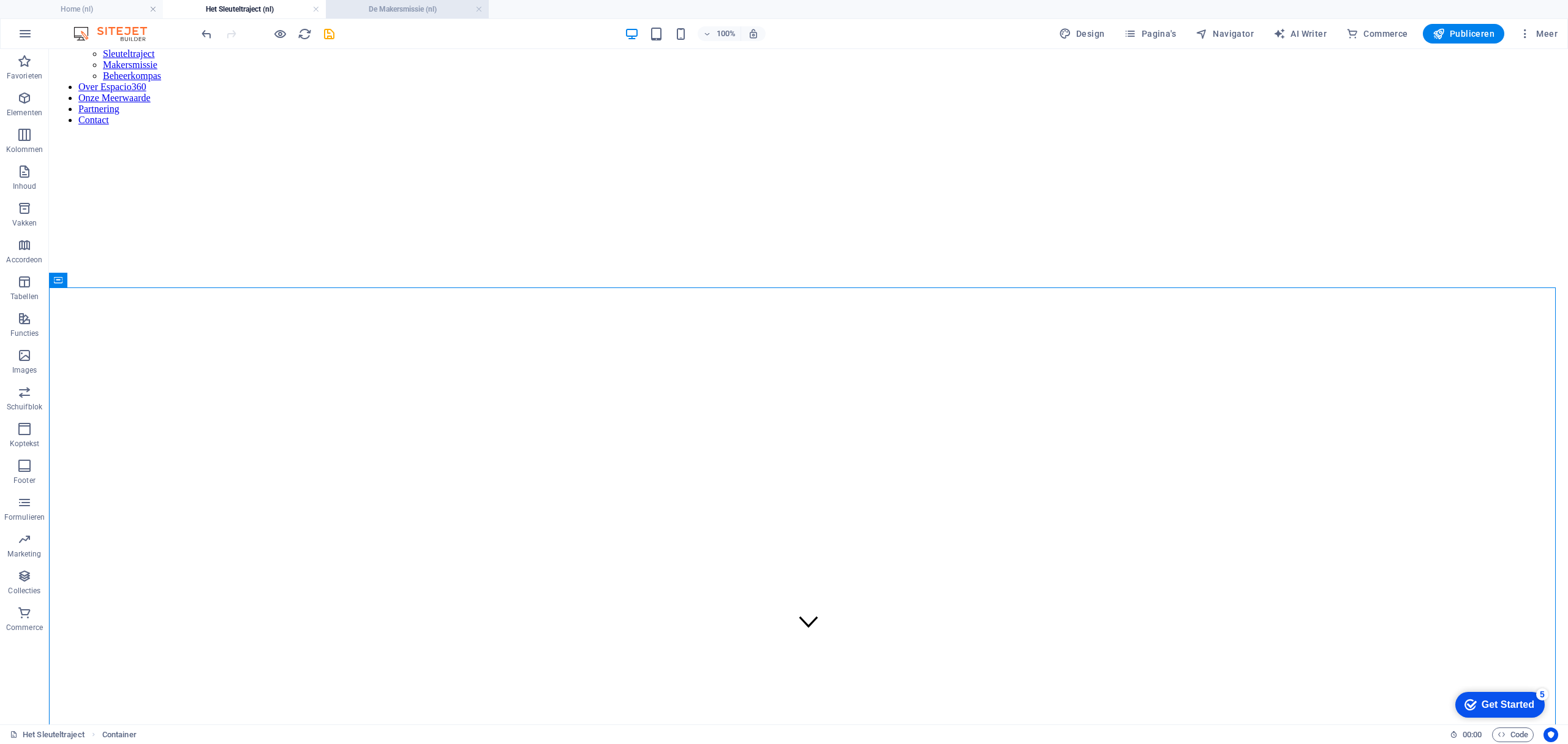
click at [396, 8] on h4 "De Makersmissie (nl)" at bounding box center [407, 10] width 163 height 14
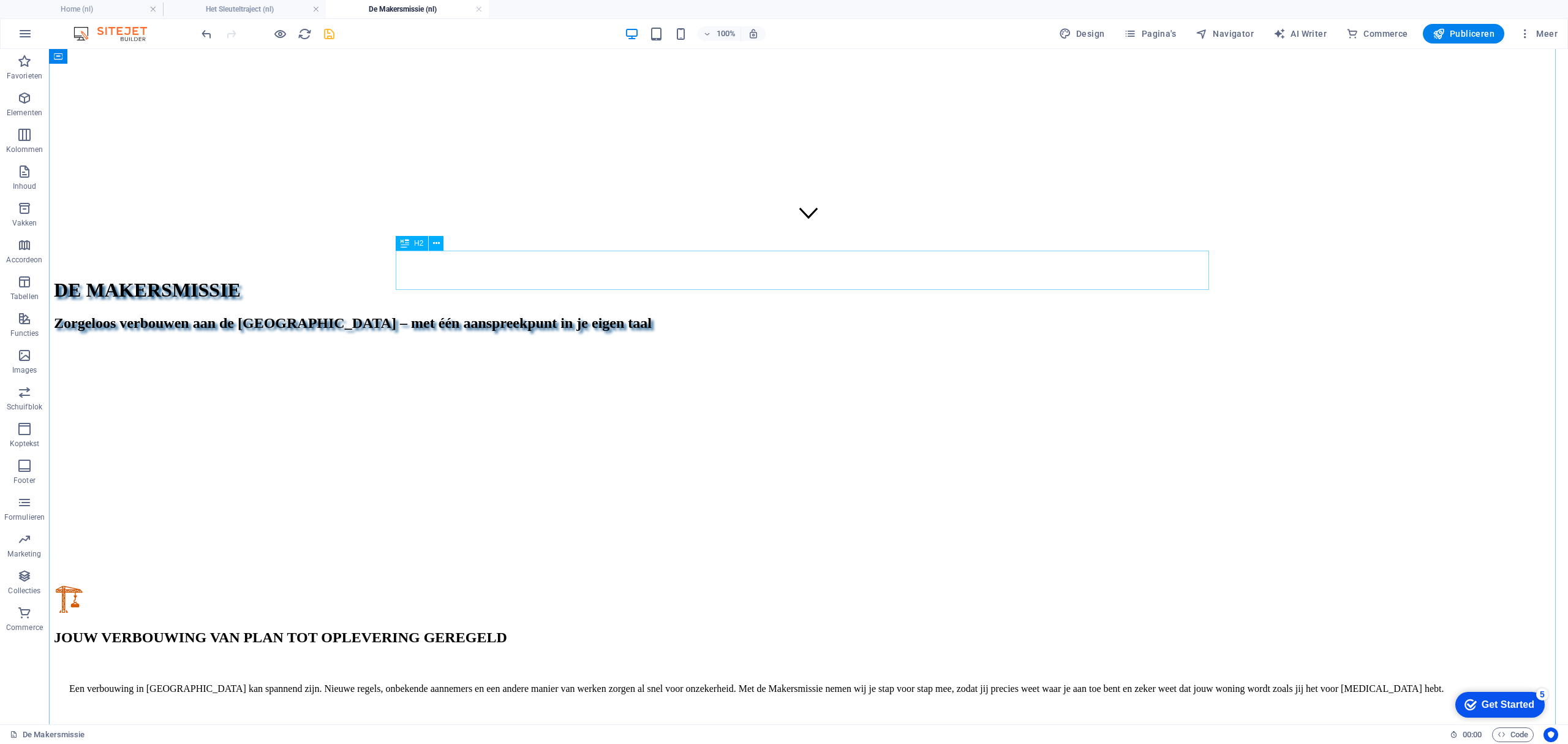
scroll to position [0, 0]
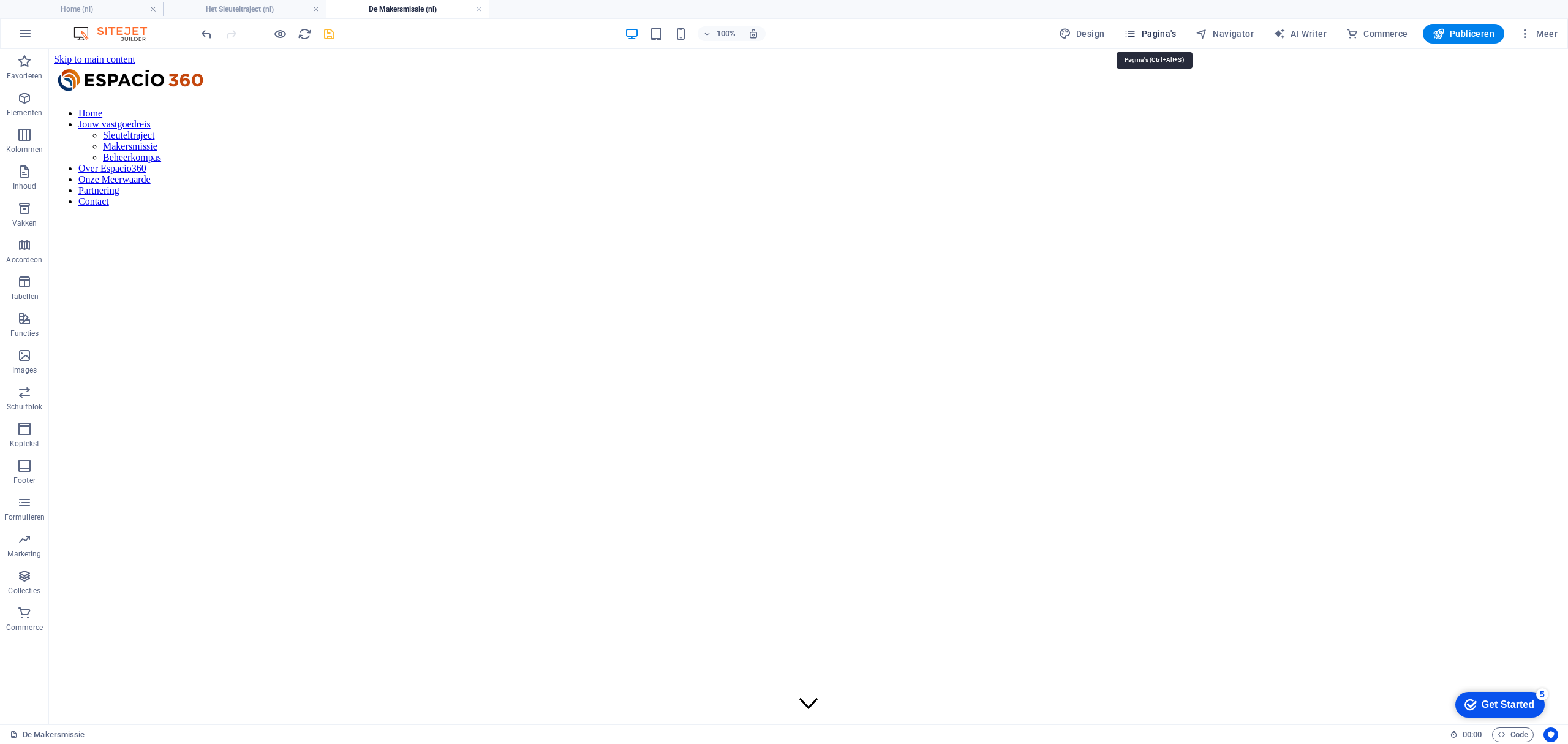
click at [1164, 35] on span "Pagina's" at bounding box center [1150, 34] width 52 height 12
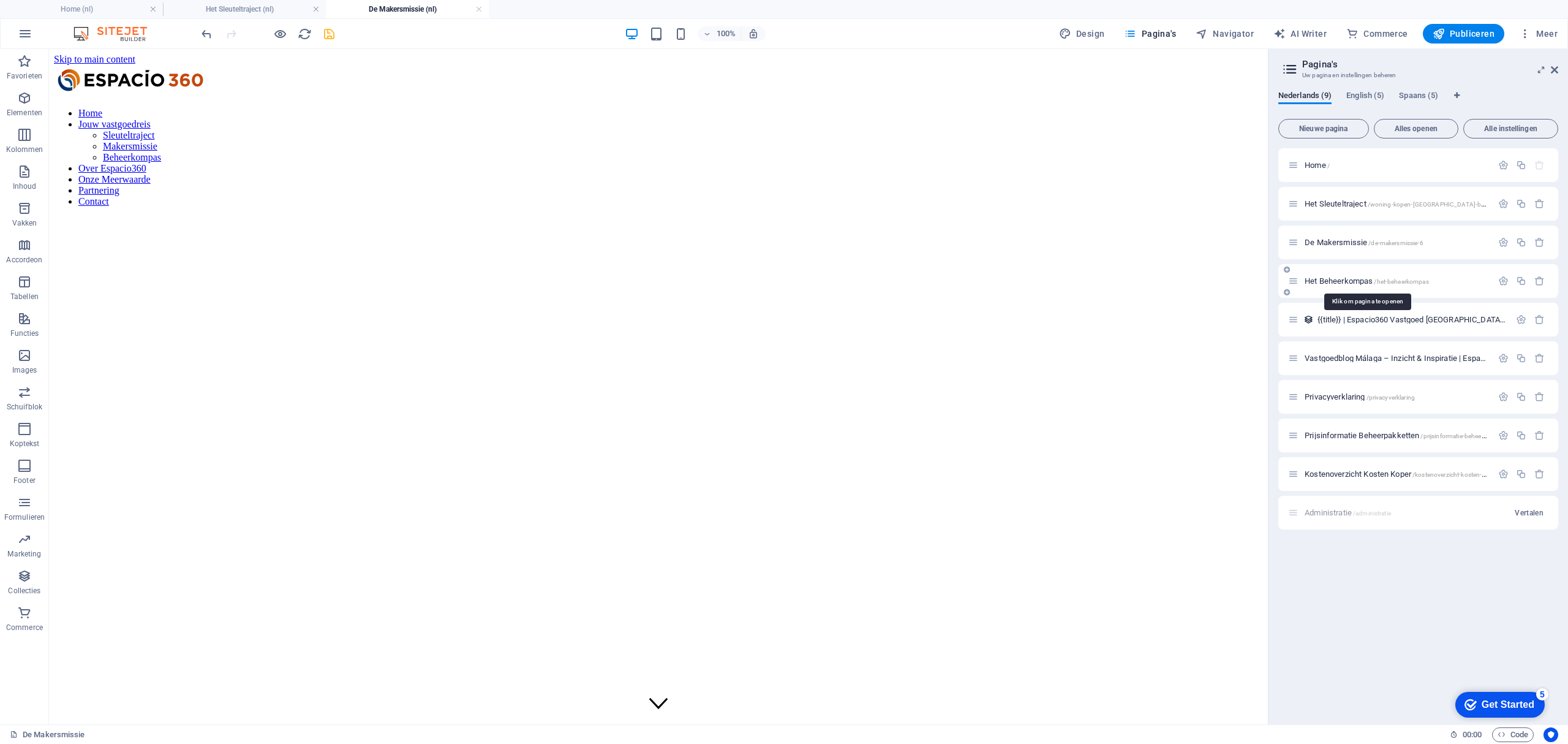
click at [1337, 281] on span "Het Beheerkompas /het-beheerkompas" at bounding box center [1367, 280] width 125 height 9
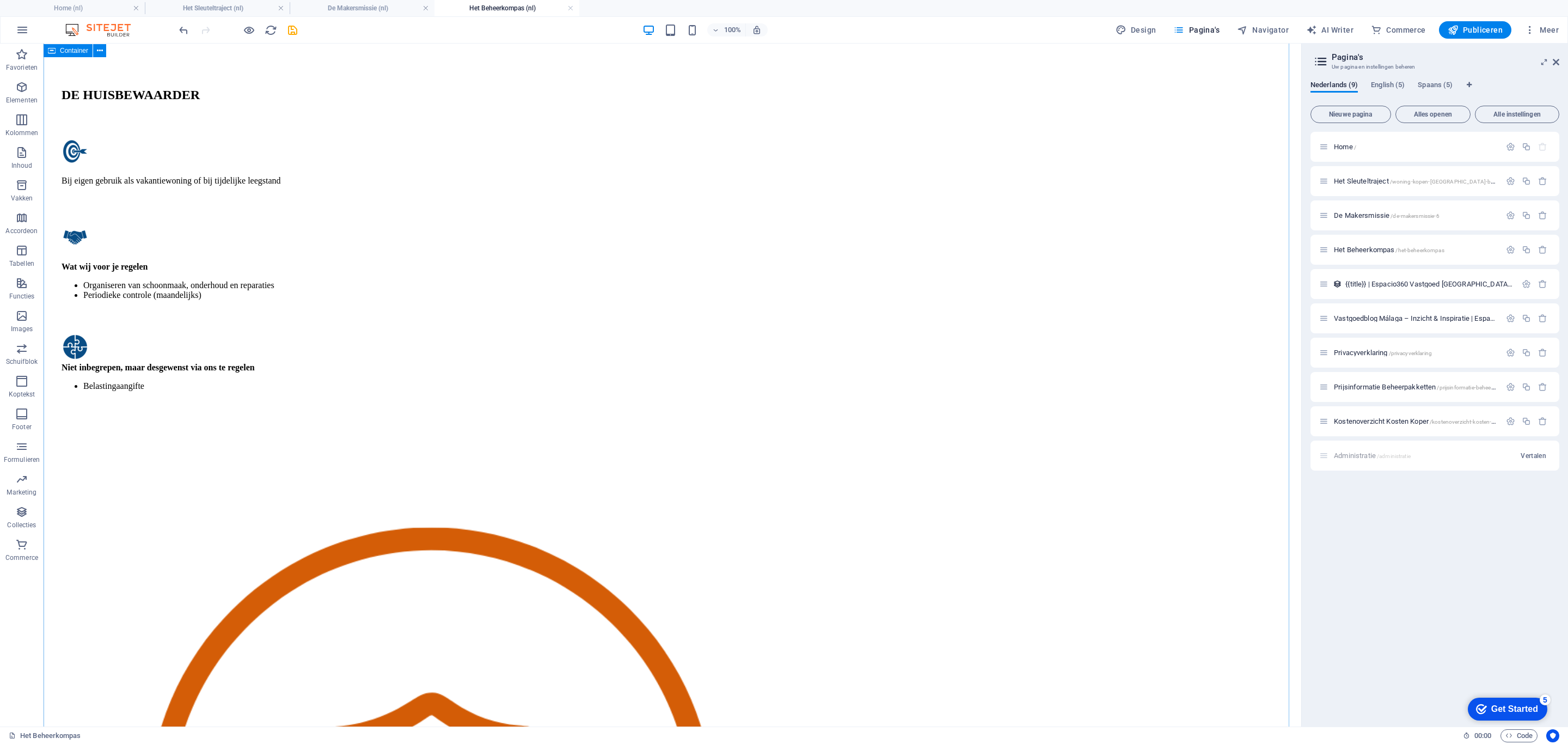
scroll to position [2323, 0]
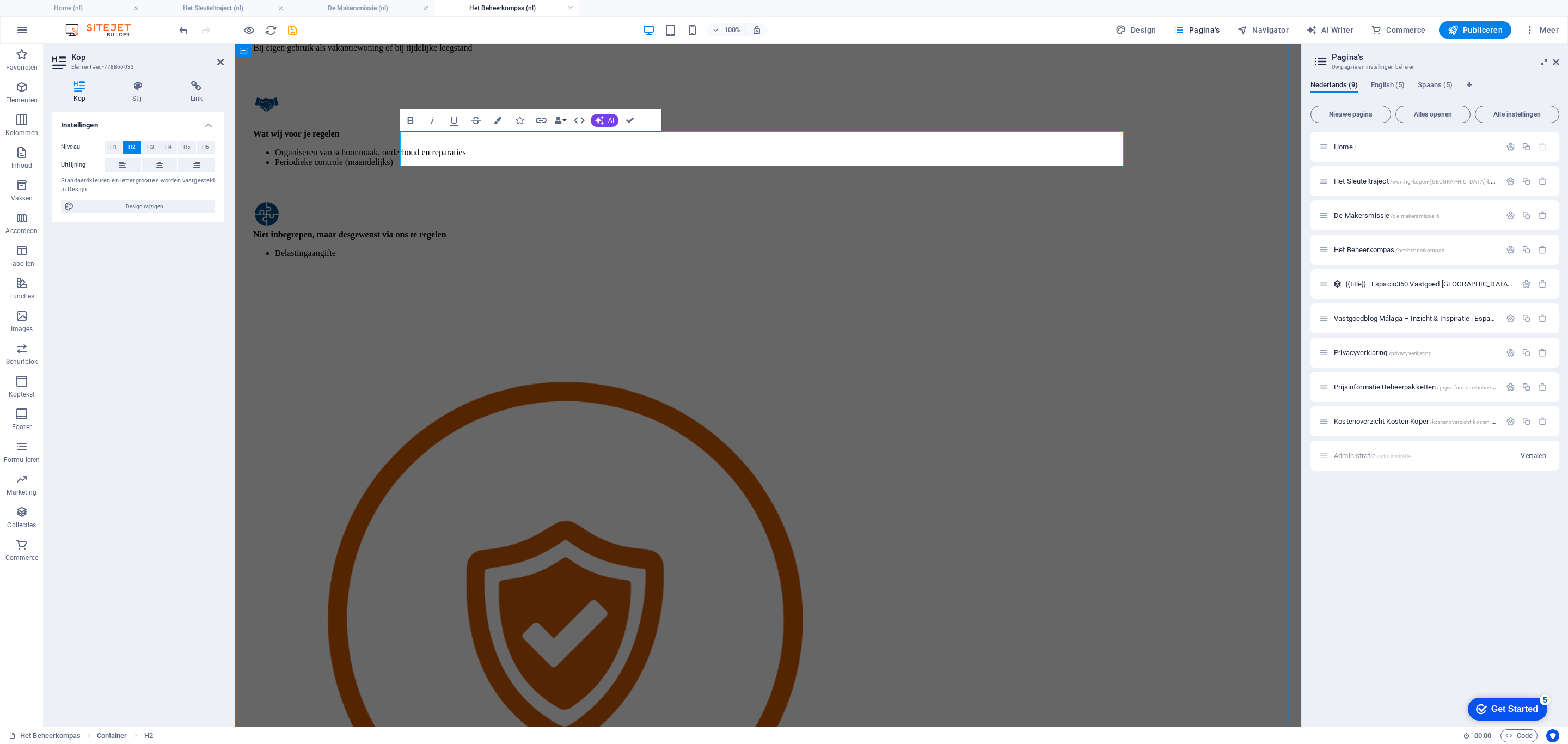
drag, startPoint x: 874, startPoint y: 147, endPoint x: 956, endPoint y: 165, distance: 84.0
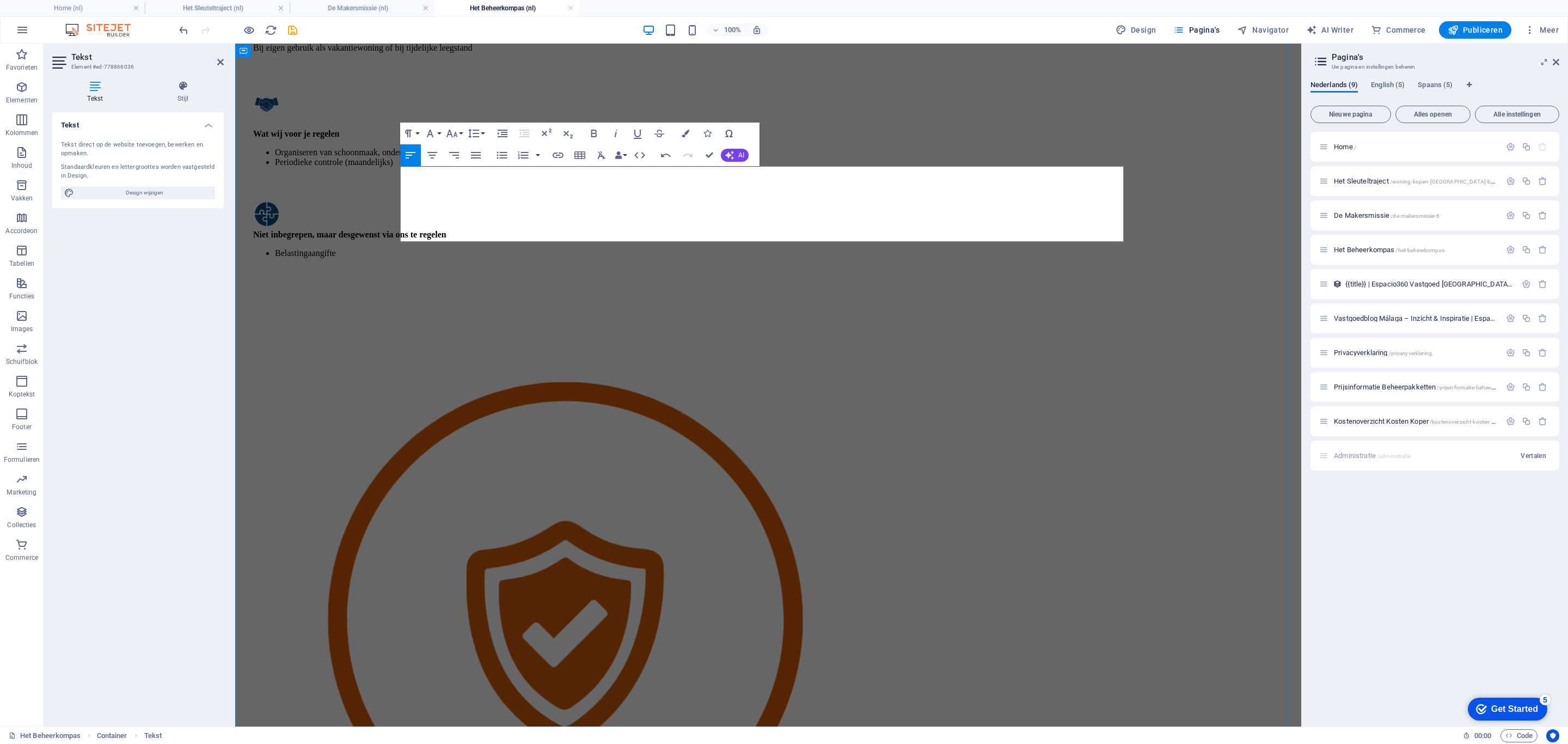
drag, startPoint x: 750, startPoint y: 221, endPoint x: 402, endPoint y: 167, distance: 352.2
click at [451, 134] on icon "button" at bounding box center [452, 133] width 12 height 8
click at [466, 253] on link "18" at bounding box center [463, 253] width 39 height 16
click at [436, 132] on icon "button" at bounding box center [430, 133] width 13 height 13
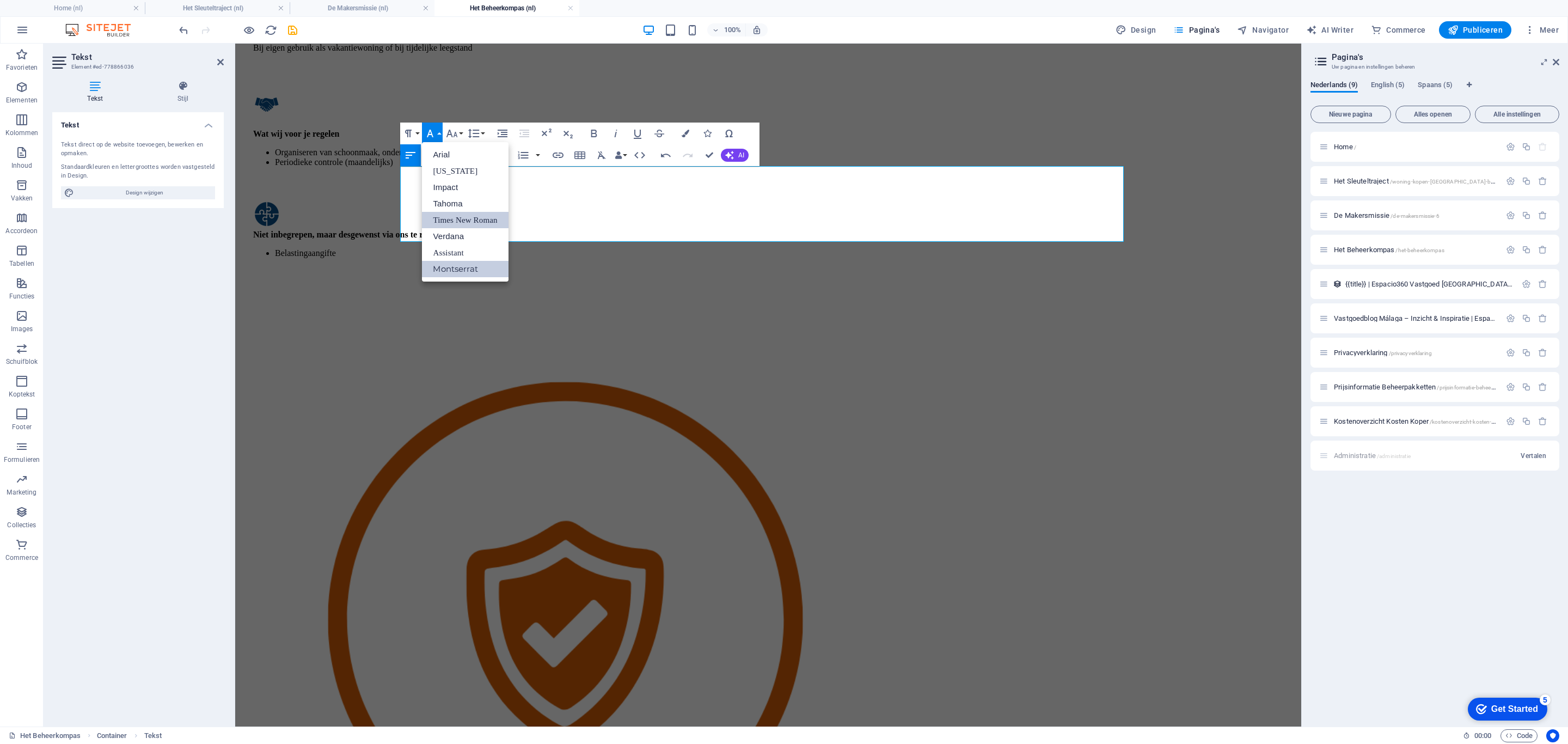
scroll to position [0, 0]
click at [451, 265] on link "Montserrat" at bounding box center [464, 268] width 86 height 16
drag, startPoint x: 335, startPoint y: 223, endPoint x: 530, endPoint y: 225, distance: 195.0
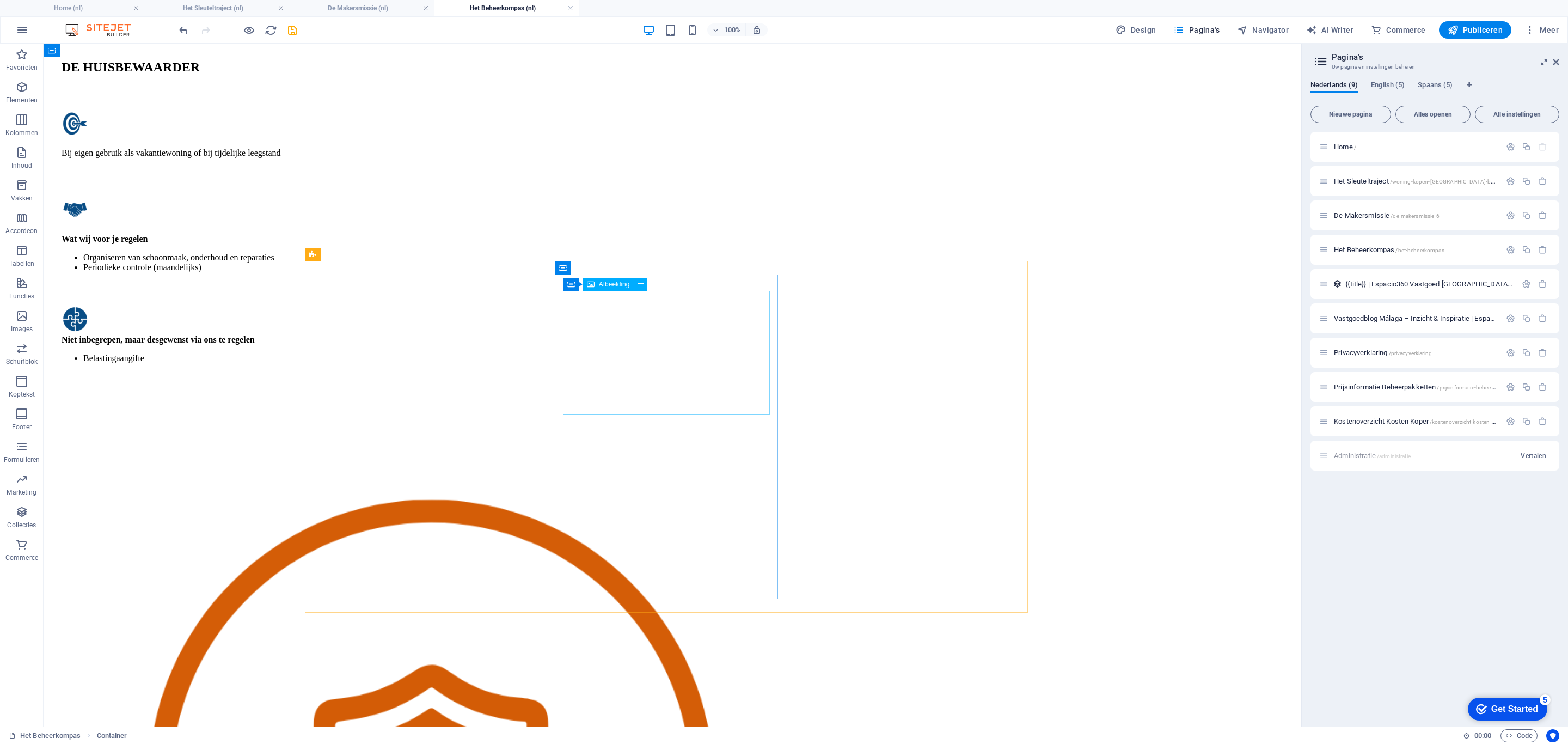
scroll to position [2078, 0]
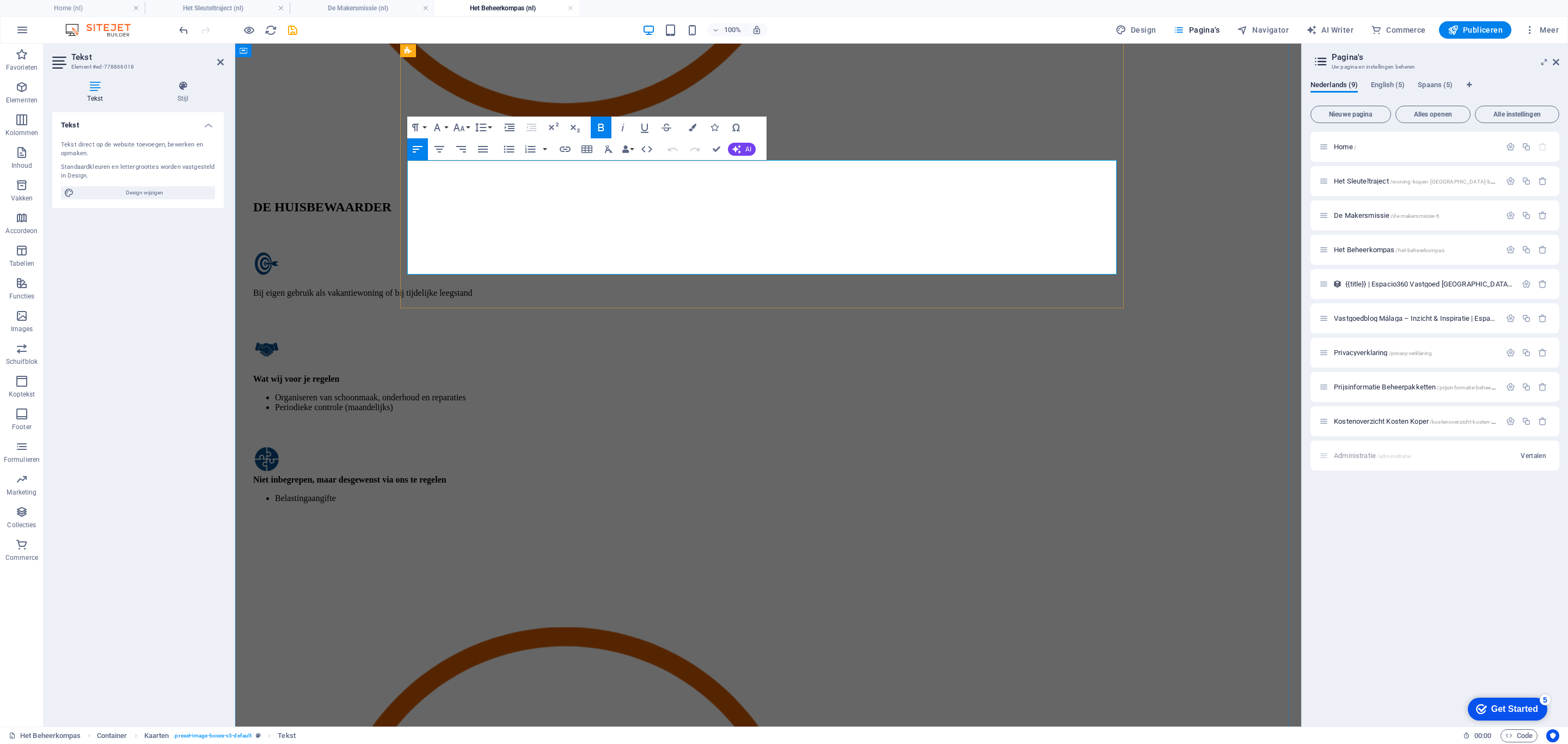
drag, startPoint x: 524, startPoint y: 214, endPoint x: 497, endPoint y: 214, distance: 27.0
click at [460, 127] on icon "button" at bounding box center [458, 127] width 13 height 13
click at [469, 245] on link "18" at bounding box center [471, 247] width 39 height 16
drag, startPoint x: 508, startPoint y: 250, endPoint x: 533, endPoint y: 267, distance: 30.2
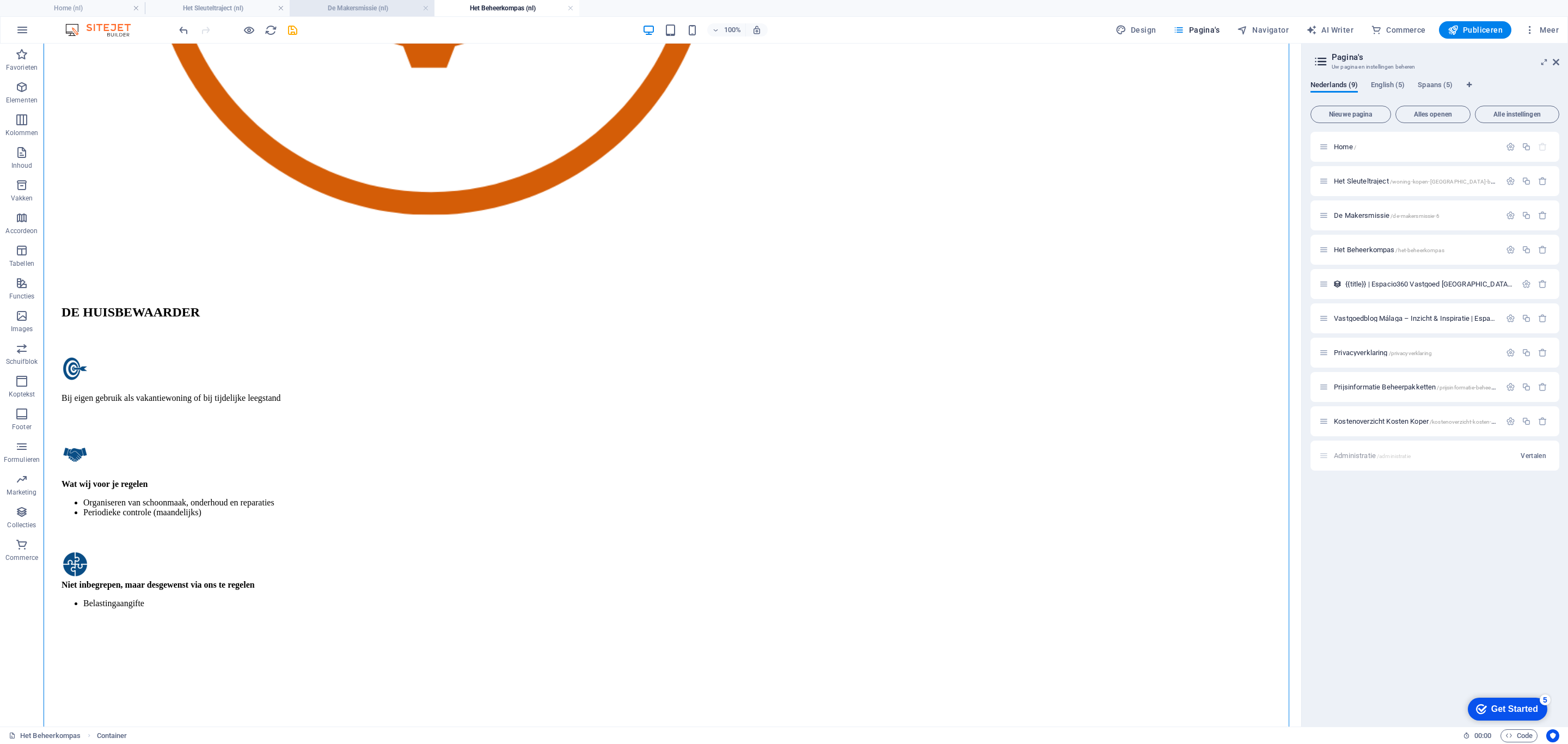
click at [345, 12] on h4 "De Makersmissie (nl)" at bounding box center [362, 9] width 145 height 12
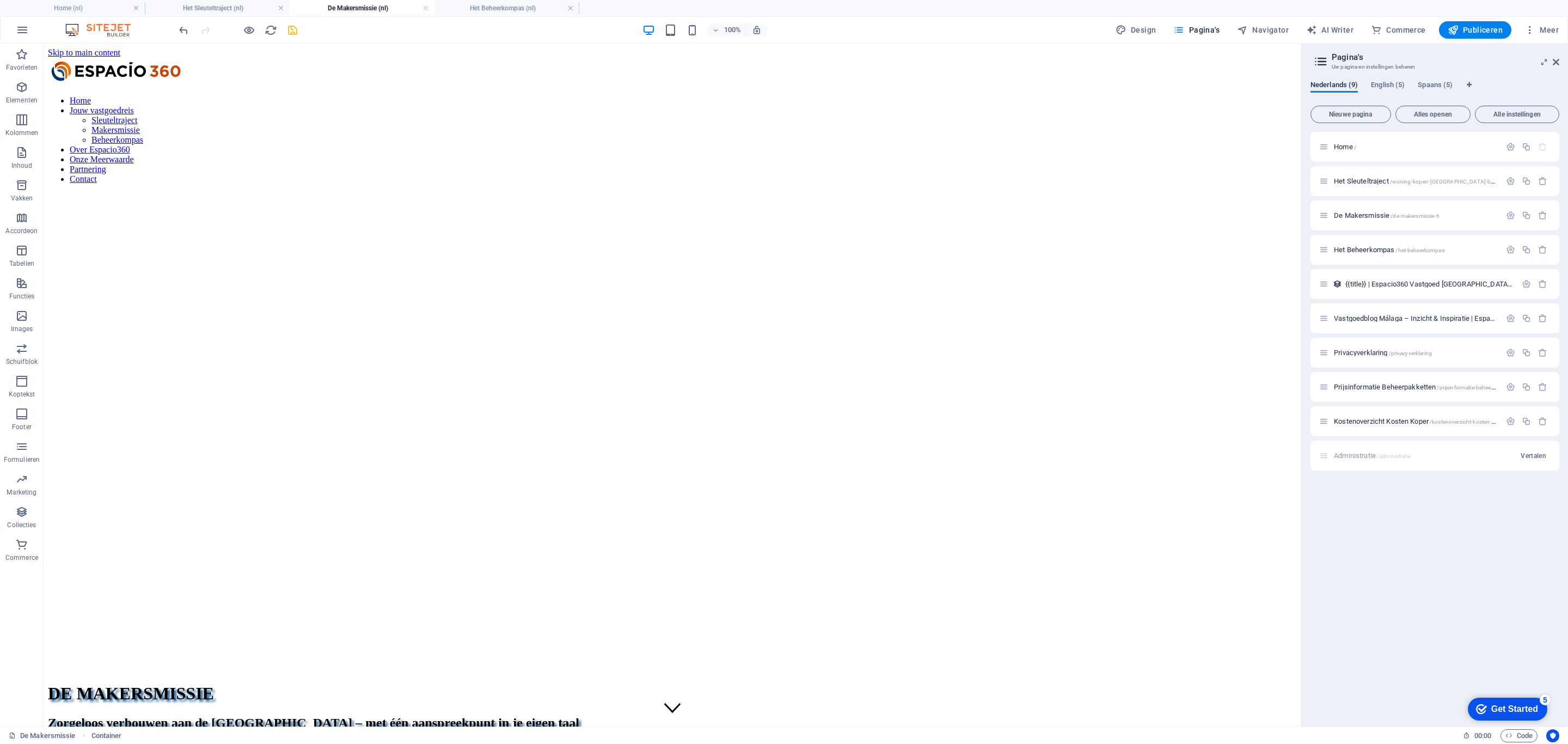
scroll to position [0, 0]
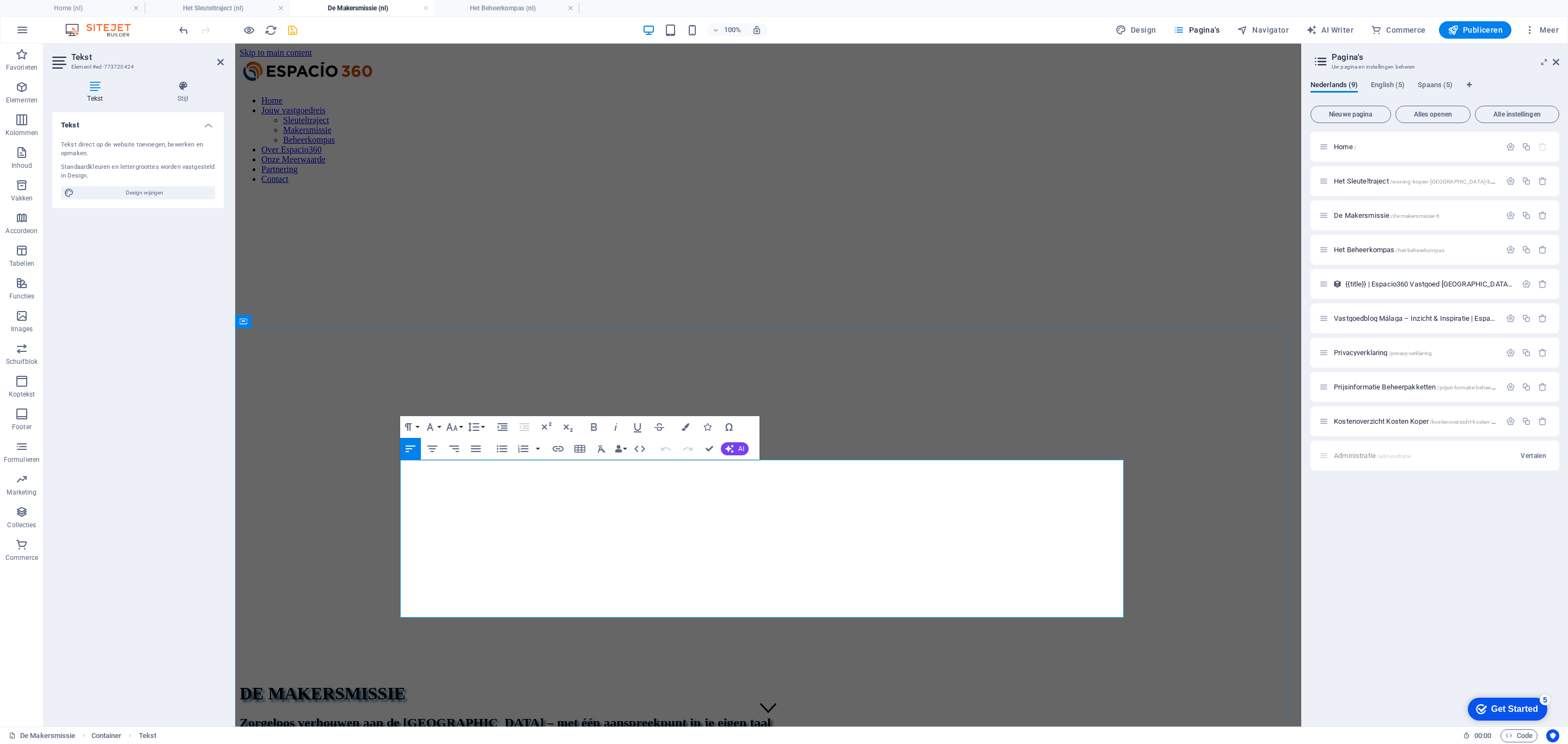
drag, startPoint x: 446, startPoint y: 482, endPoint x: 549, endPoint y: 531, distance: 114.1
click at [454, 425] on icon "button" at bounding box center [452, 427] width 13 height 13
click at [467, 544] on link "18" at bounding box center [463, 546] width 39 height 16
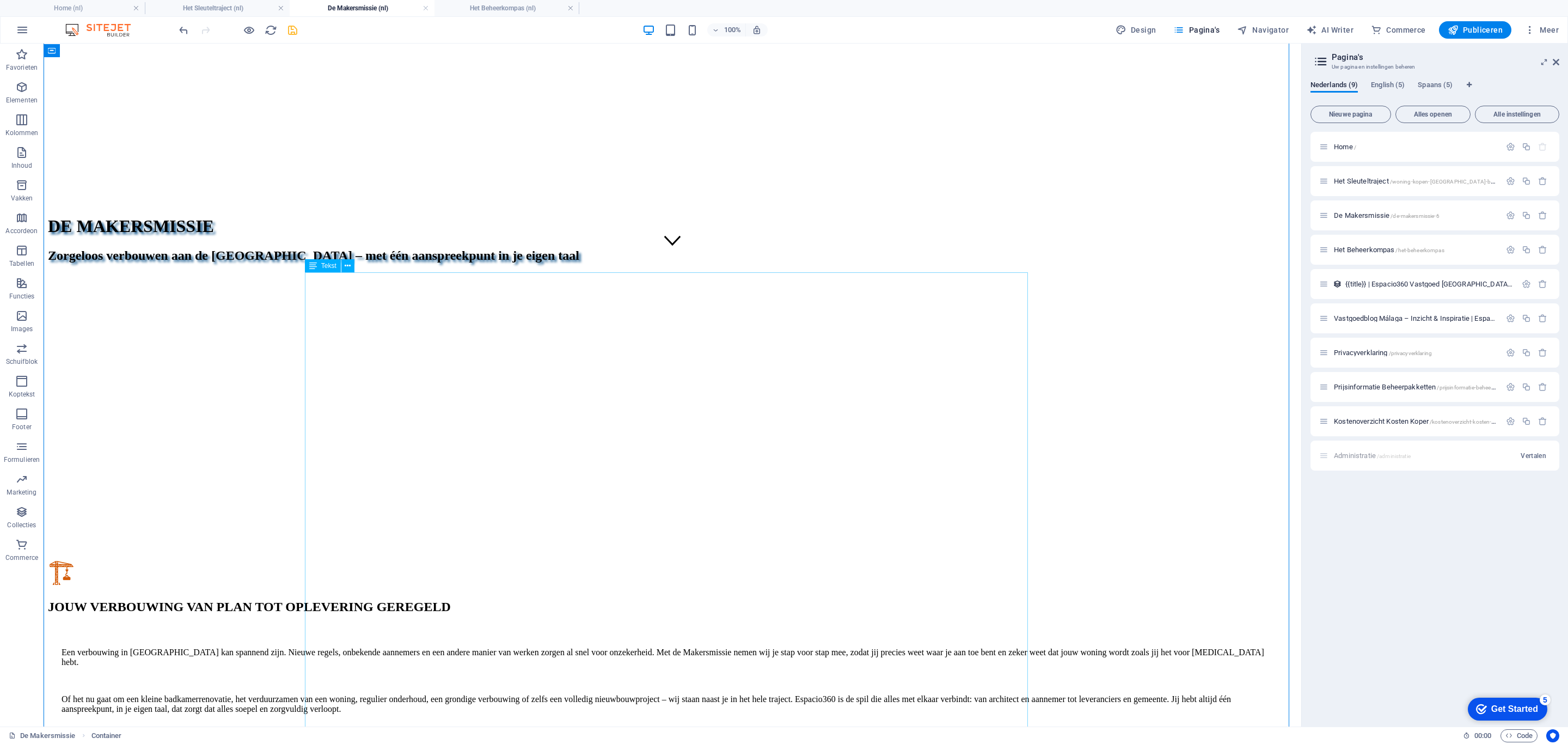
scroll to position [490, 0]
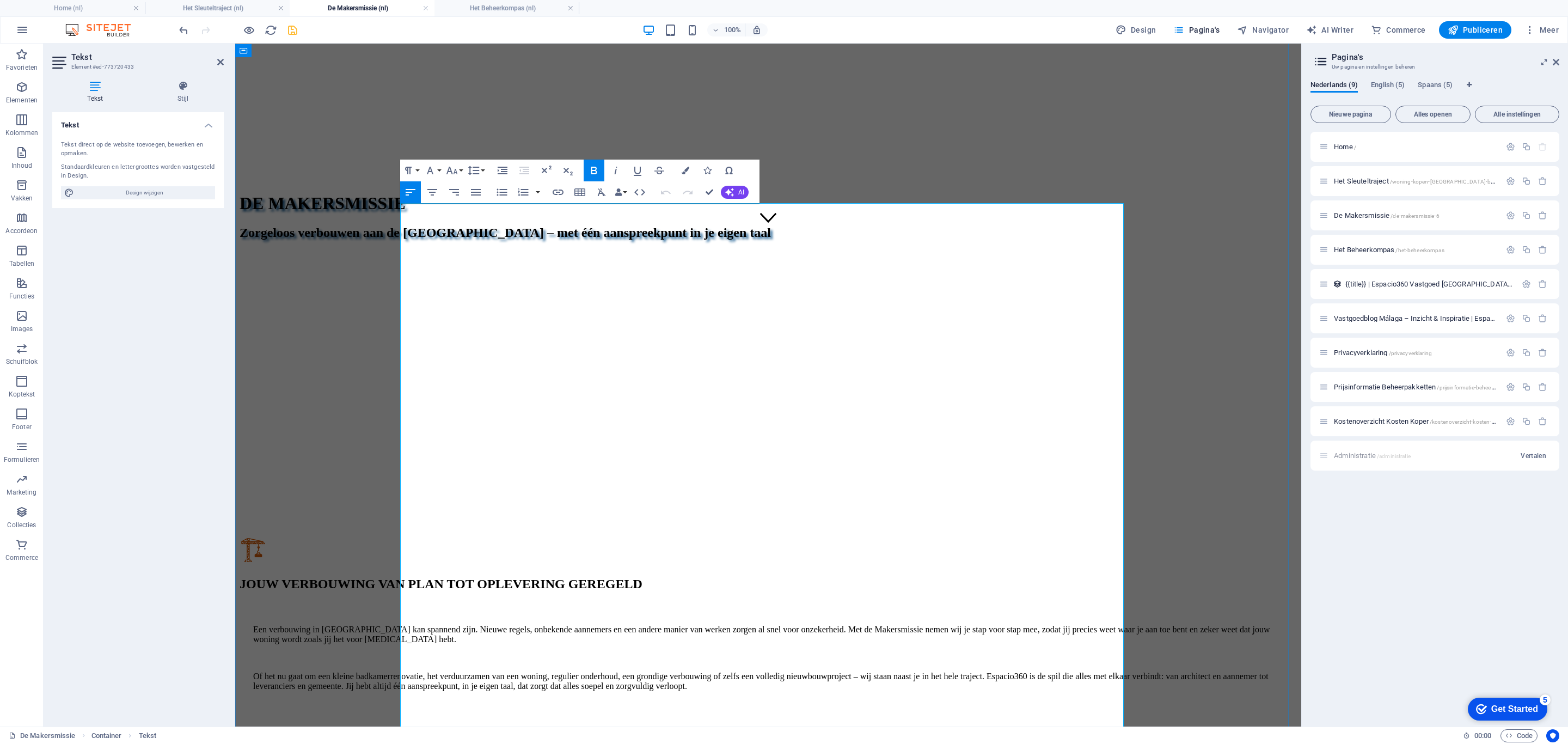
click at [456, 167] on icon "button" at bounding box center [452, 170] width 13 height 13
drag, startPoint x: 354, startPoint y: 226, endPoint x: 548, endPoint y: 239, distance: 194.4
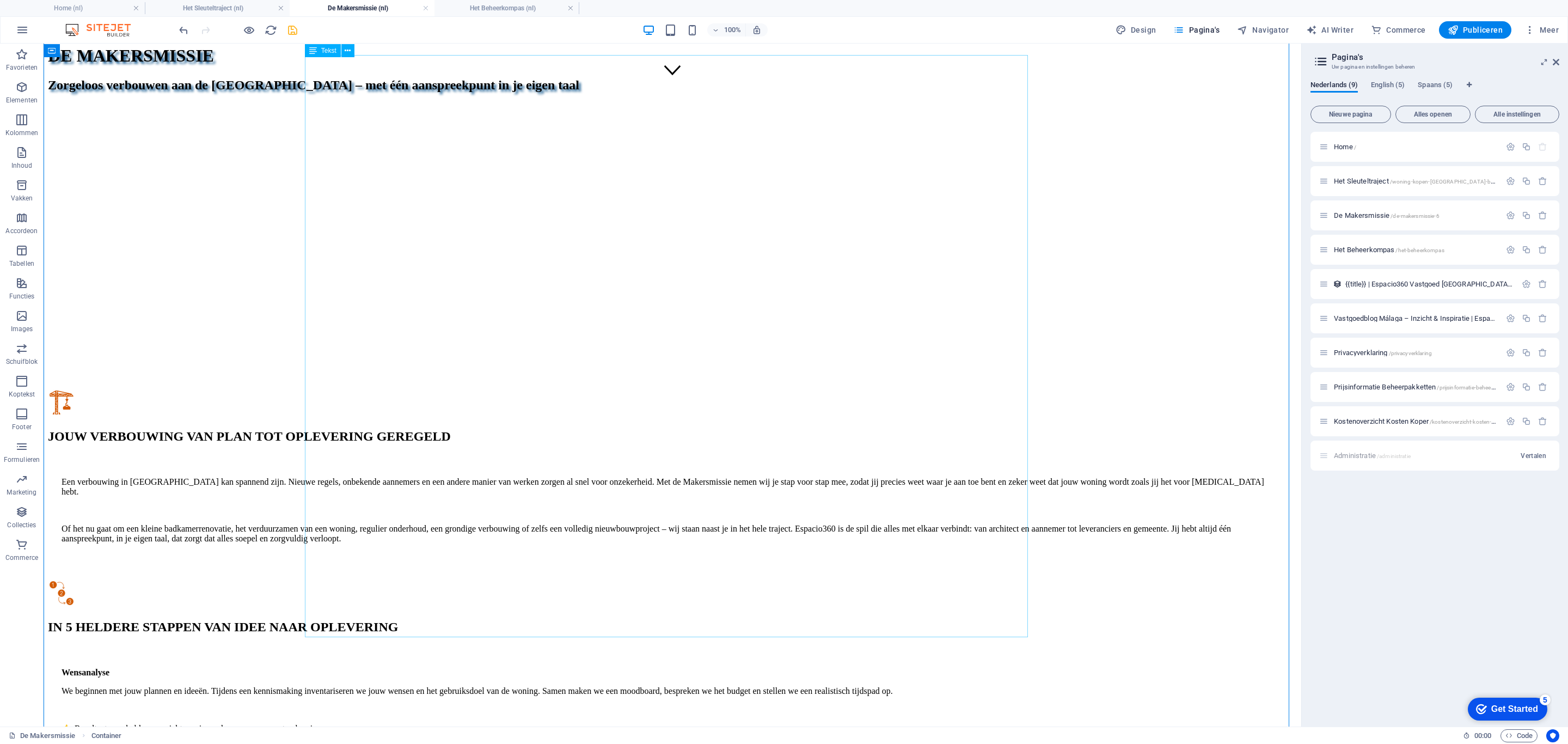
scroll to position [409, 0]
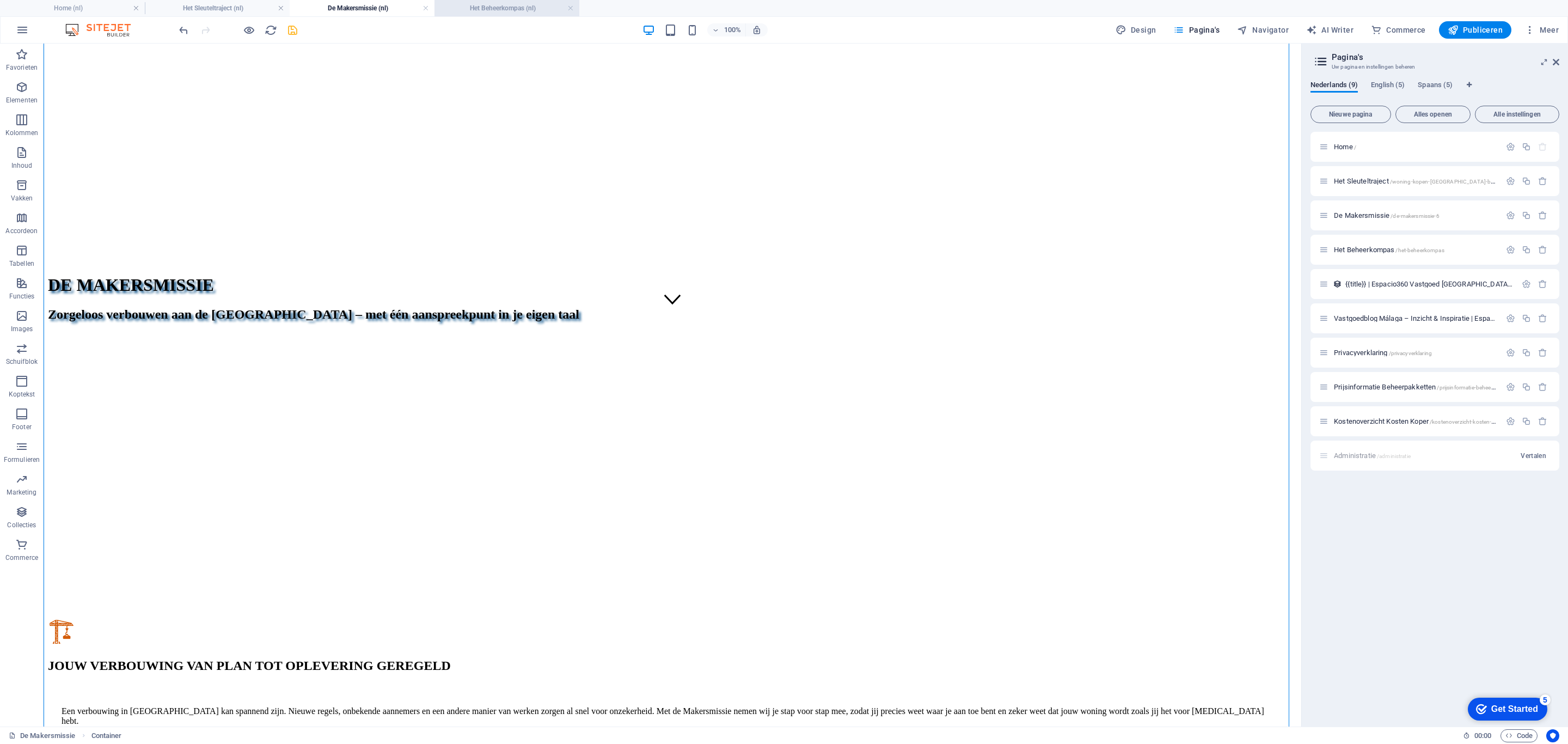
click at [502, 13] on h4 "Het Beheerkompas (nl)" at bounding box center [507, 9] width 145 height 12
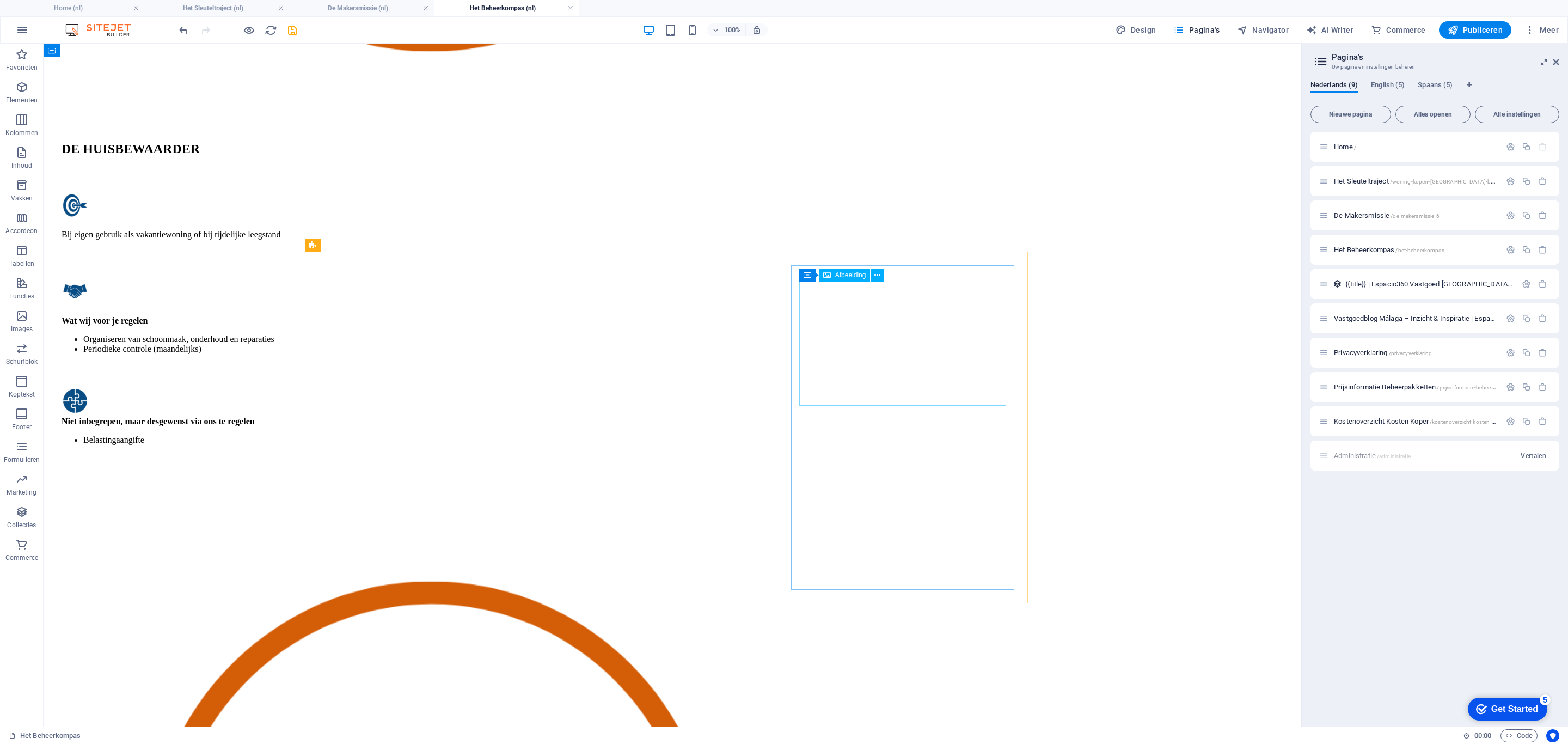
scroll to position [2405, 0]
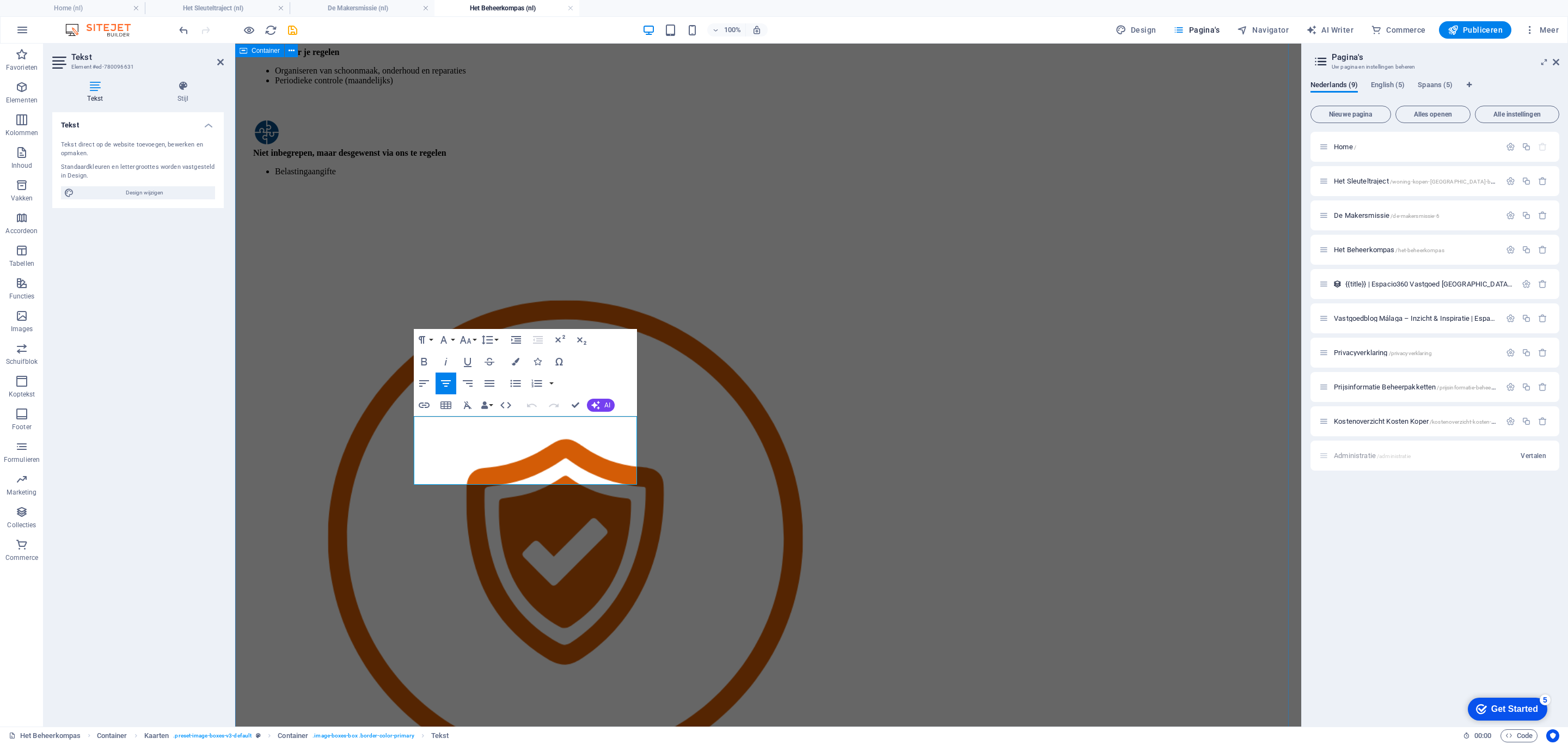
drag, startPoint x: 593, startPoint y: 463, endPoint x: 401, endPoint y: 426, distance: 195.5
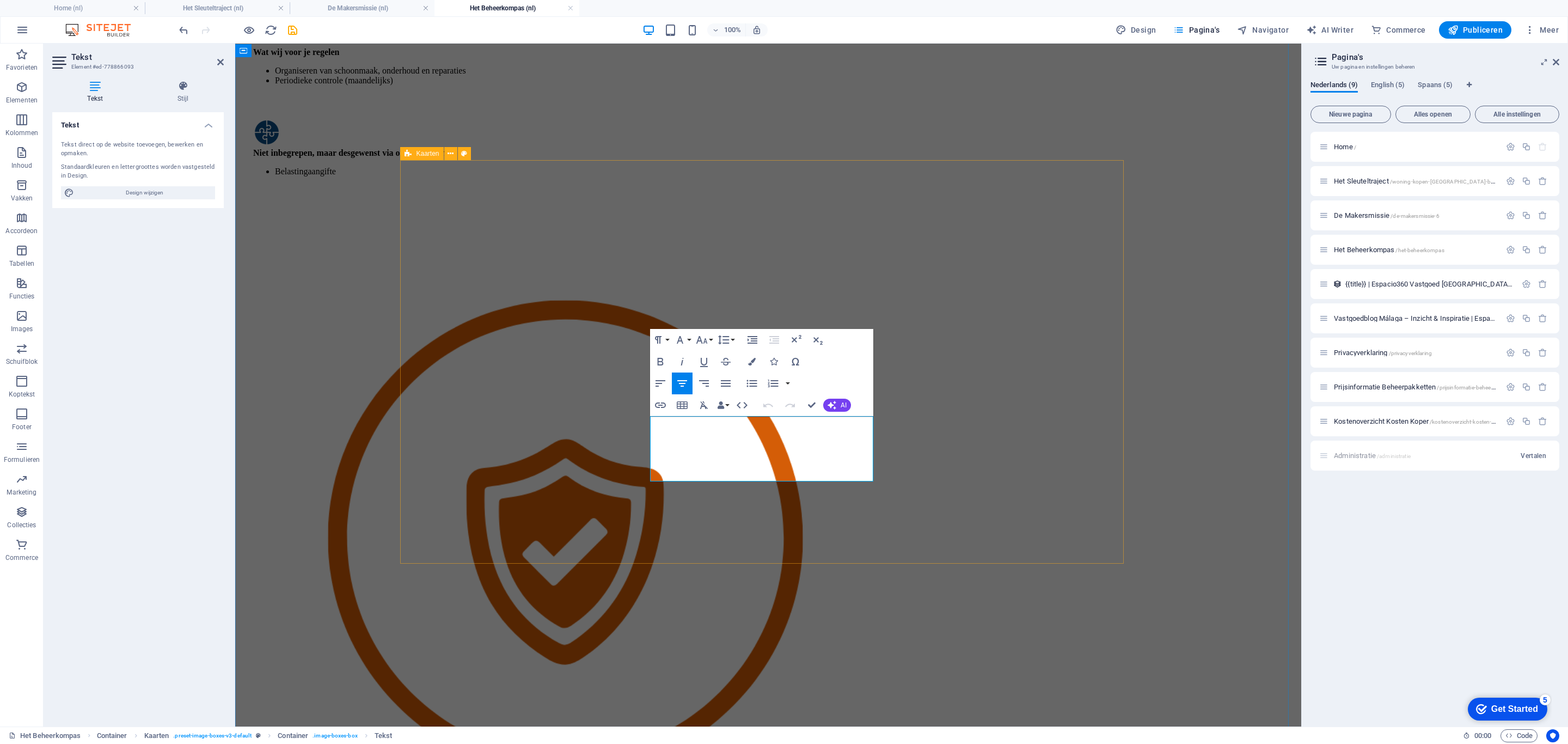
drag, startPoint x: 776, startPoint y: 453, endPoint x: 646, endPoint y: 427, distance: 132.6
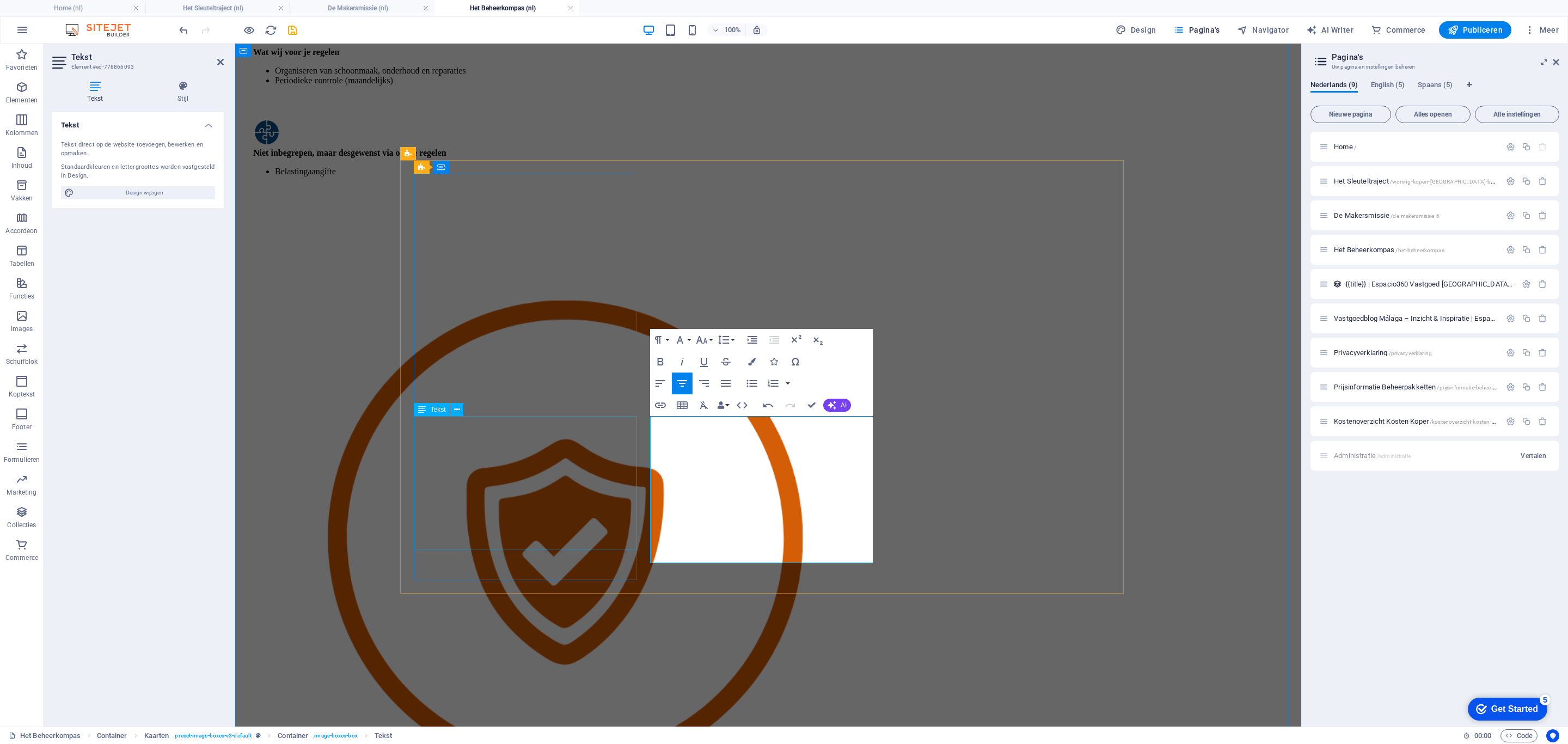
drag, startPoint x: 483, startPoint y: 458, endPoint x: 495, endPoint y: 457, distance: 12.0
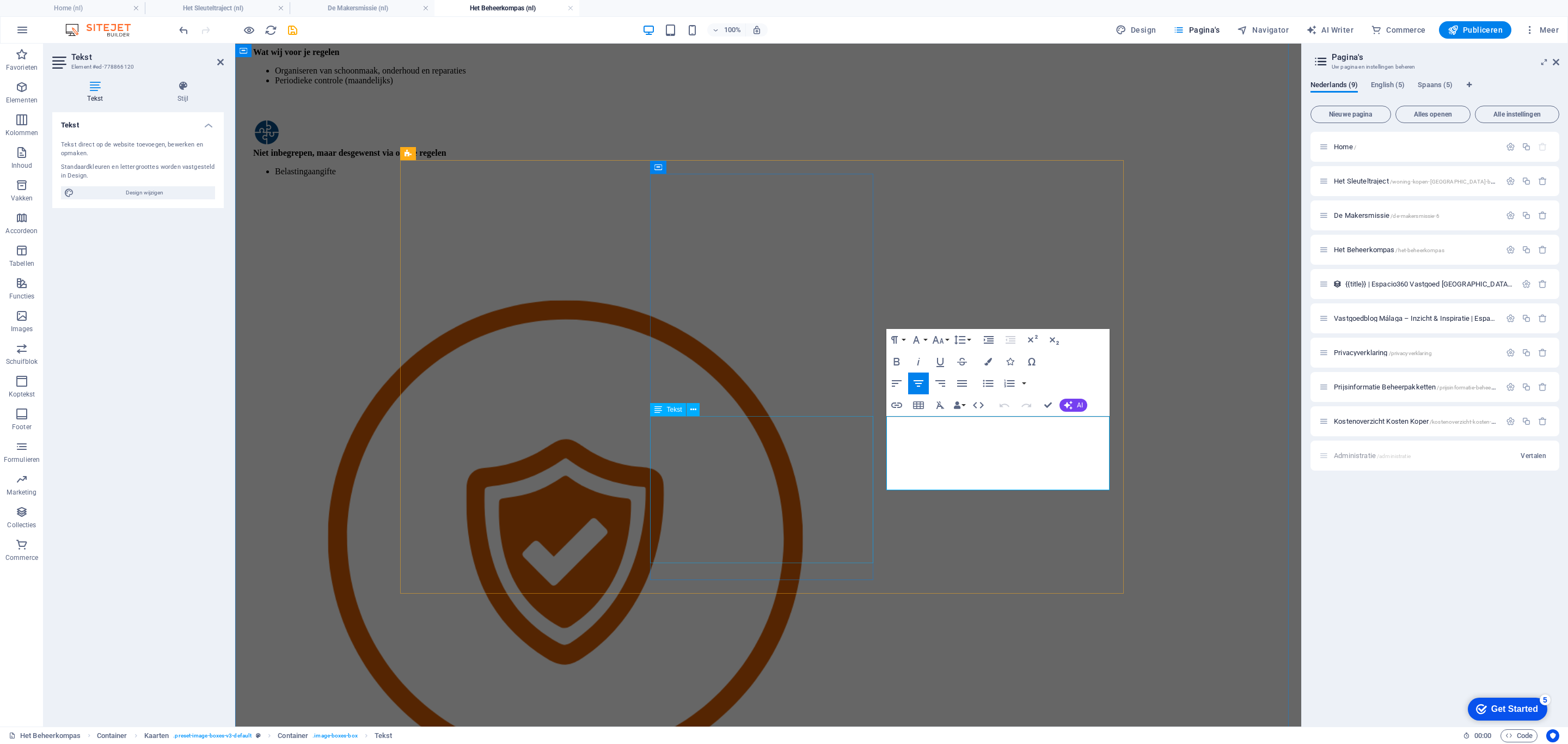
drag, startPoint x: 1042, startPoint y: 461, endPoint x: 866, endPoint y: 416, distance: 181.7
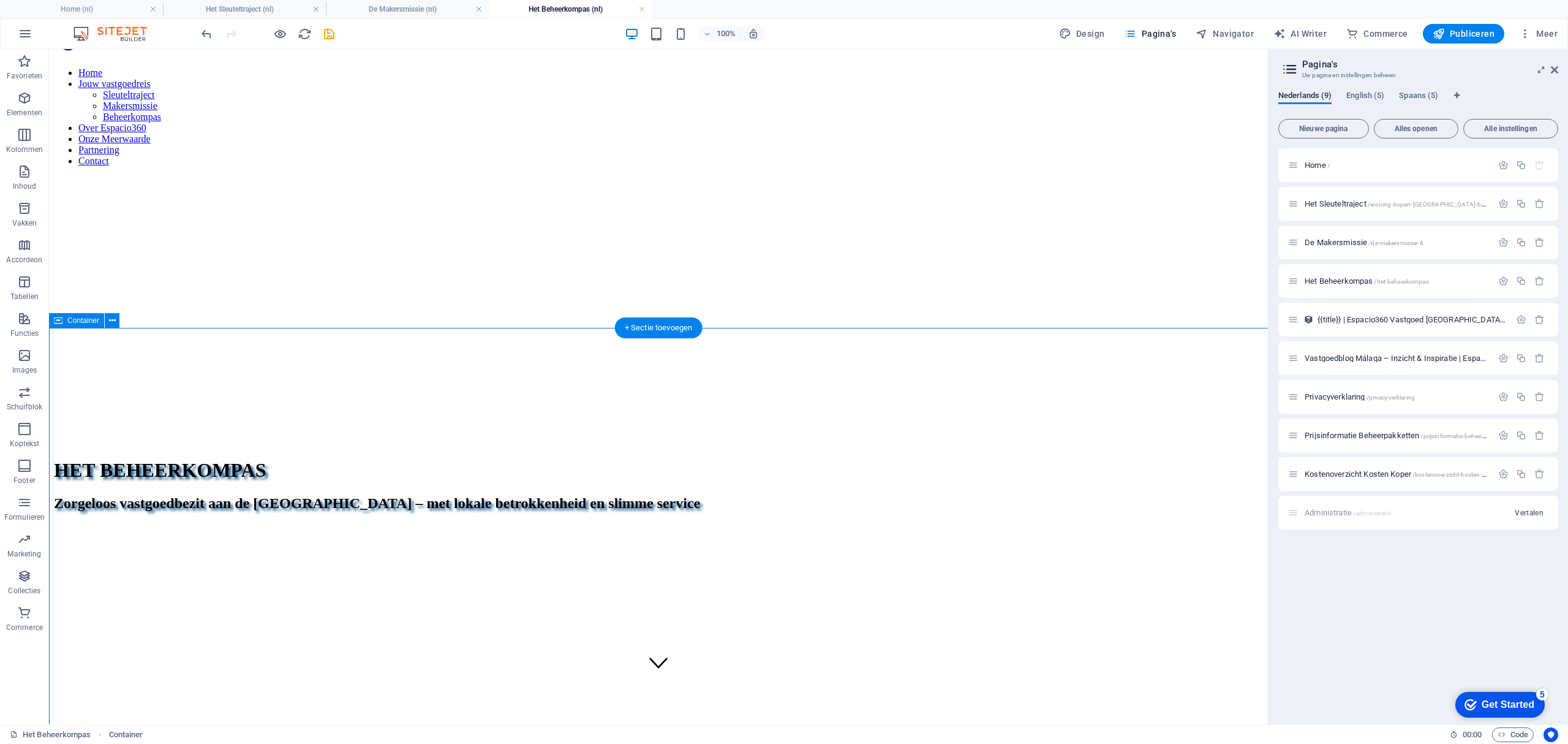
scroll to position [40, 0]
click at [596, 495] on div "Zorgeloos vastgoedbezit aan de [GEOGRAPHIC_DATA] – met lokale betrokkenheid en …" at bounding box center [659, 504] width 1209 height 16
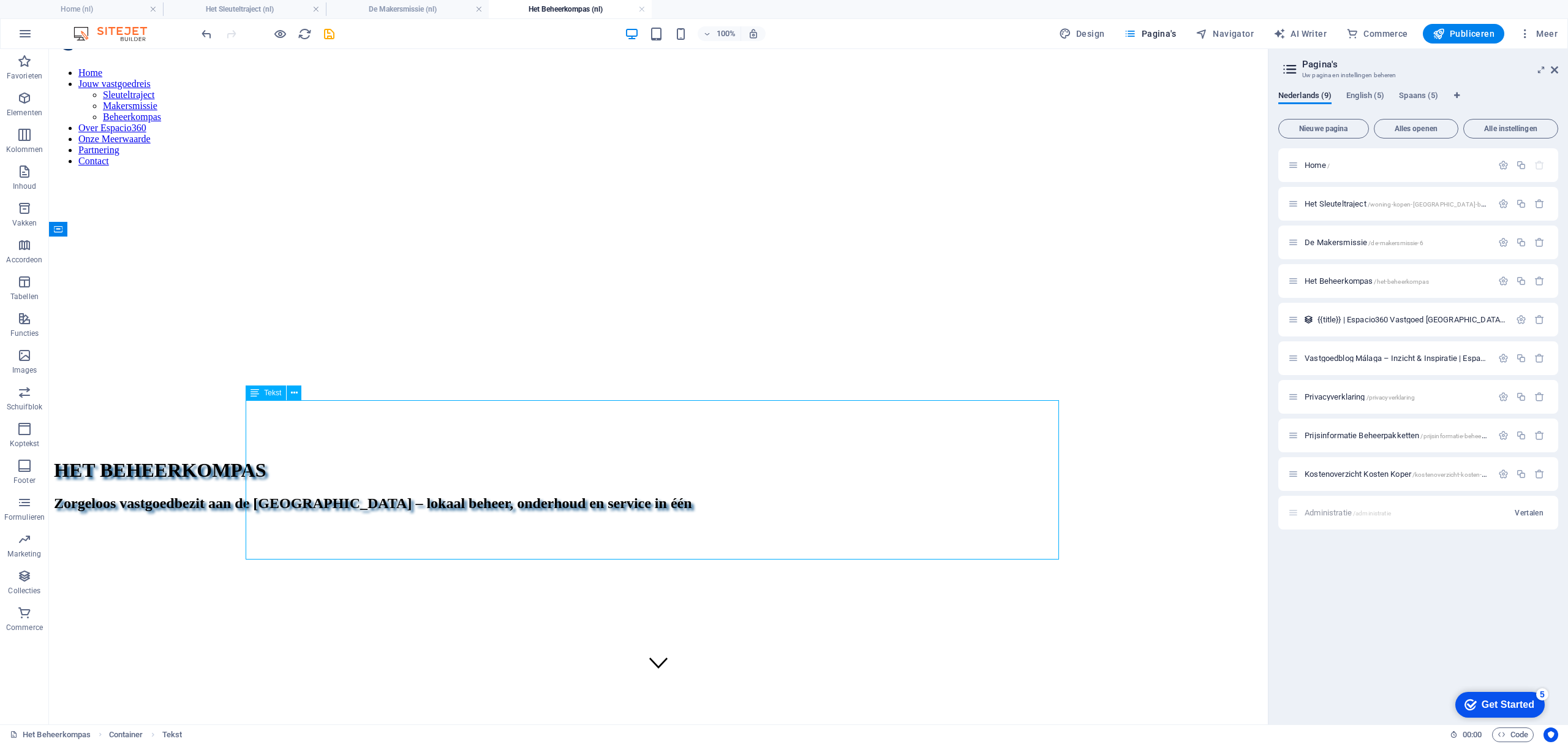
scroll to position [286, 0]
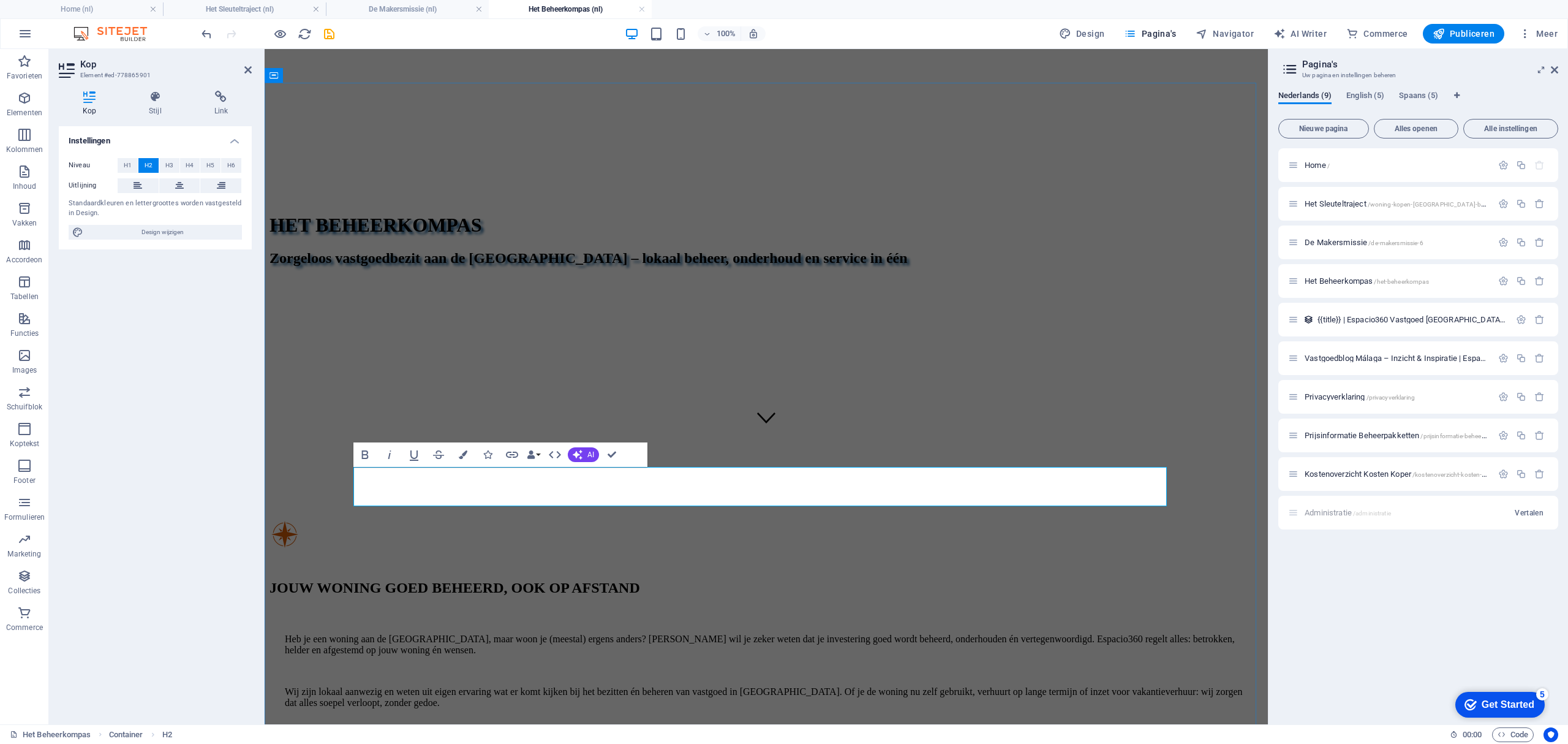
drag, startPoint x: 834, startPoint y: 488, endPoint x: 632, endPoint y: 485, distance: 202.0
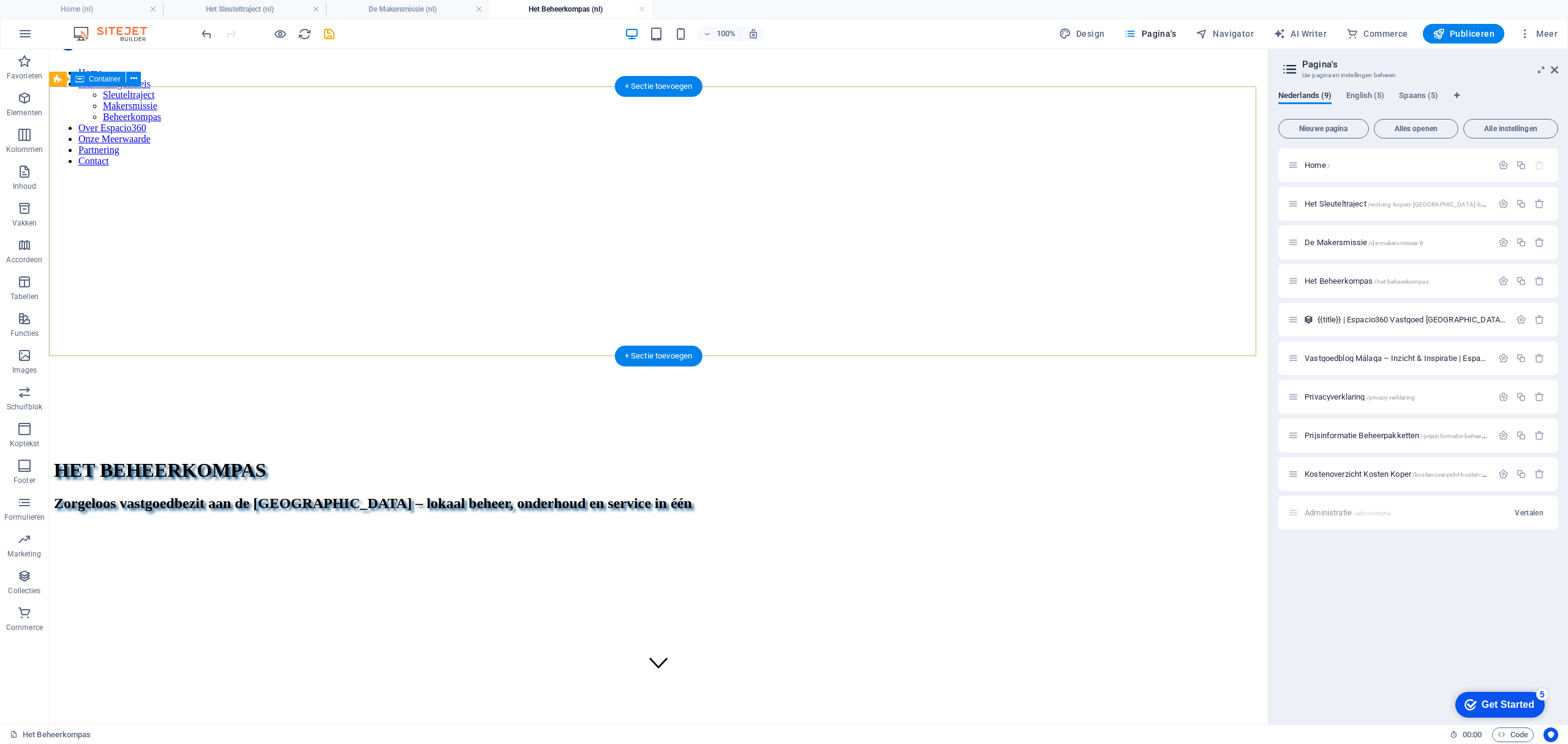
scroll to position [0, 0]
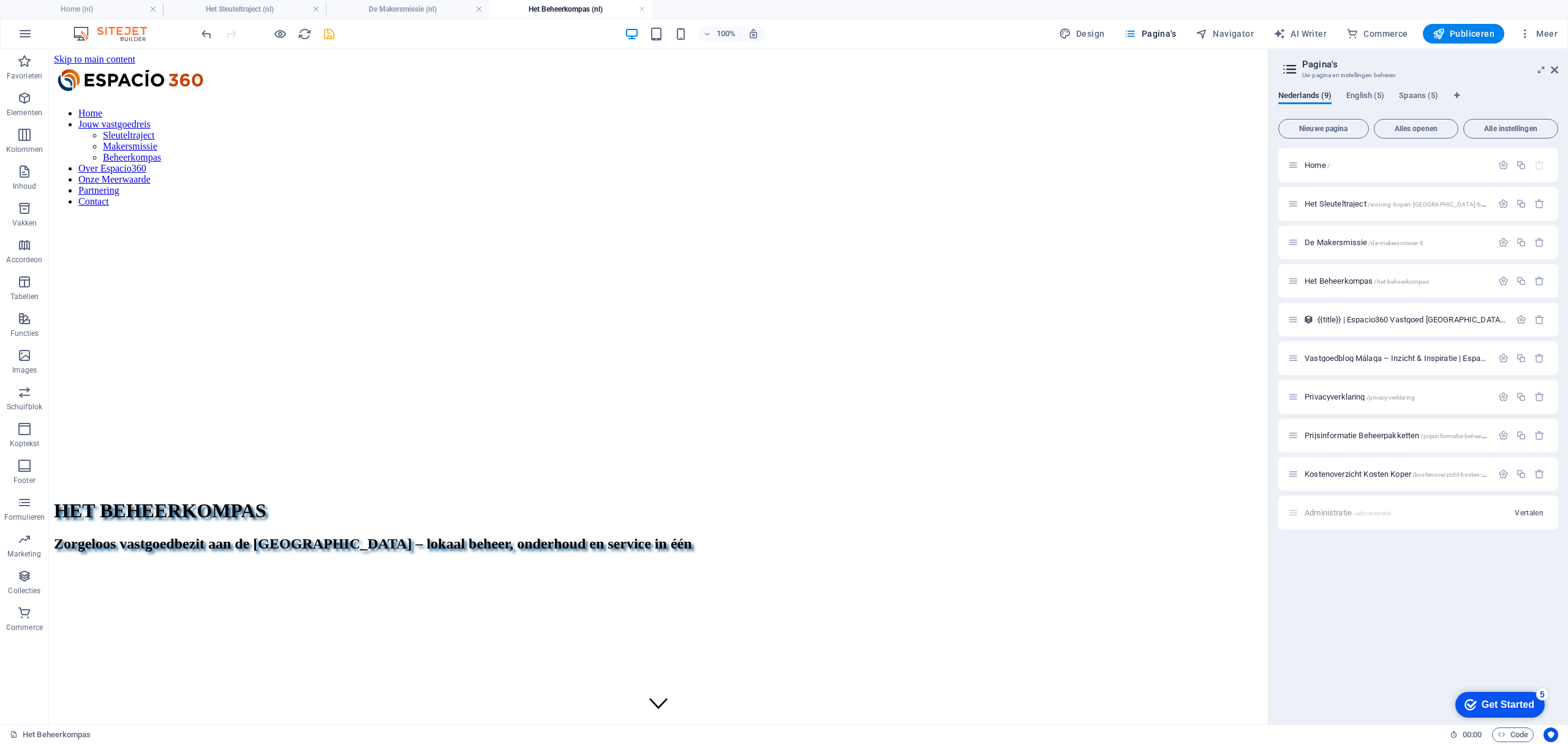
click at [329, 38] on icon "save" at bounding box center [329, 34] width 14 height 14
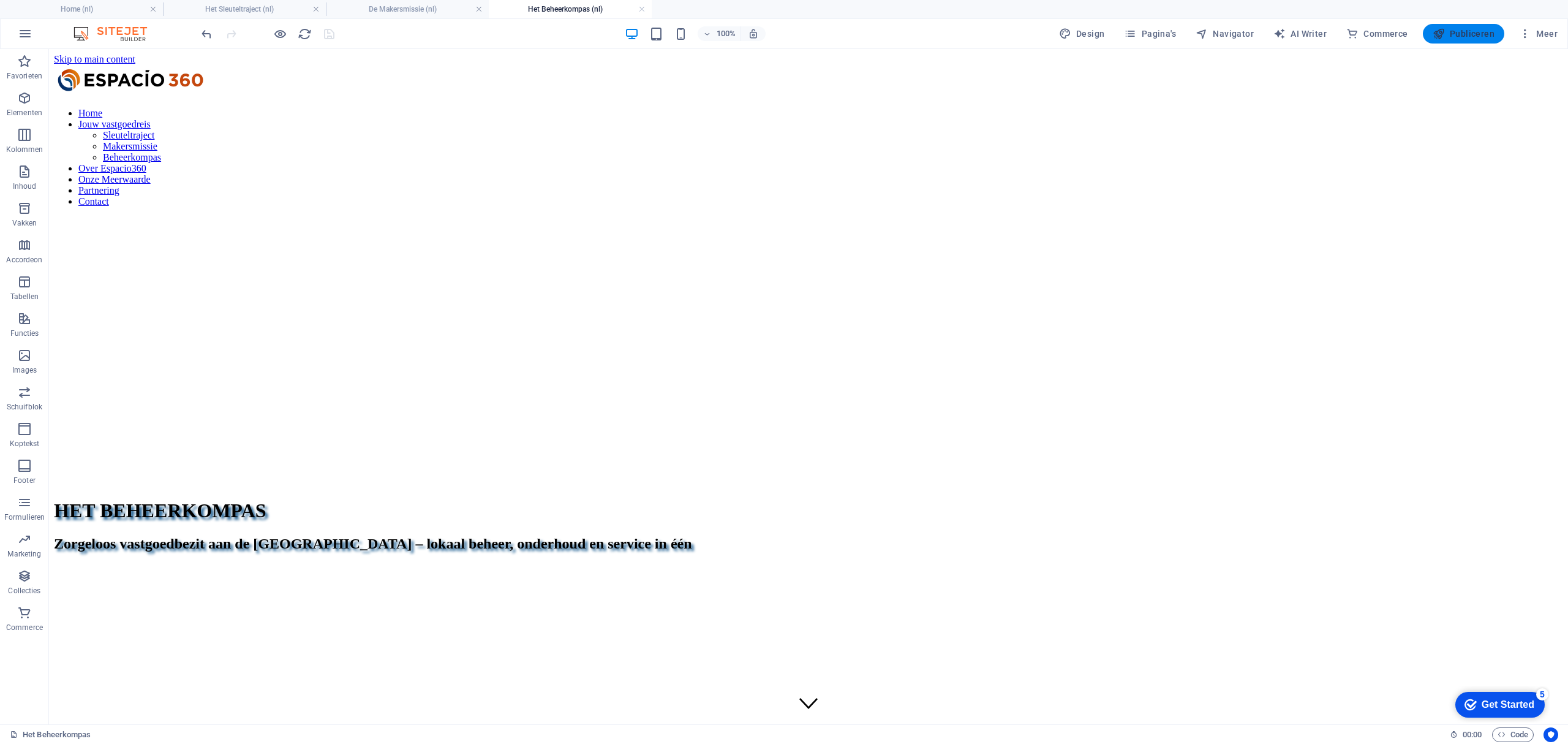
click at [1471, 34] on span "Publiceren" at bounding box center [1463, 34] width 62 height 12
